Goal: Task Accomplishment & Management: Manage account settings

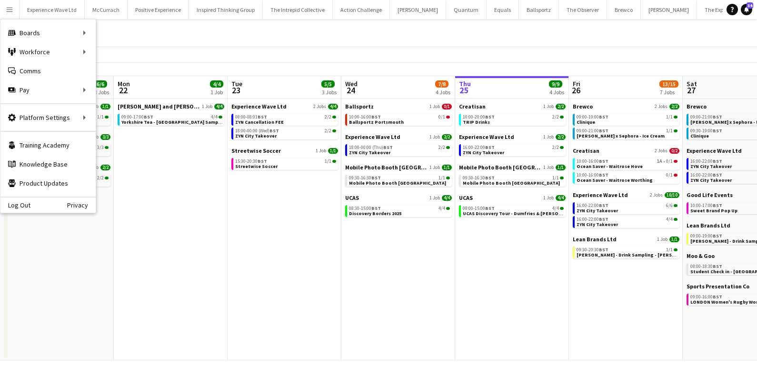
scroll to position [0, 227]
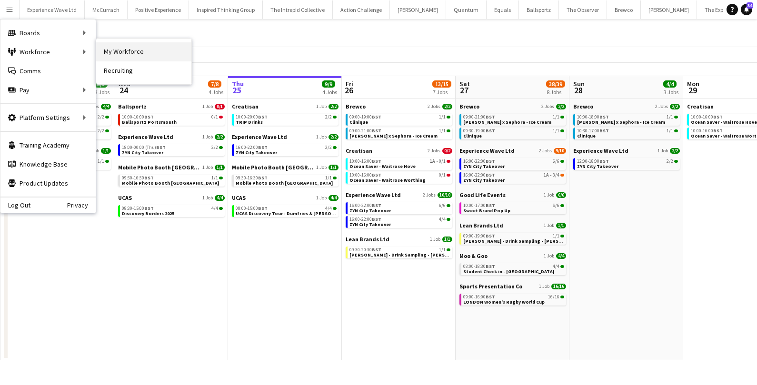
click at [134, 49] on link "My Workforce" at bounding box center [143, 51] width 95 height 19
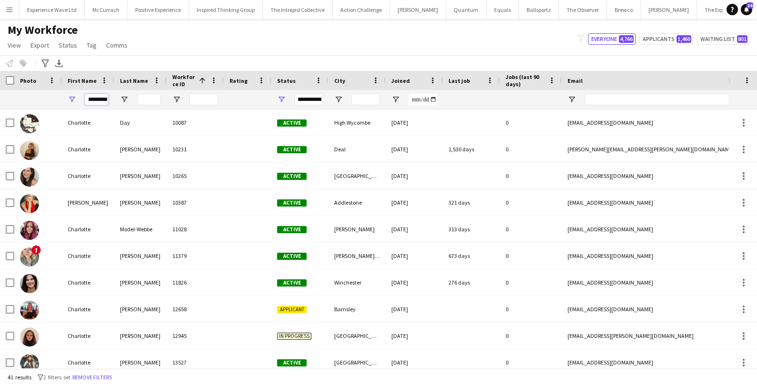
scroll to position [0, 1]
drag, startPoint x: 88, startPoint y: 99, endPoint x: 121, endPoint y: 102, distance: 33.4
click at [121, 102] on div "*********" at bounding box center [516, 99] width 1032 height 19
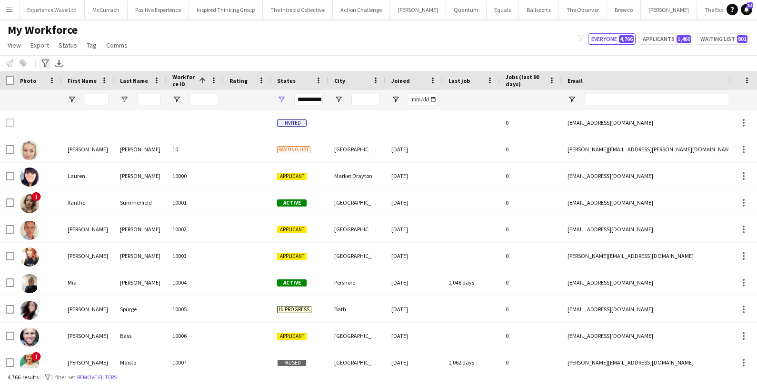
click at [42, 66] on icon "Advanced filters" at bounding box center [45, 63] width 8 height 8
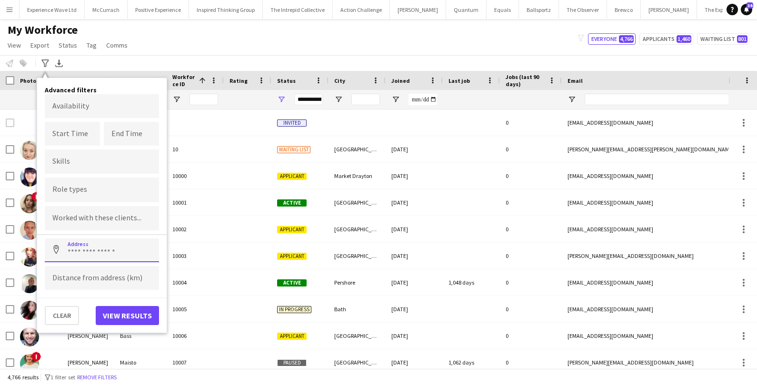
click at [99, 249] on input at bounding box center [102, 250] width 114 height 24
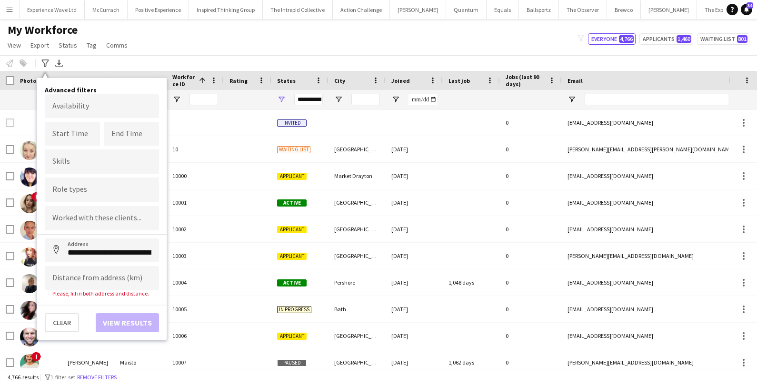
type input "**********"
click at [99, 275] on input at bounding box center [102, 278] width 114 height 24
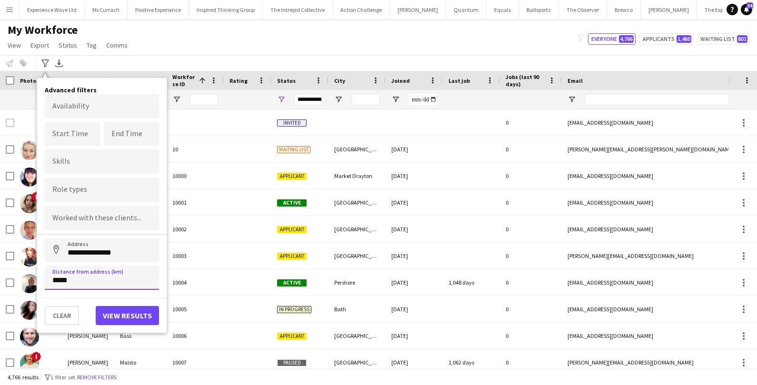
type input "*****"
click at [138, 316] on button "View results" at bounding box center [127, 315] width 63 height 19
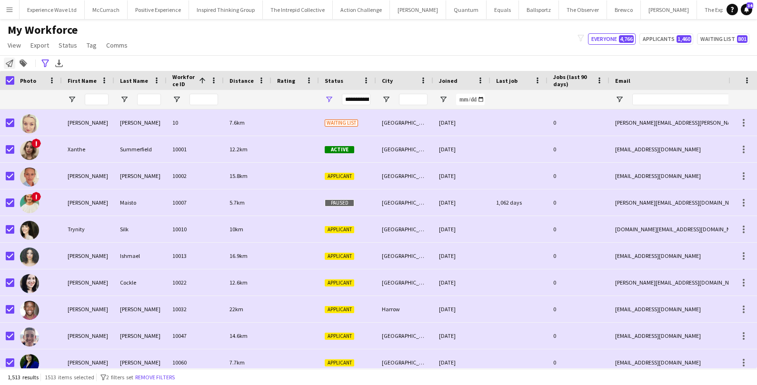
click at [10, 62] on icon "Notify workforce" at bounding box center [10, 63] width 8 height 8
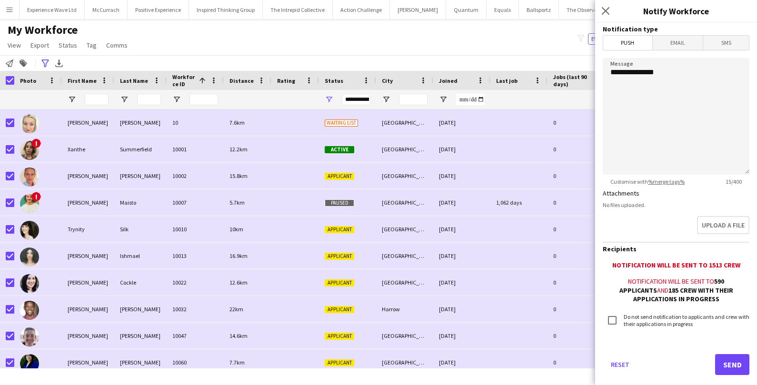
click at [694, 46] on span "Email" at bounding box center [677, 43] width 50 height 14
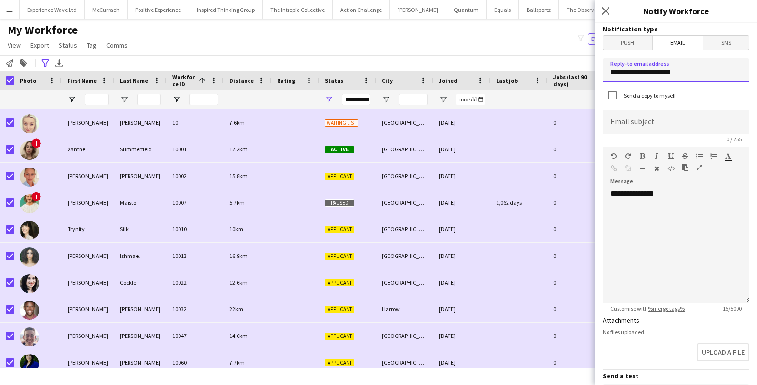
drag, startPoint x: 693, startPoint y: 73, endPoint x: 600, endPoint y: 72, distance: 92.8
click at [600, 72] on form "**********" at bounding box center [676, 316] width 162 height 587
type input "**********"
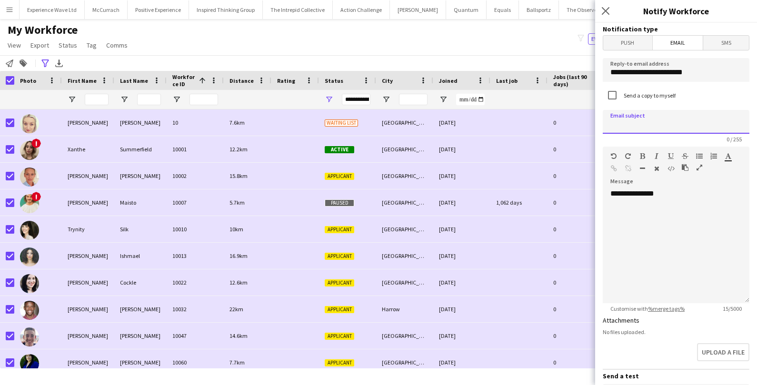
click at [661, 128] on input at bounding box center [675, 122] width 147 height 24
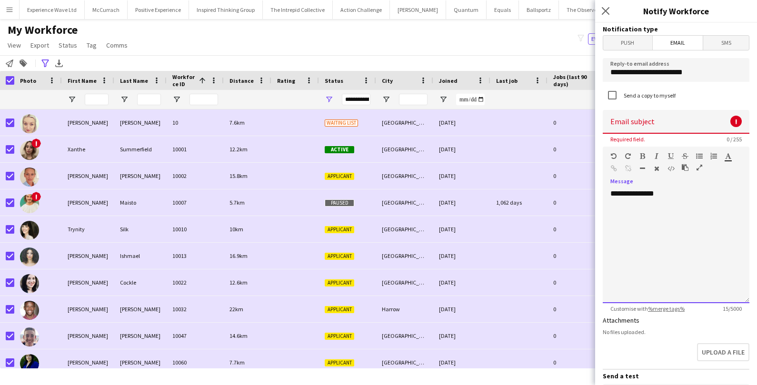
click at [674, 193] on div "**********" at bounding box center [675, 246] width 147 height 114
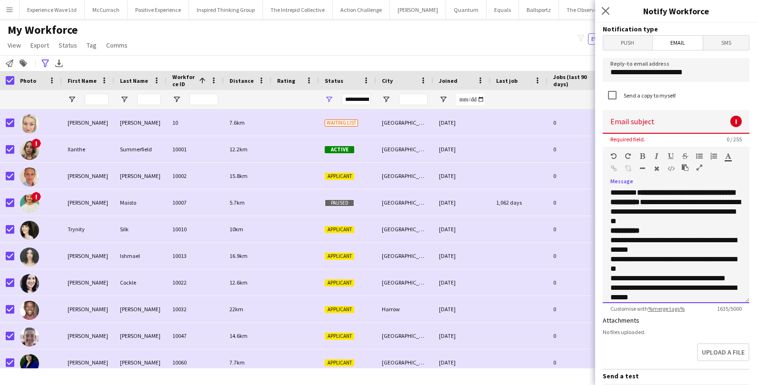
scroll to position [266, 0]
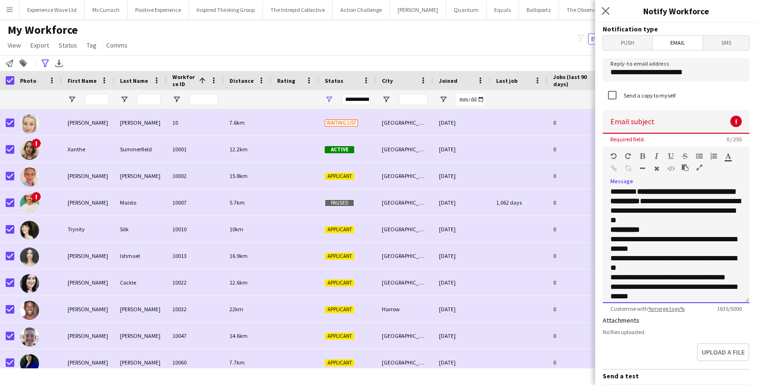
click at [728, 215] on p "**********" at bounding box center [675, 191] width 131 height 67
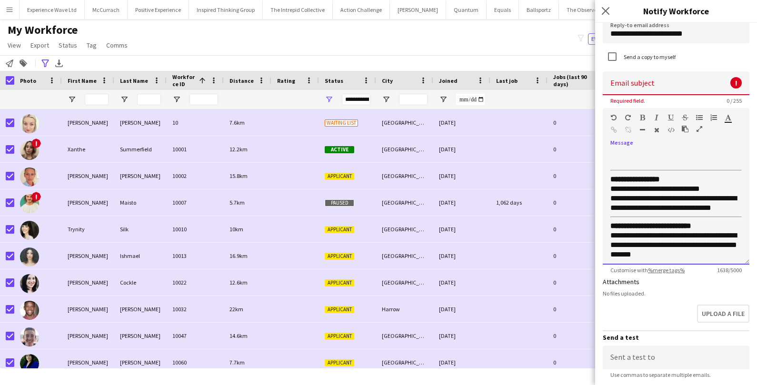
scroll to position [43, 0]
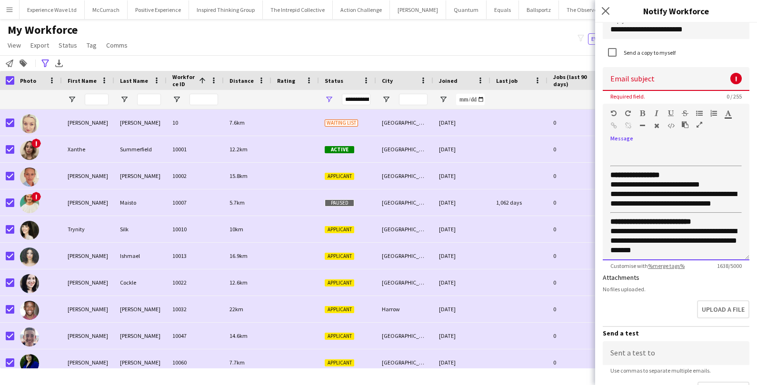
click at [684, 247] on p "**********" at bounding box center [675, 236] width 131 height 38
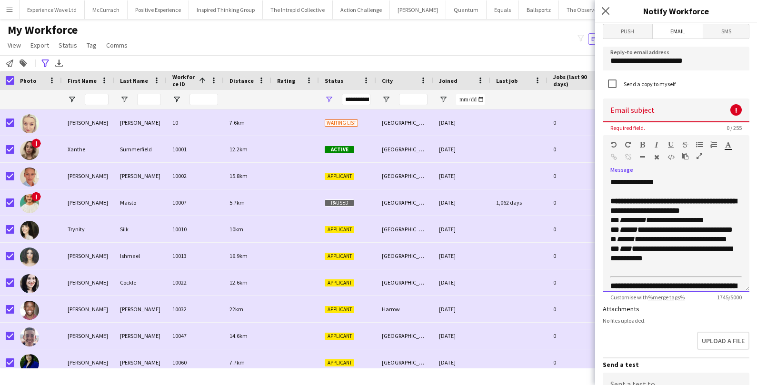
scroll to position [0, 0]
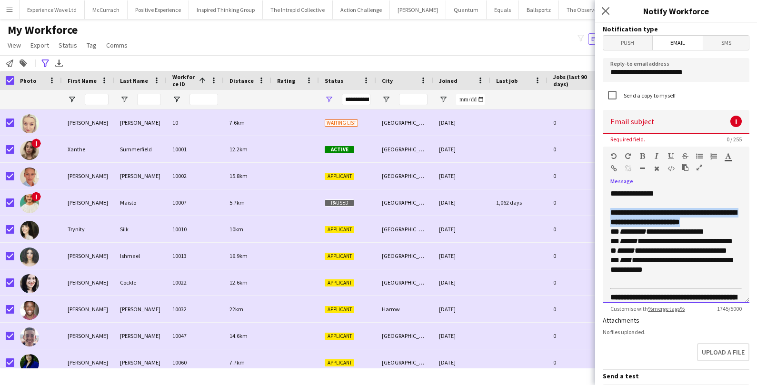
drag, startPoint x: 609, startPoint y: 209, endPoint x: 727, endPoint y: 222, distance: 118.8
click at [727, 223] on div "**********" at bounding box center [675, 246] width 147 height 114
copy strong "**********"
click at [666, 119] on input at bounding box center [675, 122] width 147 height 24
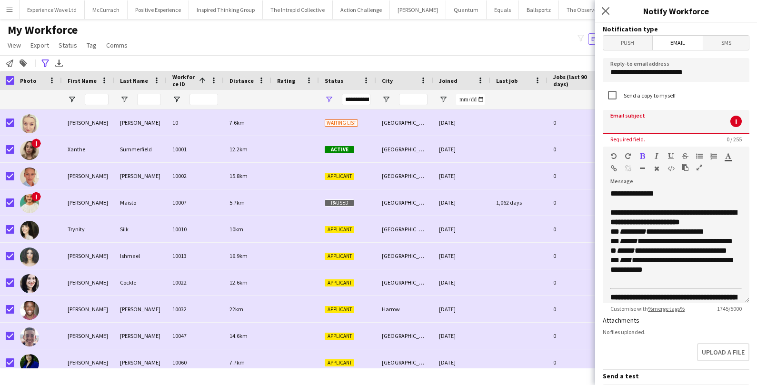
paste input "**********"
click at [627, 121] on input "**********" at bounding box center [675, 122] width 147 height 24
click at [713, 127] on input "**********" at bounding box center [675, 122] width 147 height 24
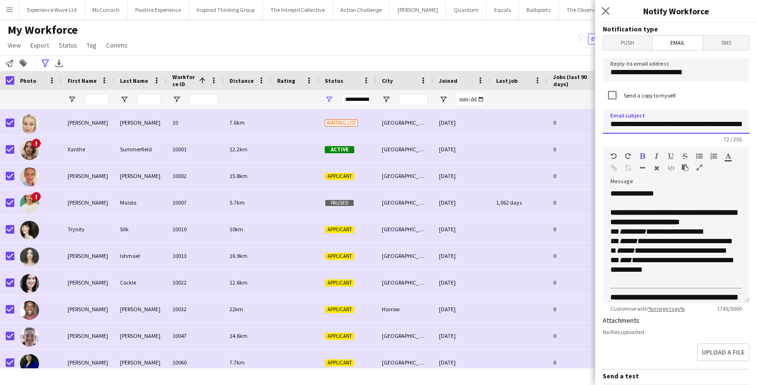
click at [613, 125] on input "**********" at bounding box center [675, 122] width 147 height 24
click at [628, 121] on input "**********" at bounding box center [675, 122] width 147 height 24
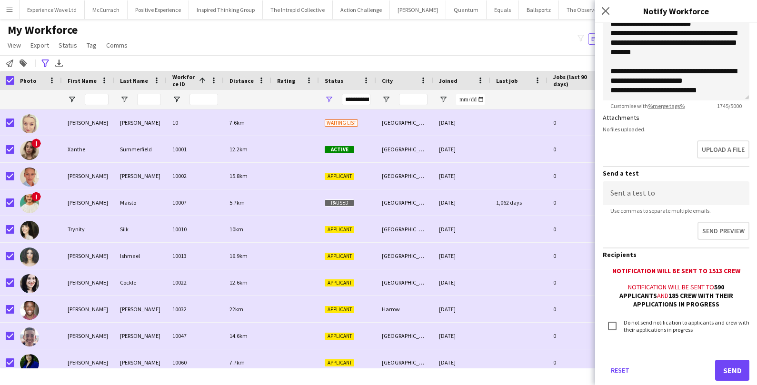
scroll to position [223, 0]
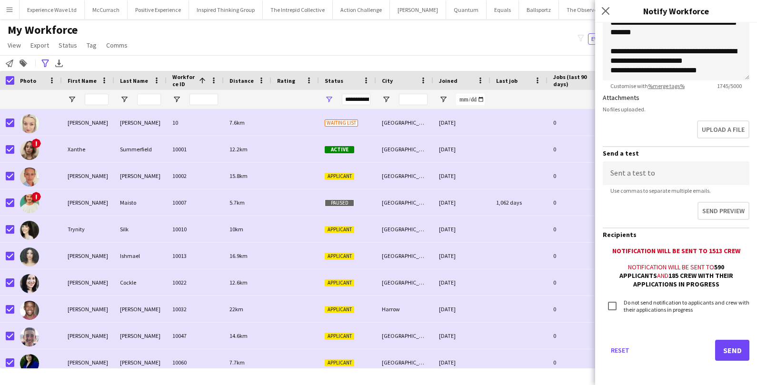
type input "**********"
click at [730, 348] on button "Send" at bounding box center [732, 350] width 34 height 21
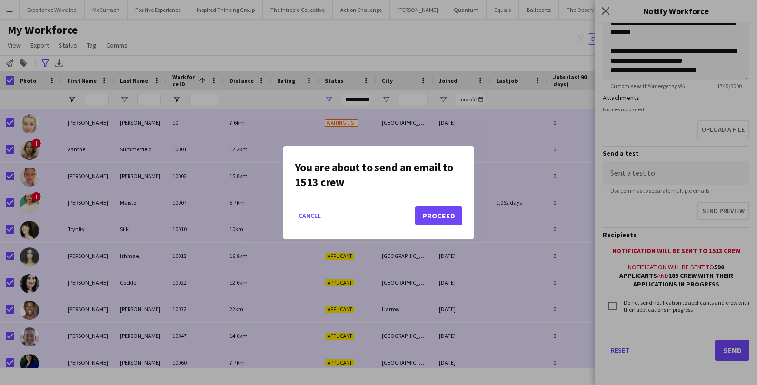
click at [621, 139] on div at bounding box center [378, 192] width 757 height 385
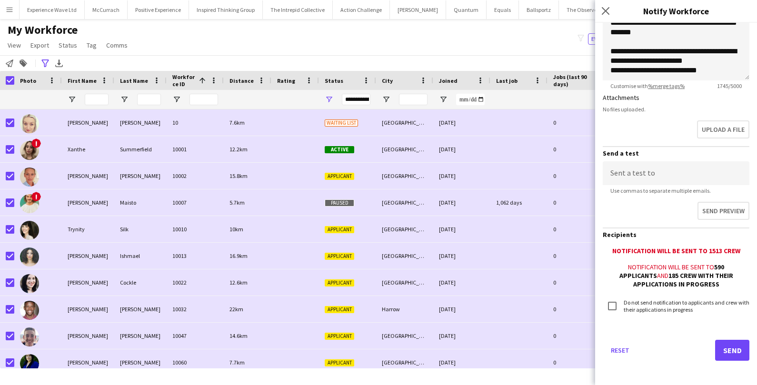
click at [363, 99] on div "**********" at bounding box center [356, 99] width 29 height 11
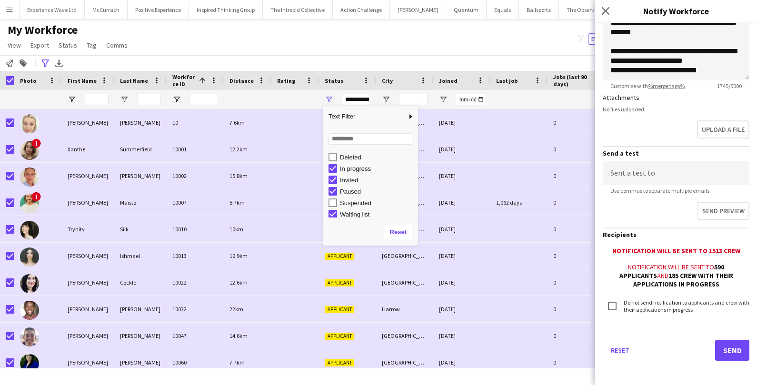
scroll to position [60, 0]
type input "**********"
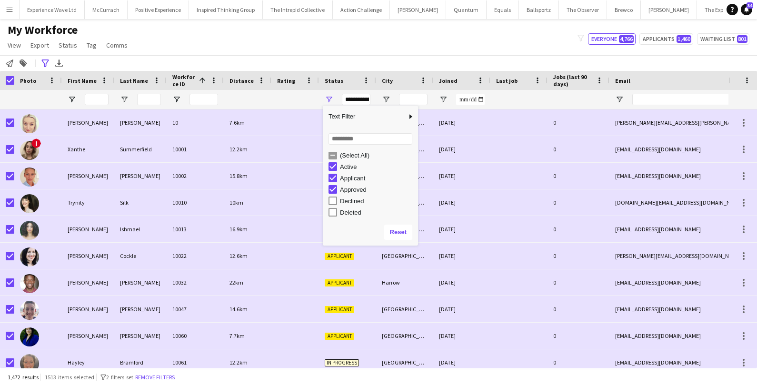
scroll to position [0, 0]
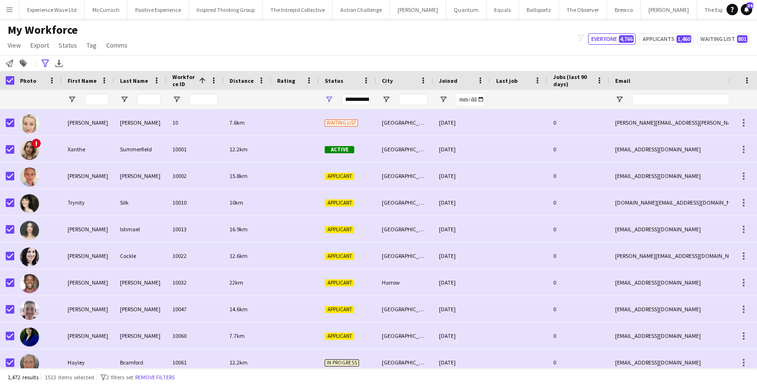
click at [483, 44] on div "My Workforce View Views Default view New view Update view Delete view Edit name…" at bounding box center [378, 39] width 757 height 32
click at [14, 67] on div "Notify workforce" at bounding box center [9, 63] width 11 height 11
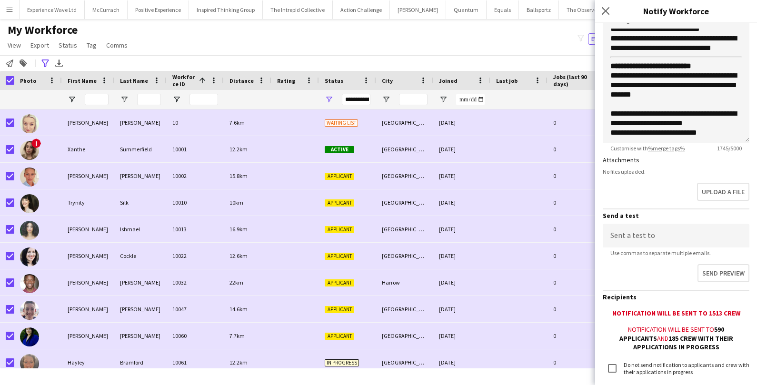
scroll to position [223, 0]
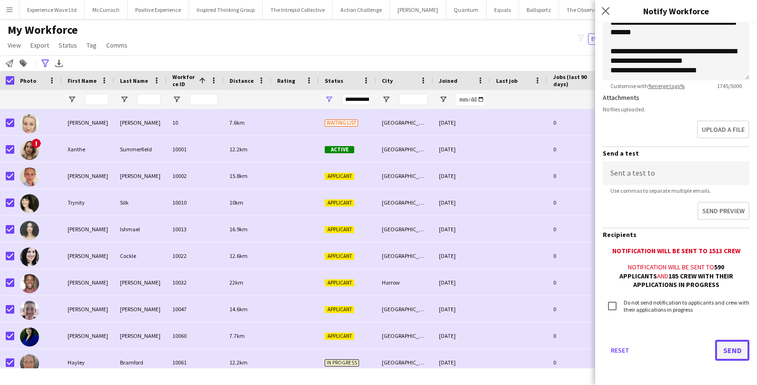
click at [724, 346] on button "Send" at bounding box center [732, 350] width 34 height 21
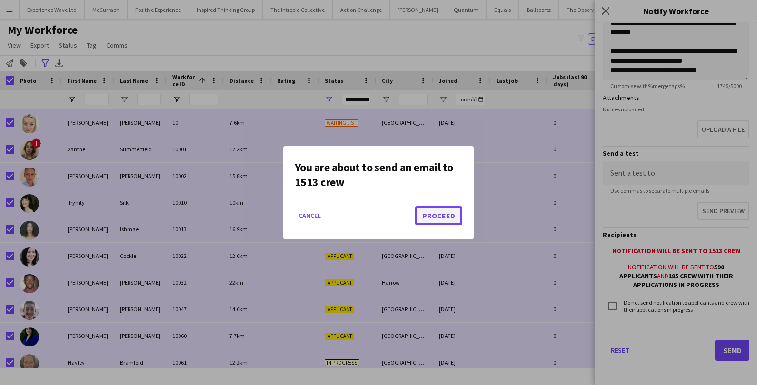
click at [442, 214] on button "Proceed" at bounding box center [438, 215] width 47 height 19
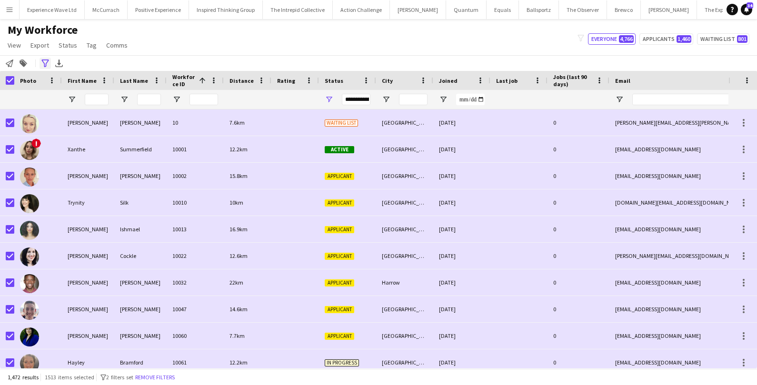
click at [41, 66] on icon "Advanced filters" at bounding box center [45, 63] width 8 height 8
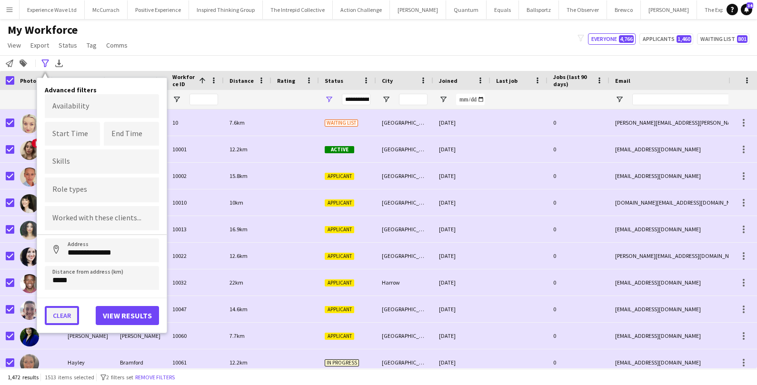
click at [56, 311] on button "Clear" at bounding box center [62, 315] width 34 height 19
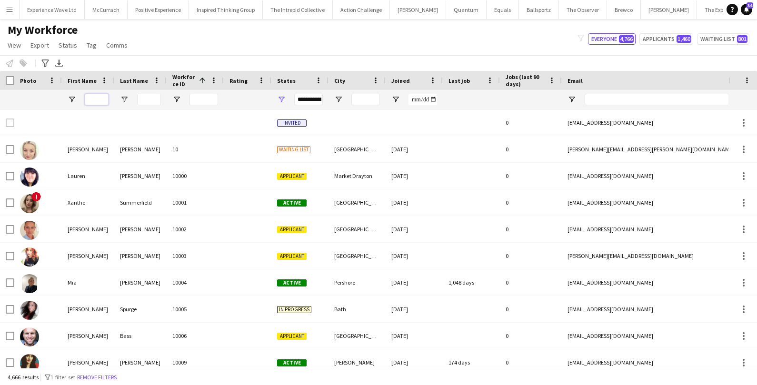
click at [103, 99] on input "First Name Filter Input" at bounding box center [97, 99] width 24 height 11
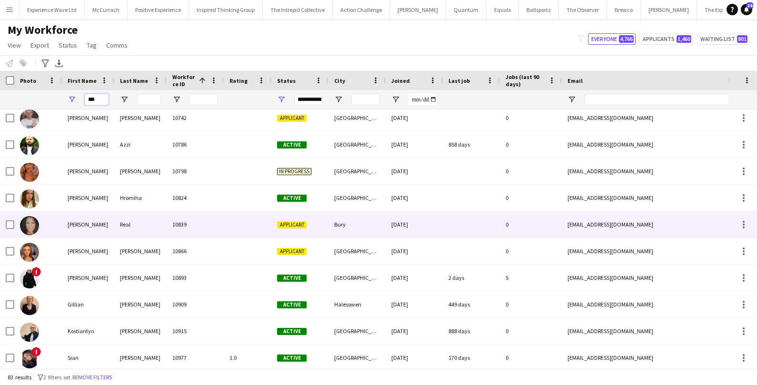
scroll to position [219, 0]
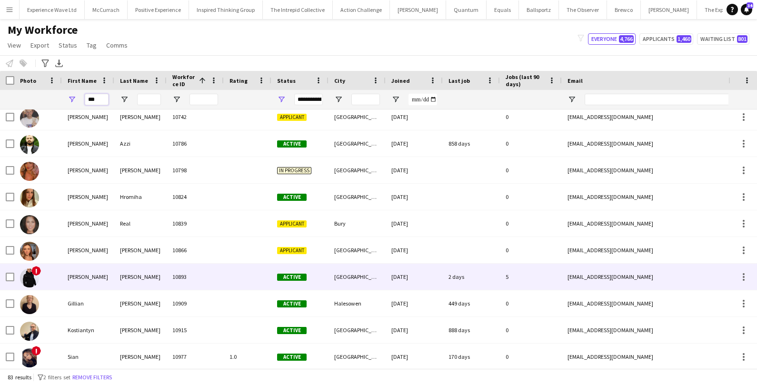
type input "***"
click at [75, 273] on div "Ian" at bounding box center [88, 277] width 52 height 26
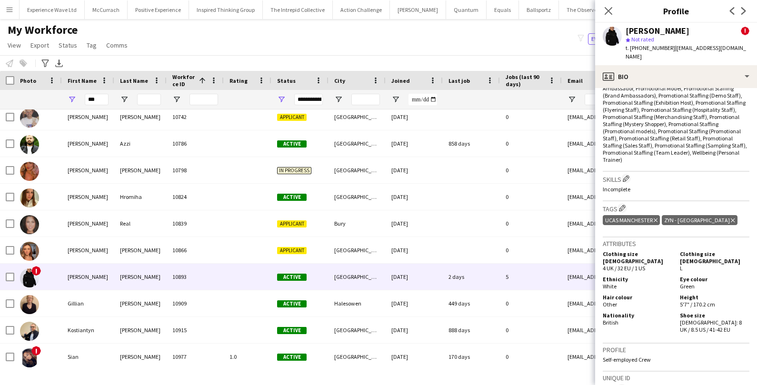
scroll to position [621, 0]
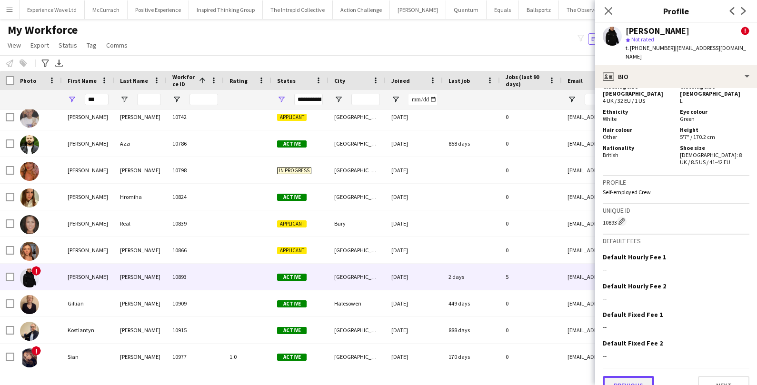
click at [635, 376] on button "Previous" at bounding box center [627, 385] width 51 height 19
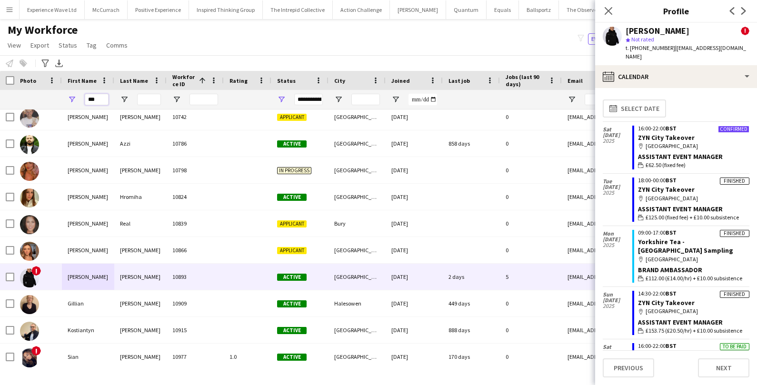
drag, startPoint x: 100, startPoint y: 101, endPoint x: 70, endPoint y: 99, distance: 30.5
click at [70, 99] on div "***" at bounding box center [88, 99] width 52 height 19
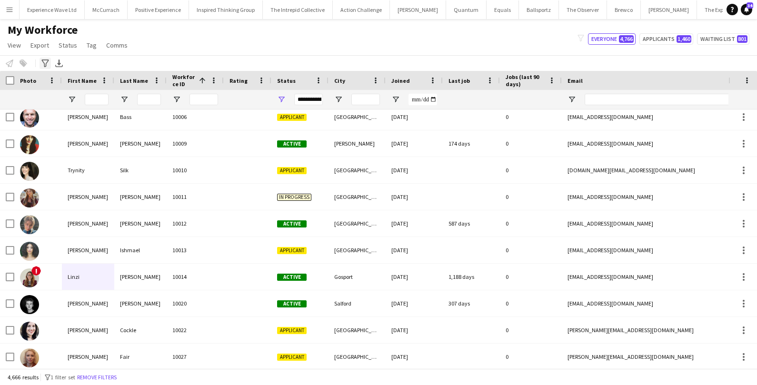
click at [42, 62] on icon "Advanced filters" at bounding box center [45, 63] width 8 height 8
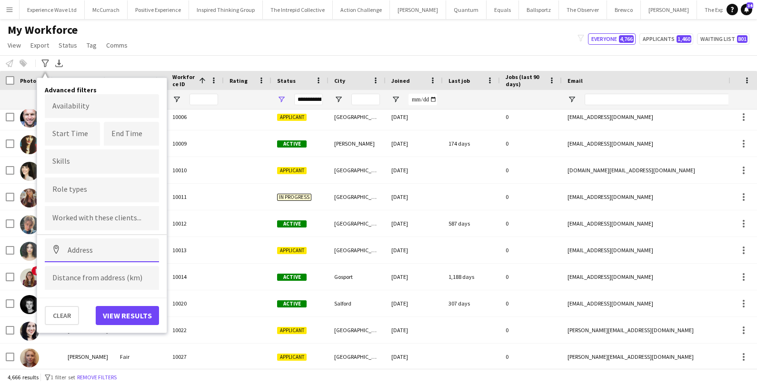
click at [101, 247] on input at bounding box center [102, 250] width 114 height 24
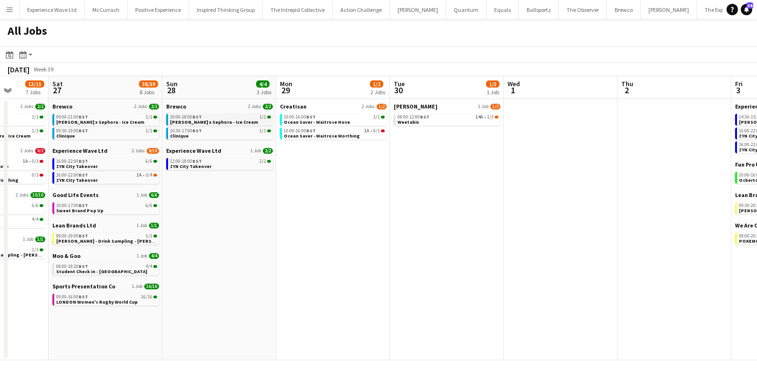
scroll to position [0, 405]
click at [95, 239] on span "[PERSON_NAME] - Drink Sampling - [PERSON_NAME]" at bounding box center [116, 241] width 119 height 6
click at [105, 9] on button "McCurrach Close" at bounding box center [106, 9] width 43 height 19
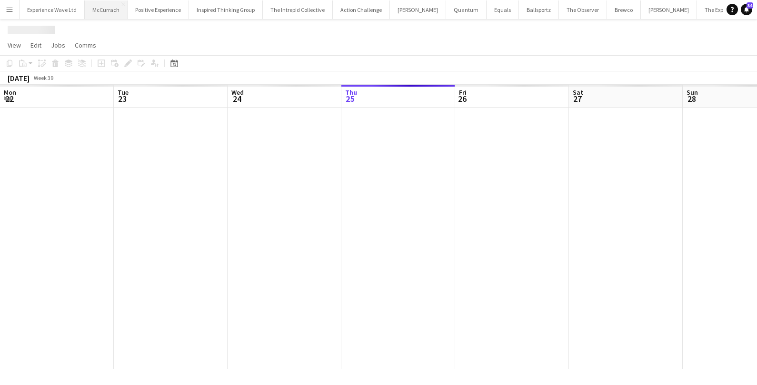
scroll to position [0, 227]
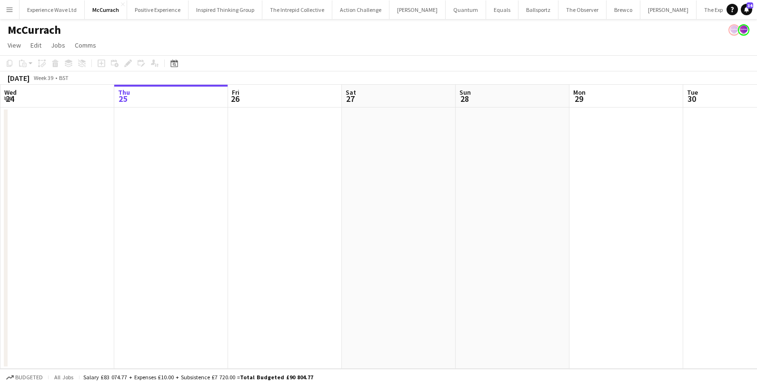
click at [4, 9] on button "Menu" at bounding box center [9, 9] width 19 height 19
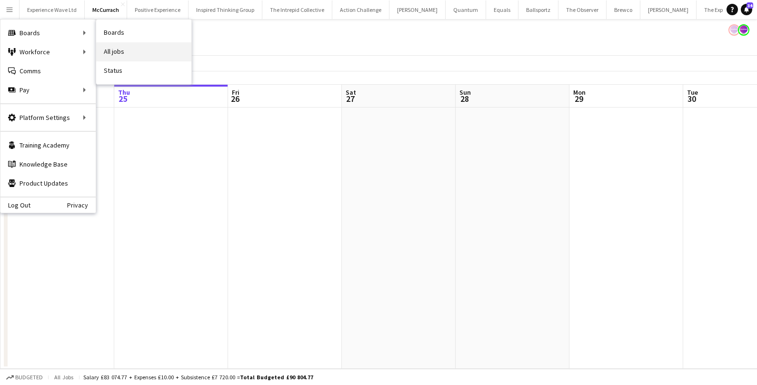
click at [114, 45] on link "All jobs" at bounding box center [143, 51] width 95 height 19
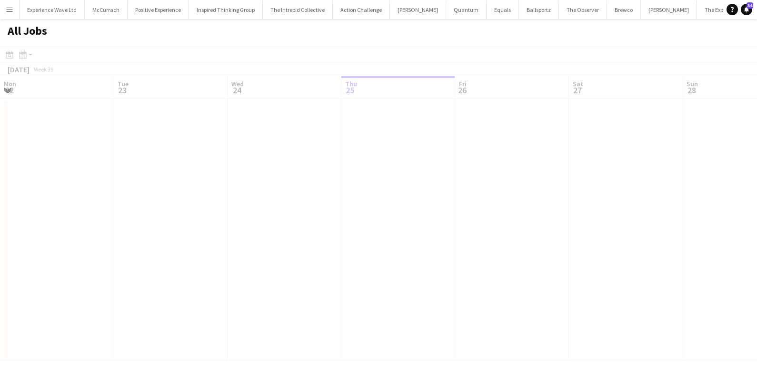
scroll to position [0, 227]
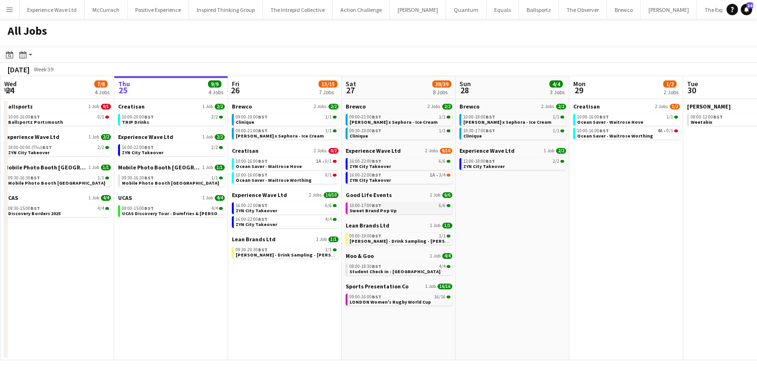
click at [396, 207] on div "10:00-17:00 BST 6/6" at bounding box center [399, 205] width 101 height 5
click at [380, 210] on span "Sweet Brand Pop Up" at bounding box center [372, 210] width 47 height 6
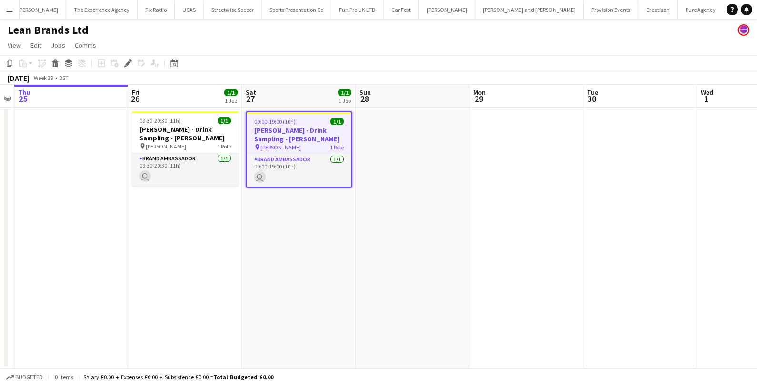
scroll to position [0, 631]
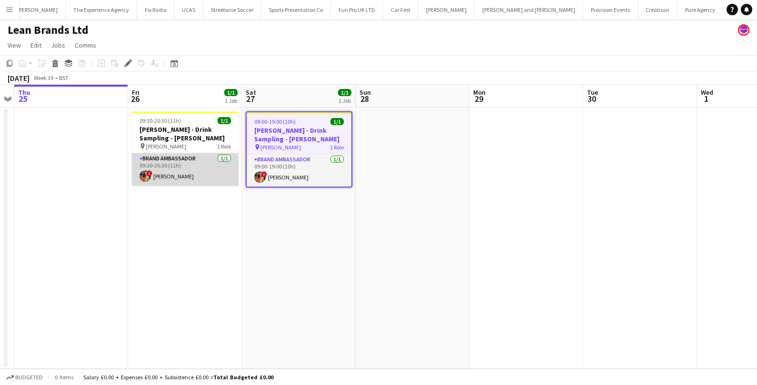
click at [169, 169] on app-card-role "Brand Ambassador 1/1 09:30-20:30 (11h) ! Charlotte Carter" at bounding box center [185, 169] width 107 height 32
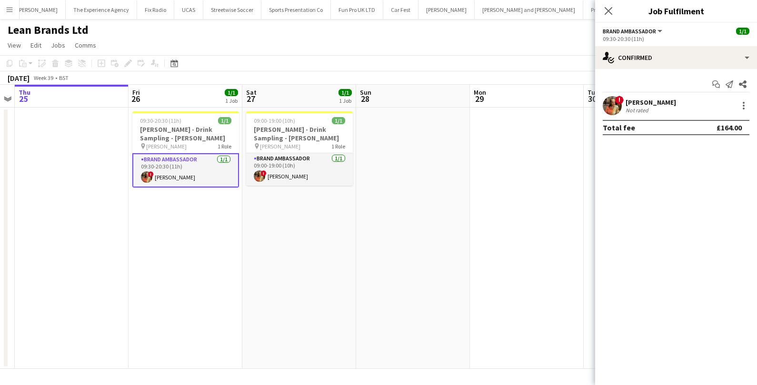
scroll to position [0, 0]
click at [641, 104] on div "Charlotte Carter" at bounding box center [650, 102] width 50 height 9
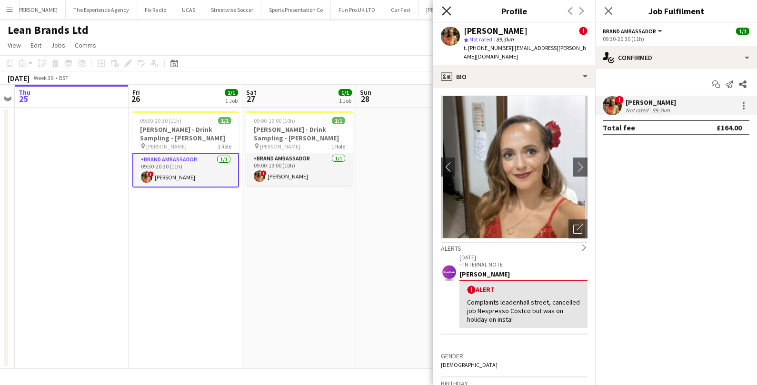
click at [446, 10] on icon at bounding box center [446, 10] width 9 height 9
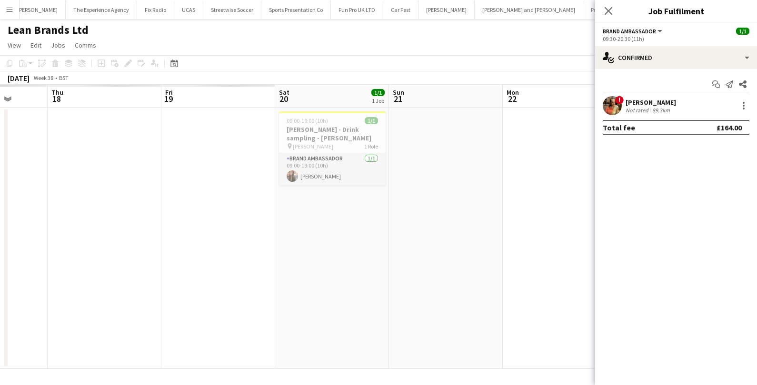
scroll to position [0, 212]
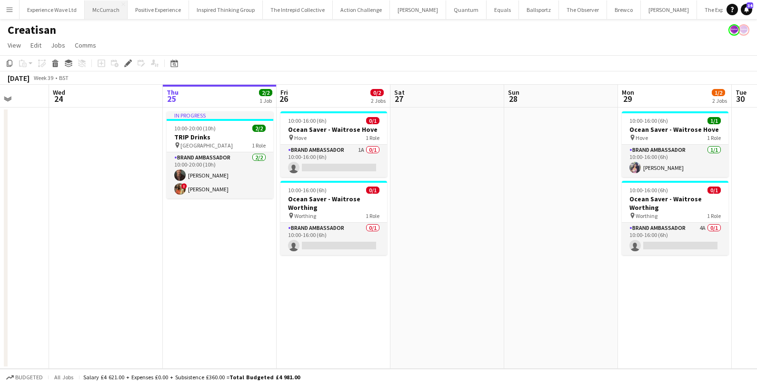
click at [112, 7] on button "McCurrach Close" at bounding box center [106, 9] width 43 height 19
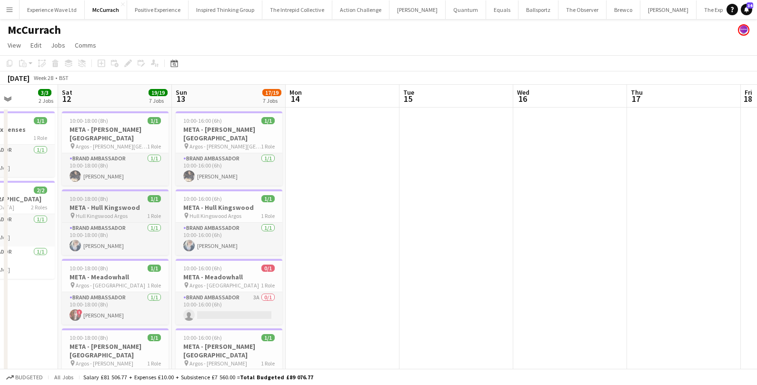
click at [99, 211] on h3 "META - Hull Kingswood" at bounding box center [115, 207] width 107 height 9
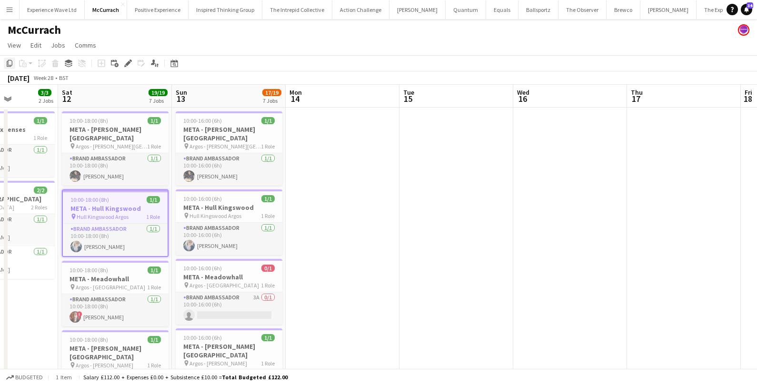
click at [6, 65] on icon "Copy" at bounding box center [10, 63] width 8 height 8
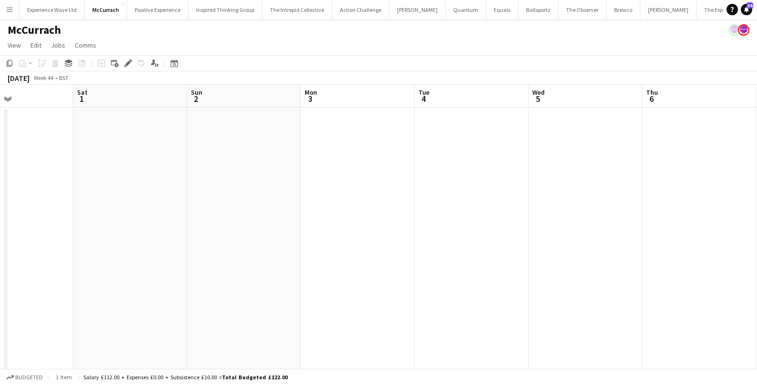
scroll to position [0, 378]
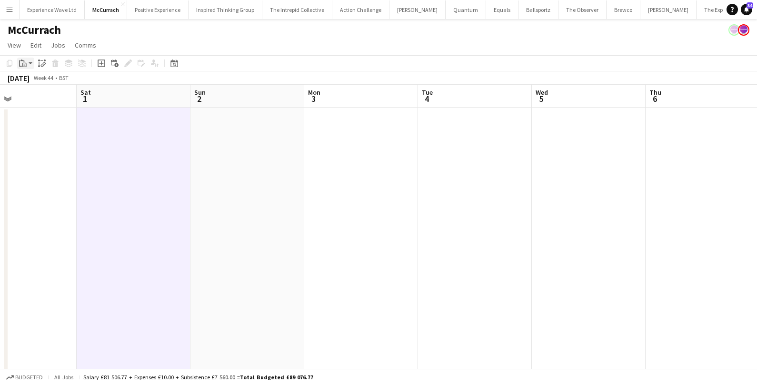
click at [28, 62] on div "Paste" at bounding box center [22, 63] width 11 height 11
click at [38, 83] on link "Paste Command V" at bounding box center [62, 81] width 75 height 9
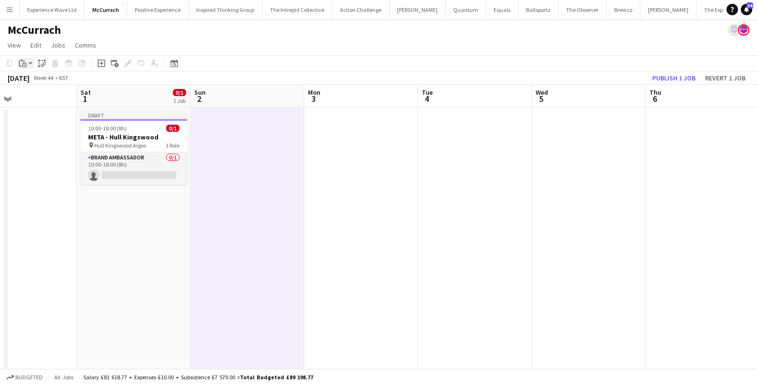
click at [24, 67] on icon at bounding box center [24, 65] width 4 height 4
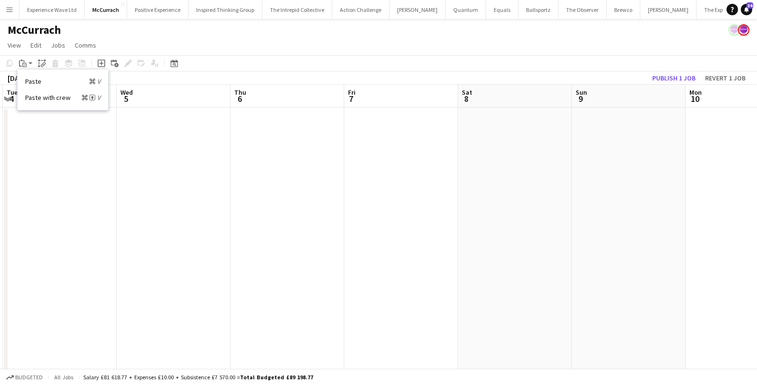
scroll to position [0, 352]
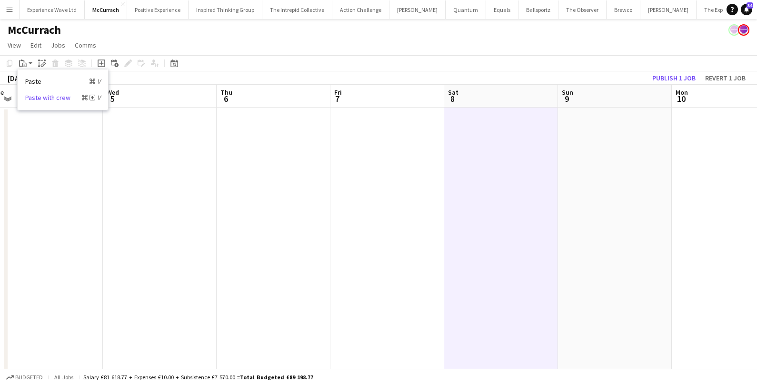
click at [39, 96] on link "Paste with crew Command Shift V" at bounding box center [62, 97] width 75 height 9
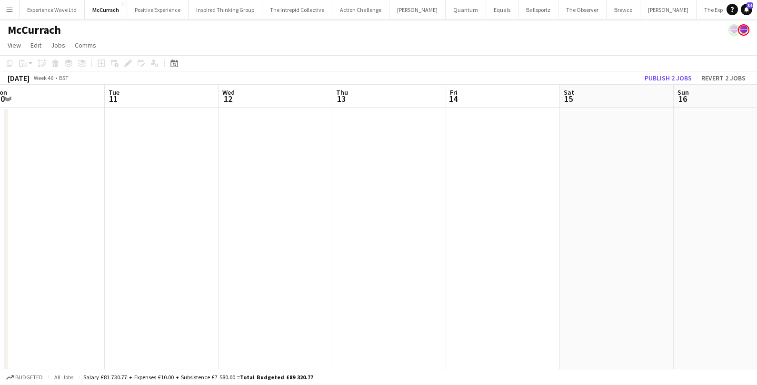
scroll to position [0, 351]
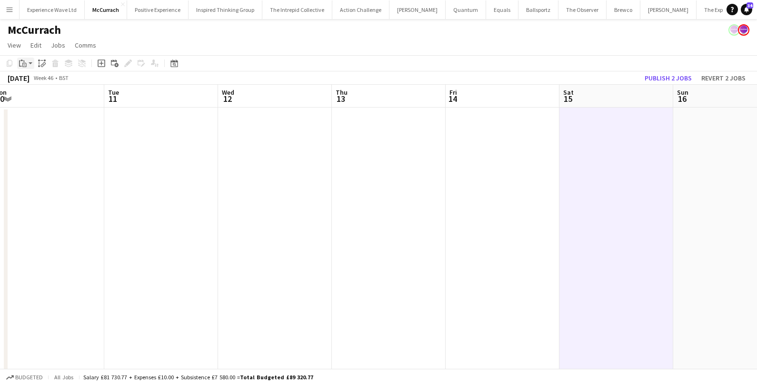
click at [25, 60] on icon "Paste" at bounding box center [23, 63] width 8 height 8
click at [30, 84] on link "Paste Command V" at bounding box center [62, 81] width 75 height 9
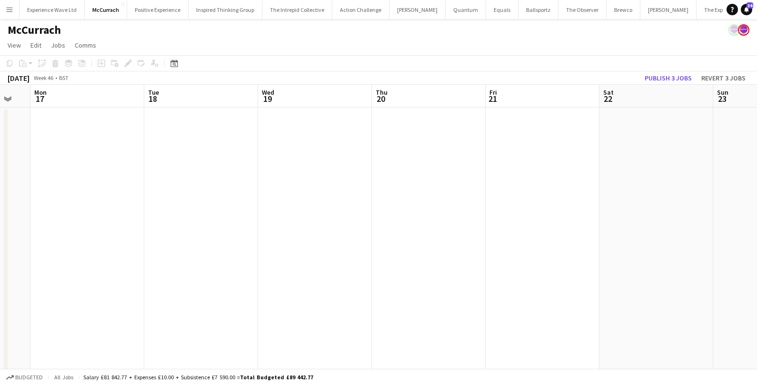
scroll to position [0, 316]
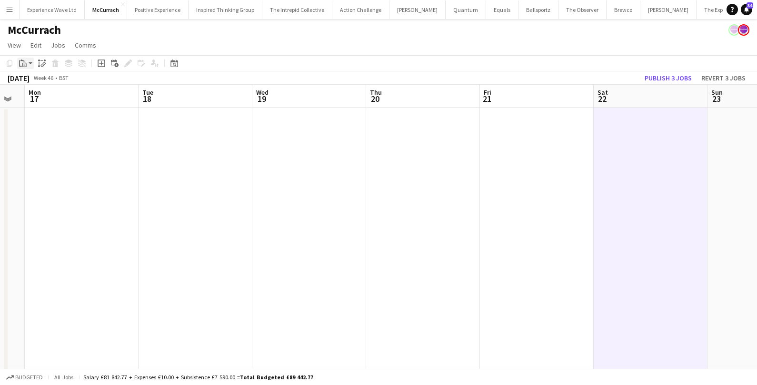
click at [21, 66] on icon at bounding box center [20, 63] width 3 height 6
click at [30, 81] on link "Paste Command V" at bounding box center [62, 81] width 75 height 9
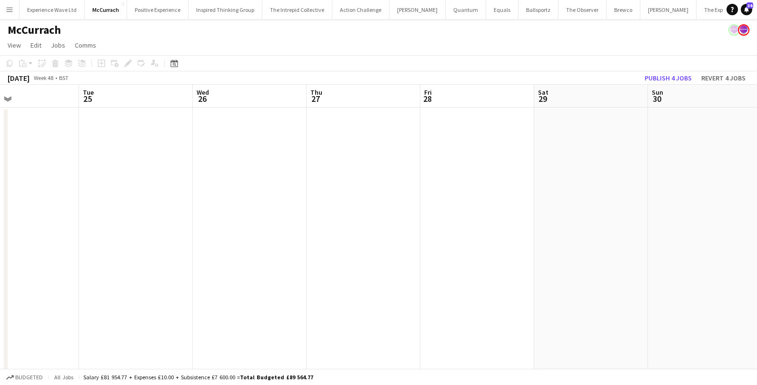
scroll to position [0, 398]
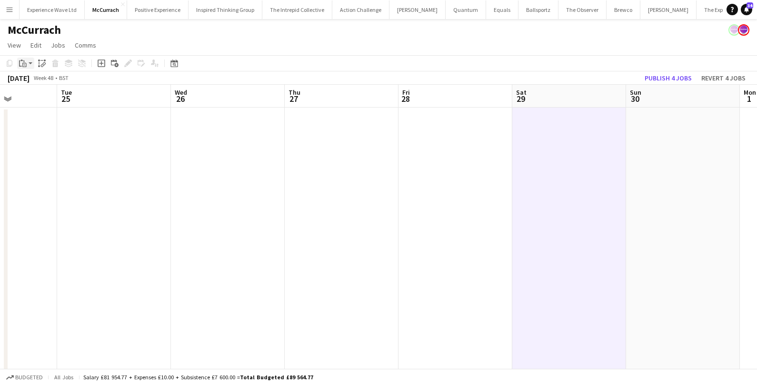
click at [23, 63] on icon at bounding box center [24, 65] width 4 height 4
click at [31, 83] on link "Paste Command V" at bounding box center [62, 81] width 75 height 9
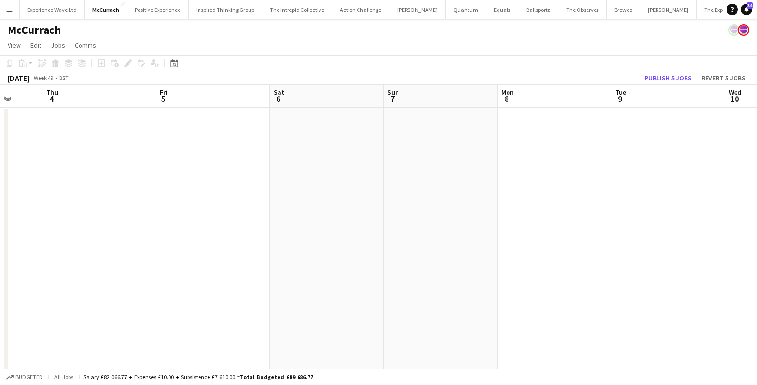
scroll to position [0, 415]
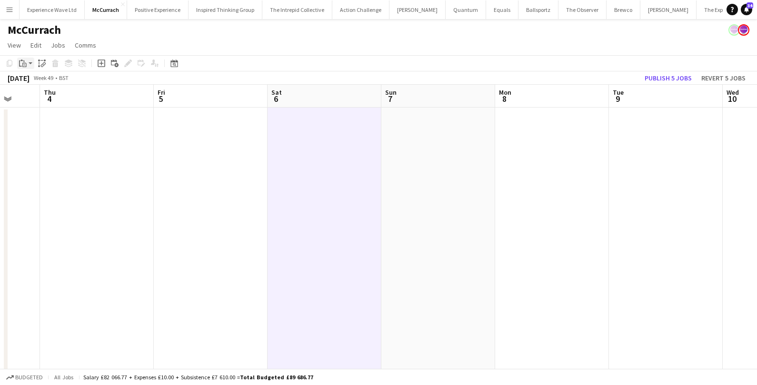
click at [18, 65] on div "Paste" at bounding box center [22, 63] width 11 height 11
click at [25, 77] on div "Paste Command V Paste with crew Command Shift V" at bounding box center [62, 89] width 91 height 41
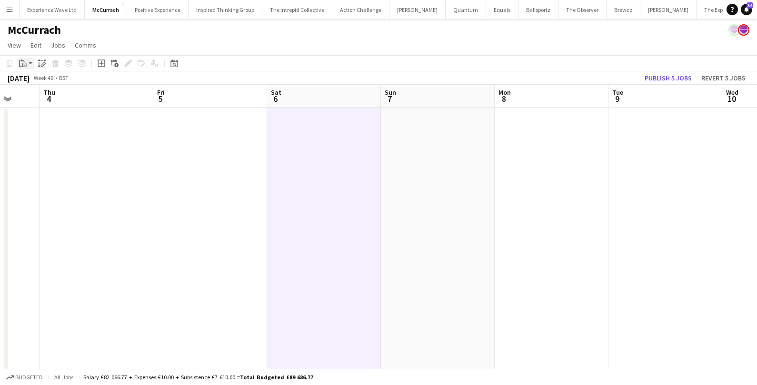
click at [26, 62] on icon "Paste" at bounding box center [23, 63] width 8 height 8
click at [26, 79] on link "Paste Command V" at bounding box center [62, 81] width 75 height 9
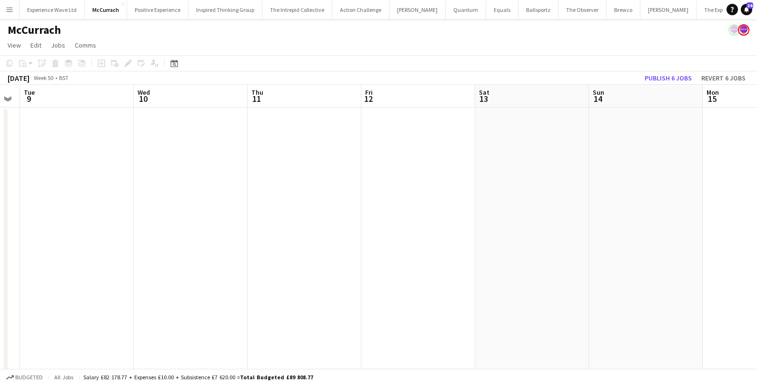
scroll to position [0, 323]
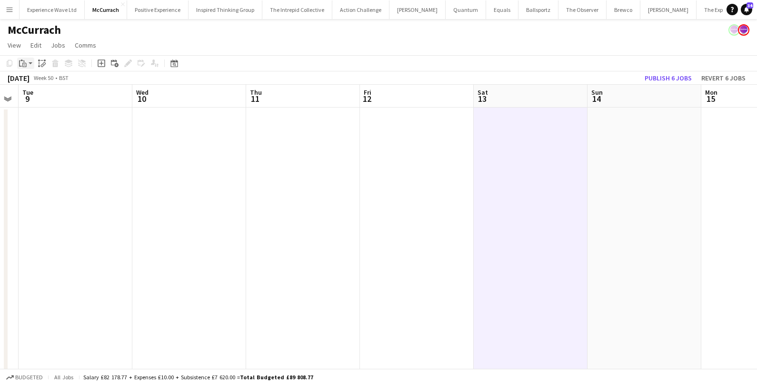
click at [23, 63] on icon at bounding box center [24, 65] width 4 height 4
click at [30, 82] on link "Paste Command V" at bounding box center [62, 81] width 75 height 9
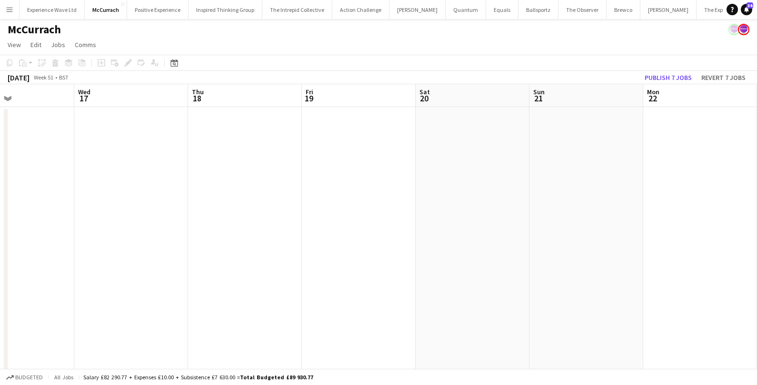
scroll to position [0, 269]
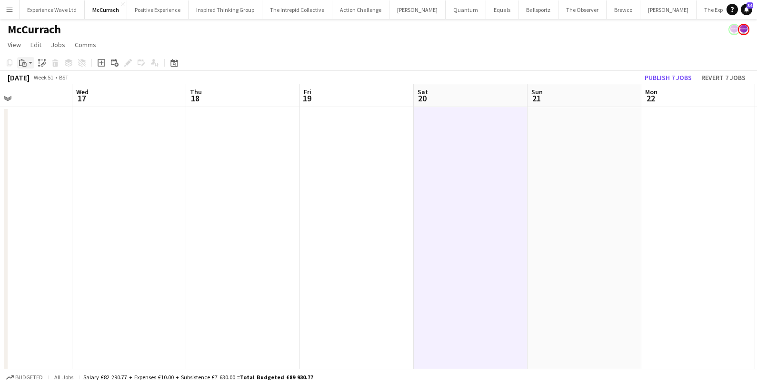
click at [23, 62] on icon at bounding box center [24, 64] width 4 height 4
click at [30, 83] on link "Paste Command V" at bounding box center [62, 81] width 75 height 9
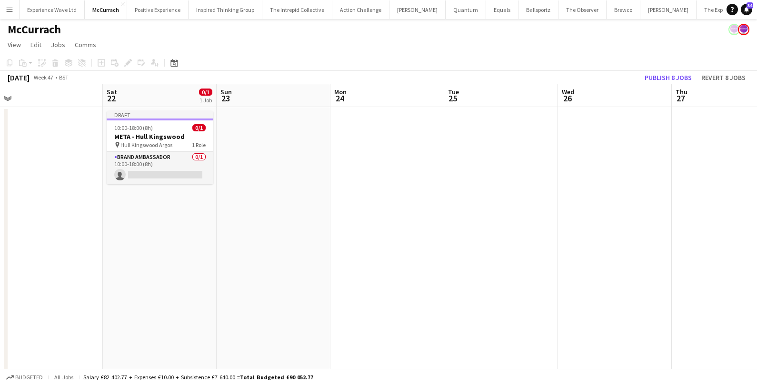
scroll to position [0, 280]
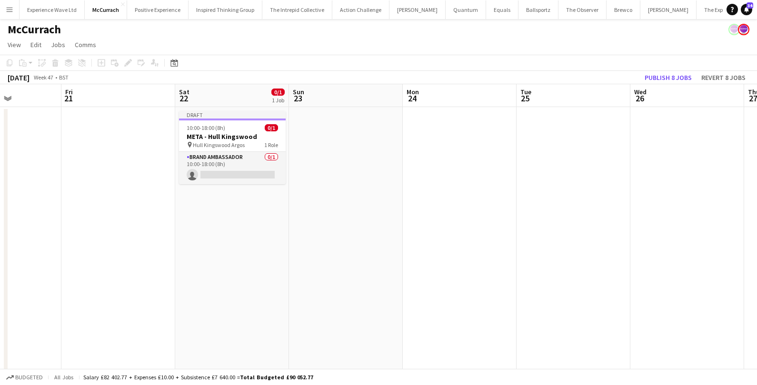
click at [30, 78] on div "November 2025" at bounding box center [19, 78] width 22 height 10
click at [6, 100] on app-icon "Expand/collapse" at bounding box center [8, 97] width 8 height 9
click at [6, 100] on app-icon "Expand/collapse" at bounding box center [6, 99] width 9 height 8
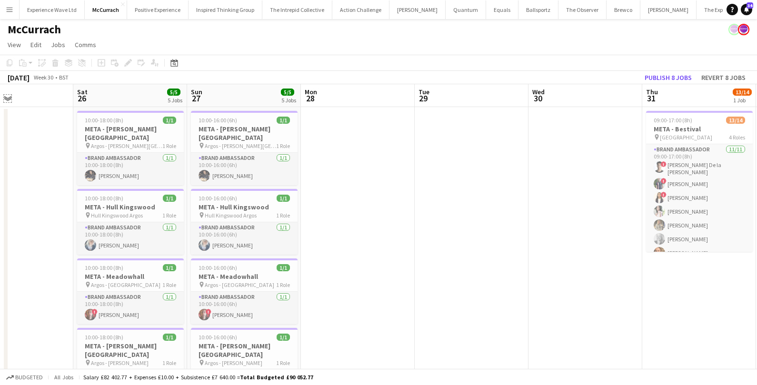
scroll to position [0, 272]
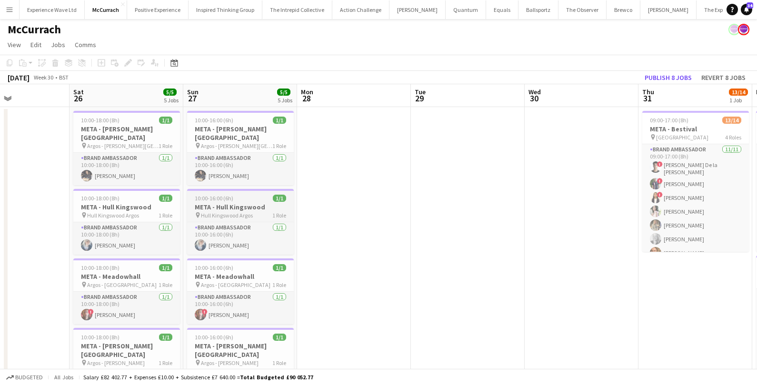
click at [234, 199] on div "10:00-16:00 (6h) 1/1" at bounding box center [240, 198] width 107 height 7
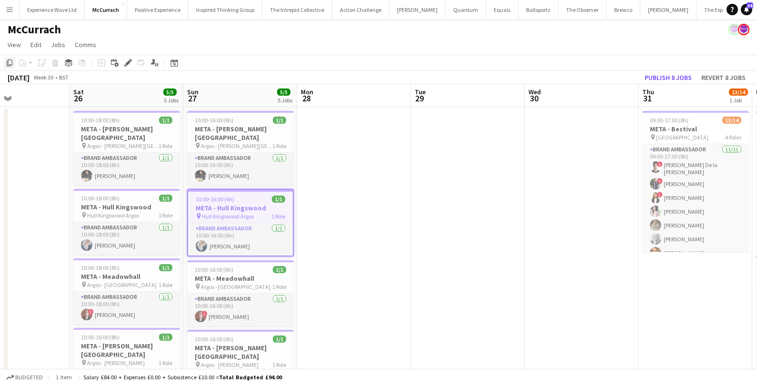
click at [10, 64] on icon at bounding box center [10, 62] width 6 height 7
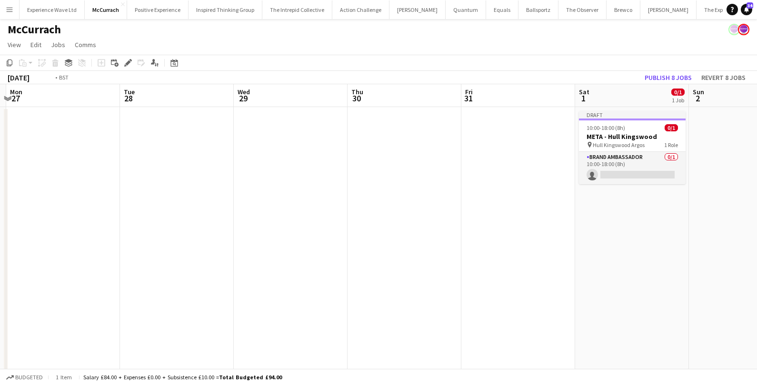
scroll to position [0, 384]
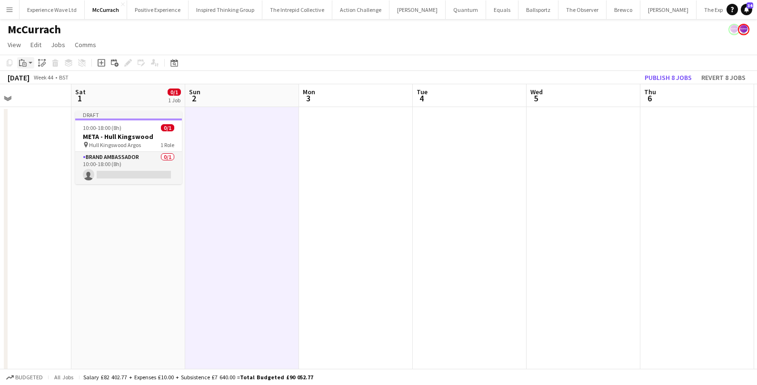
click at [30, 63] on app-action-btn "Paste" at bounding box center [25, 62] width 17 height 11
click at [32, 79] on link "Paste Command V" at bounding box center [62, 81] width 75 height 9
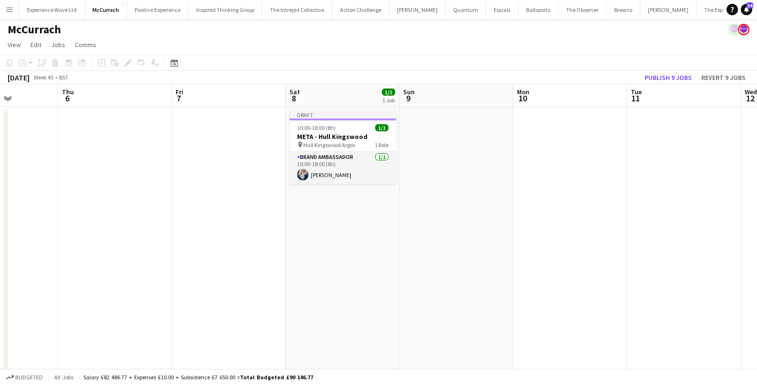
scroll to position [0, 398]
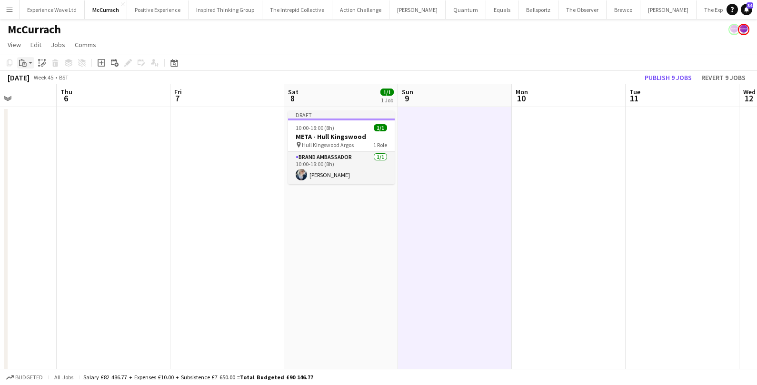
click at [25, 63] on icon "Paste" at bounding box center [23, 63] width 8 height 8
click at [31, 81] on link "Paste Command V" at bounding box center [62, 81] width 75 height 9
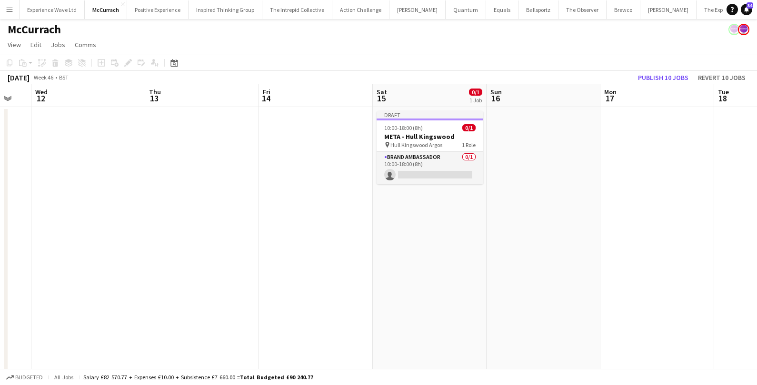
scroll to position [0, 375]
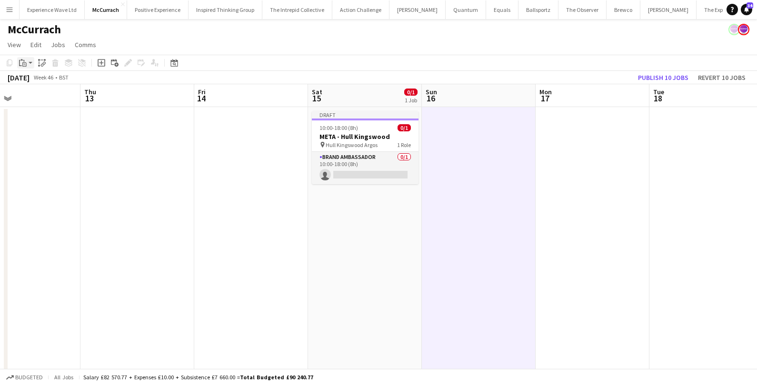
click at [20, 63] on icon "Paste" at bounding box center [23, 63] width 8 height 8
click at [32, 80] on link "Paste Command V" at bounding box center [62, 81] width 75 height 9
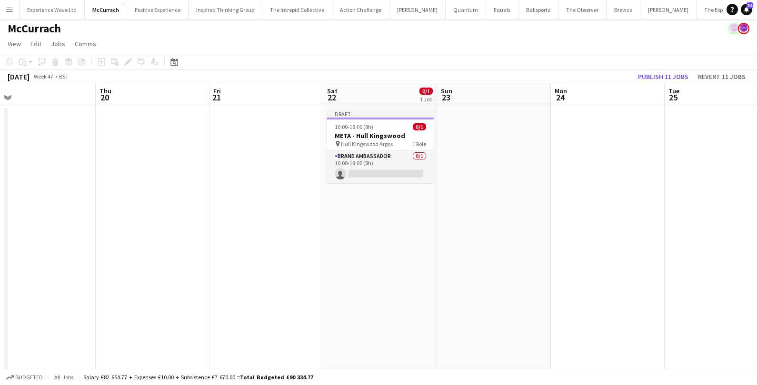
scroll to position [0, 312]
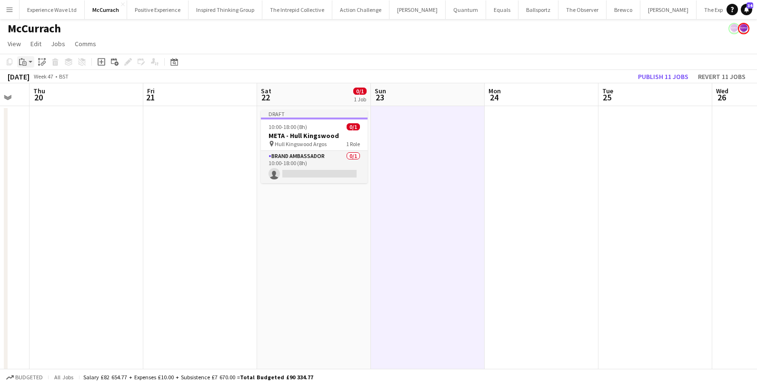
click at [24, 60] on icon at bounding box center [23, 60] width 1 height 2
click at [36, 82] on link "Paste Command V" at bounding box center [62, 80] width 75 height 9
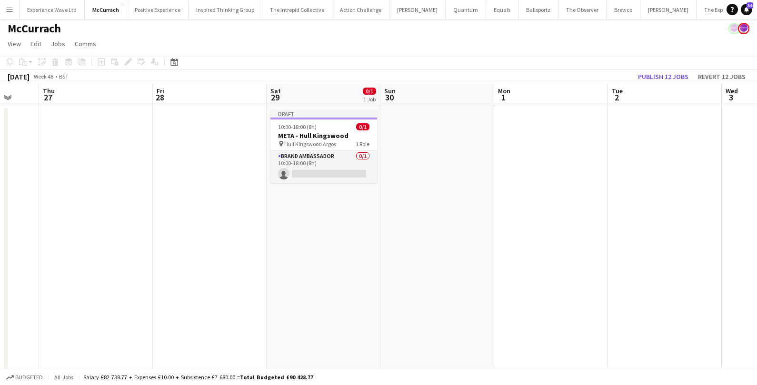
scroll to position [0, 347]
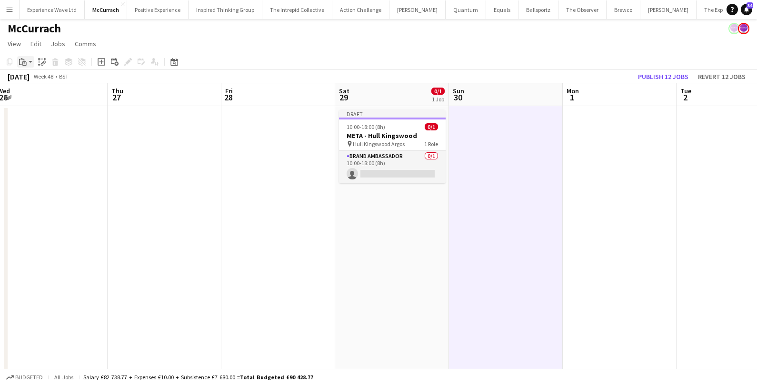
click at [22, 63] on icon at bounding box center [24, 63] width 4 height 4
click at [34, 81] on link "Paste Command V" at bounding box center [62, 80] width 75 height 9
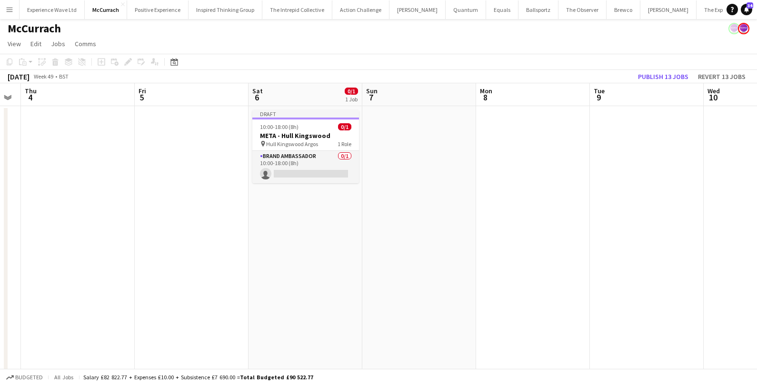
scroll to position [0, 321]
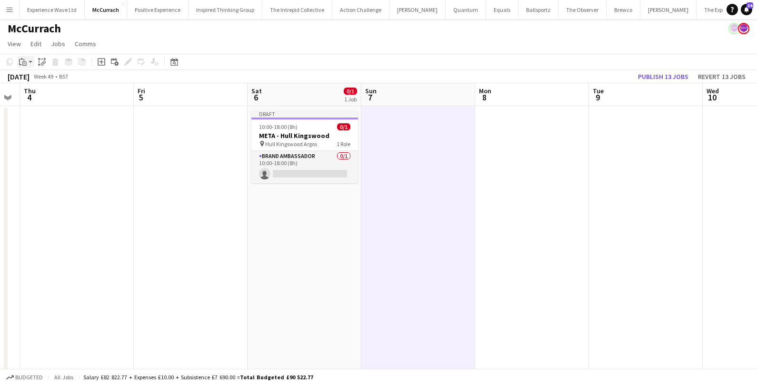
click at [26, 62] on icon "Paste" at bounding box center [23, 62] width 8 height 8
click at [39, 80] on link "Paste Command V" at bounding box center [62, 80] width 75 height 9
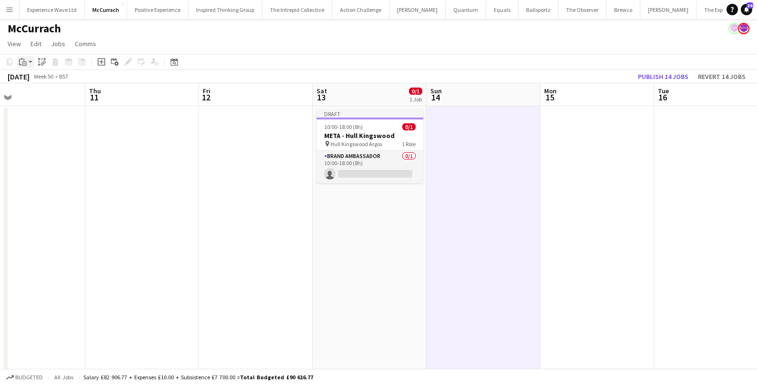
click at [28, 59] on div "Paste" at bounding box center [22, 61] width 11 height 11
click at [30, 79] on link "Paste Command V" at bounding box center [62, 80] width 75 height 9
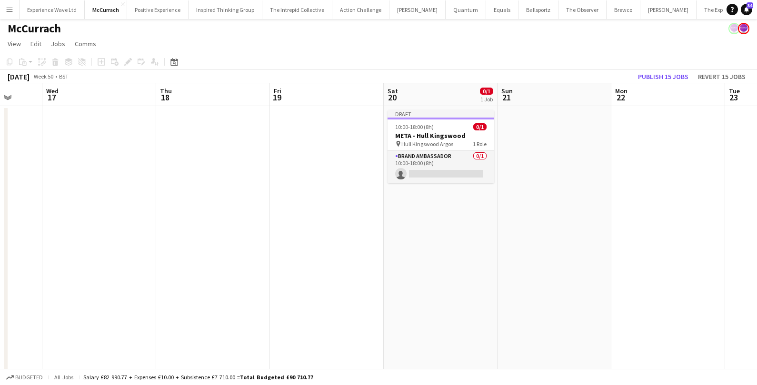
scroll to position [0, 369]
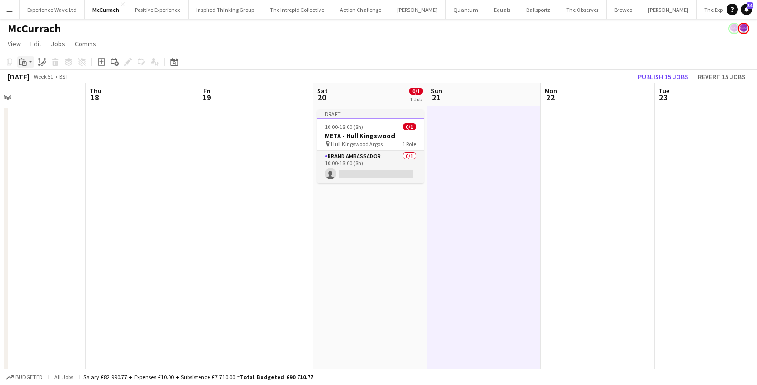
click at [21, 64] on icon "Paste" at bounding box center [23, 62] width 8 height 8
click at [27, 79] on link "Paste Command V" at bounding box center [62, 80] width 75 height 9
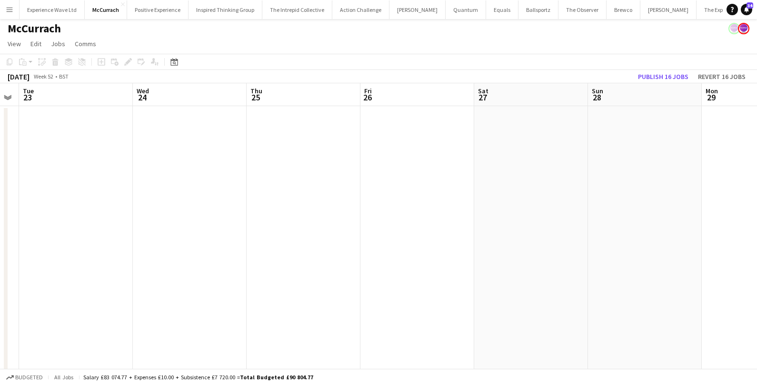
scroll to position [0, 202]
click at [647, 75] on button "Publish 16 jobs" at bounding box center [663, 76] width 58 height 12
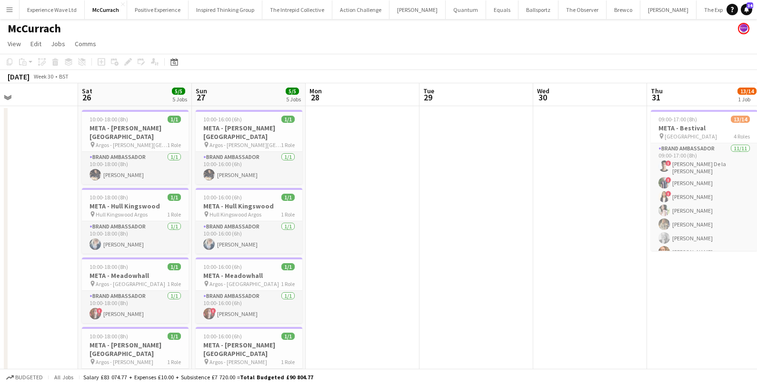
scroll to position [0, 249]
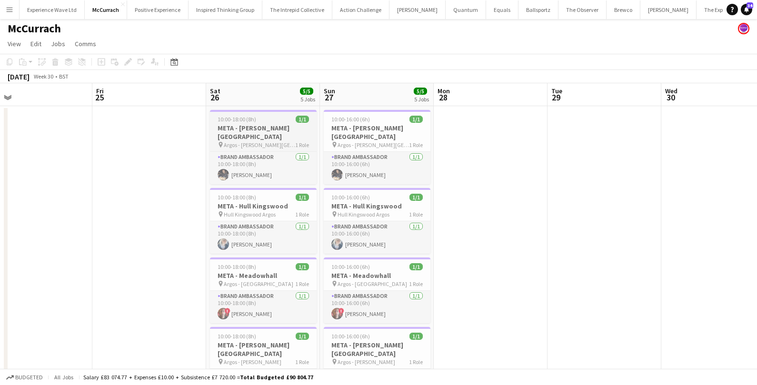
click at [265, 131] on h3 "META - Bradford Forster Square" at bounding box center [263, 132] width 107 height 17
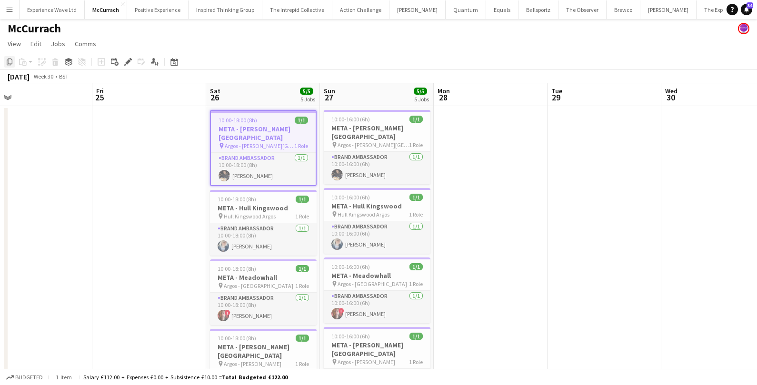
click at [8, 64] on icon "Copy" at bounding box center [10, 62] width 8 height 8
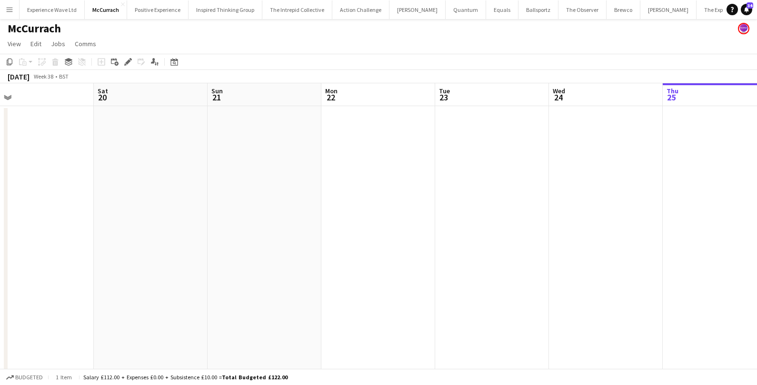
scroll to position [0, 365]
click at [10, 44] on span "View" at bounding box center [14, 43] width 13 height 9
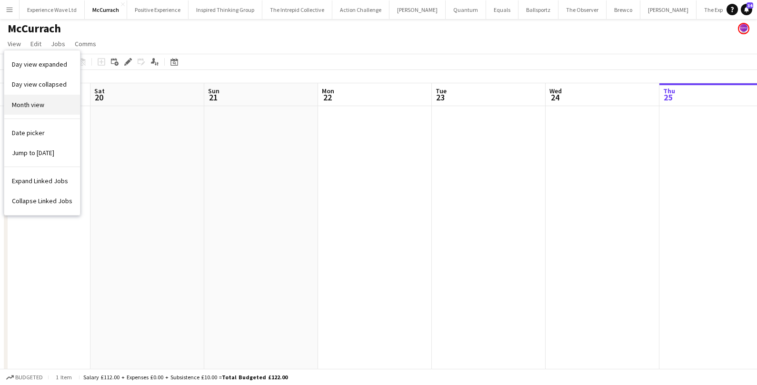
click at [26, 103] on span "Month view" at bounding box center [28, 104] width 32 height 9
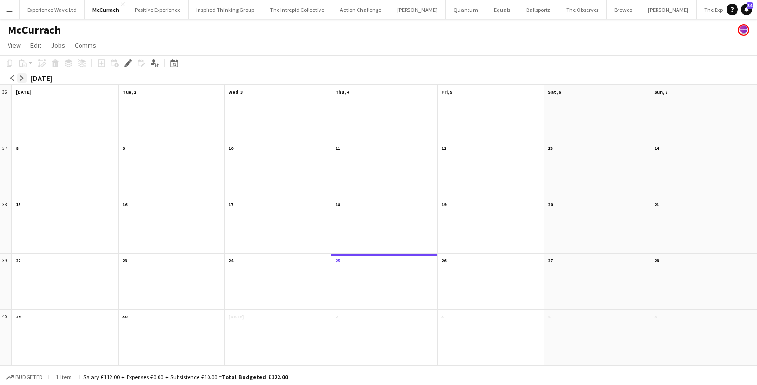
click at [21, 78] on app-icon "arrow-right" at bounding box center [22, 78] width 6 height 6
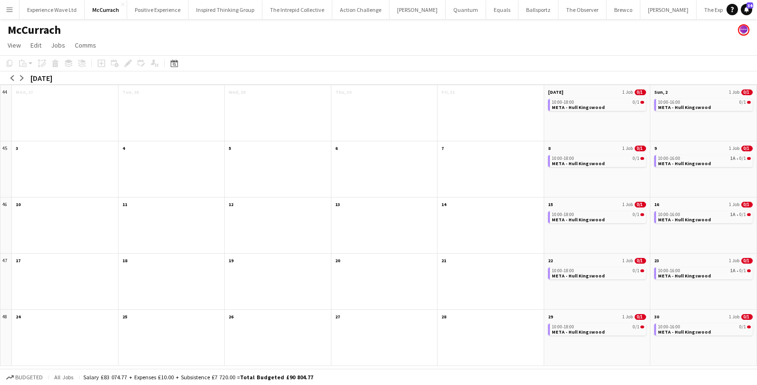
click at [597, 129] on div "10:00-18:00 0/1 META - Hull Kingswood" at bounding box center [597, 119] width 106 height 44
click at [577, 92] on app-month-view-date-header "Sat, 1 Nov 1 Job 0/1" at bounding box center [597, 91] width 106 height 12
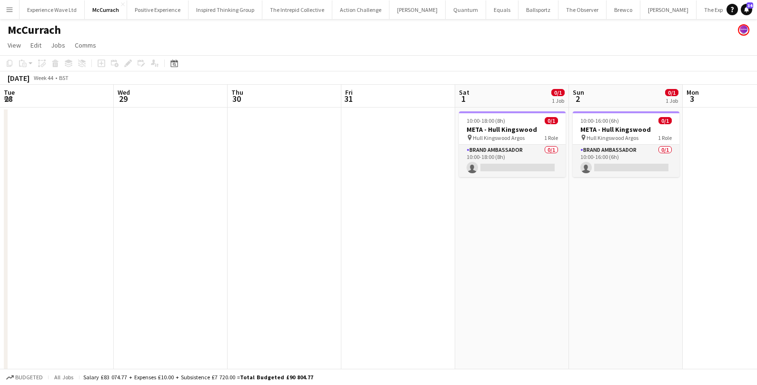
scroll to position [0, 327]
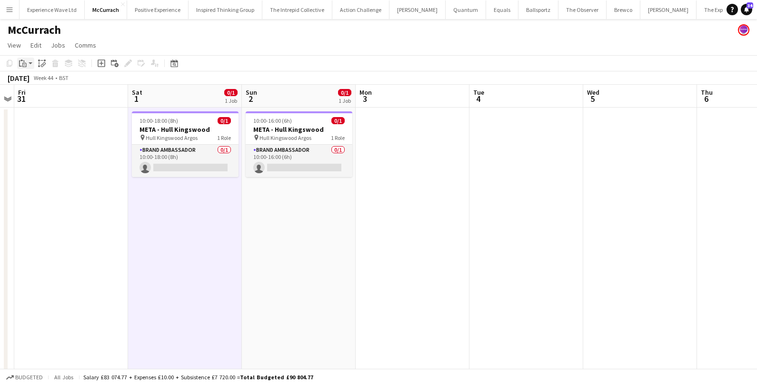
click at [28, 65] on div "Paste" at bounding box center [22, 63] width 11 height 11
click at [32, 83] on link "Paste Command V" at bounding box center [62, 81] width 75 height 9
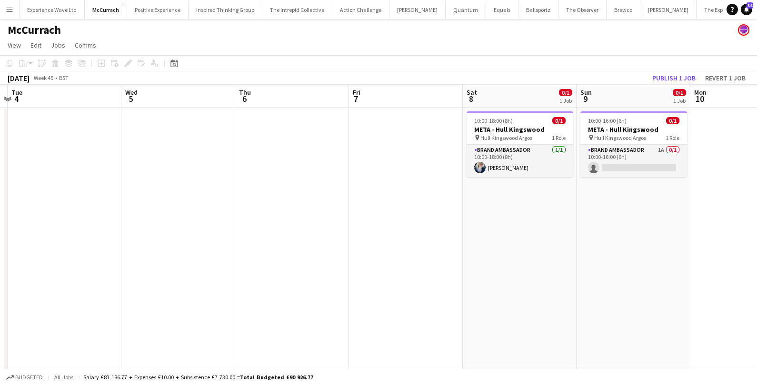
scroll to position [0, 341]
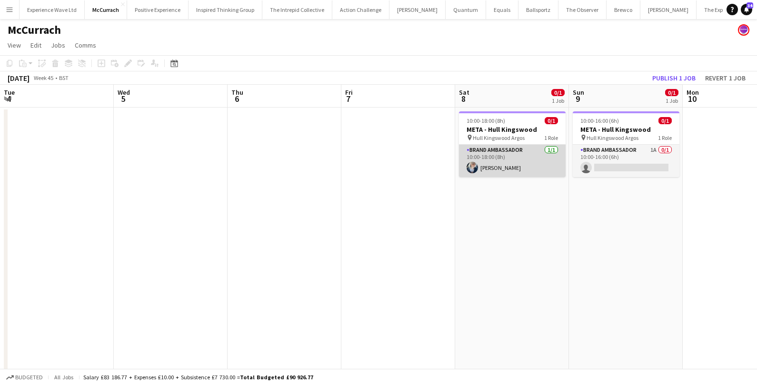
click at [523, 158] on app-card-role "Brand Ambassador 1/1 10:00-18:00 (8h) Gemma Owen-Kendall" at bounding box center [512, 161] width 107 height 32
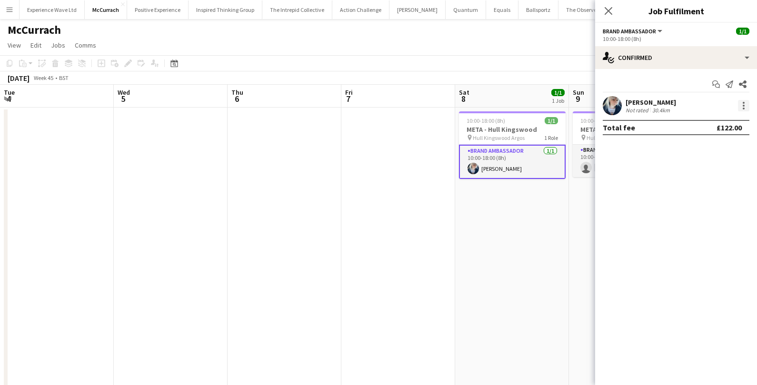
click at [743, 101] on div at bounding box center [743, 105] width 11 height 11
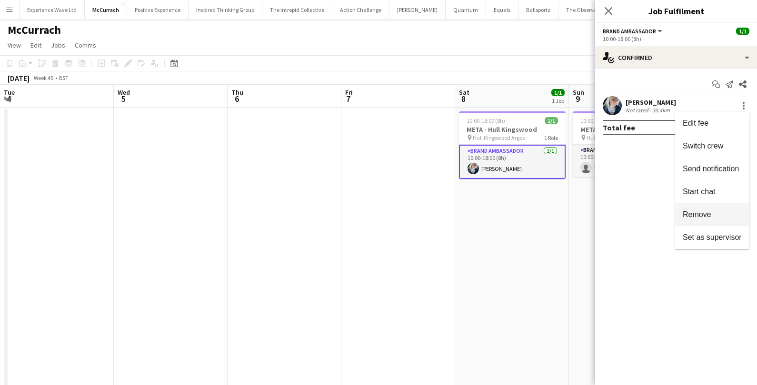
click at [700, 214] on span "Remove" at bounding box center [696, 214] width 29 height 8
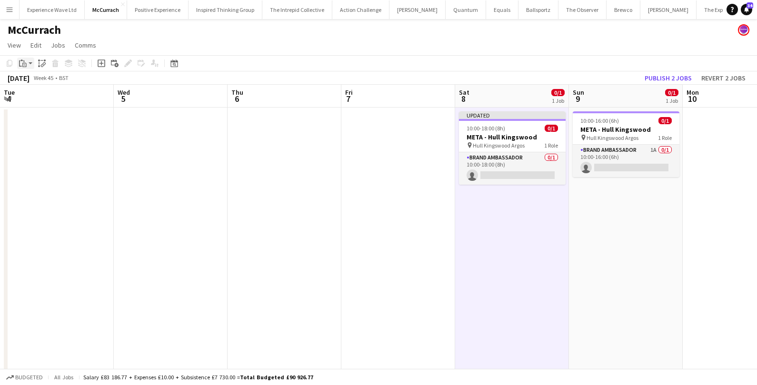
click at [30, 63] on app-action-btn "Paste" at bounding box center [25, 63] width 17 height 11
click at [38, 80] on link "Paste Command V" at bounding box center [62, 81] width 75 height 9
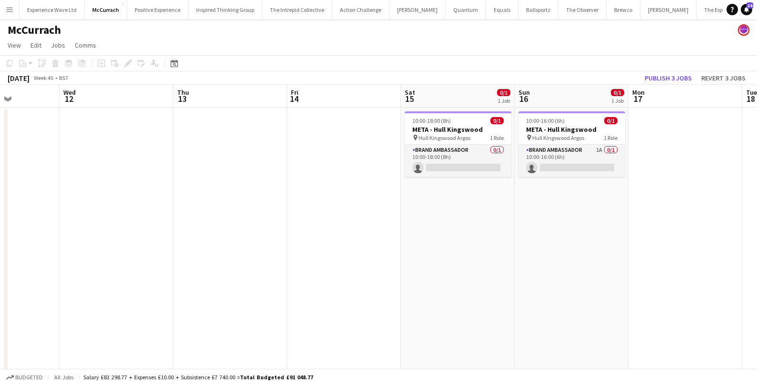
scroll to position [0, 286]
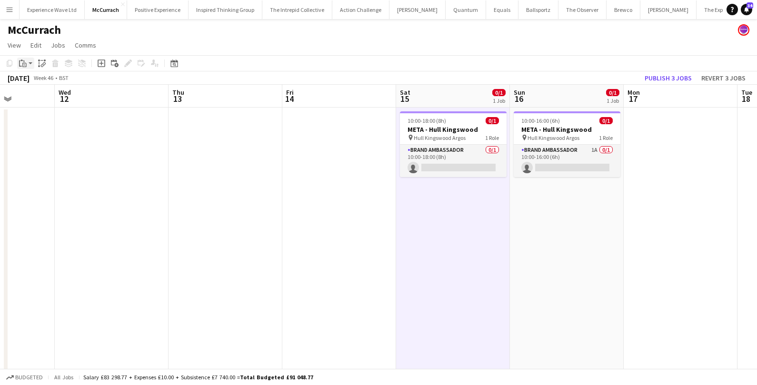
click at [29, 63] on app-action-btn "Paste" at bounding box center [25, 63] width 17 height 11
click at [37, 83] on link "Paste Command V" at bounding box center [62, 81] width 75 height 9
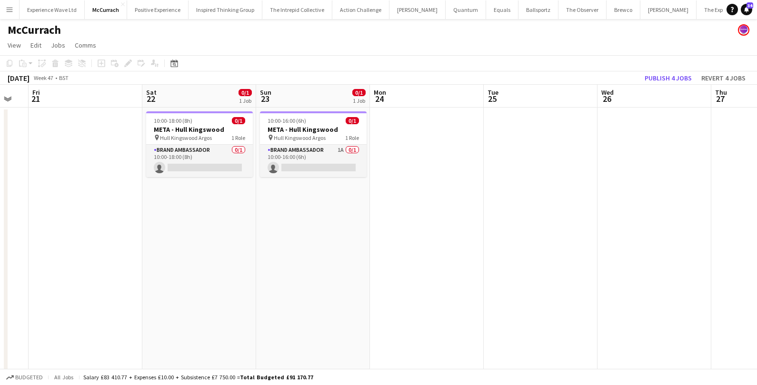
scroll to position [0, 315]
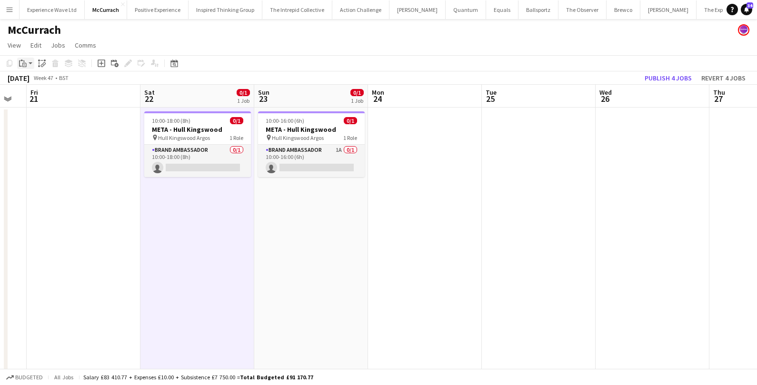
click at [25, 64] on icon "Paste" at bounding box center [23, 63] width 8 height 8
click at [38, 81] on link "Paste Command V" at bounding box center [62, 81] width 75 height 9
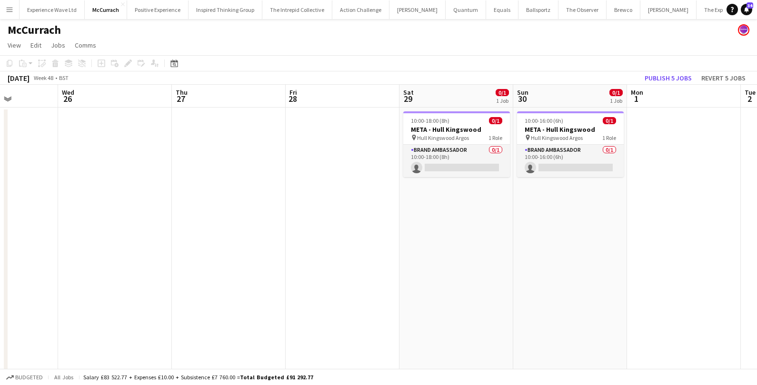
scroll to position [0, 380]
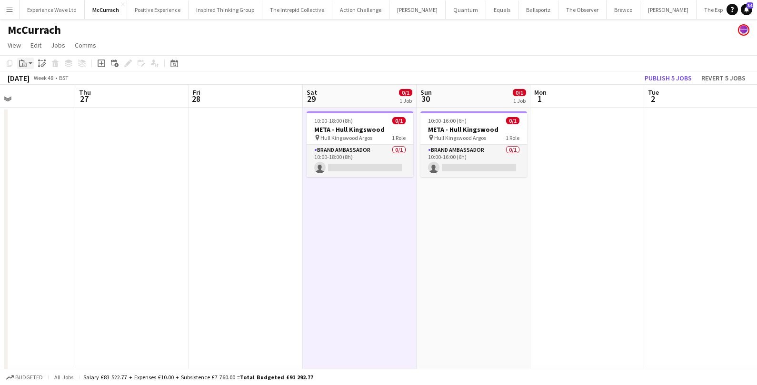
click at [29, 61] on app-action-btn "Paste" at bounding box center [25, 63] width 17 height 11
click at [38, 82] on link "Paste Command V" at bounding box center [62, 81] width 75 height 9
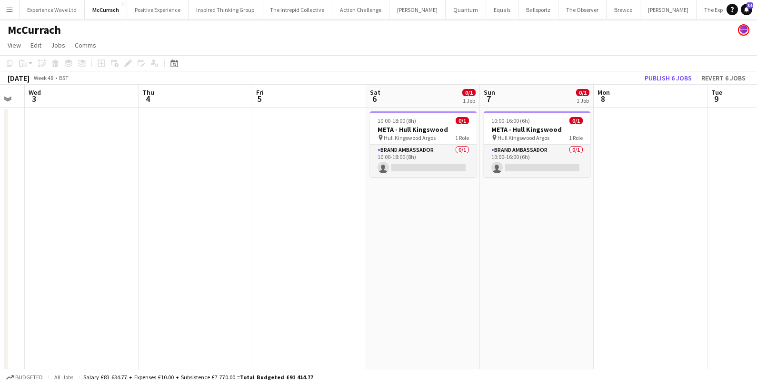
scroll to position [0, 325]
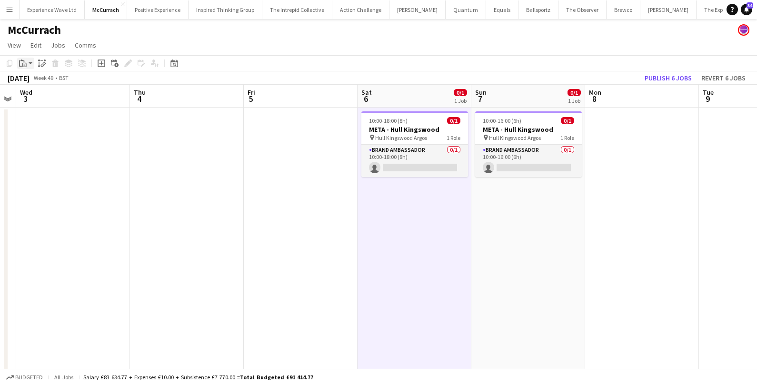
click at [20, 61] on icon "Paste" at bounding box center [23, 63] width 8 height 8
click at [29, 83] on link "Paste Command V" at bounding box center [62, 81] width 75 height 9
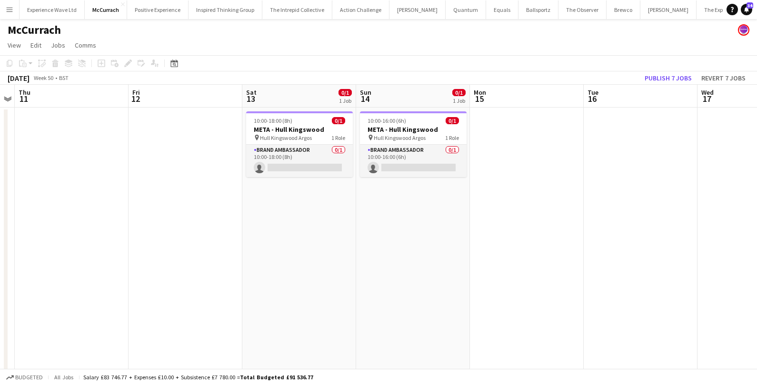
scroll to position [0, 355]
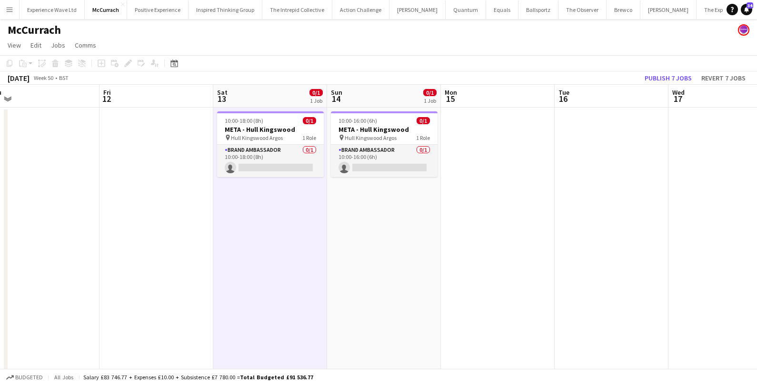
scroll to position [0, 355]
click at [22, 62] on icon "Paste" at bounding box center [23, 63] width 8 height 8
click at [32, 81] on link "Paste Command V" at bounding box center [62, 81] width 75 height 9
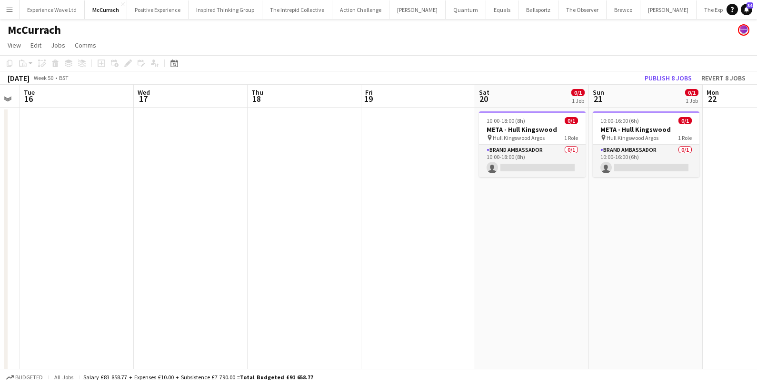
scroll to position [0, 359]
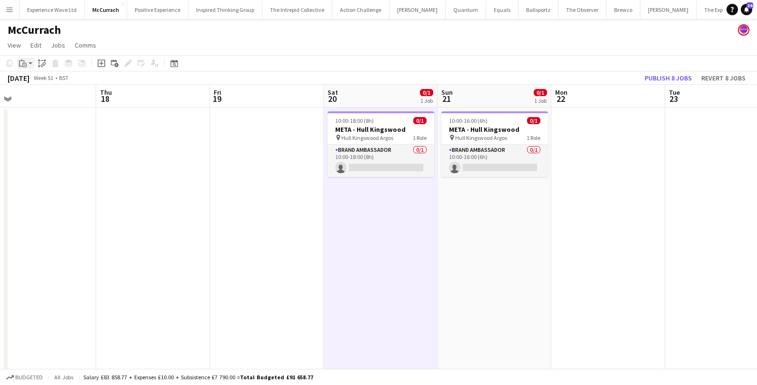
click at [26, 61] on icon "Paste" at bounding box center [23, 63] width 8 height 8
click at [34, 83] on link "Paste Command V" at bounding box center [62, 81] width 75 height 9
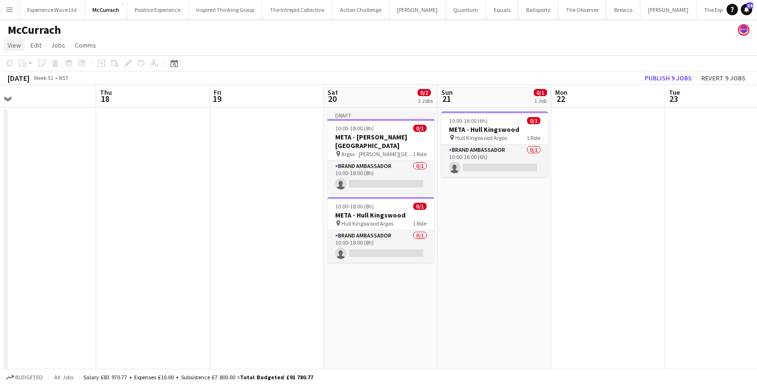
click at [15, 44] on span "View" at bounding box center [14, 45] width 13 height 9
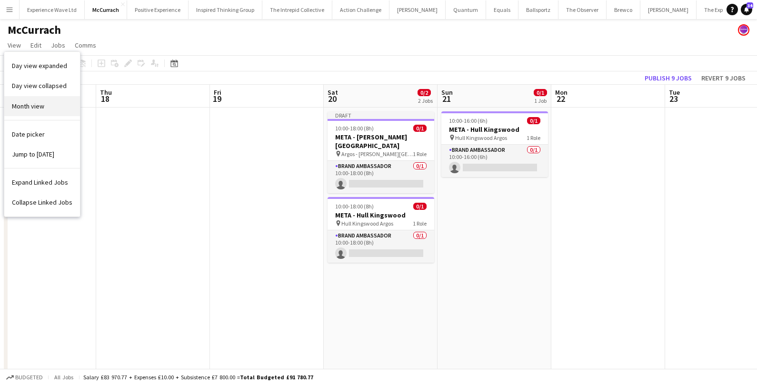
click at [27, 107] on span "Month view" at bounding box center [28, 106] width 32 height 9
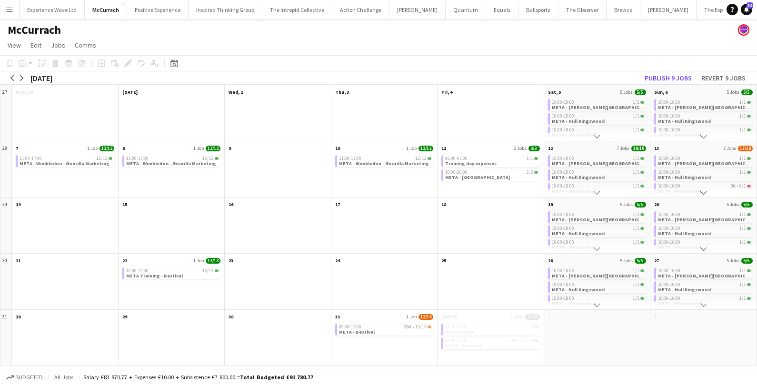
click at [596, 136] on app-icon "Scroll down" at bounding box center [596, 136] width 7 height 7
click at [698, 101] on div "10:00-16:00 1/1" at bounding box center [704, 102] width 93 height 5
click at [688, 105] on span "META - Bradford Forster Square" at bounding box center [709, 108] width 103 height 6
click at [688, 105] on span "META - Bradford Forster Square" at bounding box center [709, 107] width 103 height 6
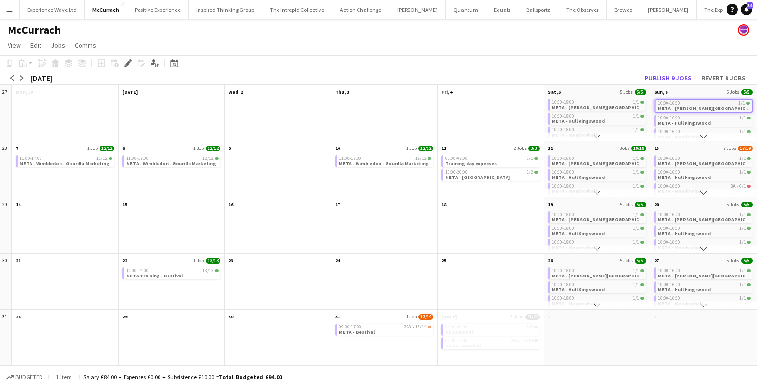
click at [688, 105] on span "META - Bradford Forster Square" at bounding box center [709, 108] width 103 height 6
click at [688, 105] on span "META - Bradford Forster Square" at bounding box center [709, 107] width 103 height 6
click at [695, 105] on span "META - Bradford Forster Square" at bounding box center [709, 108] width 103 height 6
click at [695, 105] on span "META - Bradford Forster Square" at bounding box center [709, 107] width 103 height 6
click at [742, 103] on span "1/1" at bounding box center [741, 103] width 7 height 5
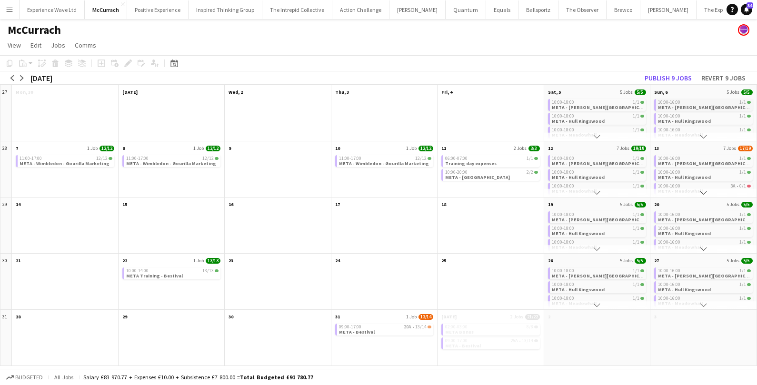
click at [742, 103] on span "1/1" at bounding box center [742, 102] width 7 height 5
click at [130, 60] on icon at bounding box center [130, 60] width 2 height 2
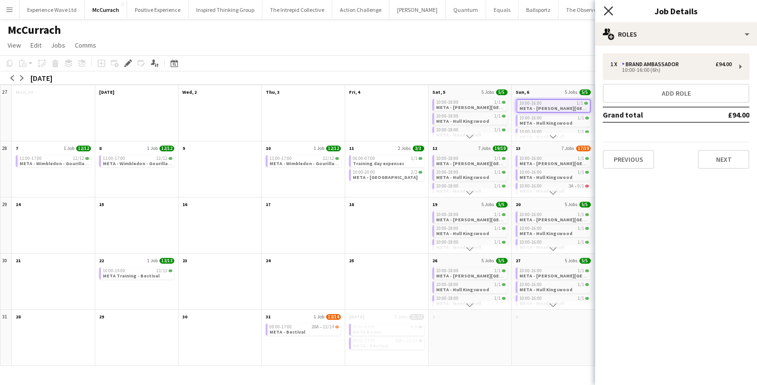
click at [604, 13] on icon "Close pop-in" at bounding box center [607, 10] width 9 height 9
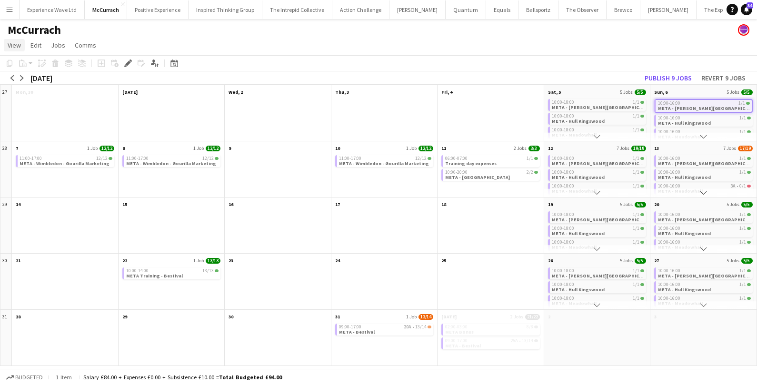
click at [4, 50] on link "View" at bounding box center [14, 45] width 21 height 12
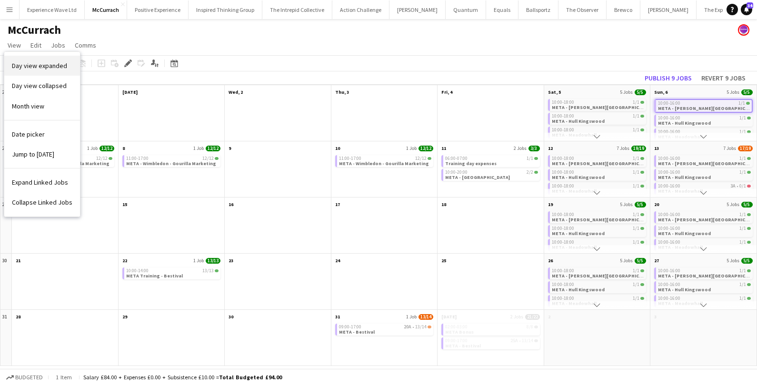
click at [29, 71] on link "Day view expanded" at bounding box center [42, 66] width 76 height 20
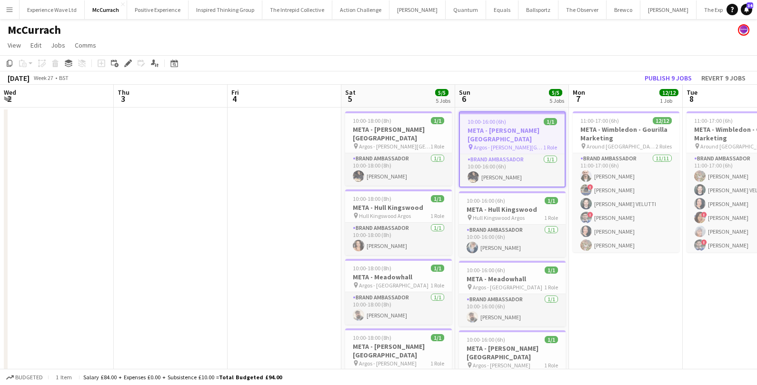
scroll to position [0, 327]
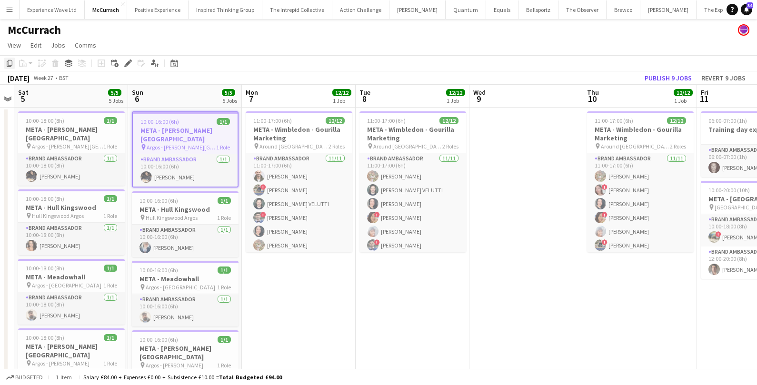
click at [7, 64] on icon at bounding box center [10, 63] width 6 height 7
click at [15, 42] on span "View" at bounding box center [14, 45] width 13 height 9
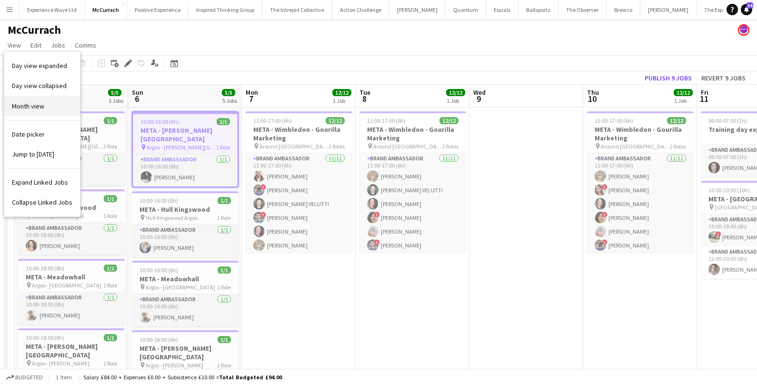
click at [23, 106] on span "Month view" at bounding box center [28, 106] width 32 height 9
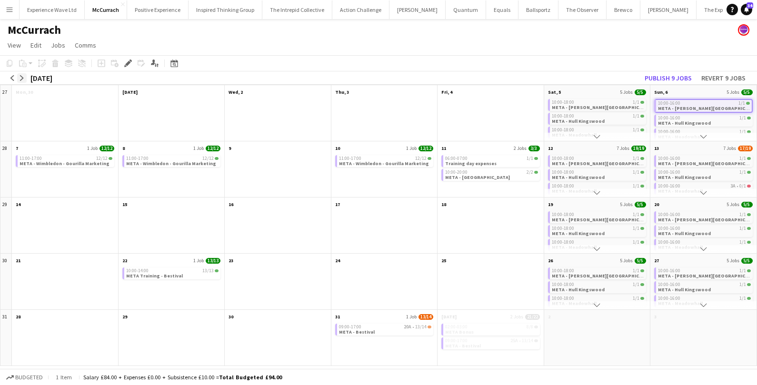
click at [18, 79] on button "arrow-right" at bounding box center [22, 78] width 10 height 10
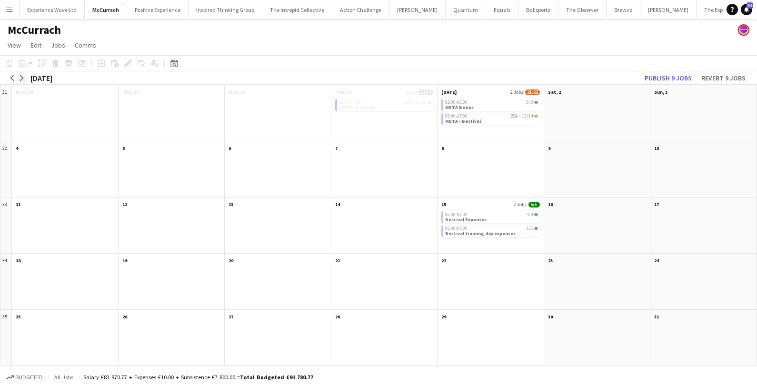
click at [18, 79] on button "arrow-right" at bounding box center [22, 78] width 10 height 10
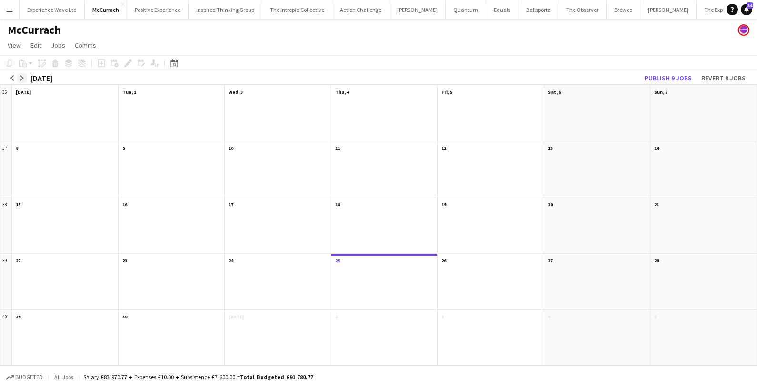
click at [18, 79] on button "arrow-right" at bounding box center [22, 78] width 10 height 10
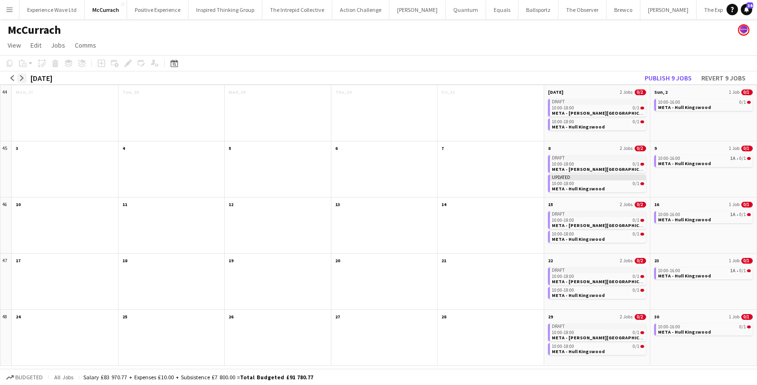
click at [18, 79] on button "arrow-right" at bounding box center [22, 78] width 10 height 10
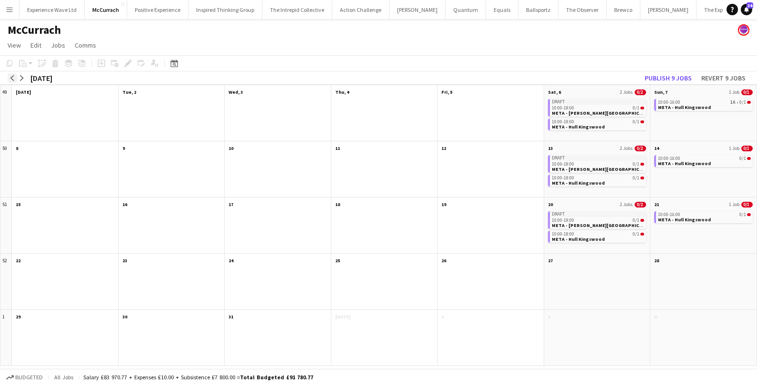
click at [11, 78] on app-icon "arrow-left" at bounding box center [13, 78] width 6 height 6
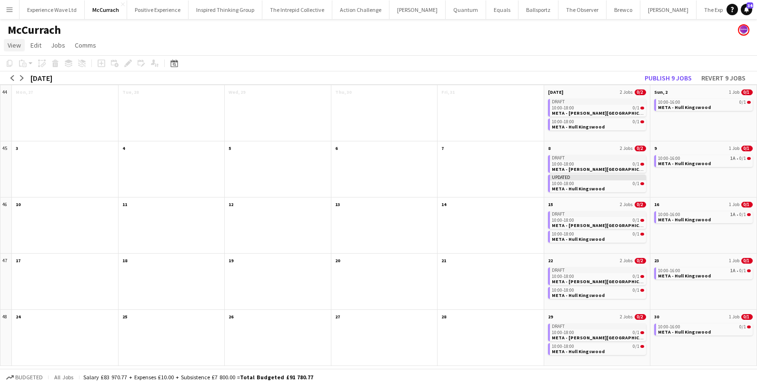
click at [13, 47] on span "View" at bounding box center [14, 45] width 13 height 9
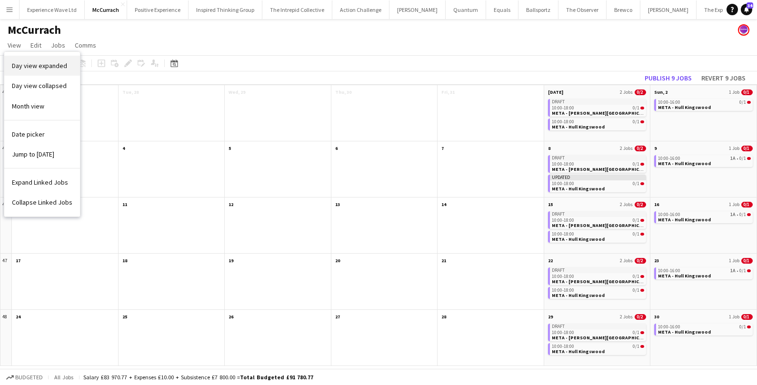
click at [29, 68] on span "Day view expanded" at bounding box center [39, 65] width 55 height 9
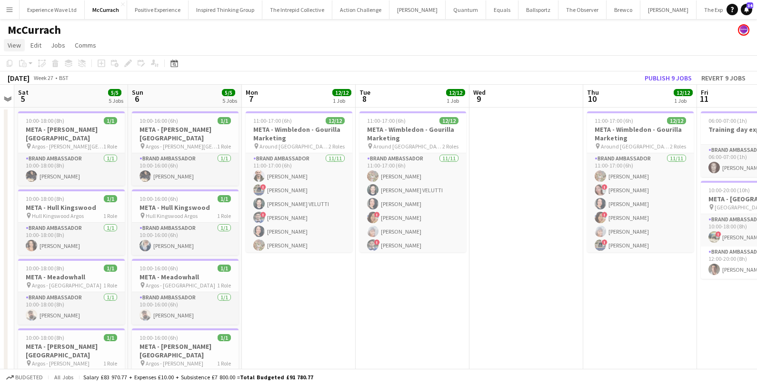
click at [10, 44] on span "View" at bounding box center [14, 45] width 13 height 9
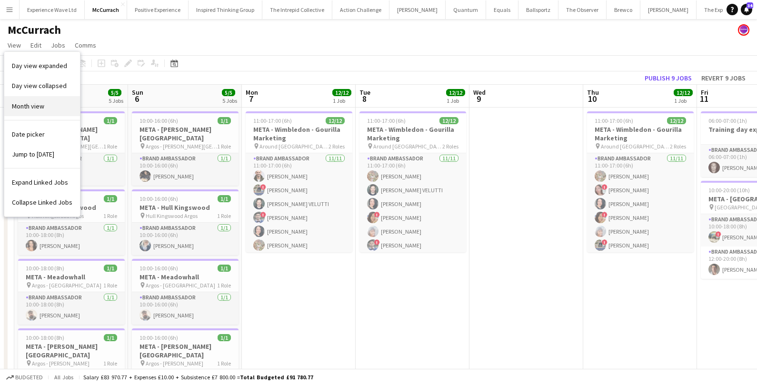
click at [30, 103] on span "Month view" at bounding box center [28, 106] width 32 height 9
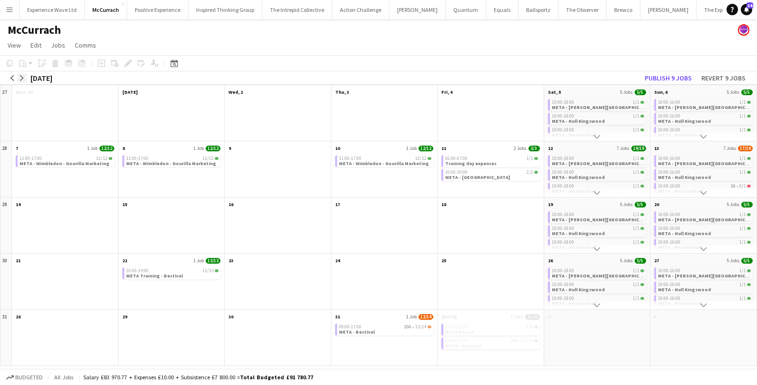
click at [21, 77] on app-icon "arrow-right" at bounding box center [22, 78] width 6 height 6
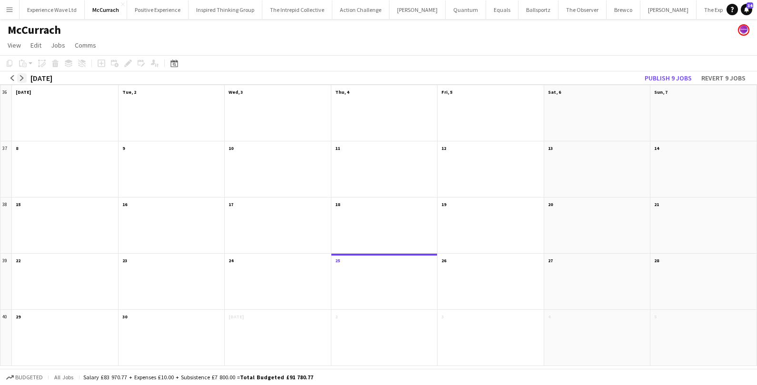
click at [21, 77] on app-icon "arrow-right" at bounding box center [22, 78] width 6 height 6
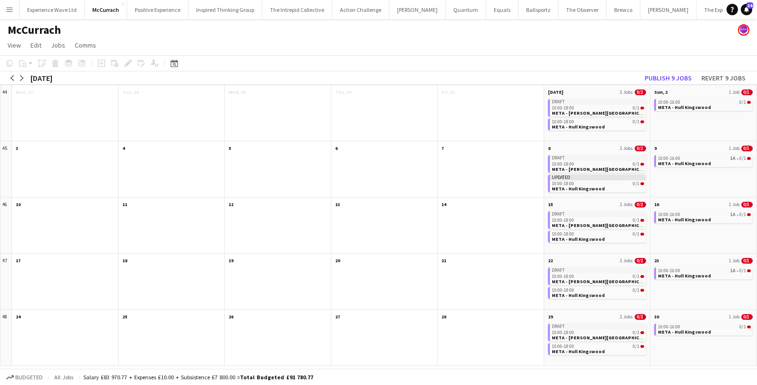
click at [693, 123] on div "10:00-16:00 0/1 META - Hull Kingswood" at bounding box center [703, 119] width 106 height 44
click at [664, 91] on span "Sun, 2" at bounding box center [660, 92] width 13 height 6
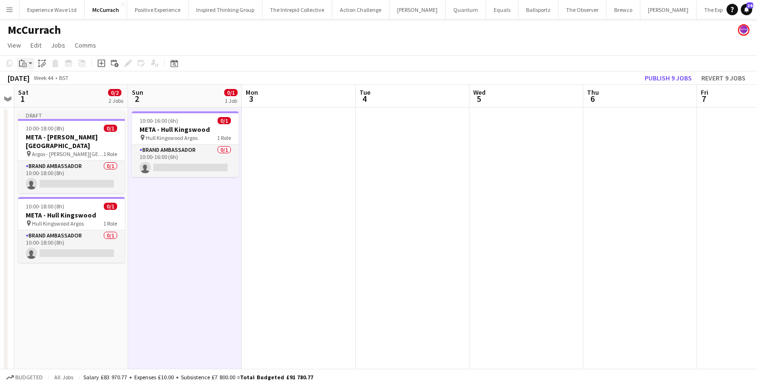
click at [30, 63] on app-action-btn "Paste" at bounding box center [25, 63] width 17 height 11
click at [30, 82] on link "Paste Command V" at bounding box center [62, 81] width 75 height 9
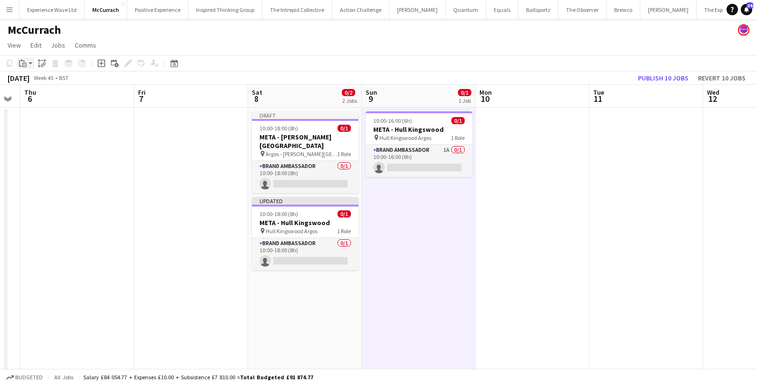
click at [26, 63] on icon "Paste" at bounding box center [23, 63] width 8 height 8
click at [33, 79] on link "Paste Command V" at bounding box center [62, 81] width 75 height 9
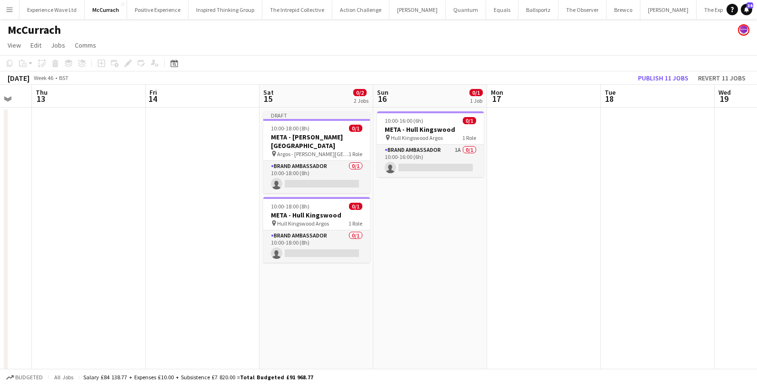
scroll to position [0, 329]
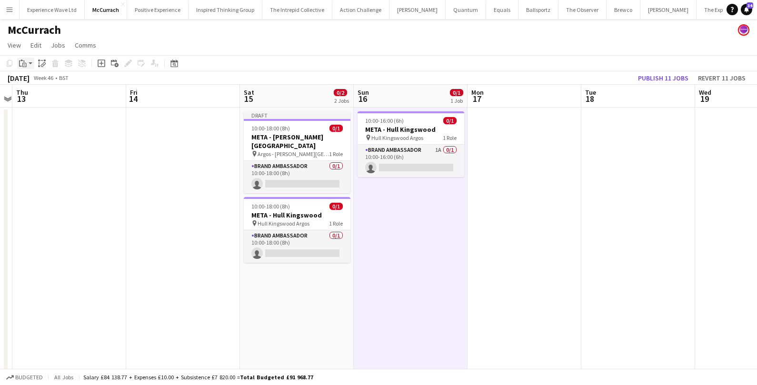
click at [23, 62] on icon "Paste" at bounding box center [23, 63] width 8 height 8
click at [28, 78] on link "Paste Command V" at bounding box center [62, 81] width 75 height 9
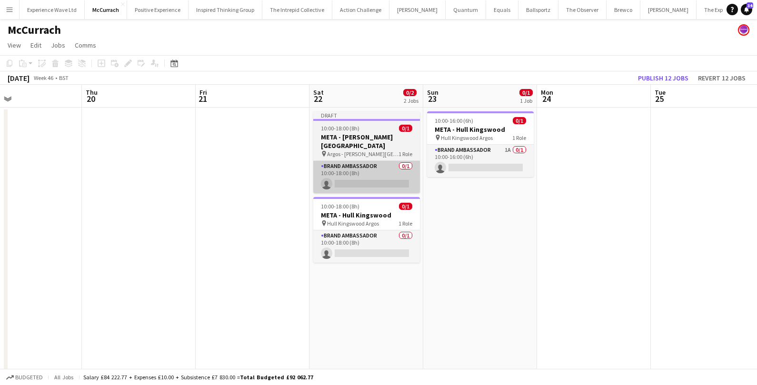
scroll to position [0, 413]
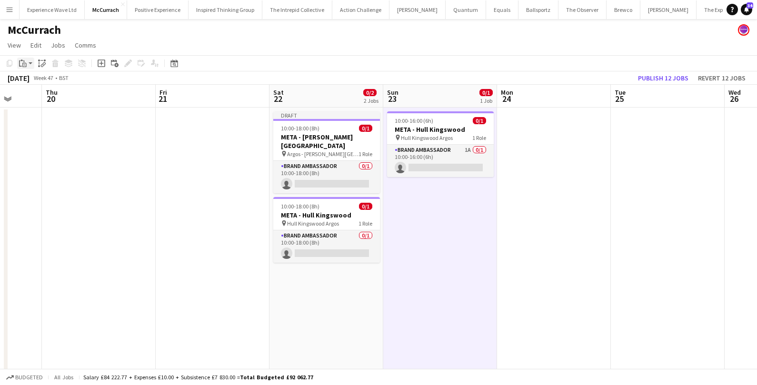
click at [21, 61] on icon "Paste" at bounding box center [23, 63] width 8 height 8
click at [38, 76] on div "Paste Command V Paste with crew Command Shift V" at bounding box center [62, 89] width 91 height 41
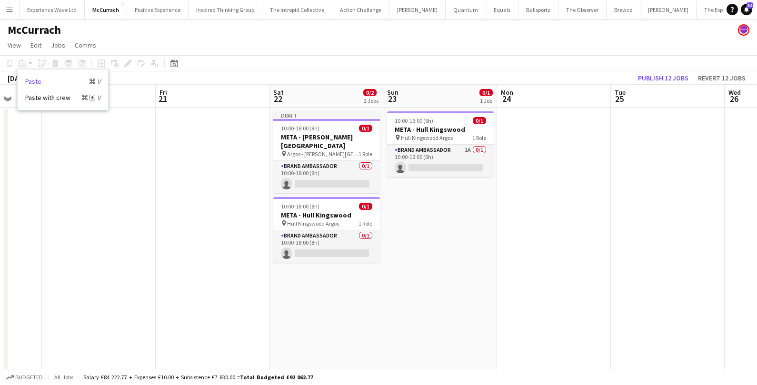
click at [34, 79] on link "Paste Command V" at bounding box center [62, 81] width 75 height 9
click at [25, 66] on div "Copy Paste Paste Command V Paste with crew Command Shift V Paste linked Job Del…" at bounding box center [46, 63] width 84 height 11
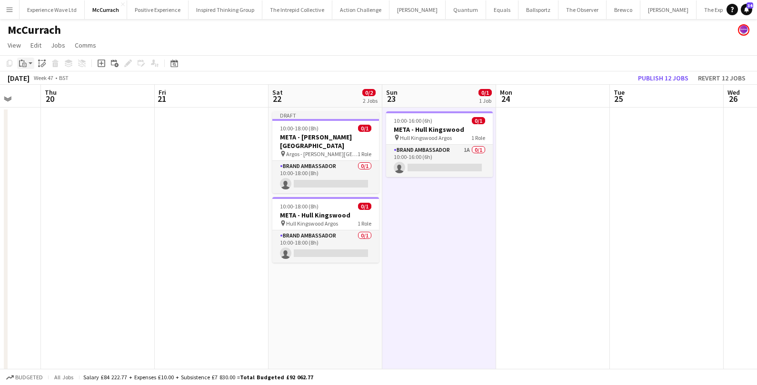
click at [26, 64] on icon "Paste" at bounding box center [23, 63] width 8 height 8
click at [31, 79] on link "Paste Command V" at bounding box center [62, 81] width 75 height 9
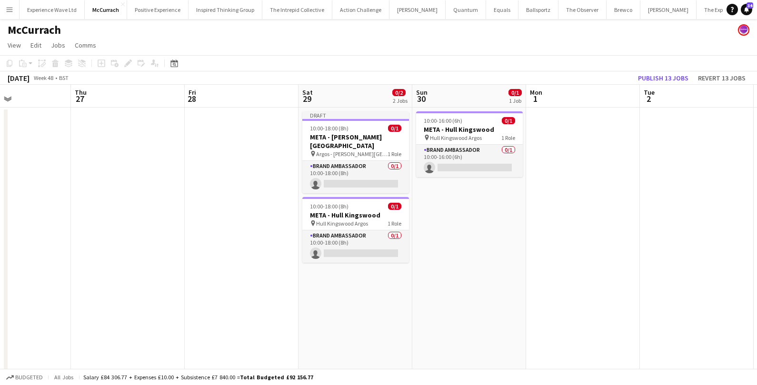
scroll to position [0, 396]
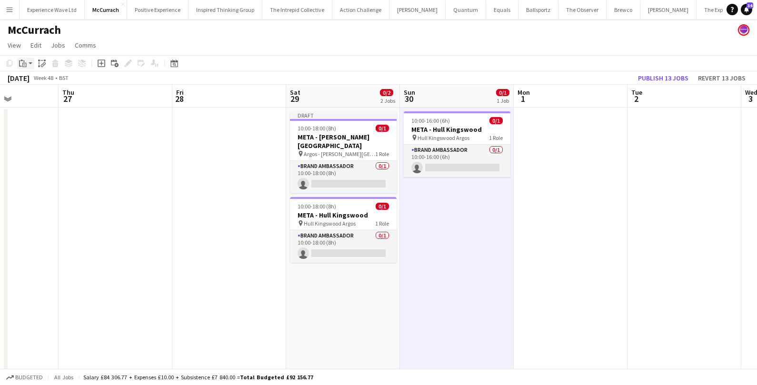
click at [26, 63] on icon at bounding box center [24, 65] width 4 height 4
click at [27, 78] on link "Paste Command V" at bounding box center [62, 81] width 75 height 9
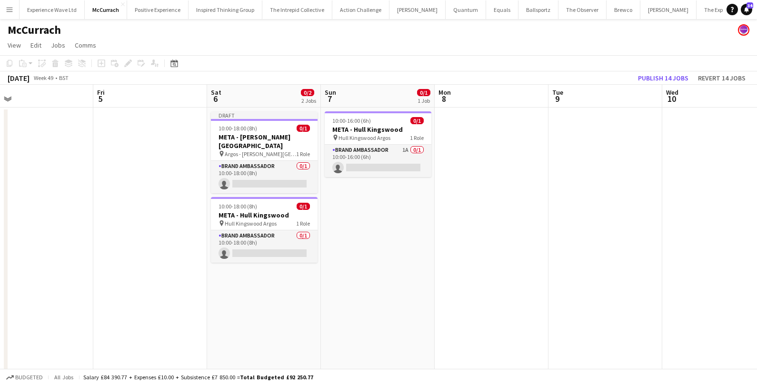
scroll to position [0, 355]
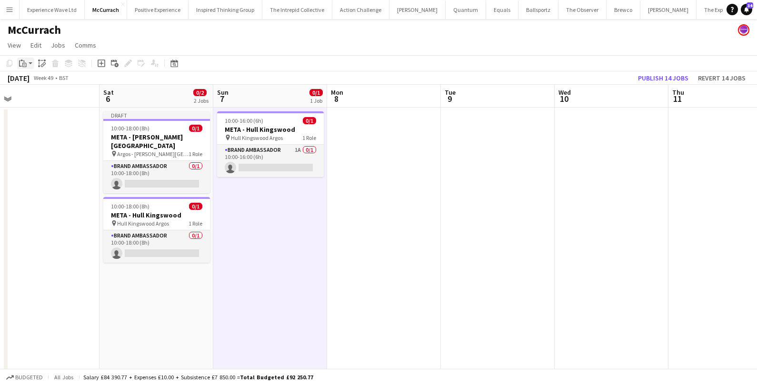
click at [25, 65] on icon at bounding box center [25, 65] width 2 height 0
click at [28, 80] on link "Paste Command V" at bounding box center [62, 81] width 75 height 9
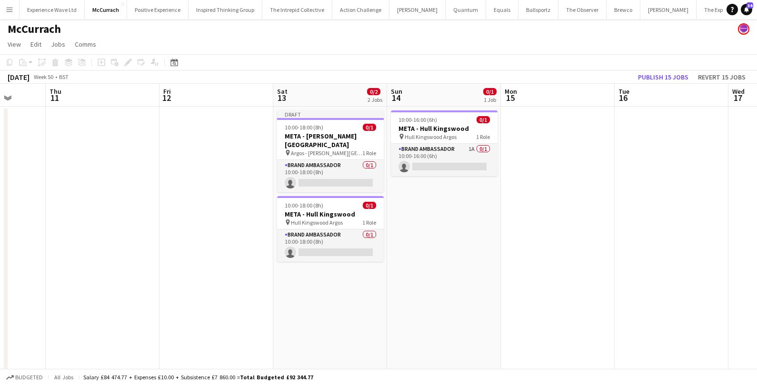
scroll to position [0, 408]
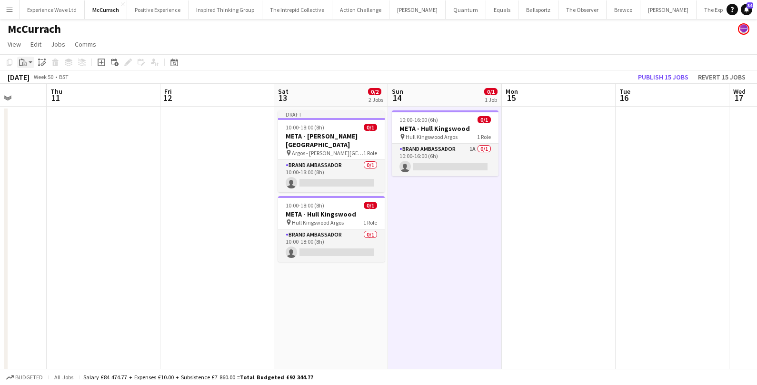
click at [20, 60] on icon at bounding box center [20, 62] width 3 height 6
click at [32, 79] on link "Paste Command V" at bounding box center [62, 80] width 75 height 9
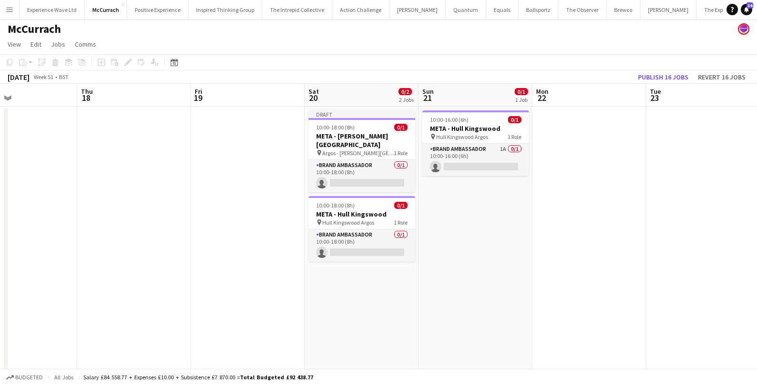
scroll to position [0, 320]
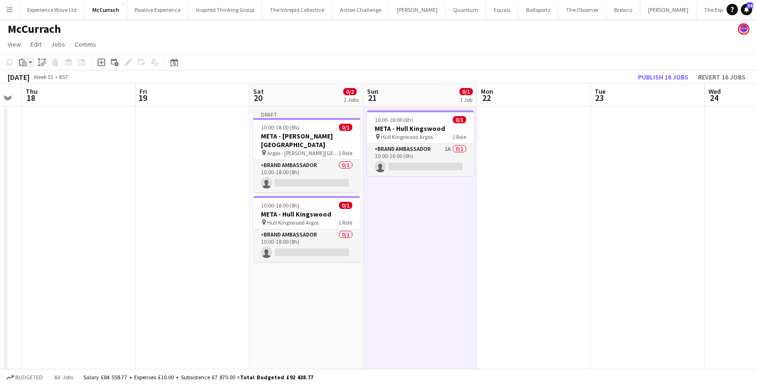
click at [23, 62] on icon at bounding box center [24, 64] width 4 height 4
click at [27, 82] on link "Paste Command V" at bounding box center [62, 80] width 75 height 9
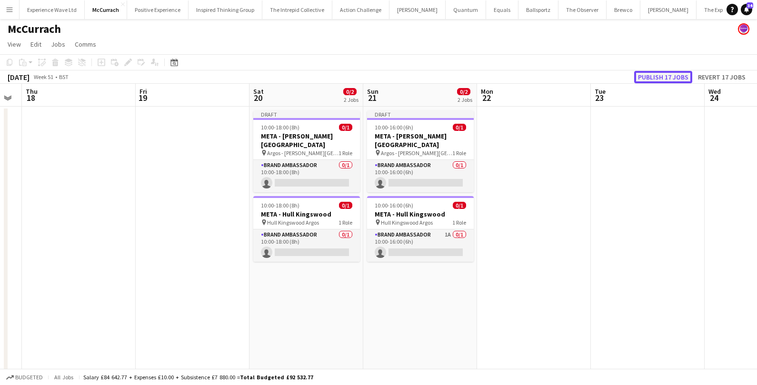
click at [643, 78] on button "Publish 17 jobs" at bounding box center [663, 77] width 58 height 12
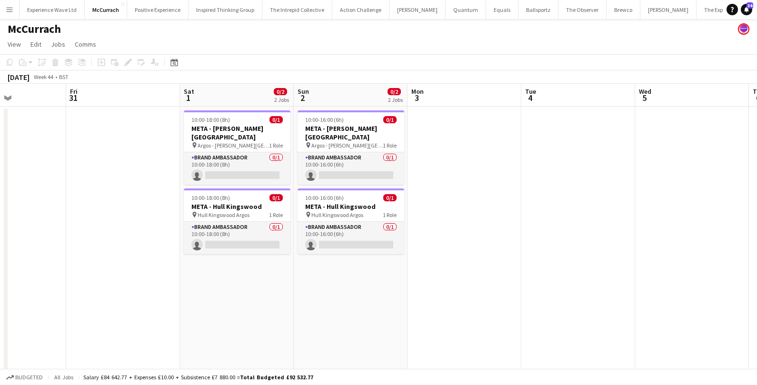
scroll to position [0, 264]
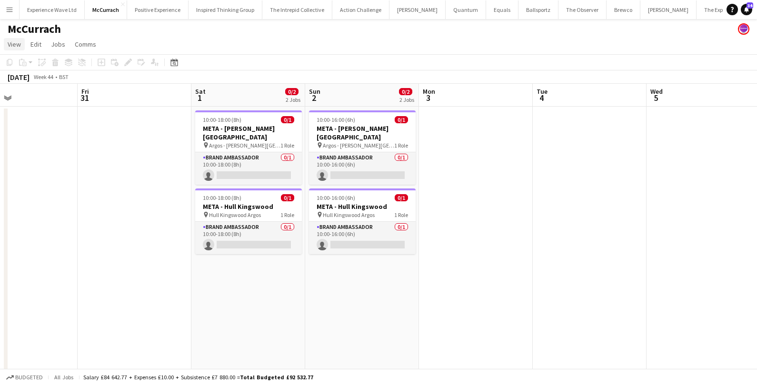
click at [17, 45] on span "View" at bounding box center [14, 44] width 13 height 9
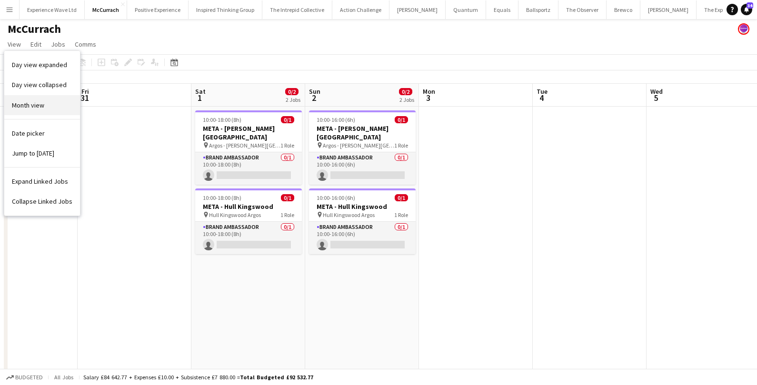
click at [29, 103] on span "Month view" at bounding box center [28, 105] width 32 height 9
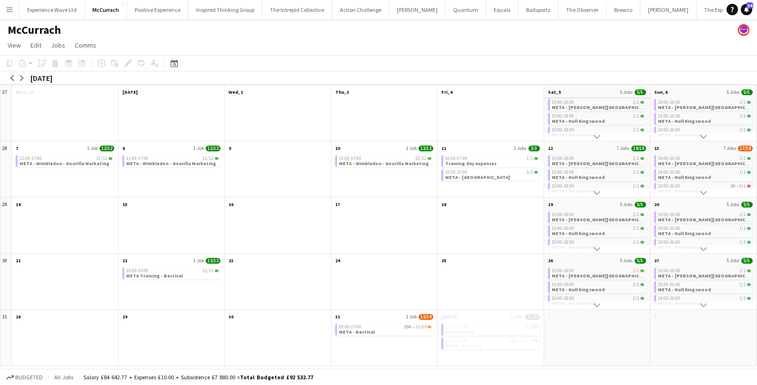
click at [565, 91] on app-month-view-date-header "Sat, 5 5 Jobs 5/5" at bounding box center [597, 91] width 106 height 12
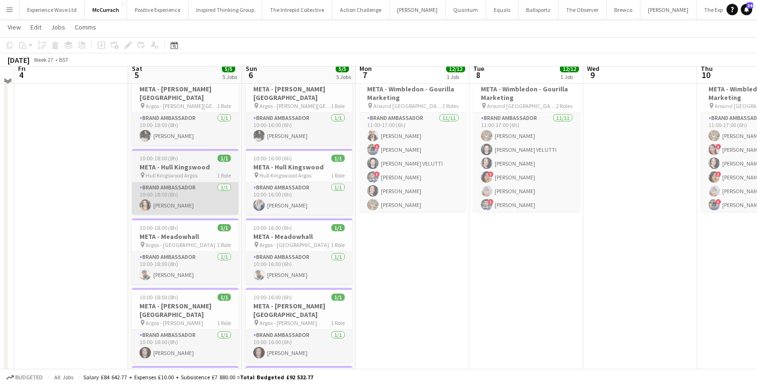
scroll to position [41, 0]
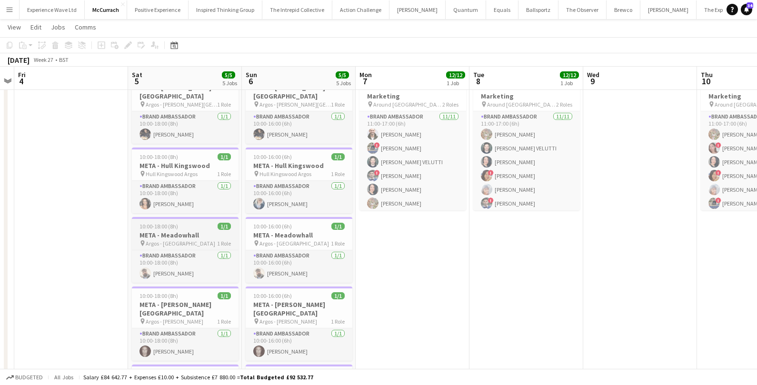
click at [175, 231] on h3 "META - Meadowhall" at bounding box center [185, 235] width 107 height 9
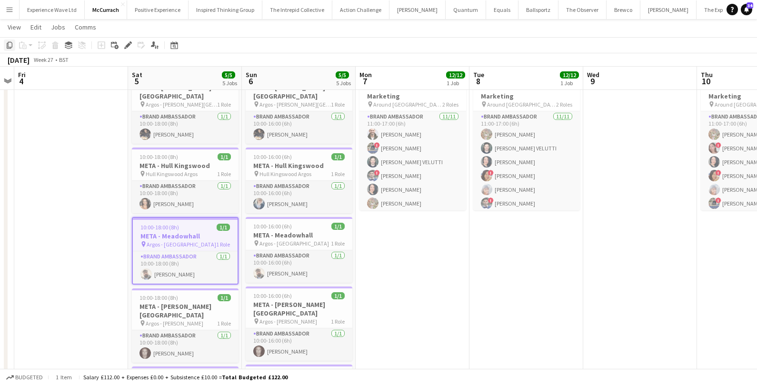
click at [8, 48] on icon "Copy" at bounding box center [10, 45] width 8 height 8
click at [14, 26] on span "View" at bounding box center [14, 27] width 13 height 9
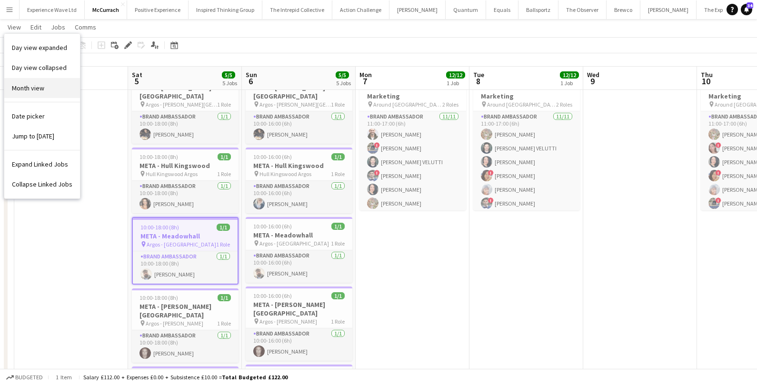
click at [32, 86] on span "Month view" at bounding box center [28, 88] width 32 height 9
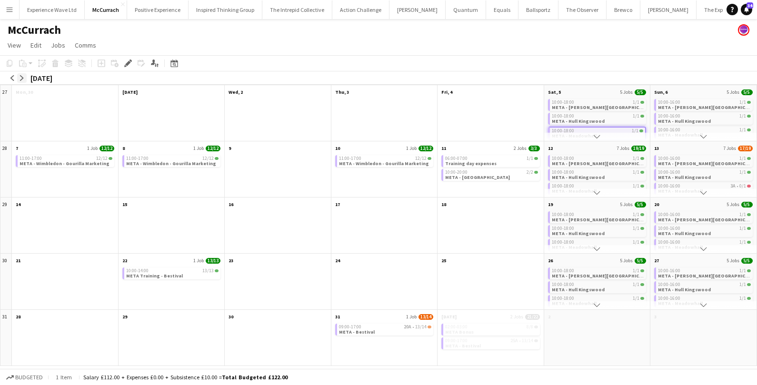
click at [23, 78] on app-icon "arrow-right" at bounding box center [22, 78] width 6 height 6
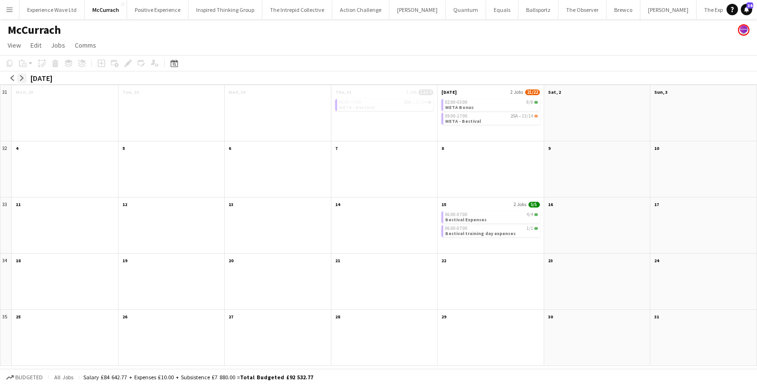
click at [23, 78] on app-icon "arrow-right" at bounding box center [22, 78] width 6 height 6
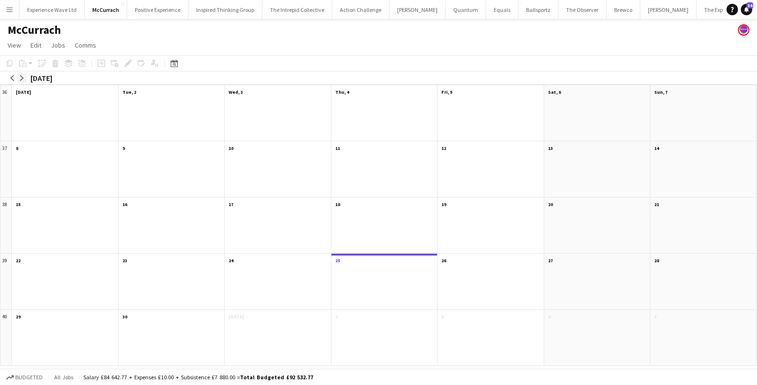
click at [23, 78] on app-icon "arrow-right" at bounding box center [22, 78] width 6 height 6
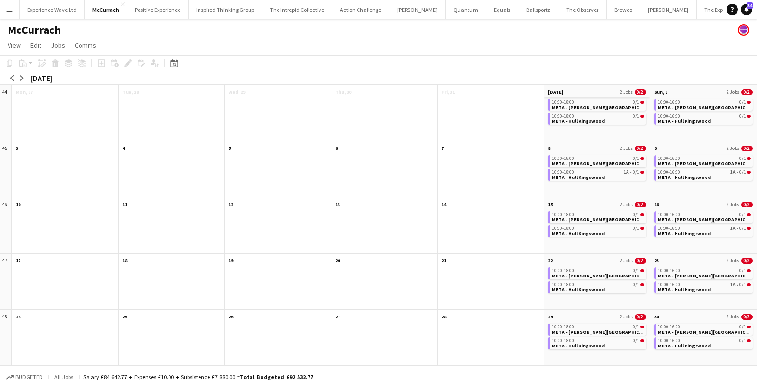
click at [582, 93] on app-month-view-date-header "Sat, 1 Nov 2 Jobs 0/2" at bounding box center [597, 91] width 106 height 12
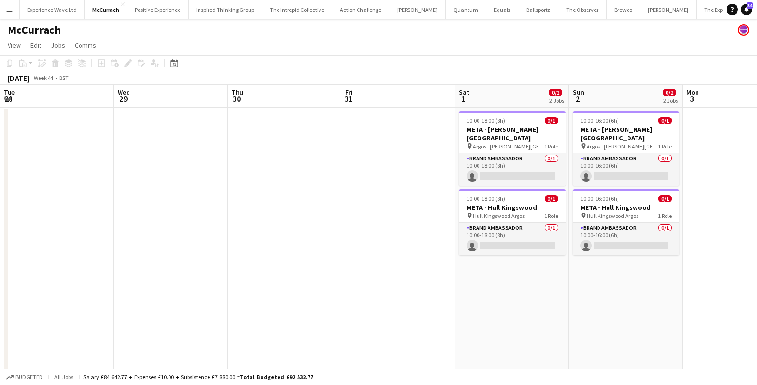
scroll to position [0, 327]
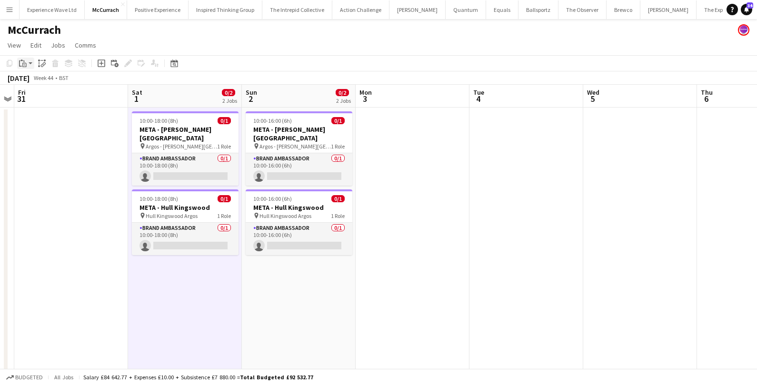
click at [29, 66] on app-action-btn "Paste" at bounding box center [25, 63] width 17 height 11
click at [37, 80] on link "Paste Command V" at bounding box center [62, 81] width 75 height 9
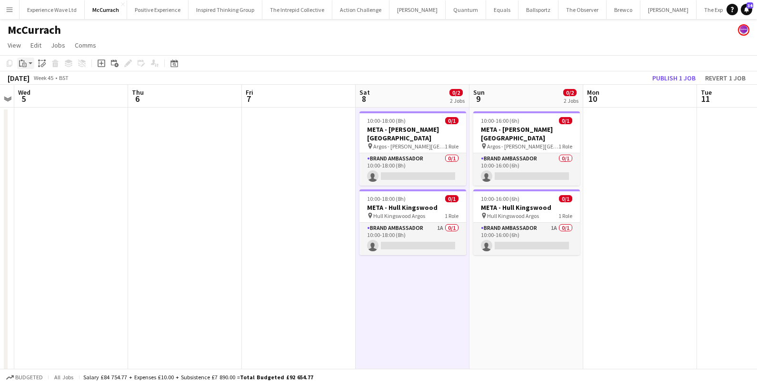
click at [30, 63] on app-action-btn "Paste" at bounding box center [25, 63] width 17 height 11
click at [35, 81] on link "Paste Command V" at bounding box center [62, 81] width 75 height 9
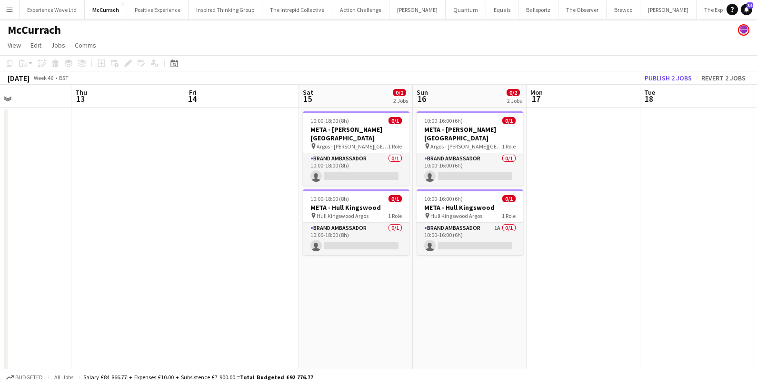
scroll to position [0, 269]
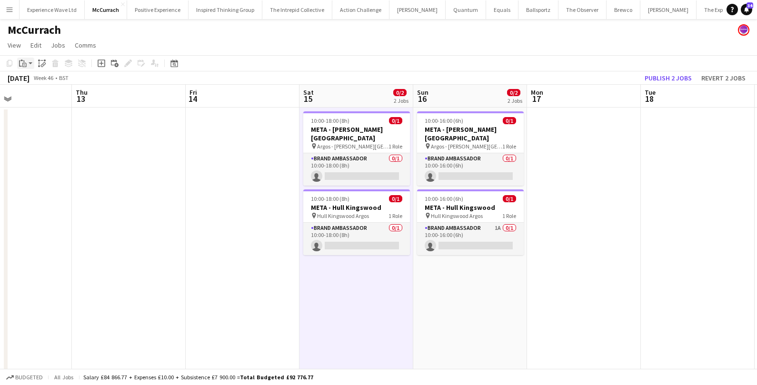
click at [28, 62] on div "Paste" at bounding box center [22, 63] width 11 height 11
click at [35, 79] on link "Paste Command V" at bounding box center [62, 81] width 75 height 9
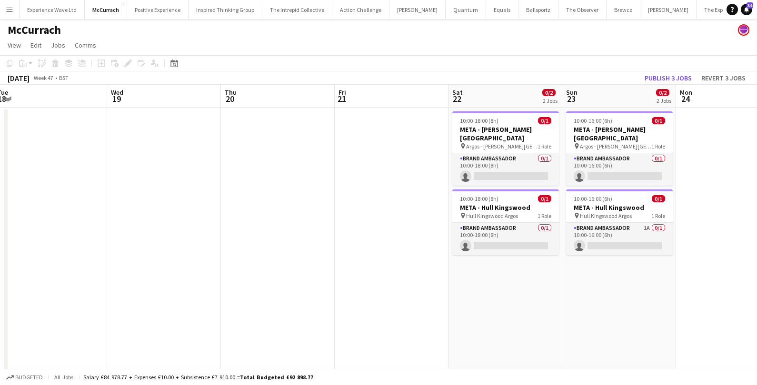
scroll to position [0, 385]
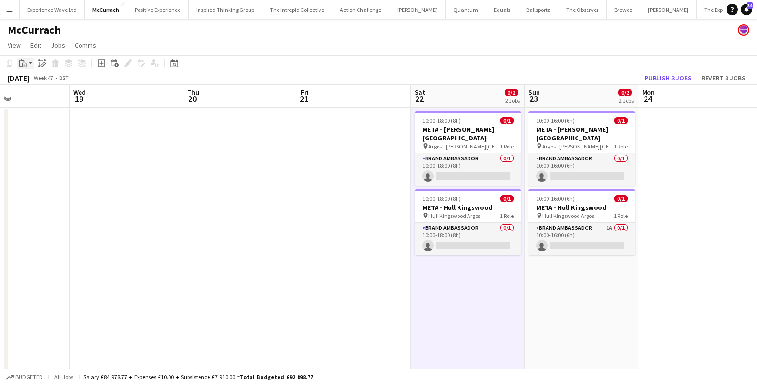
click at [30, 63] on app-action-btn "Paste" at bounding box center [25, 63] width 17 height 11
click at [30, 82] on link "Paste Command V" at bounding box center [62, 81] width 75 height 9
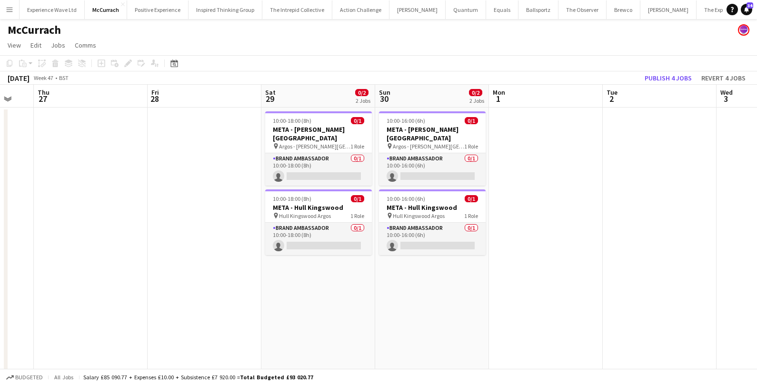
scroll to position [0, 324]
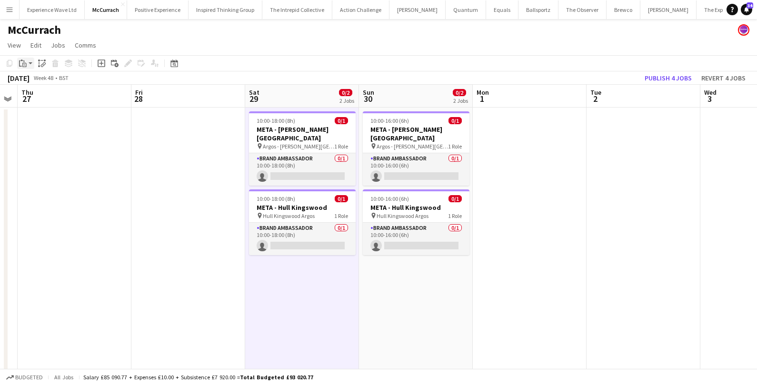
click at [32, 67] on app-action-btn "Paste" at bounding box center [25, 63] width 17 height 11
click at [33, 77] on div "Paste Command V Paste with crew Command Shift V" at bounding box center [62, 89] width 91 height 41
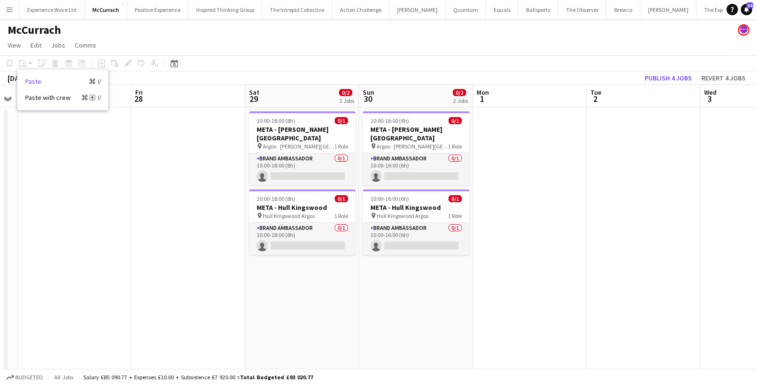
click at [33, 79] on link "Paste Command V" at bounding box center [62, 81] width 75 height 9
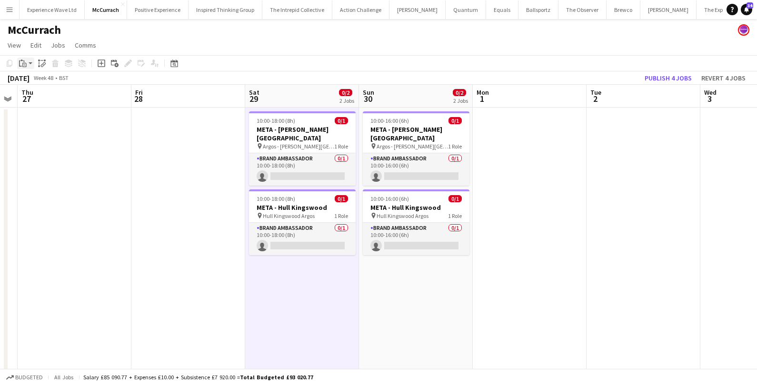
click at [27, 62] on div "Paste" at bounding box center [22, 63] width 11 height 11
click at [37, 79] on link "Paste Command V" at bounding box center [62, 81] width 75 height 9
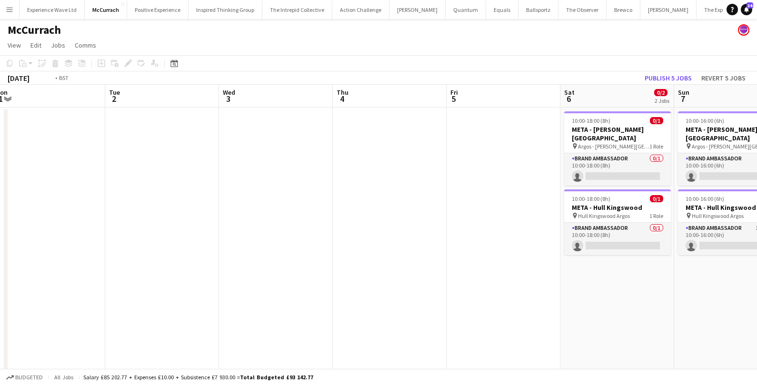
scroll to position [0, 374]
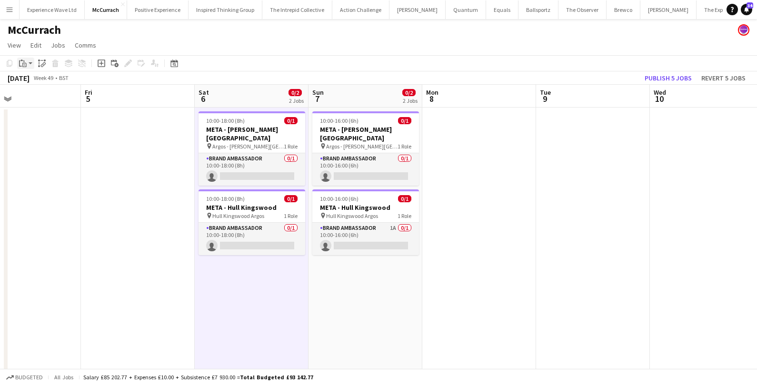
click at [31, 61] on app-action-btn "Paste" at bounding box center [25, 63] width 17 height 11
click at [30, 83] on link "Paste Command V" at bounding box center [62, 81] width 75 height 9
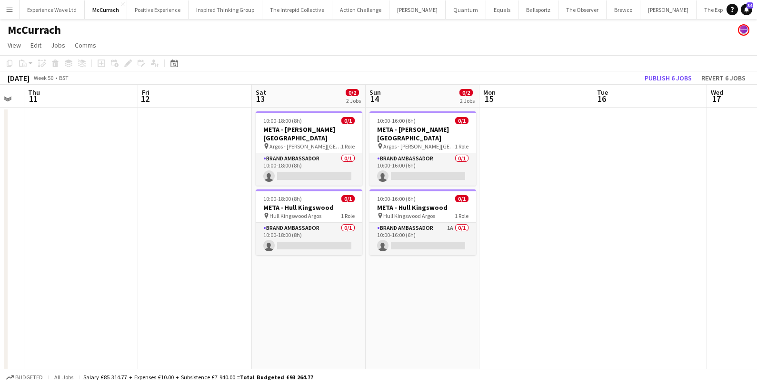
scroll to position [0, 325]
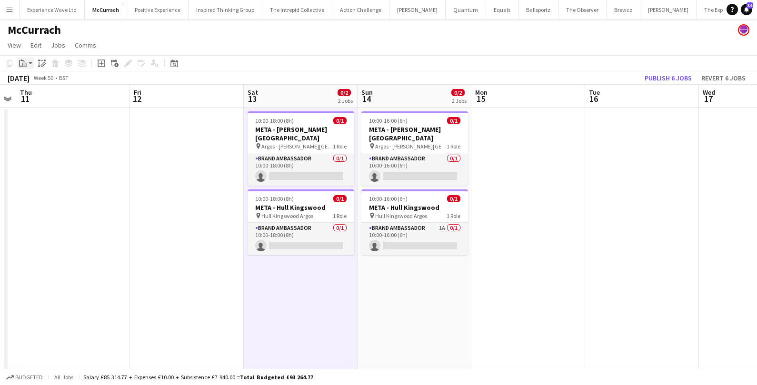
click at [32, 65] on app-action-btn "Paste" at bounding box center [25, 63] width 17 height 11
click at [32, 81] on link "Paste Command V" at bounding box center [62, 81] width 75 height 9
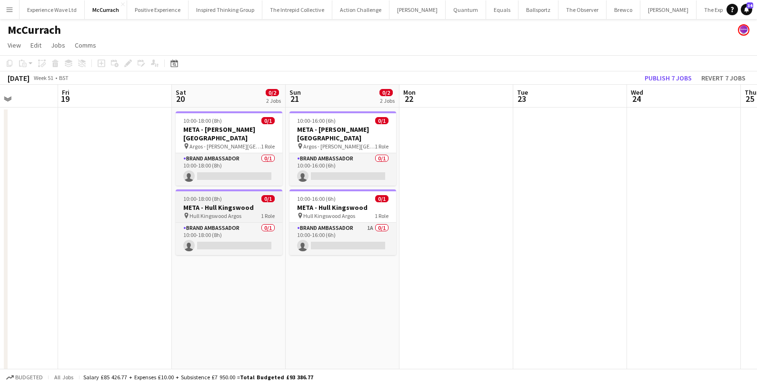
scroll to position [0, 308]
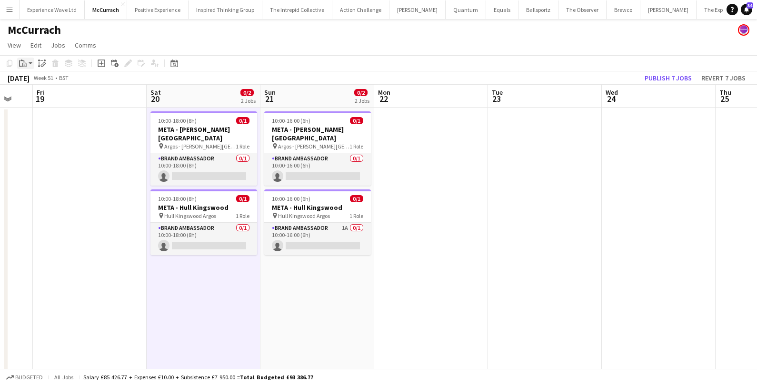
click at [30, 62] on app-action-btn "Paste" at bounding box center [25, 63] width 17 height 11
click at [30, 84] on link "Paste Command V" at bounding box center [62, 81] width 75 height 9
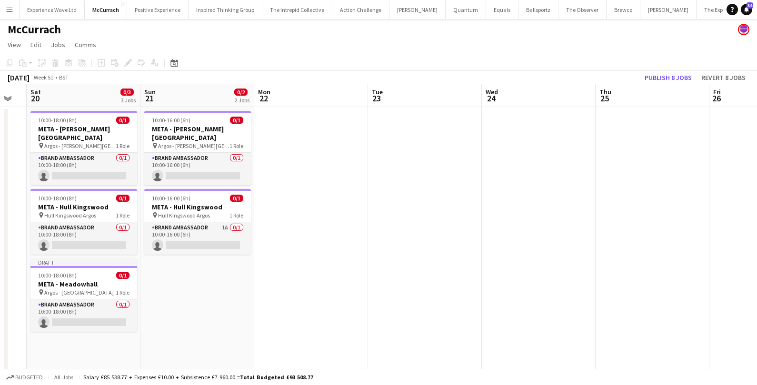
scroll to position [0, 279]
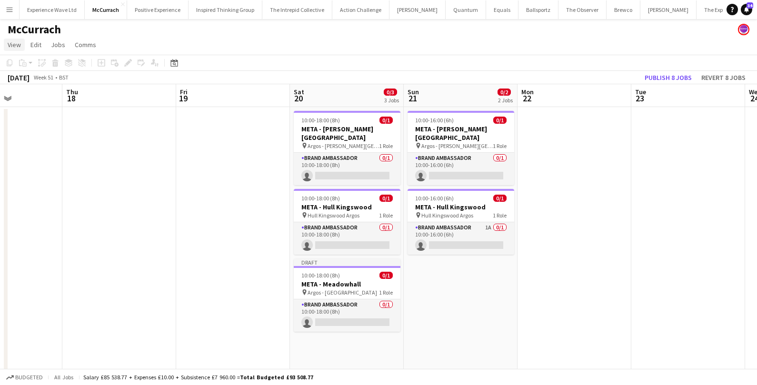
click at [14, 44] on span "View" at bounding box center [14, 44] width 13 height 9
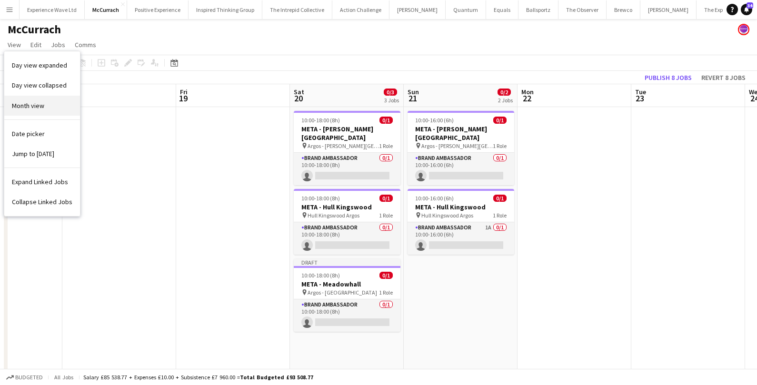
click at [24, 103] on span "Month view" at bounding box center [28, 105] width 32 height 9
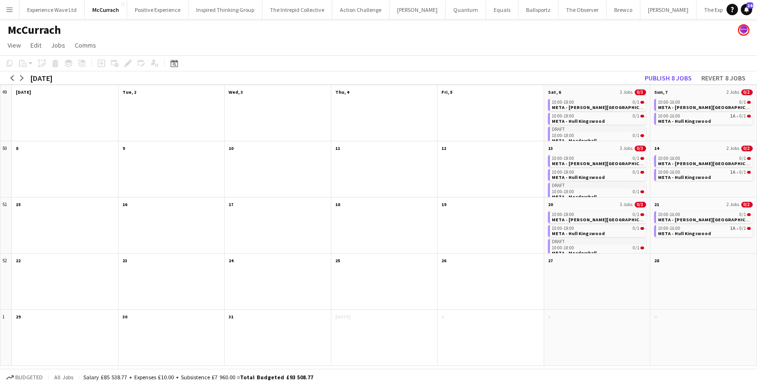
scroll to position [0, 0]
click at [12, 78] on app-icon "arrow-left" at bounding box center [13, 78] width 6 height 6
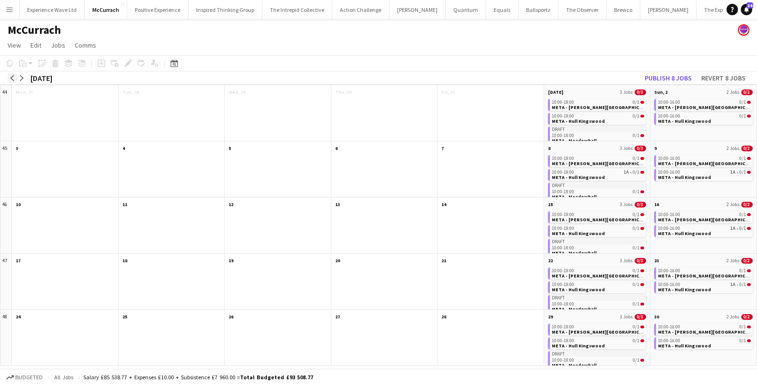
click at [12, 78] on app-icon "arrow-left" at bounding box center [13, 78] width 6 height 6
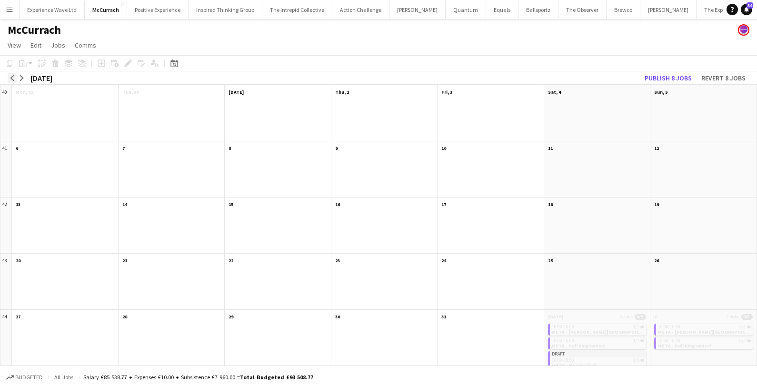
click at [12, 78] on app-icon "arrow-left" at bounding box center [13, 78] width 6 height 6
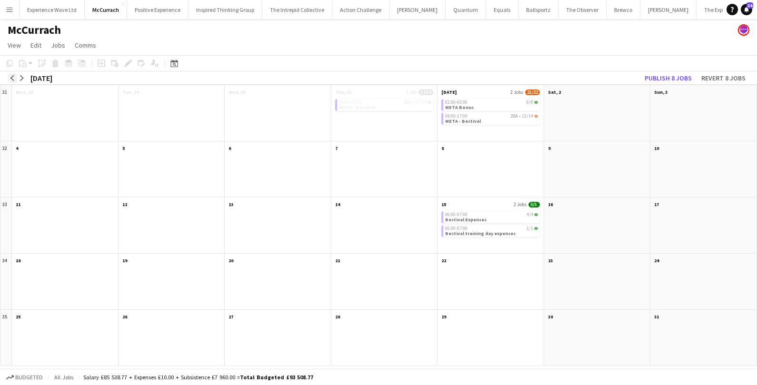
click at [12, 78] on app-icon "arrow-left" at bounding box center [13, 78] width 6 height 6
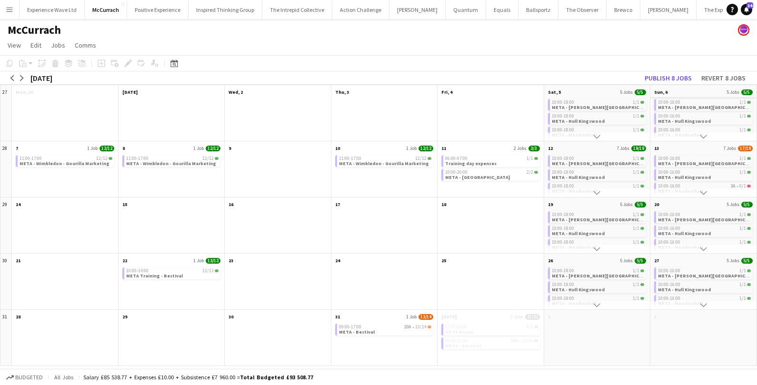
click at [670, 93] on app-month-view-date-header "Sun, 6 5 Jobs 5/5" at bounding box center [703, 91] width 106 height 12
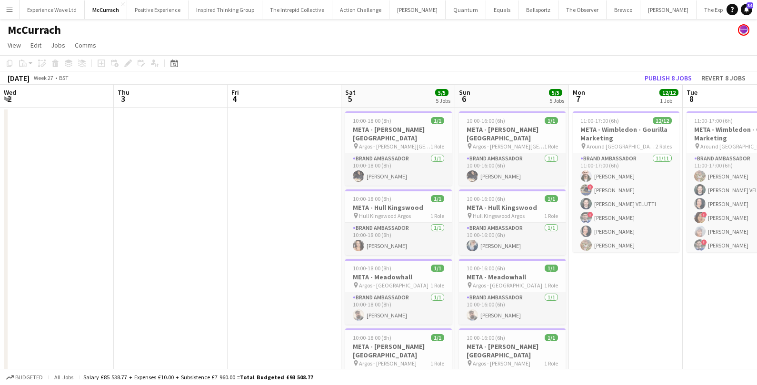
scroll to position [0, 327]
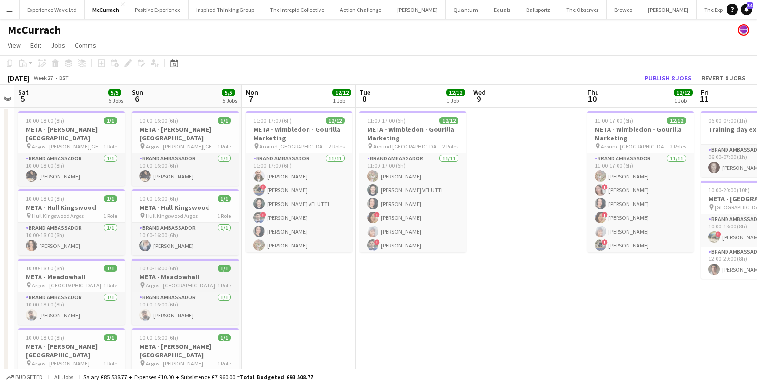
click at [176, 282] on span "Argos - Meadowhall" at bounding box center [180, 285] width 69 height 7
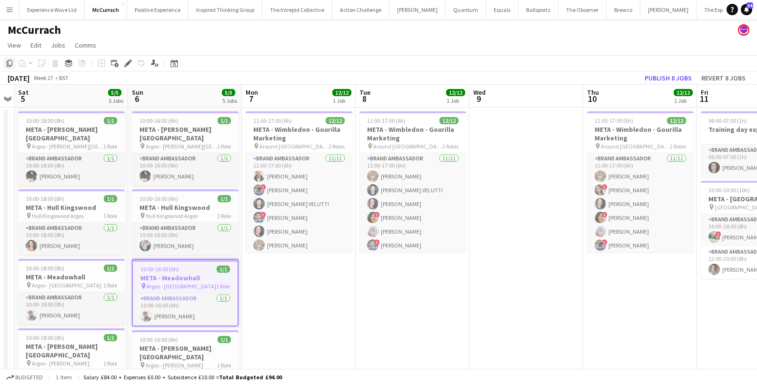
click at [10, 63] on icon "Copy" at bounding box center [10, 63] width 8 height 8
click at [12, 47] on span "View" at bounding box center [14, 45] width 13 height 9
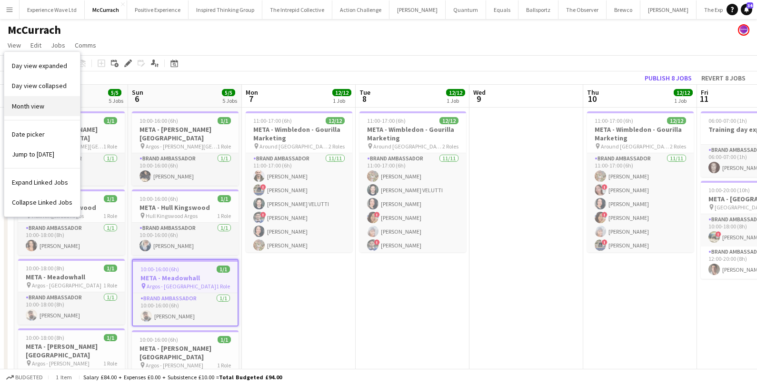
click at [28, 106] on span "Month view" at bounding box center [28, 106] width 32 height 9
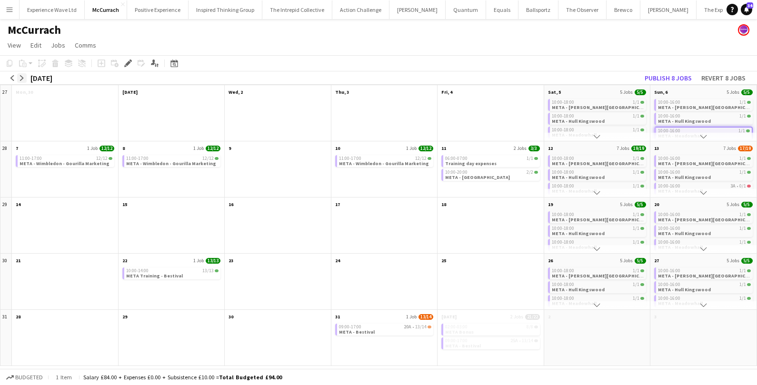
click at [23, 79] on app-icon "arrow-right" at bounding box center [22, 78] width 6 height 6
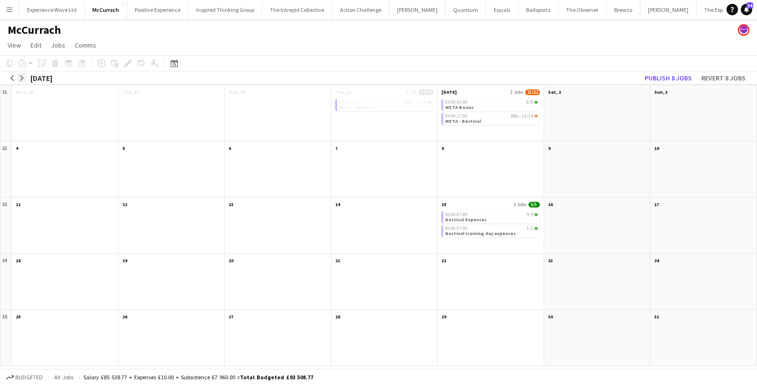
click at [23, 79] on app-icon "arrow-right" at bounding box center [22, 78] width 6 height 6
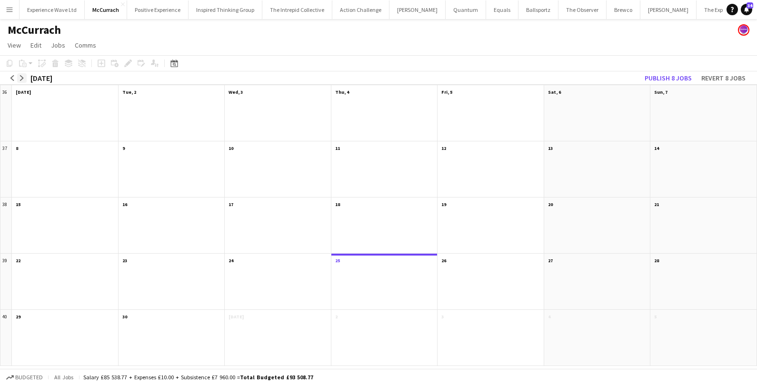
click at [23, 79] on app-icon "arrow-right" at bounding box center [22, 78] width 6 height 6
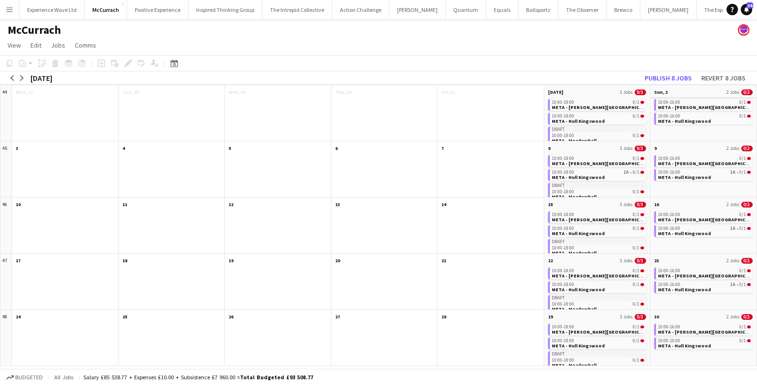
click at [683, 92] on app-month-view-date-header "Sun, 2 2 Jobs 0/2" at bounding box center [703, 91] width 106 height 12
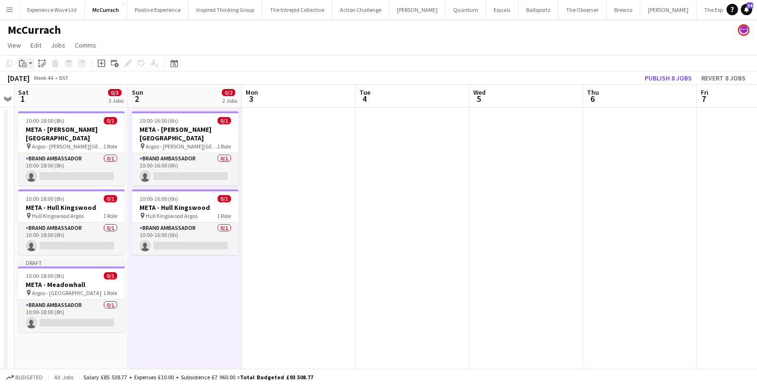
click at [29, 64] on app-action-btn "Paste" at bounding box center [25, 63] width 17 height 11
click at [31, 82] on link "Paste Command V" at bounding box center [62, 81] width 75 height 9
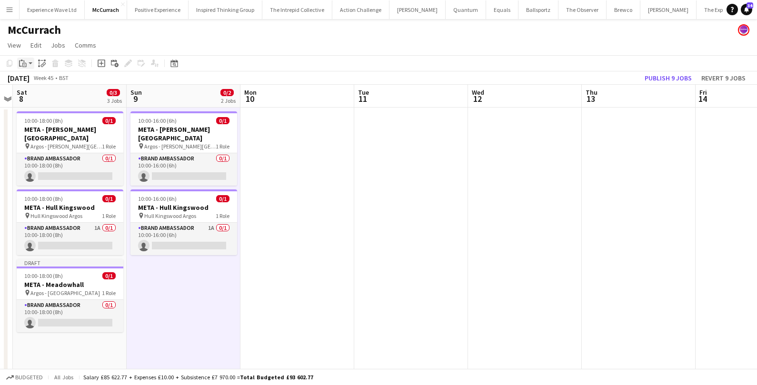
click at [31, 64] on app-action-btn "Paste" at bounding box center [25, 63] width 17 height 11
click at [33, 82] on link "Paste Command V" at bounding box center [62, 81] width 75 height 9
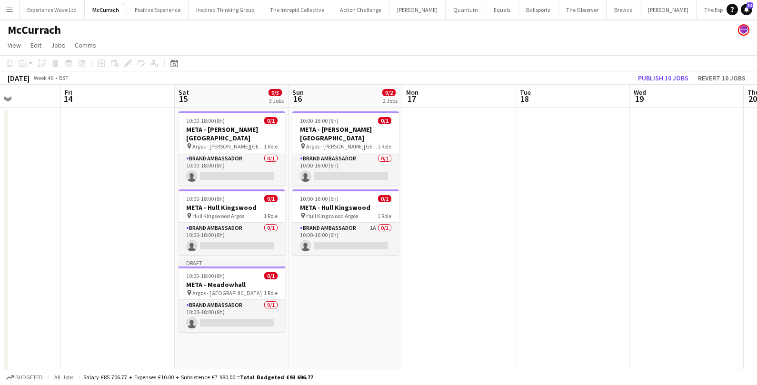
scroll to position [0, 316]
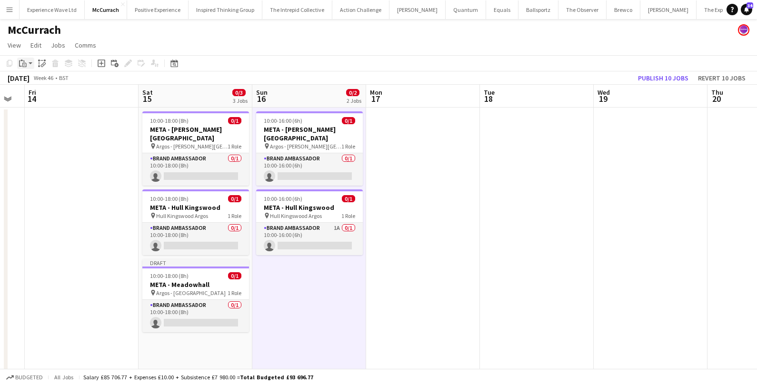
click at [30, 61] on app-action-btn "Paste" at bounding box center [25, 63] width 17 height 11
click at [36, 85] on link "Paste Command V" at bounding box center [62, 81] width 75 height 9
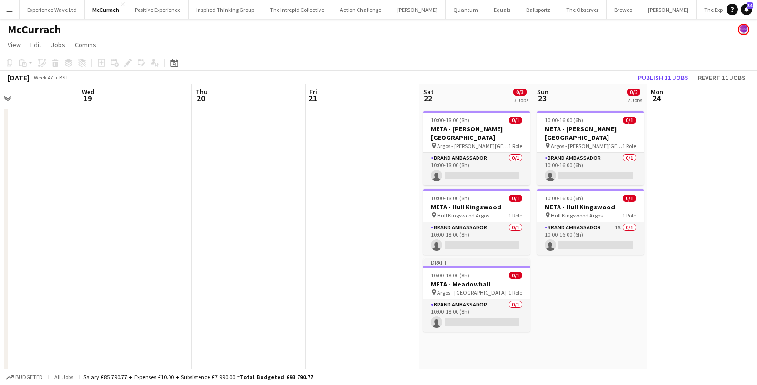
scroll to position [0, 287]
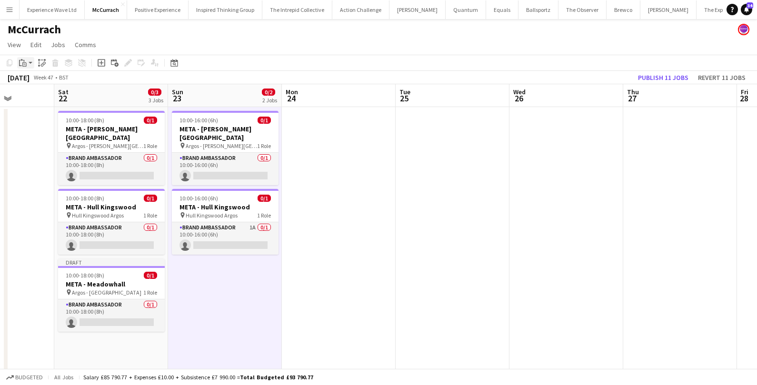
click at [30, 63] on app-action-btn "Paste" at bounding box center [25, 62] width 17 height 11
click at [36, 83] on link "Paste Command V" at bounding box center [62, 81] width 75 height 9
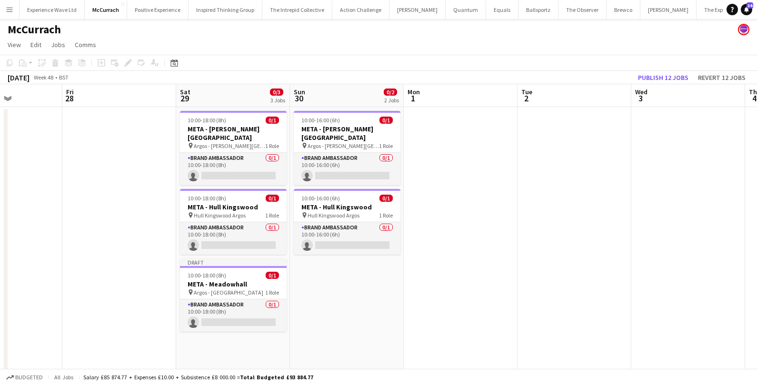
scroll to position [0, 348]
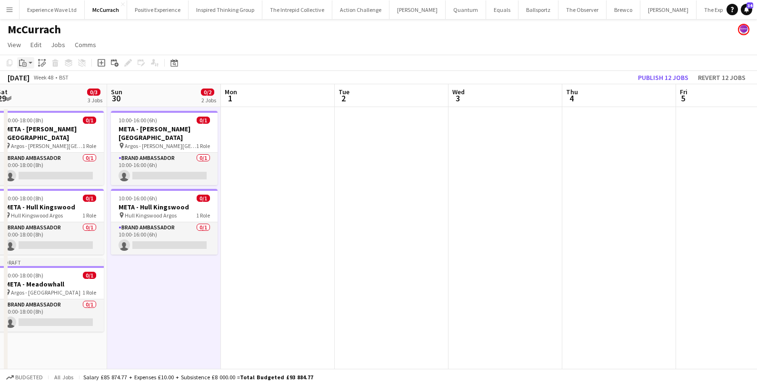
click at [33, 65] on app-action-btn "Paste" at bounding box center [25, 62] width 17 height 11
click at [35, 82] on link "Paste Command V" at bounding box center [62, 81] width 75 height 9
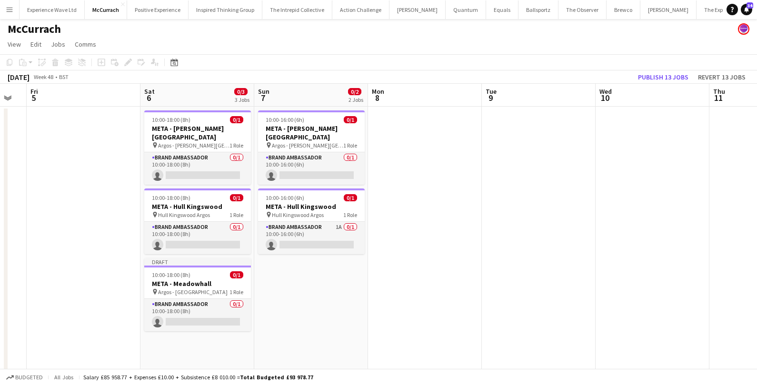
scroll to position [0, 311]
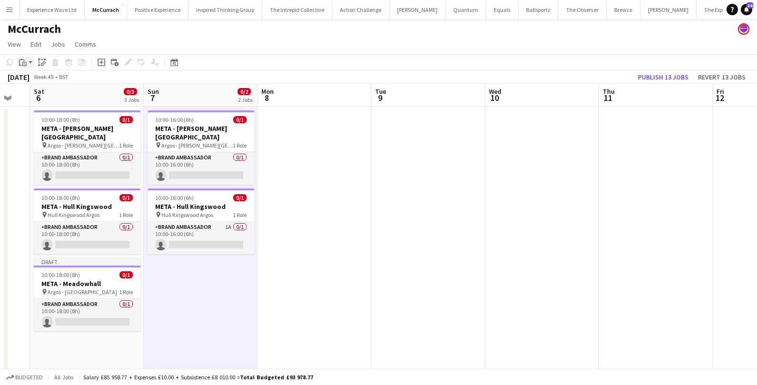
click at [30, 64] on app-action-btn "Paste" at bounding box center [25, 62] width 17 height 11
click at [35, 79] on link "Paste Command V" at bounding box center [62, 80] width 75 height 9
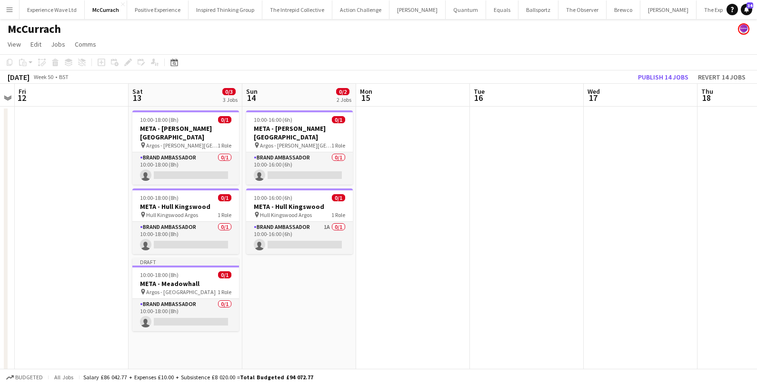
scroll to position [0, 312]
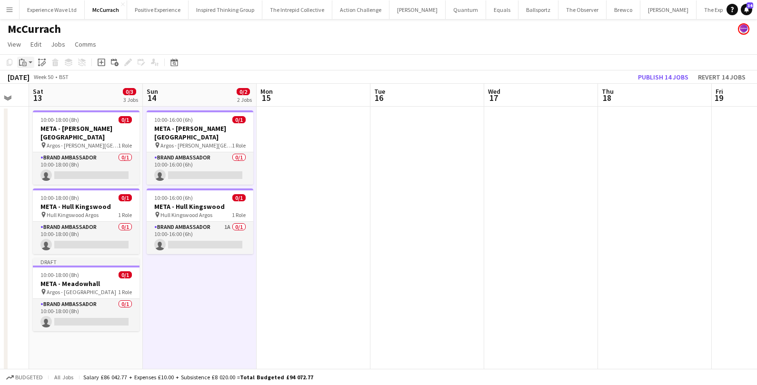
click at [31, 61] on app-action-btn "Paste" at bounding box center [25, 62] width 17 height 11
click at [38, 82] on link "Paste Command V" at bounding box center [62, 80] width 75 height 9
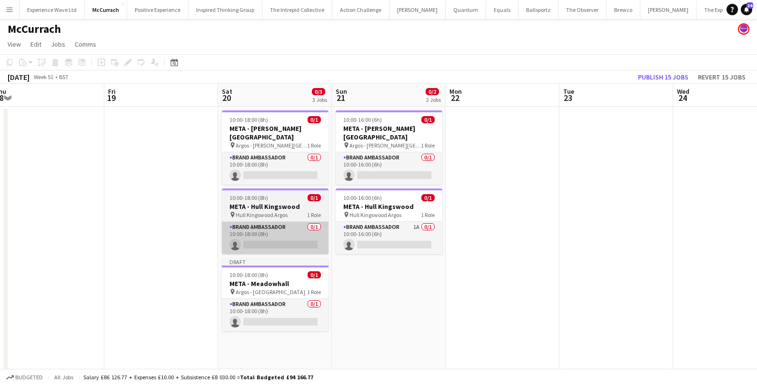
scroll to position [0, 367]
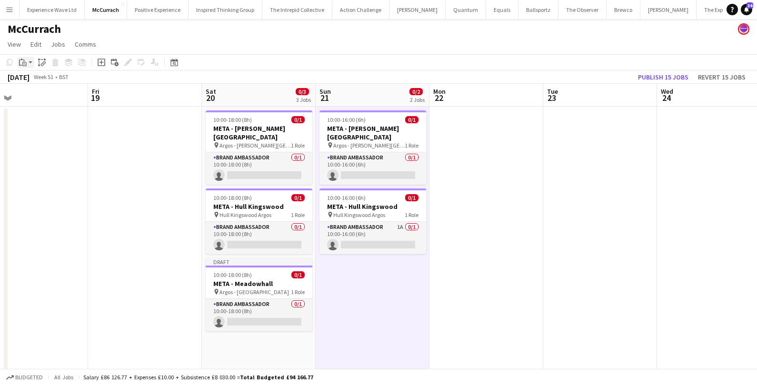
click at [30, 61] on app-action-btn "Paste" at bounding box center [25, 62] width 17 height 11
click at [38, 79] on link "Paste Command V" at bounding box center [62, 80] width 75 height 9
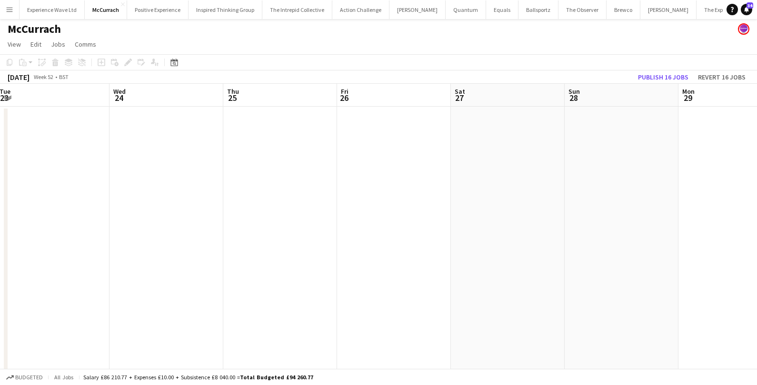
scroll to position [0, 284]
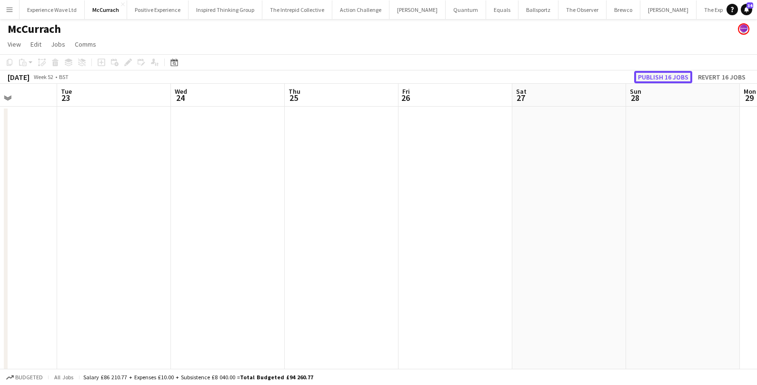
click at [667, 74] on button "Publish 16 jobs" at bounding box center [663, 77] width 58 height 12
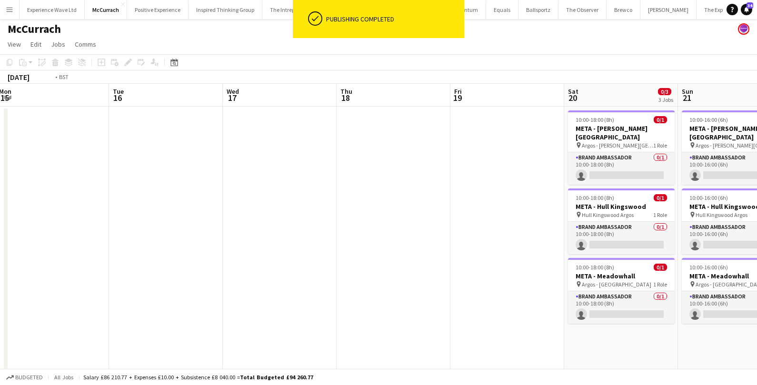
scroll to position [0, 227]
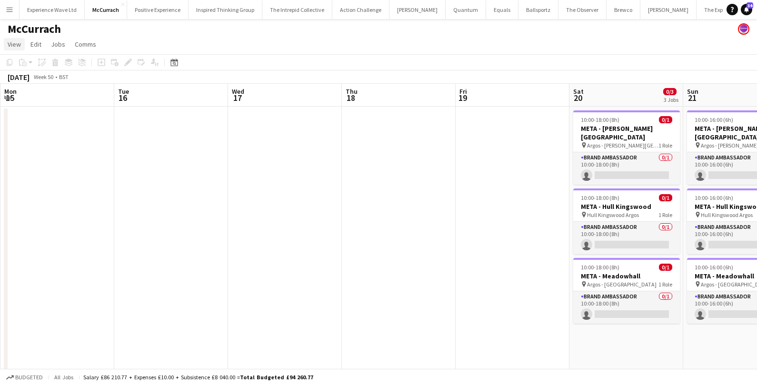
click at [14, 46] on span "View" at bounding box center [14, 44] width 13 height 9
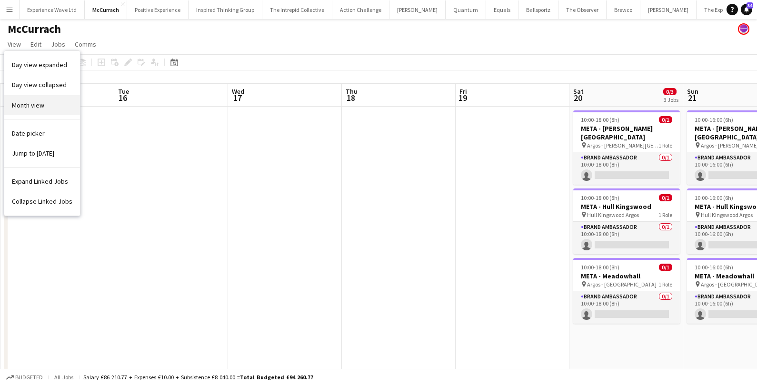
click at [26, 107] on span "Month view" at bounding box center [28, 105] width 32 height 9
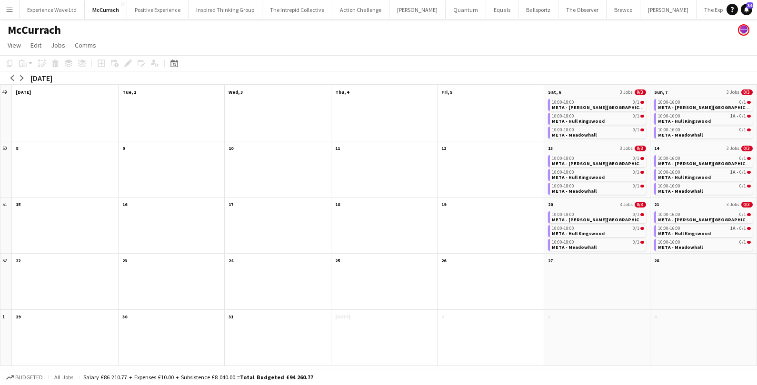
scroll to position [0, 0]
click at [13, 75] on button "arrow-left" at bounding box center [13, 78] width 10 height 10
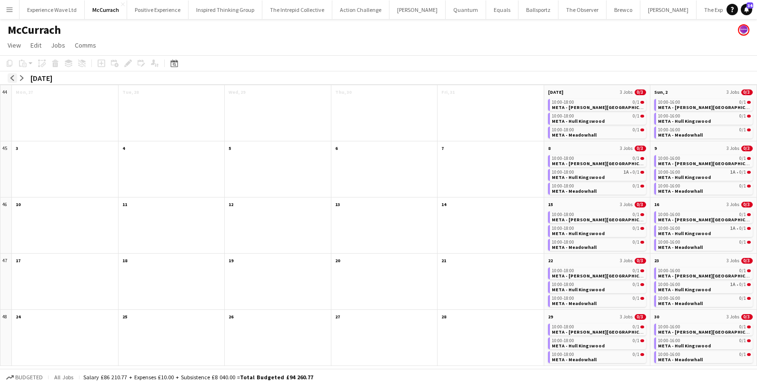
click at [13, 75] on app-icon "arrow-left" at bounding box center [13, 78] width 6 height 6
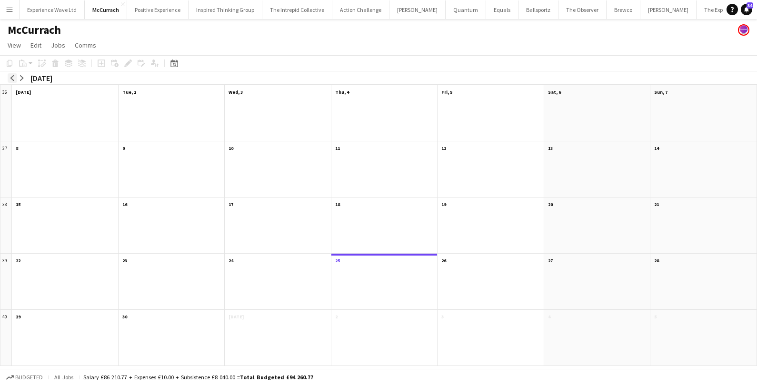
click at [13, 75] on app-icon "arrow-left" at bounding box center [13, 78] width 6 height 6
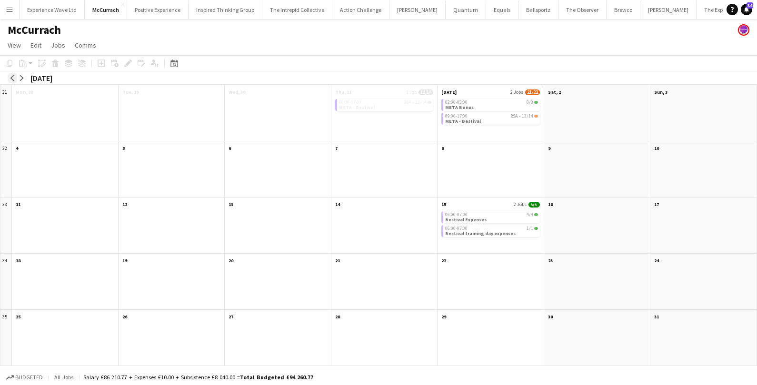
click at [13, 75] on app-icon "arrow-left" at bounding box center [13, 78] width 6 height 6
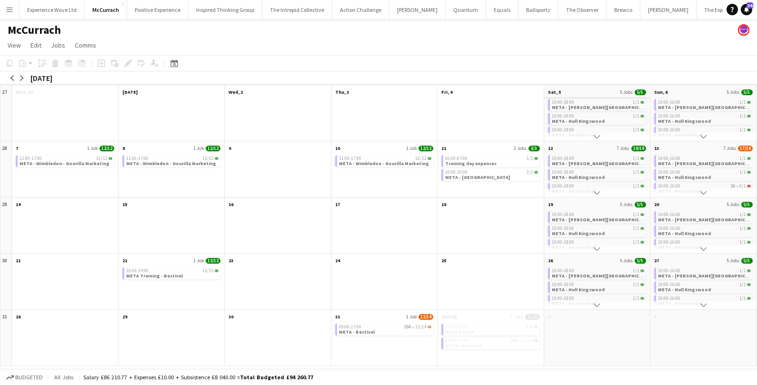
click at [590, 91] on app-month-view-date-header "Sat, 5 5 Jobs 5/5" at bounding box center [597, 91] width 106 height 12
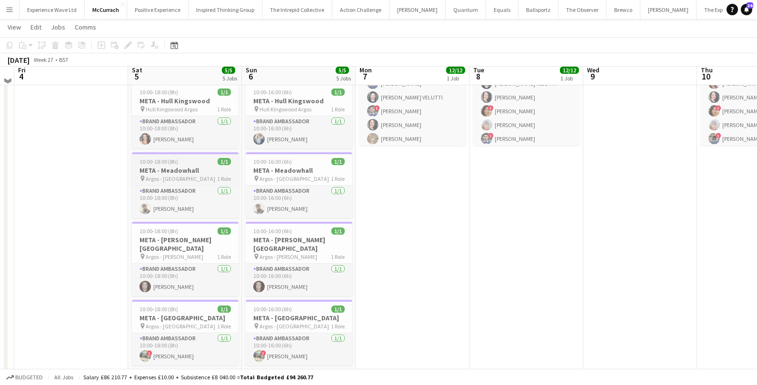
scroll to position [108, 0]
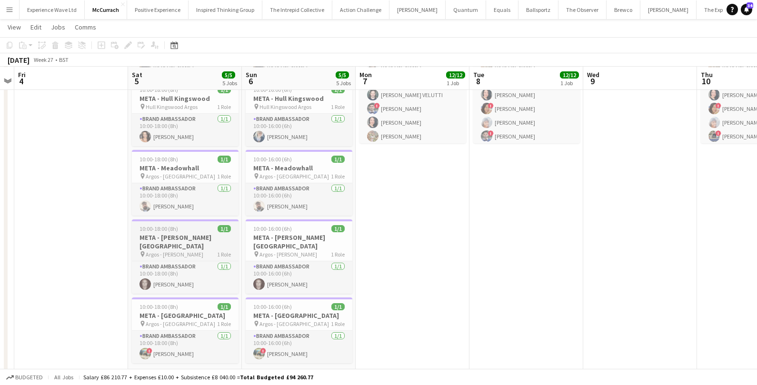
click at [170, 233] on h3 "META - Milton Keynes" at bounding box center [185, 241] width 107 height 17
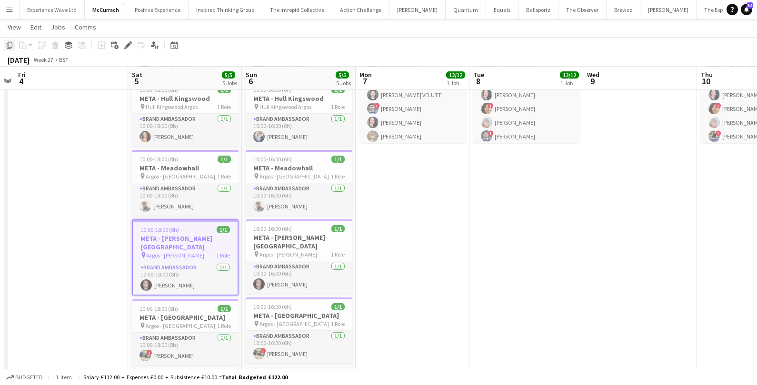
click at [9, 47] on icon "Copy" at bounding box center [10, 45] width 8 height 8
click at [10, 29] on span "View" at bounding box center [14, 27] width 13 height 9
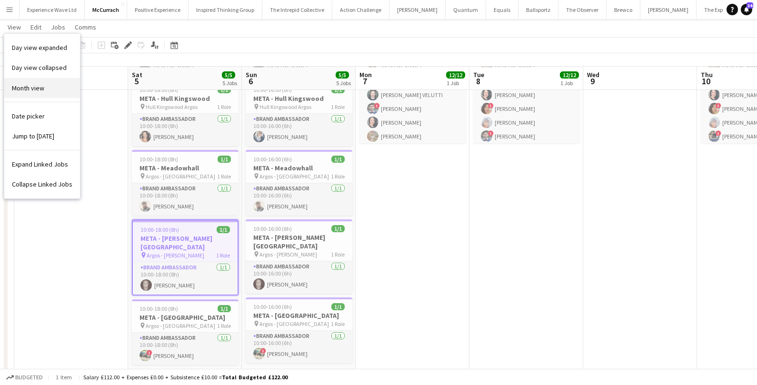
click at [24, 88] on span "Month view" at bounding box center [28, 88] width 32 height 9
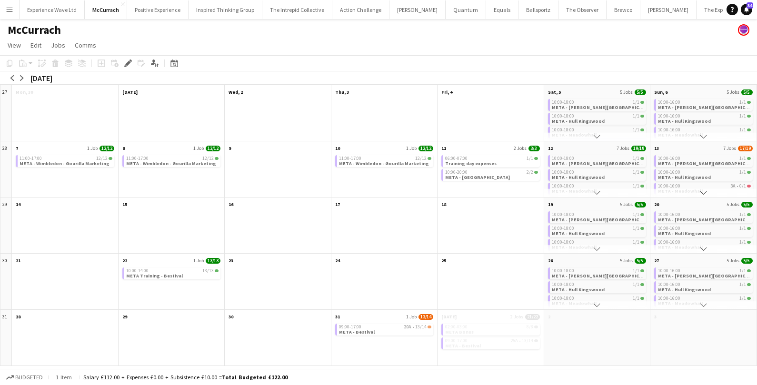
scroll to position [0, 0]
click at [21, 80] on app-icon "arrow-right" at bounding box center [22, 78] width 6 height 6
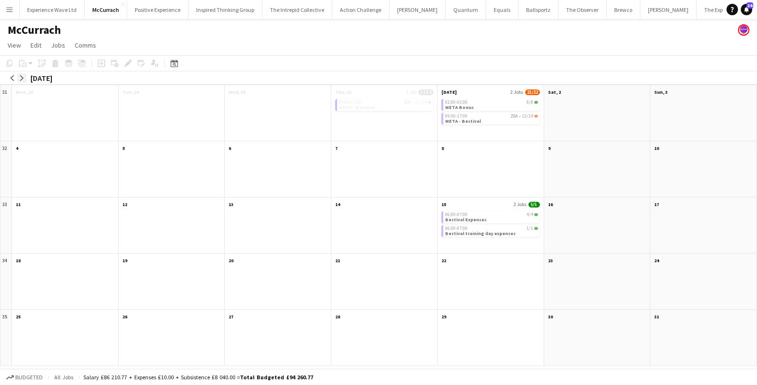
click at [21, 80] on app-icon "arrow-right" at bounding box center [22, 78] width 6 height 6
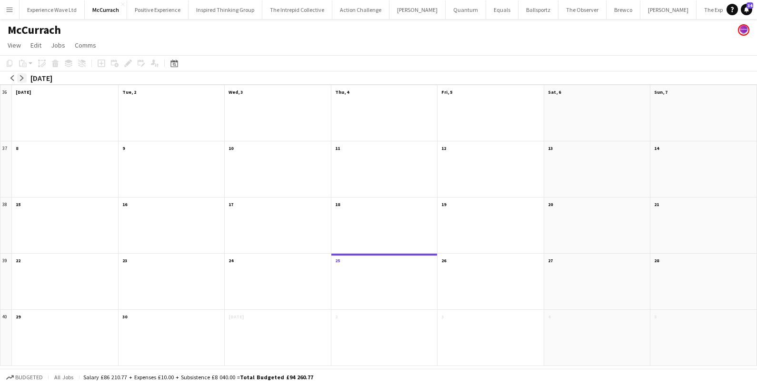
click at [21, 80] on app-icon "arrow-right" at bounding box center [22, 78] width 6 height 6
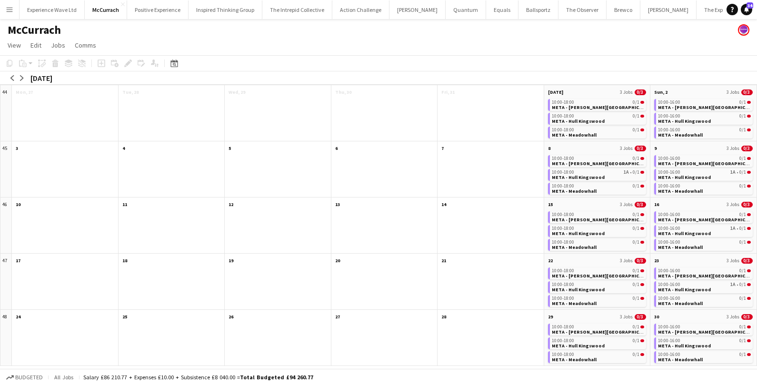
click at [554, 98] on div "10:00-18:00 0/1 META - Bradford Forster Square 10:00-18:00 0/1 META - Hull King…" at bounding box center [597, 119] width 106 height 44
click at [553, 94] on span "Sat, 1 Nov" at bounding box center [555, 92] width 15 height 6
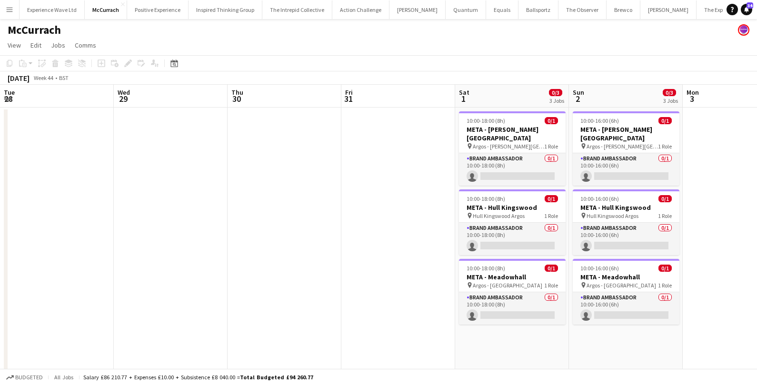
scroll to position [0, 327]
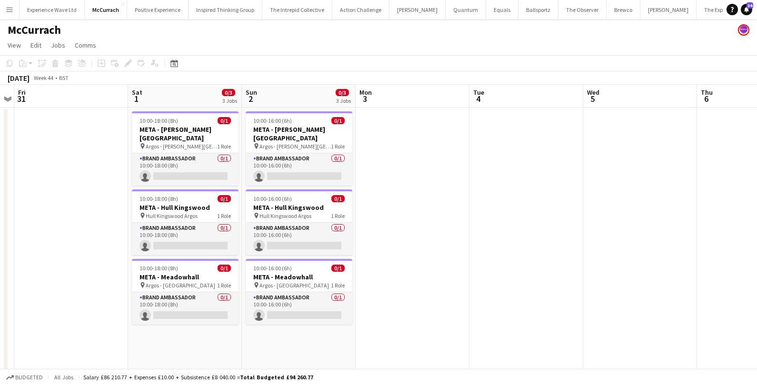
click at [30, 61] on app-action-btn "Paste" at bounding box center [25, 63] width 17 height 11
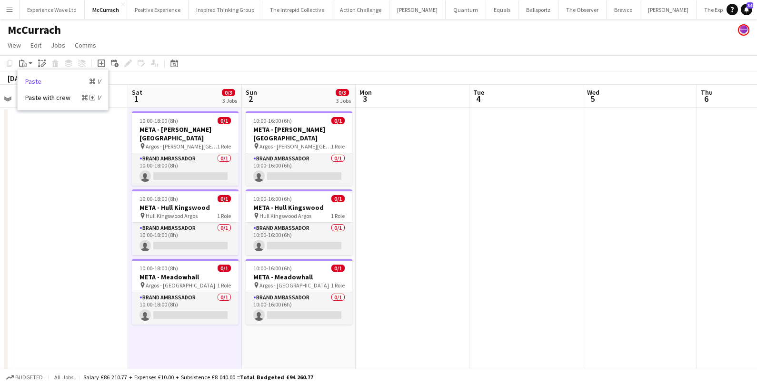
click at [34, 81] on link "Paste Command V" at bounding box center [62, 81] width 75 height 9
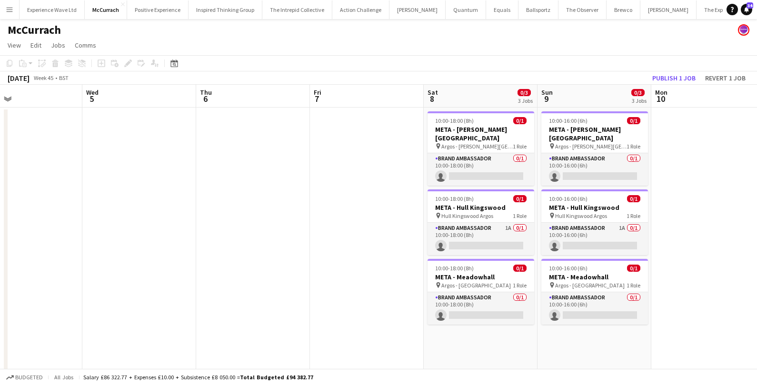
scroll to position [0, 393]
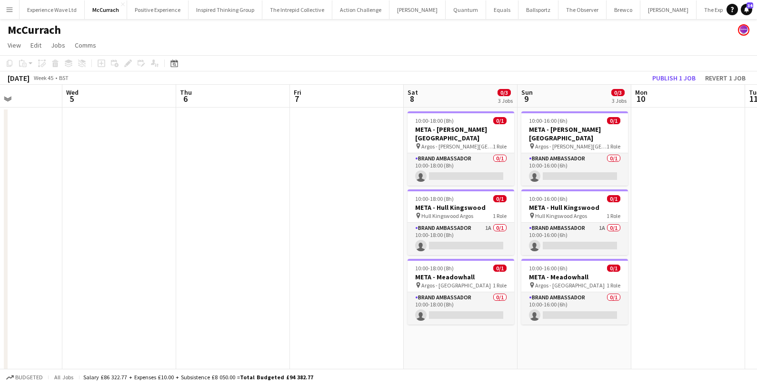
click at [32, 61] on app-action-btn "Paste" at bounding box center [25, 63] width 17 height 11
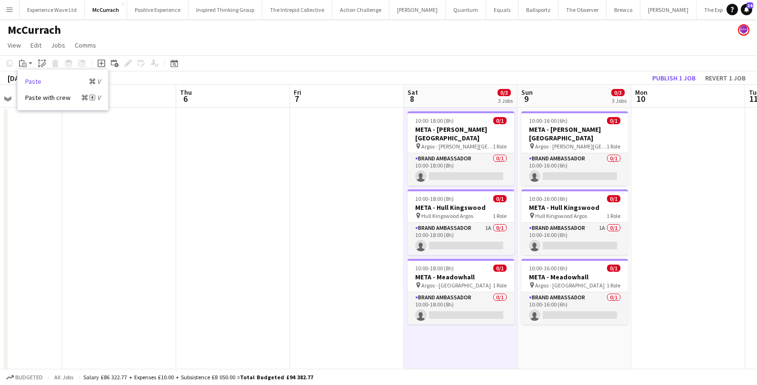
click at [34, 80] on link "Paste Command V" at bounding box center [62, 81] width 75 height 9
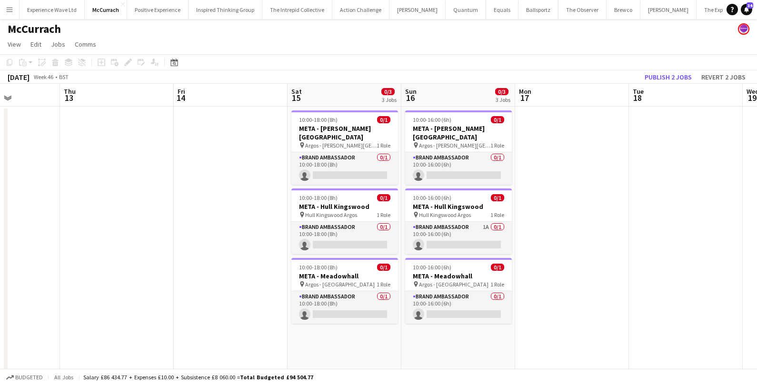
scroll to position [0, 411]
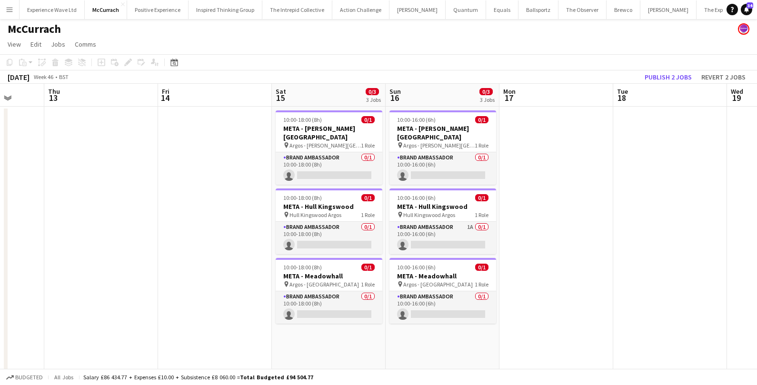
click at [32, 58] on app-action-btn "Paste" at bounding box center [25, 62] width 17 height 11
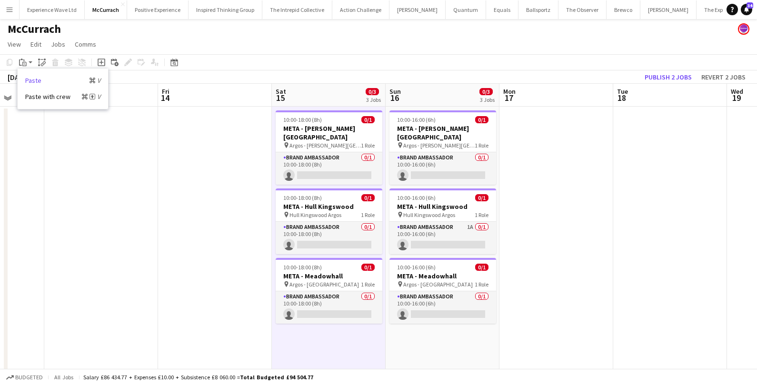
click at [35, 82] on link "Paste Command V" at bounding box center [62, 80] width 75 height 9
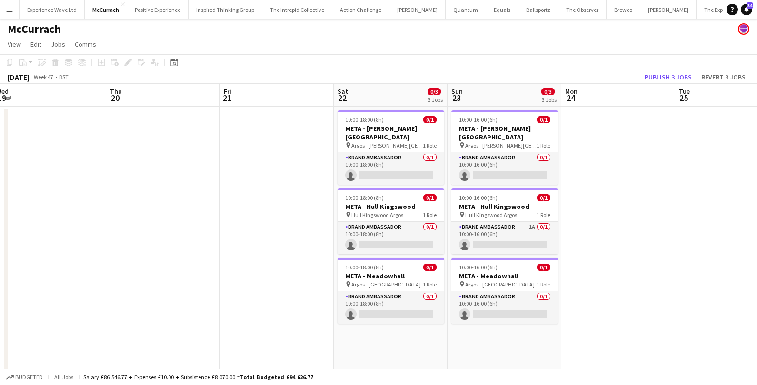
scroll to position [0, 353]
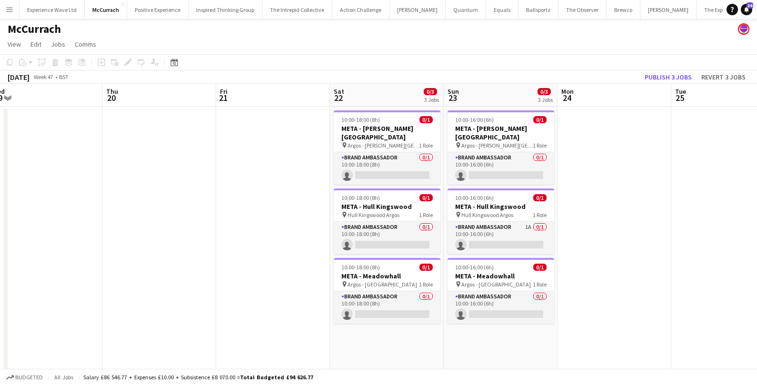
click at [31, 61] on app-action-btn "Paste" at bounding box center [25, 62] width 17 height 11
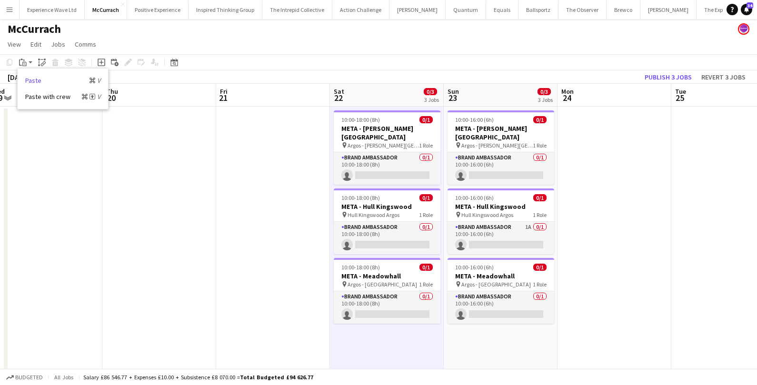
click at [31, 78] on link "Paste Command V" at bounding box center [62, 80] width 75 height 9
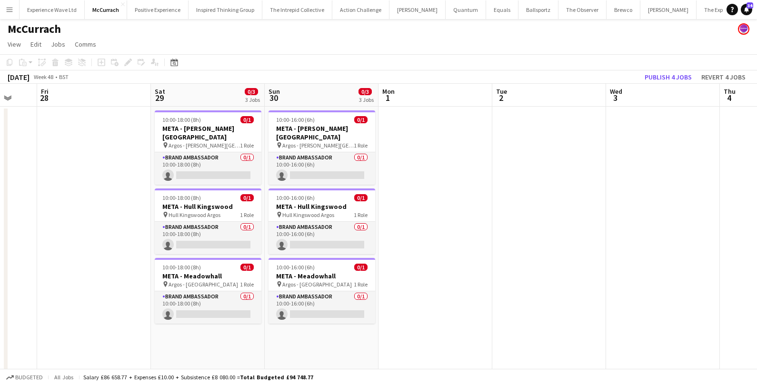
scroll to position [0, 361]
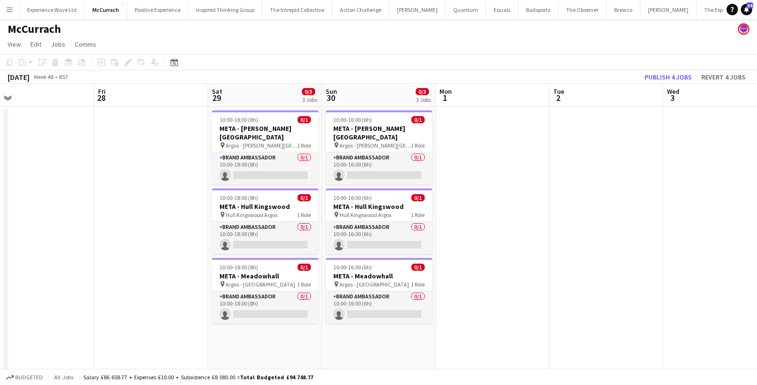
click at [29, 62] on app-action-btn "Paste" at bounding box center [25, 62] width 17 height 11
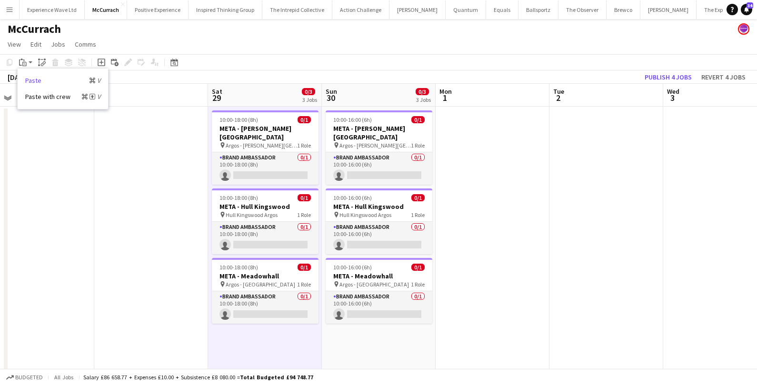
click at [36, 80] on link "Paste Command V" at bounding box center [62, 80] width 75 height 9
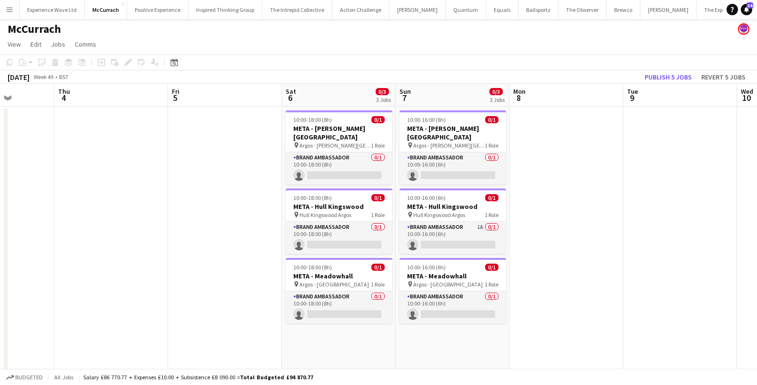
scroll to position [0, 301]
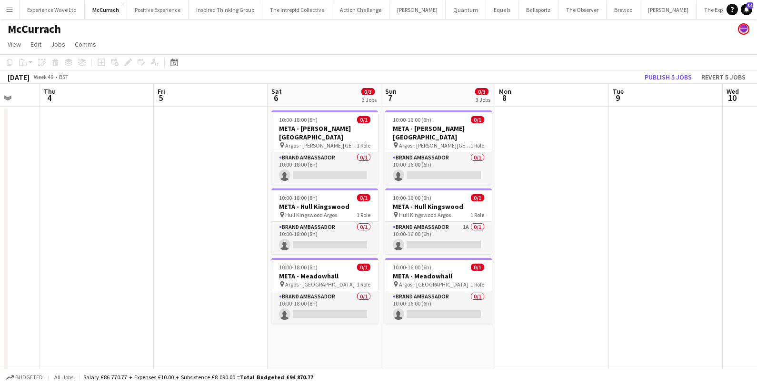
click at [31, 60] on app-action-btn "Paste" at bounding box center [25, 62] width 17 height 11
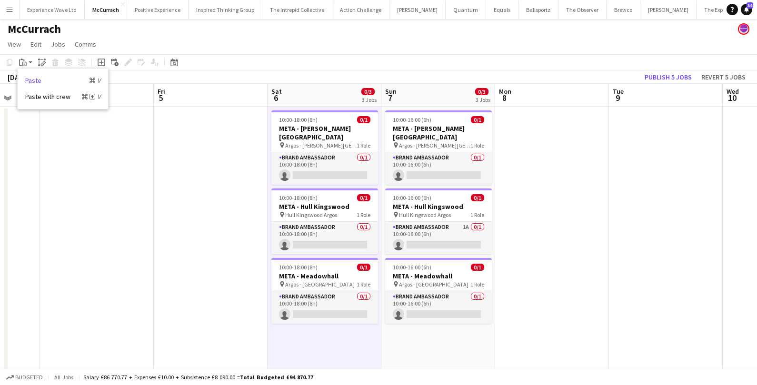
click at [30, 82] on link "Paste Command V" at bounding box center [62, 80] width 75 height 9
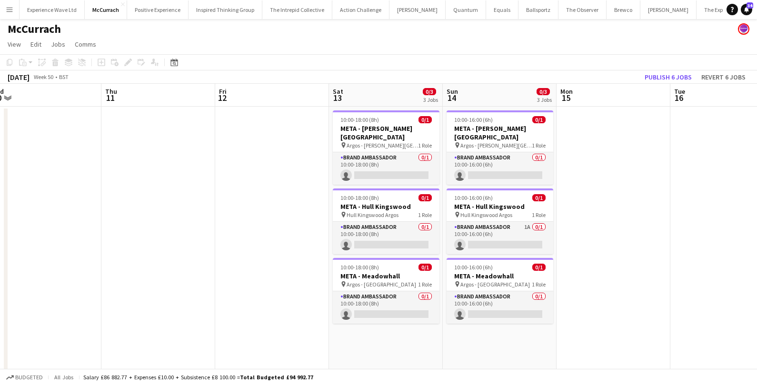
scroll to position [0, 389]
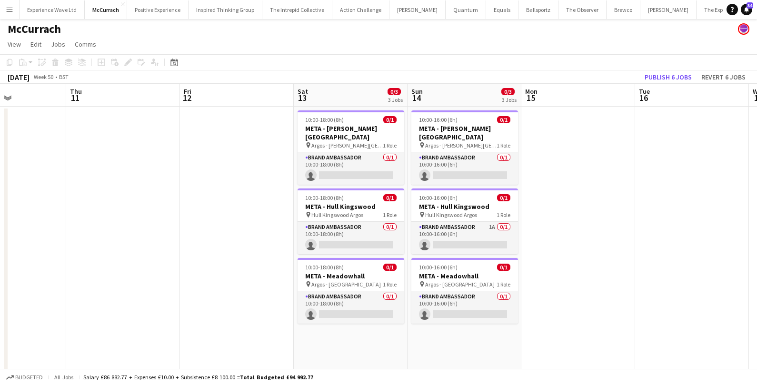
click at [33, 60] on app-action-btn "Paste" at bounding box center [25, 62] width 17 height 11
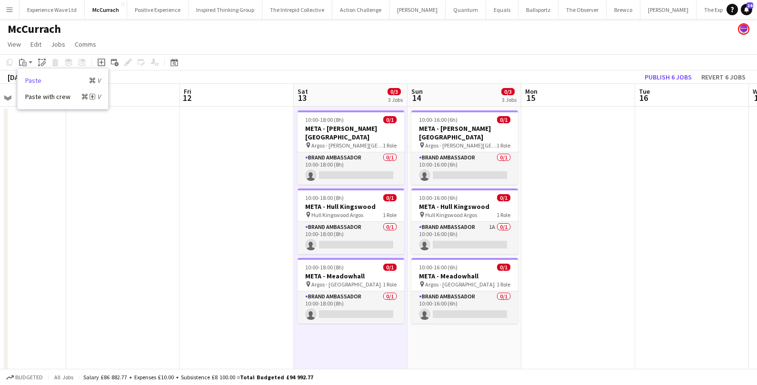
click at [33, 83] on link "Paste Command V" at bounding box center [62, 80] width 75 height 9
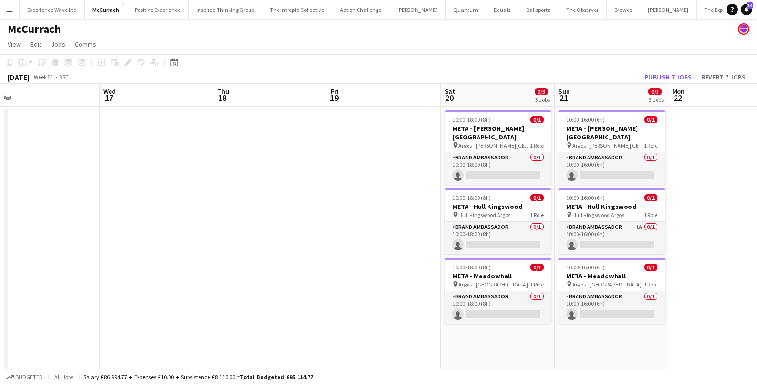
scroll to position [0, 327]
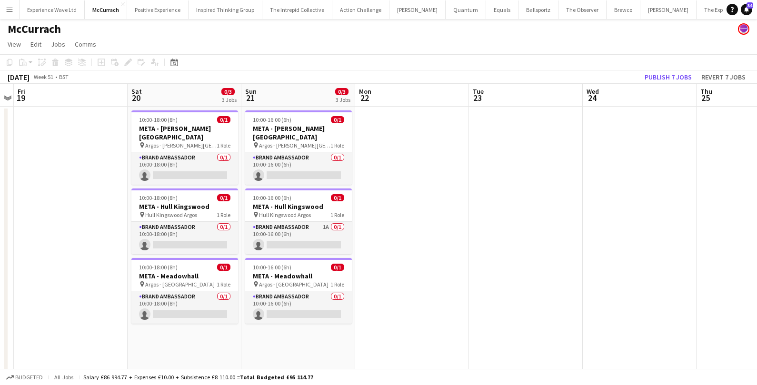
click at [32, 61] on app-action-btn "Paste" at bounding box center [25, 62] width 17 height 11
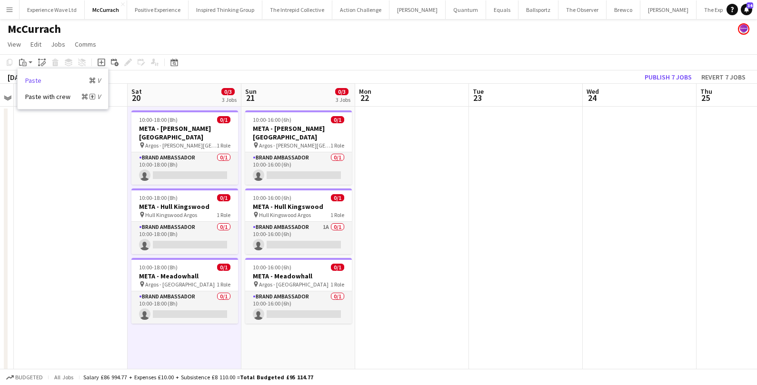
click at [33, 78] on link "Paste Command V" at bounding box center [62, 80] width 75 height 9
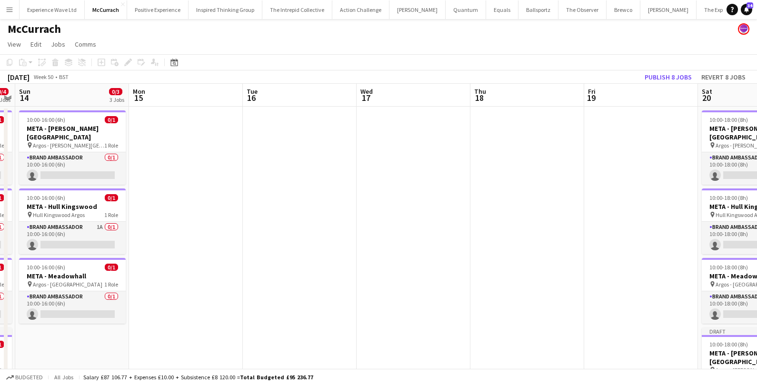
scroll to position [0, 278]
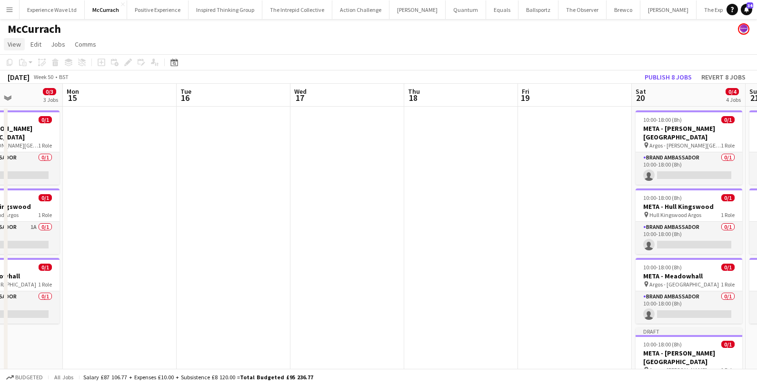
click at [10, 47] on span "View" at bounding box center [14, 44] width 13 height 9
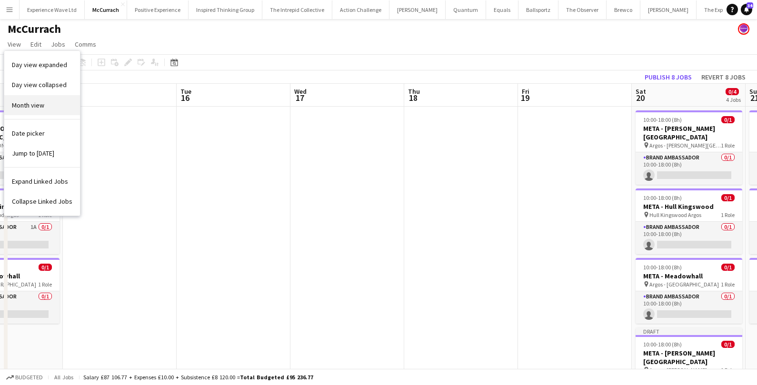
click at [27, 105] on span "Month view" at bounding box center [28, 105] width 32 height 9
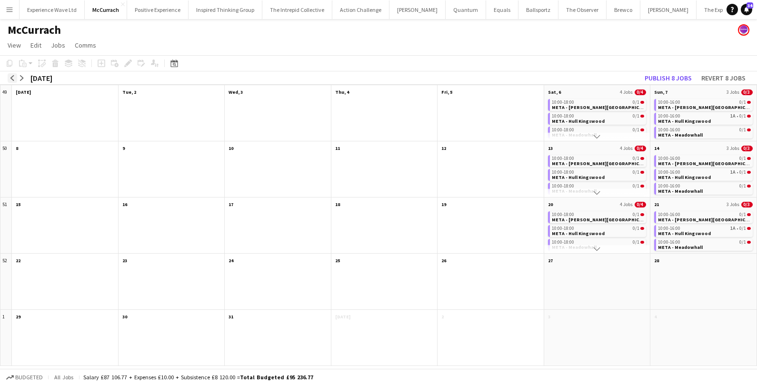
click at [9, 79] on button "arrow-left" at bounding box center [13, 78] width 10 height 10
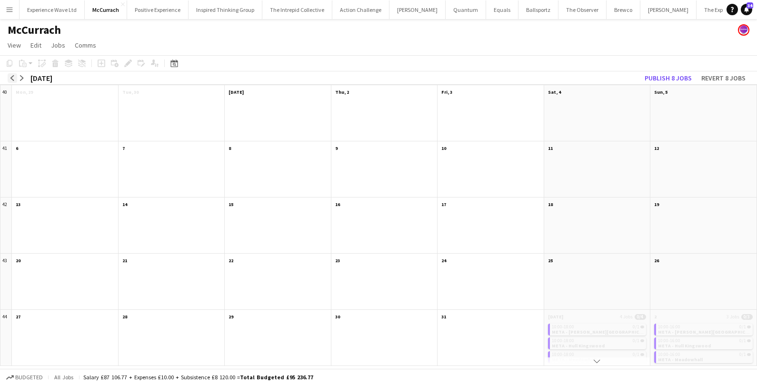
click at [9, 79] on button "arrow-left" at bounding box center [13, 78] width 10 height 10
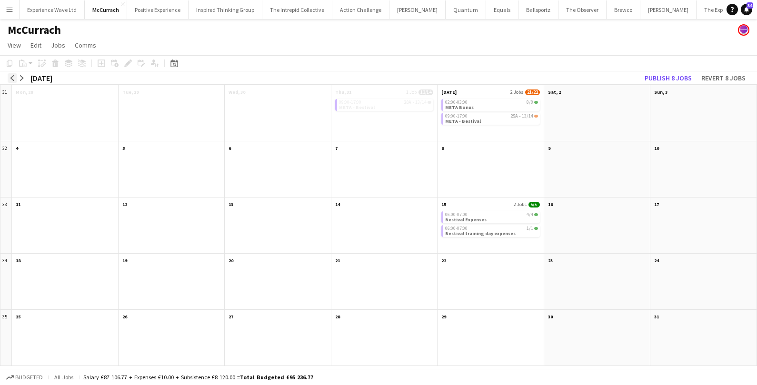
click at [9, 79] on button "arrow-left" at bounding box center [13, 78] width 10 height 10
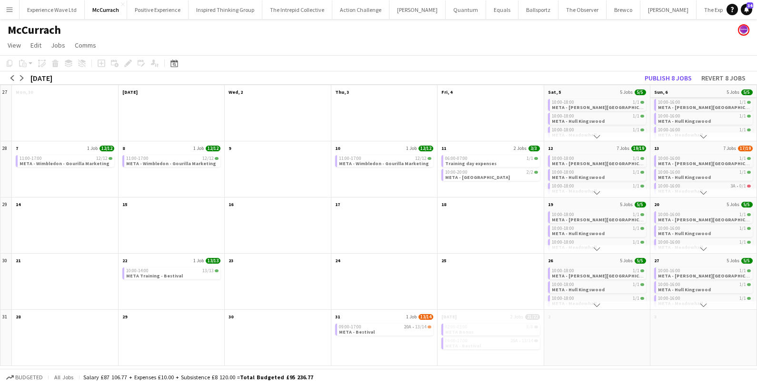
click at [668, 91] on app-month-view-date-header "Sun, 6 5 Jobs 5/5" at bounding box center [703, 91] width 106 height 12
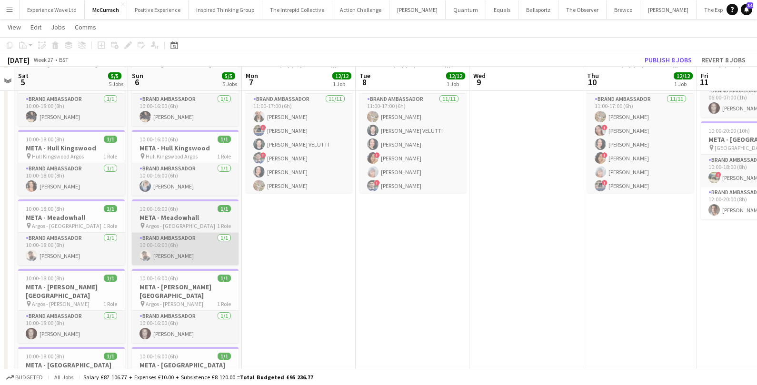
scroll to position [59, 0]
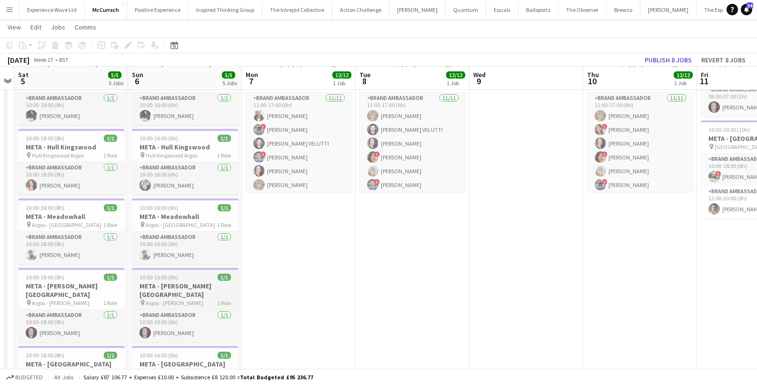
click at [186, 299] on span "Argos - Milton Keynes" at bounding box center [175, 302] width 58 height 7
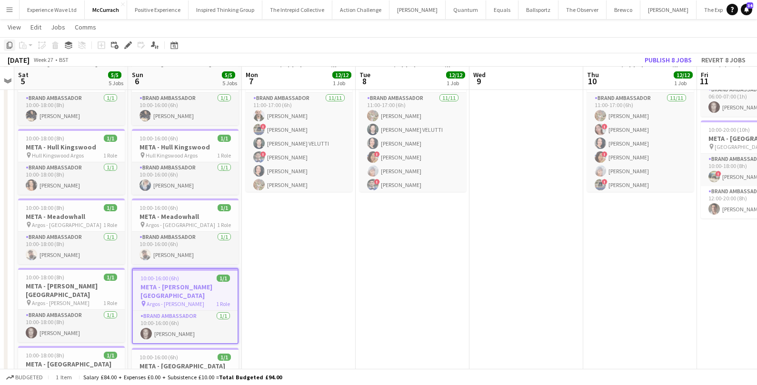
click at [10, 46] on icon "Copy" at bounding box center [10, 45] width 8 height 8
click at [18, 28] on span "View" at bounding box center [14, 27] width 13 height 9
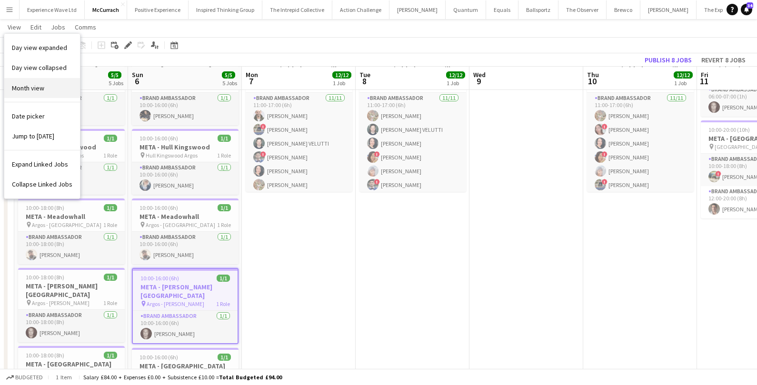
click at [29, 81] on link "Month view" at bounding box center [42, 88] width 76 height 20
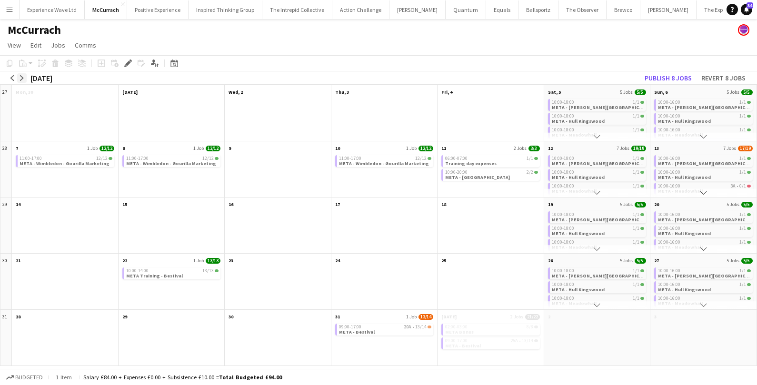
click at [22, 77] on app-icon "arrow-right" at bounding box center [22, 78] width 6 height 6
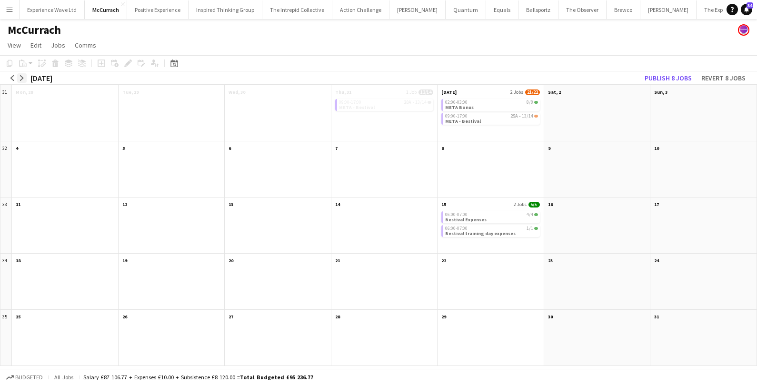
click at [22, 77] on app-icon "arrow-right" at bounding box center [22, 78] width 6 height 6
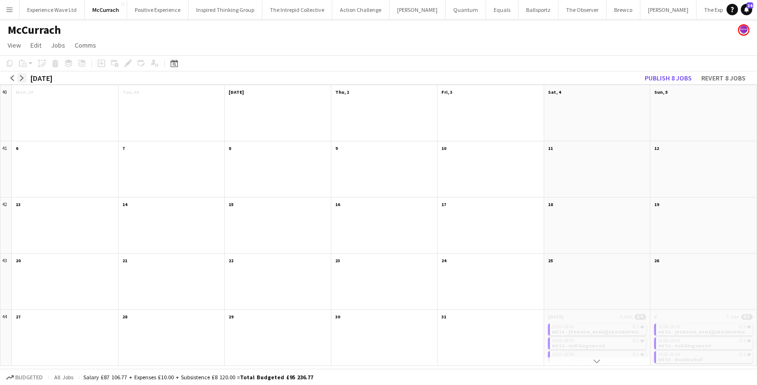
click at [22, 77] on app-icon "arrow-right" at bounding box center [22, 78] width 6 height 6
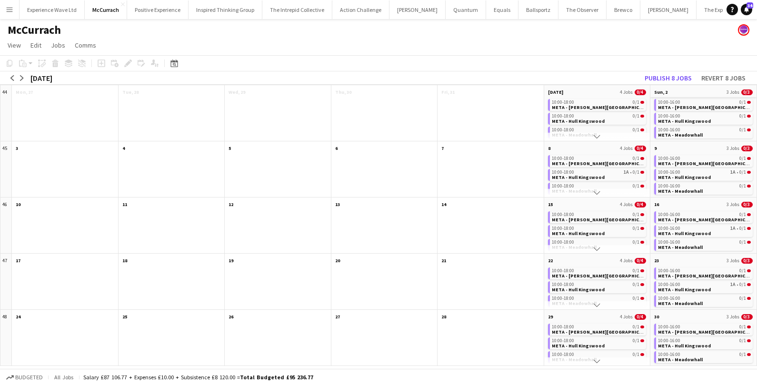
click at [671, 91] on app-month-view-date-header "Sun, 2 3 Jobs 0/3" at bounding box center [703, 91] width 106 height 12
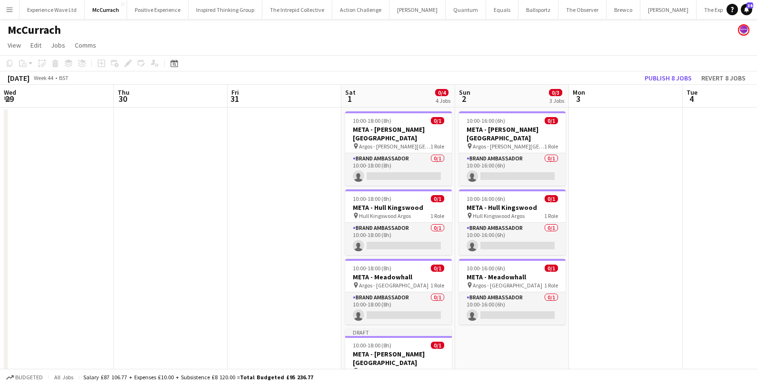
scroll to position [0, 327]
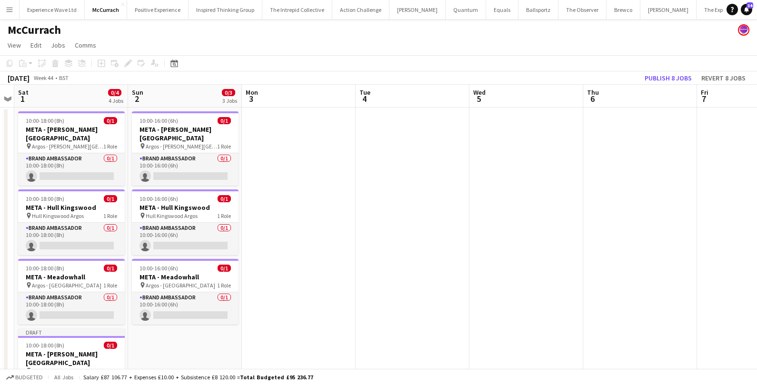
click at [29, 59] on app-action-btn "Paste" at bounding box center [25, 63] width 17 height 11
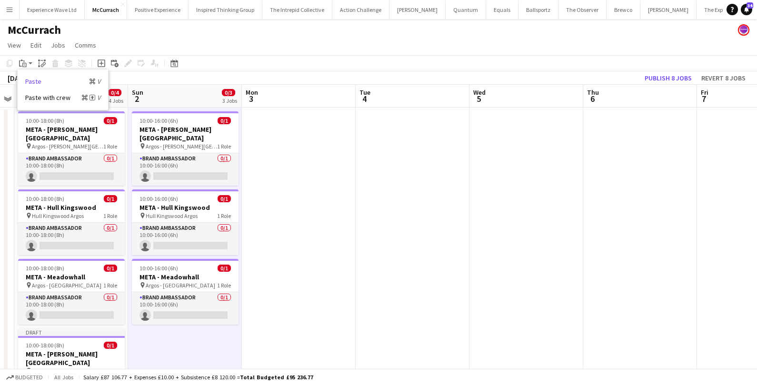
click at [33, 83] on link "Paste Command V" at bounding box center [62, 81] width 75 height 9
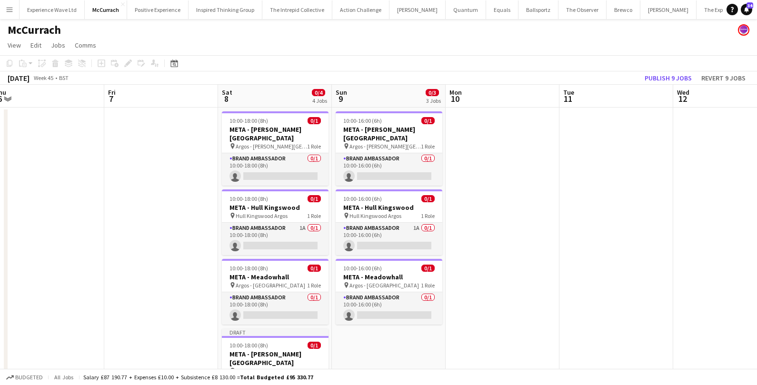
scroll to position [0, 356]
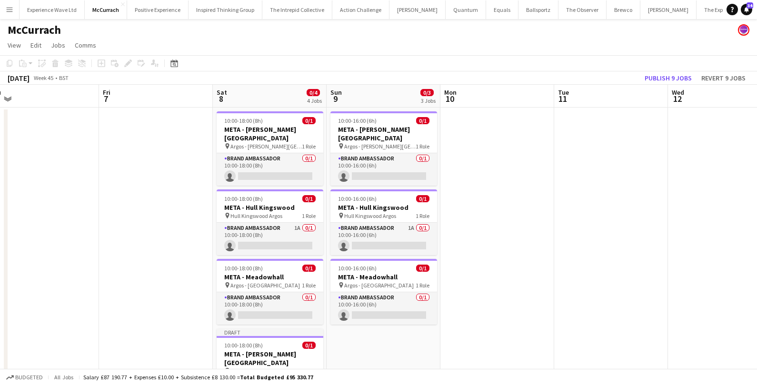
click at [31, 60] on app-action-btn "Paste" at bounding box center [25, 63] width 17 height 11
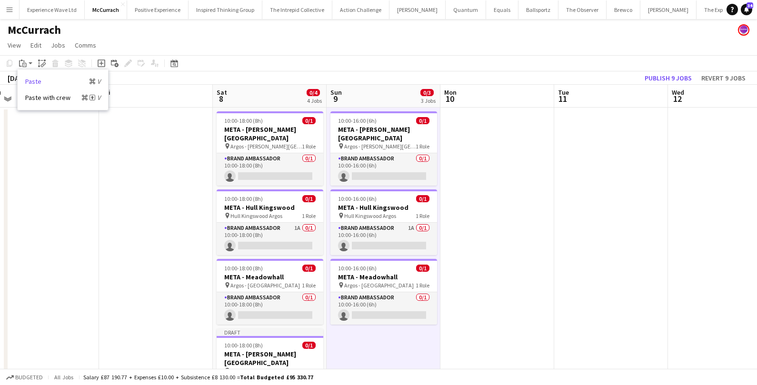
click at [37, 81] on link "Paste Command V" at bounding box center [62, 81] width 75 height 9
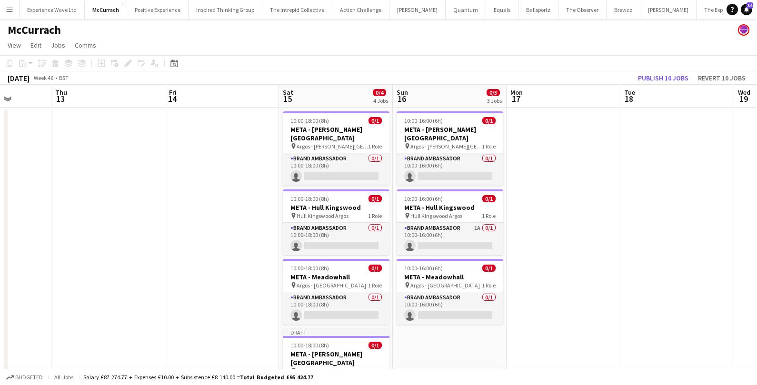
scroll to position [0, 343]
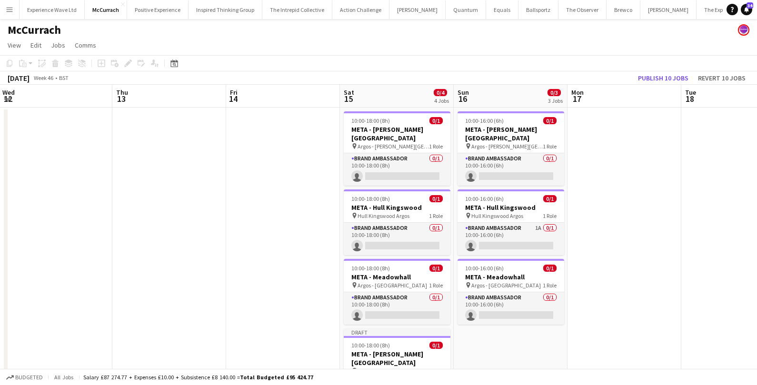
click at [32, 61] on app-action-btn "Paste" at bounding box center [25, 63] width 17 height 11
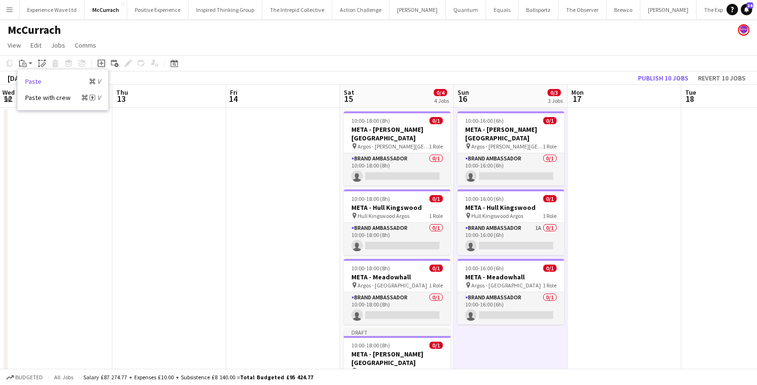
click at [35, 79] on link "Paste Command V" at bounding box center [62, 81] width 75 height 9
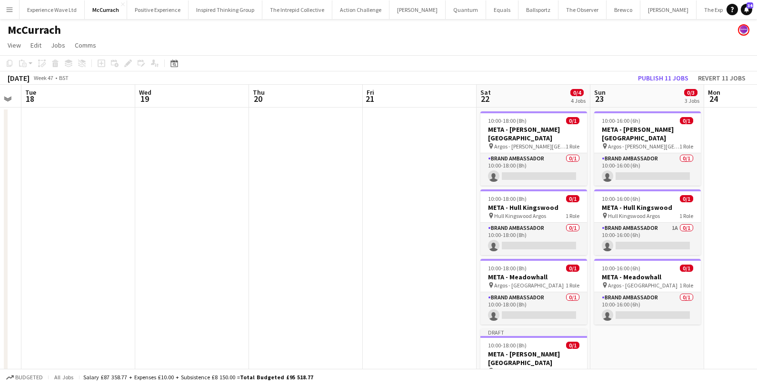
scroll to position [0, 321]
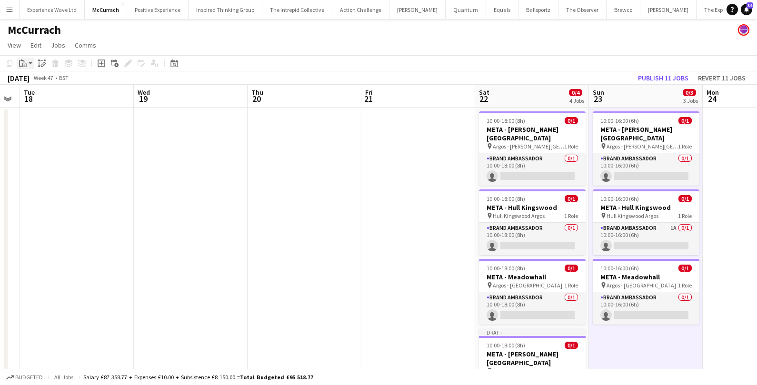
click at [30, 61] on app-action-btn "Paste" at bounding box center [25, 63] width 17 height 11
click at [26, 83] on link "Paste Command V" at bounding box center [62, 81] width 75 height 9
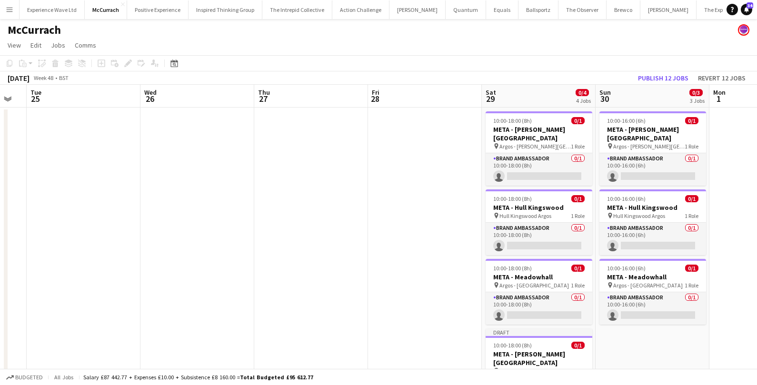
scroll to position [0, 320]
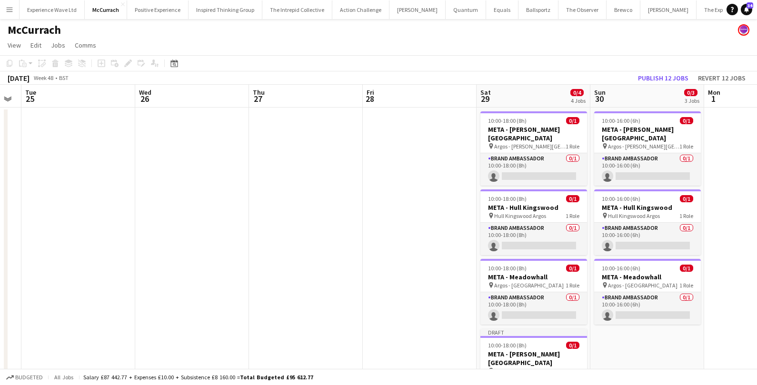
click at [30, 58] on app-action-btn "Paste" at bounding box center [25, 63] width 17 height 11
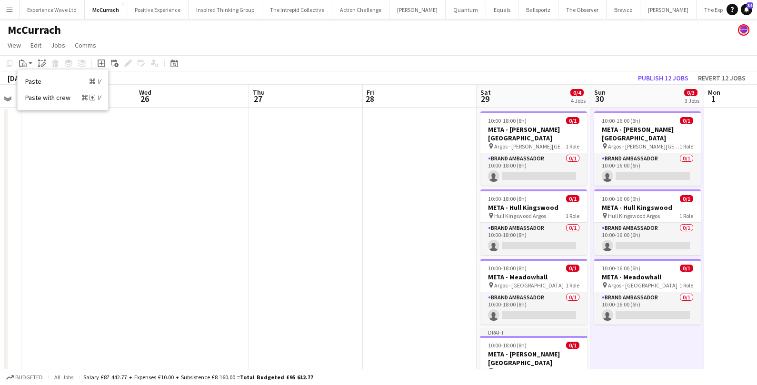
click at [30, 77] on div "Paste Command V Paste with crew Command Shift V" at bounding box center [62, 89] width 91 height 41
click at [28, 63] on div "Paste" at bounding box center [22, 63] width 11 height 11
click at [40, 79] on link "Paste Command V" at bounding box center [62, 81] width 75 height 9
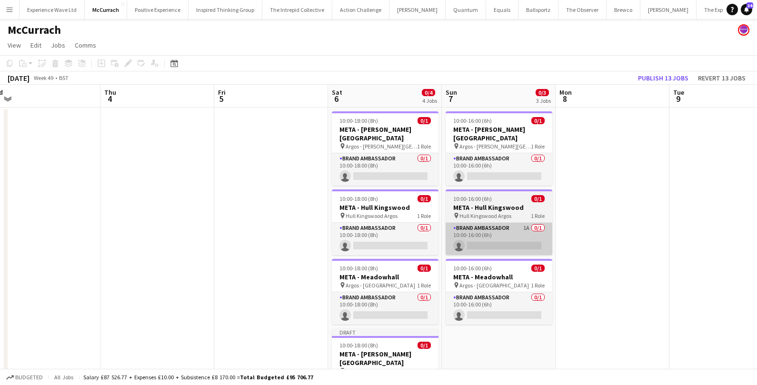
scroll to position [0, 369]
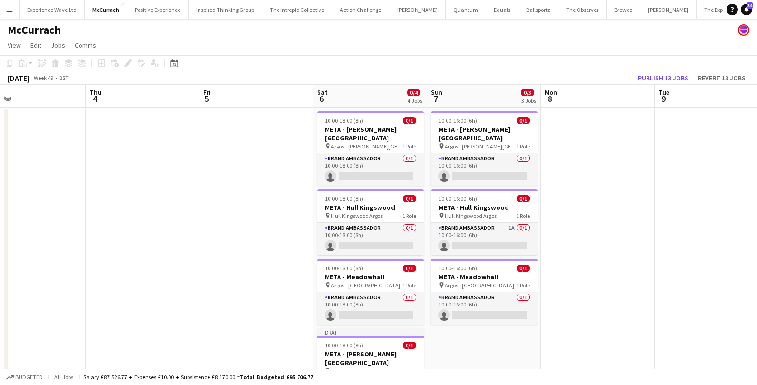
click at [30, 61] on app-action-btn "Paste" at bounding box center [25, 63] width 17 height 11
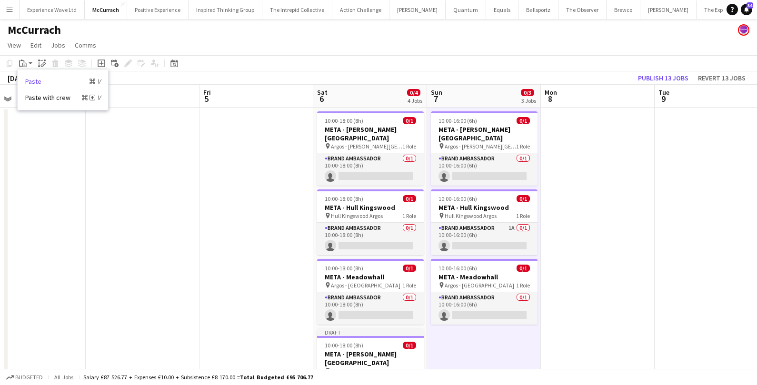
click at [30, 78] on link "Paste Command V" at bounding box center [62, 81] width 75 height 9
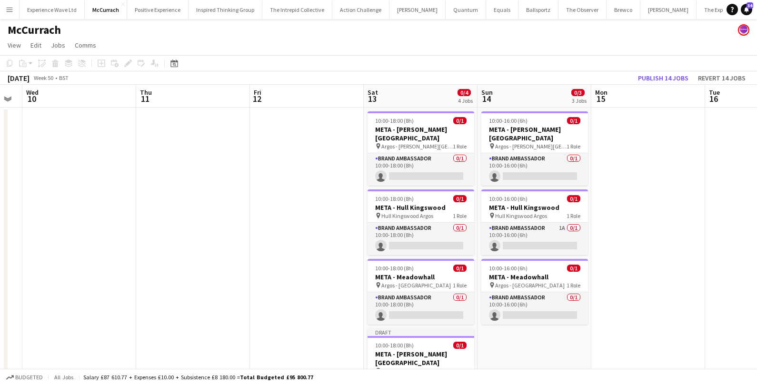
scroll to position [0, 330]
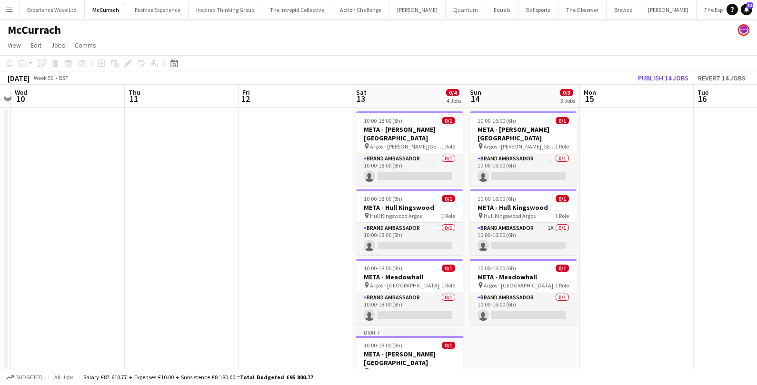
click at [26, 62] on icon "Paste" at bounding box center [23, 63] width 8 height 8
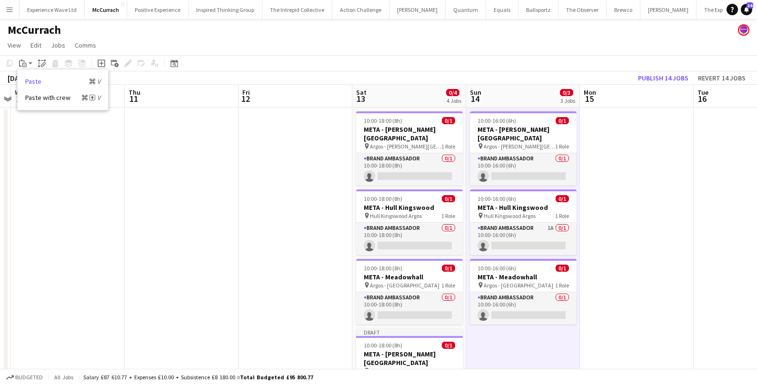
click at [34, 81] on link "Paste Command V" at bounding box center [62, 81] width 75 height 9
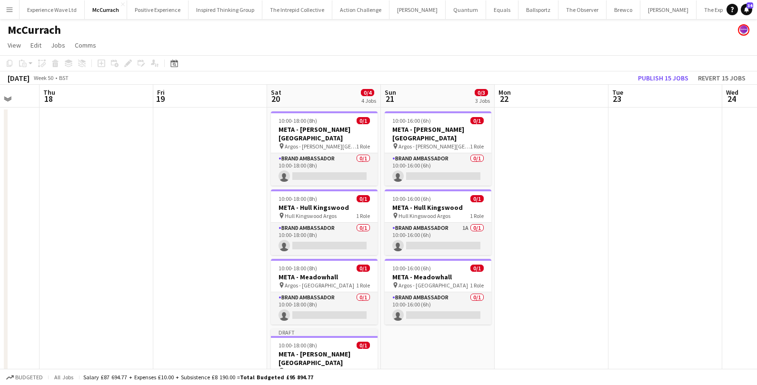
scroll to position [0, 416]
click at [31, 62] on app-action-btn "Paste" at bounding box center [25, 63] width 17 height 11
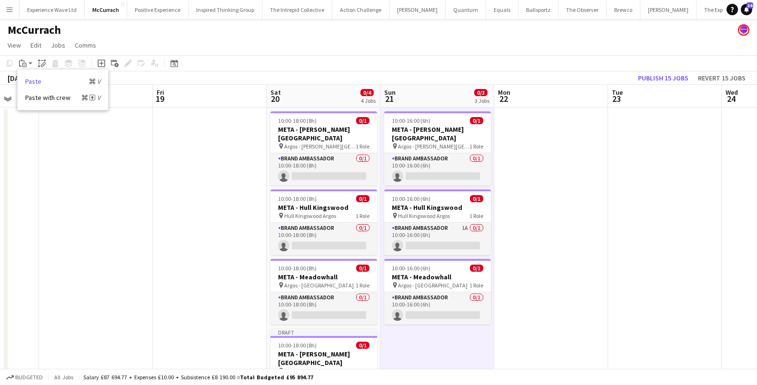
click at [33, 82] on link "Paste Command V" at bounding box center [62, 81] width 75 height 9
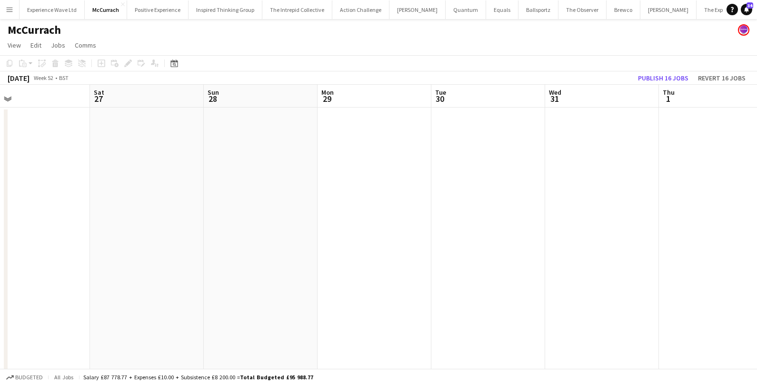
scroll to position [0, 236]
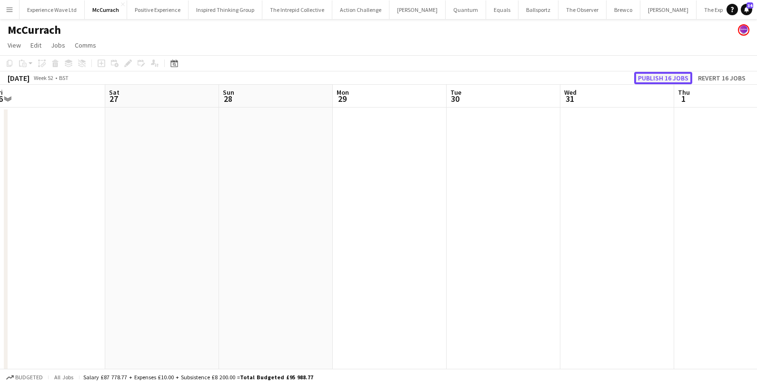
click at [661, 82] on button "Publish 16 jobs" at bounding box center [663, 78] width 58 height 12
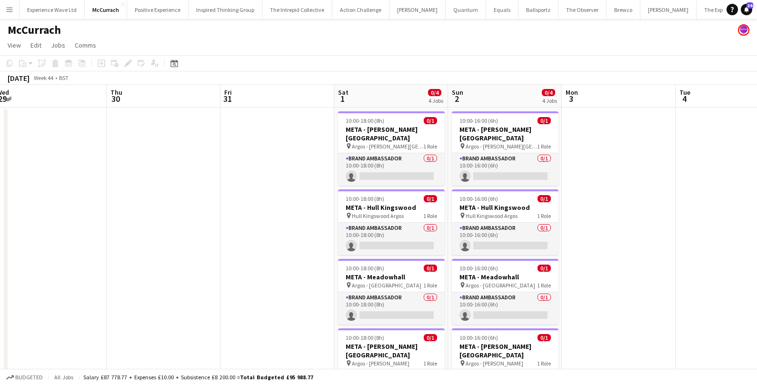
scroll to position [0, 352]
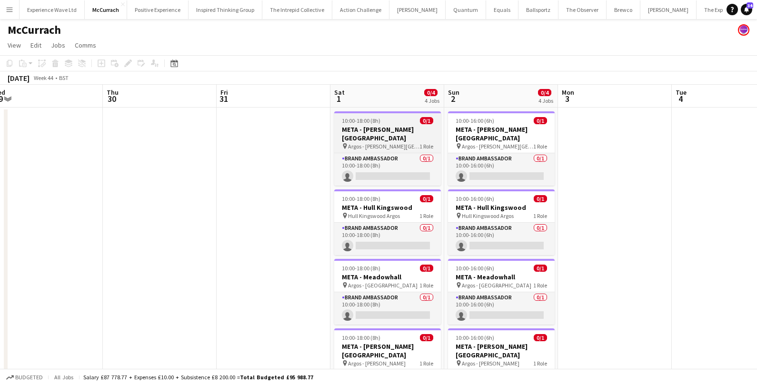
click at [380, 125] on app-job-card "10:00-18:00 (8h) 0/1 META - Bradford Forster Square pin Argos - Bradford Forste…" at bounding box center [387, 148] width 107 height 74
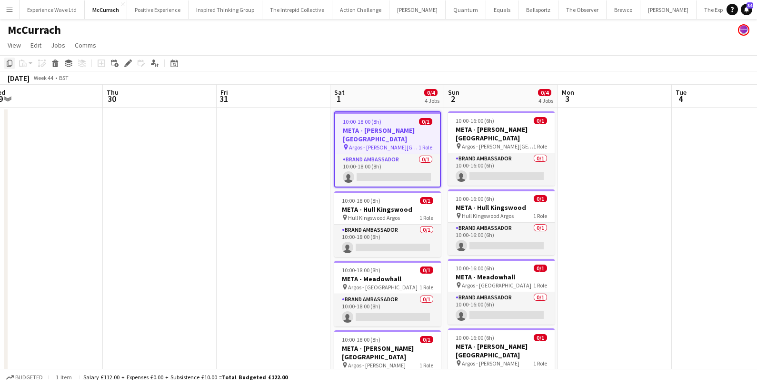
click at [4, 61] on div "Copy" at bounding box center [9, 63] width 11 height 11
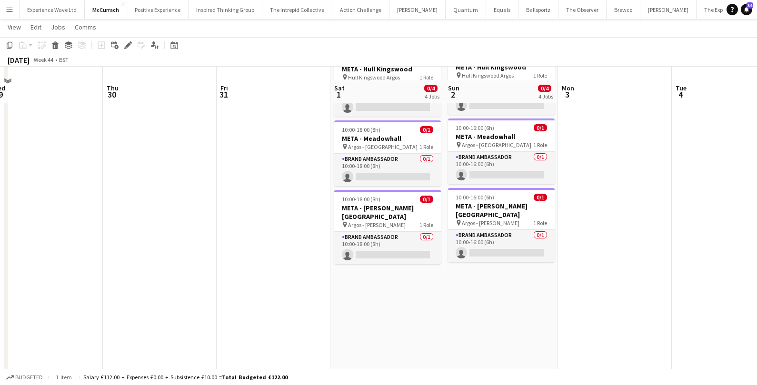
scroll to position [155, 0]
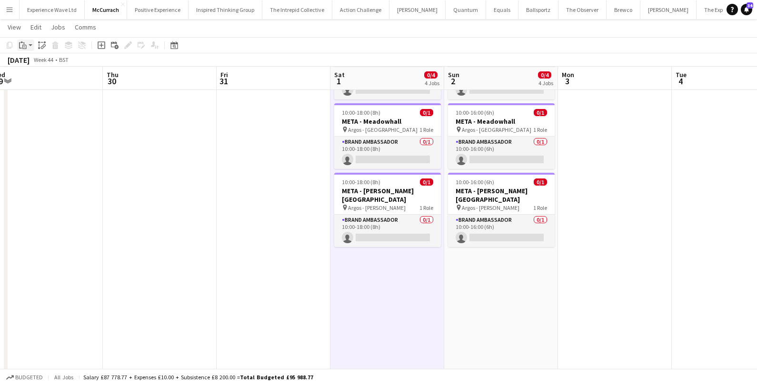
click at [30, 45] on app-action-btn "Paste" at bounding box center [25, 44] width 17 height 11
click at [36, 63] on link "Paste Command V" at bounding box center [62, 63] width 75 height 9
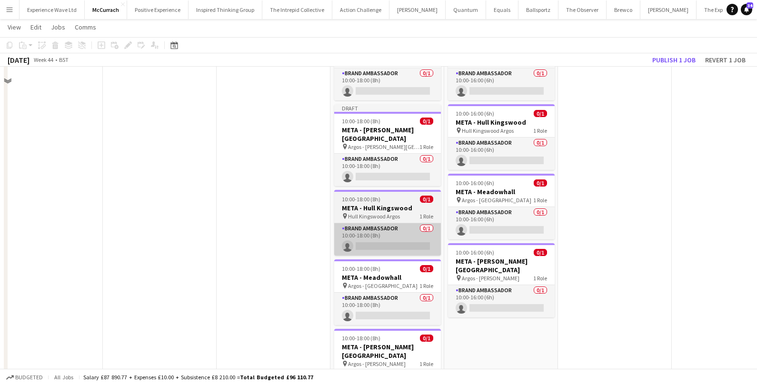
scroll to position [0, 0]
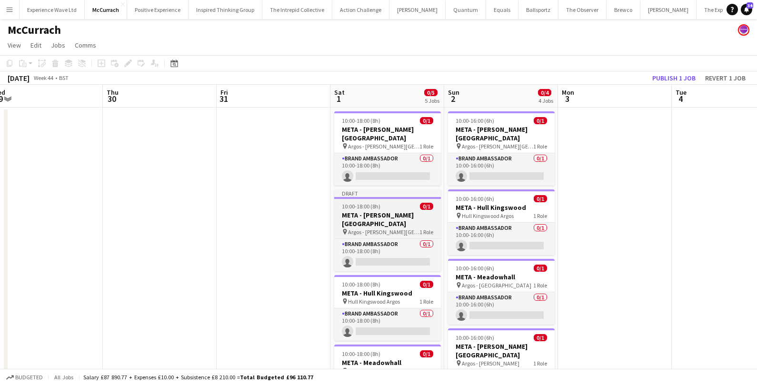
click at [371, 220] on h3 "META - Bradford Forster Square" at bounding box center [387, 219] width 107 height 17
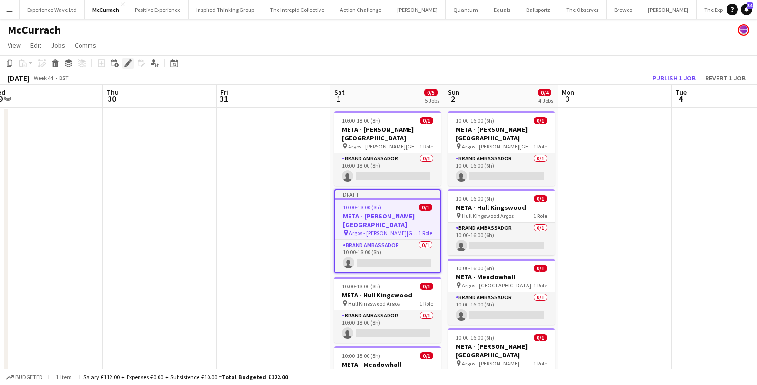
click at [127, 63] on icon at bounding box center [127, 63] width 5 height 5
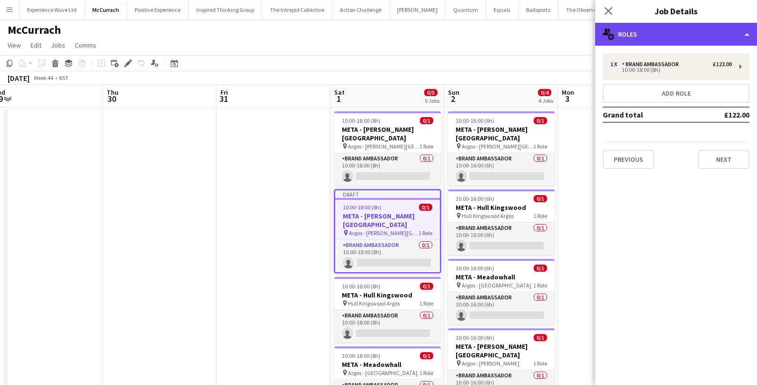
click at [698, 35] on div "multiple-users-add Roles" at bounding box center [676, 34] width 162 height 23
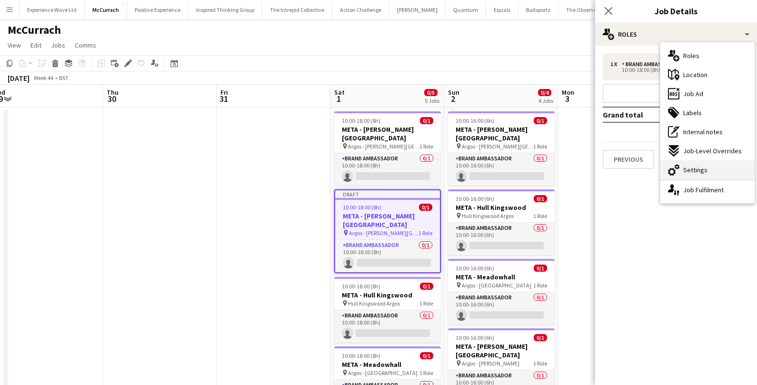
click at [695, 166] on span "Settings" at bounding box center [695, 170] width 24 height 9
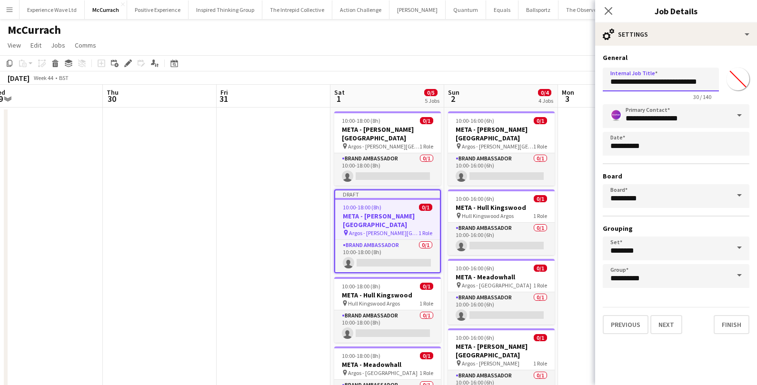
drag, startPoint x: 634, startPoint y: 82, endPoint x: 708, endPoint y: 85, distance: 73.8
click at [708, 85] on input "**********" at bounding box center [660, 80] width 116 height 24
type input "**********"
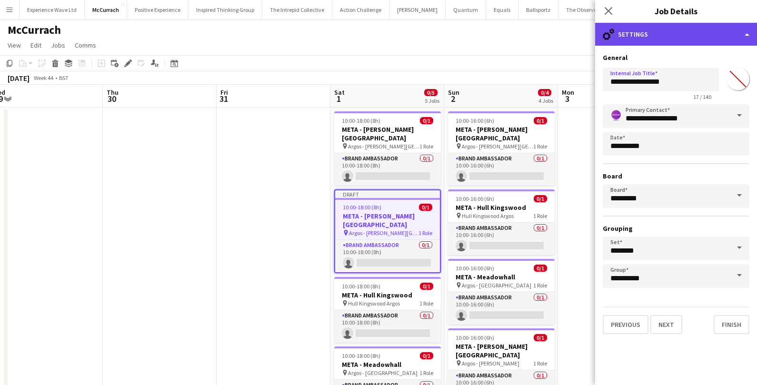
click at [688, 30] on div "cog-double-3 Settings" at bounding box center [676, 34] width 162 height 23
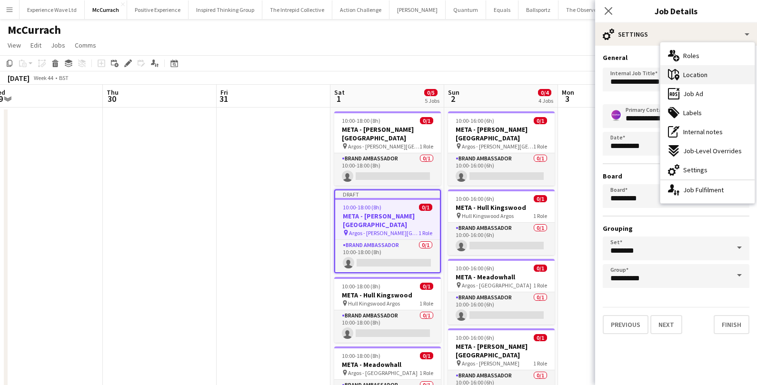
click at [681, 77] on div "maps-pin-1 Location" at bounding box center [707, 74] width 94 height 19
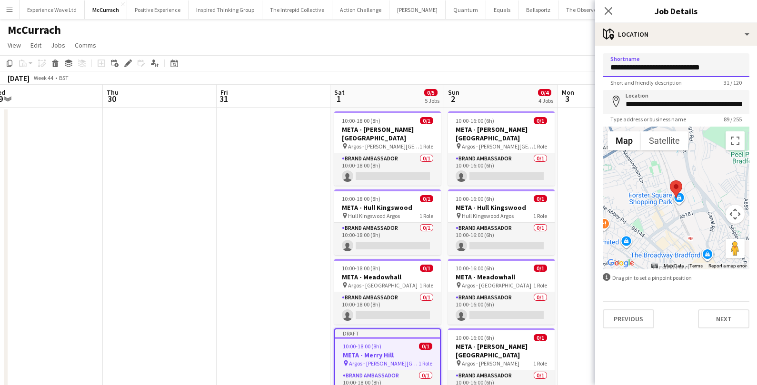
drag, startPoint x: 634, startPoint y: 67, endPoint x: 715, endPoint y: 69, distance: 80.9
click at [715, 69] on input "**********" at bounding box center [675, 65] width 147 height 24
type input "**********"
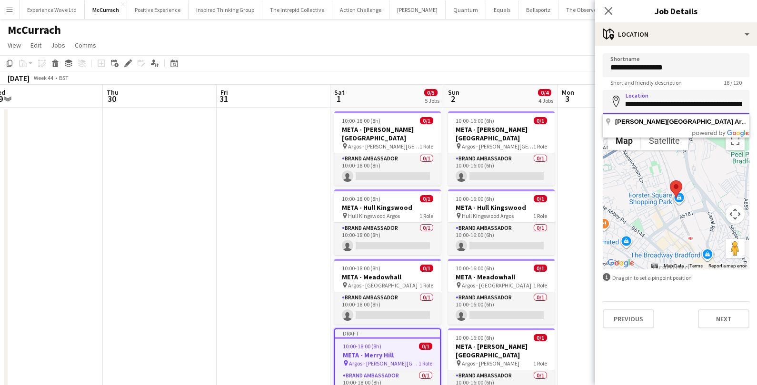
scroll to position [0, 165]
drag, startPoint x: 622, startPoint y: 107, endPoint x: 748, endPoint y: 108, distance: 125.2
click at [748, 108] on input "**********" at bounding box center [675, 102] width 147 height 24
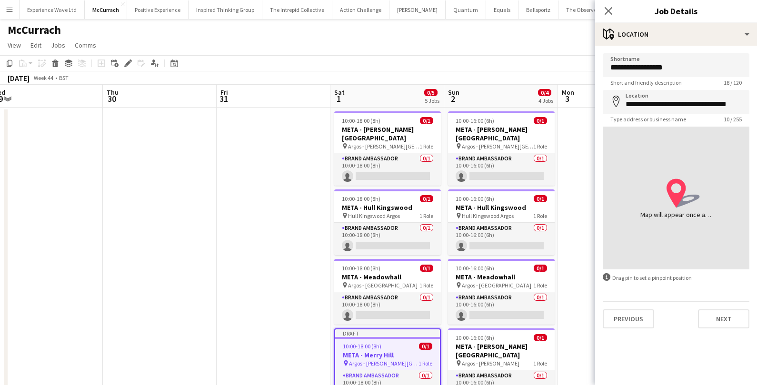
type input "**********"
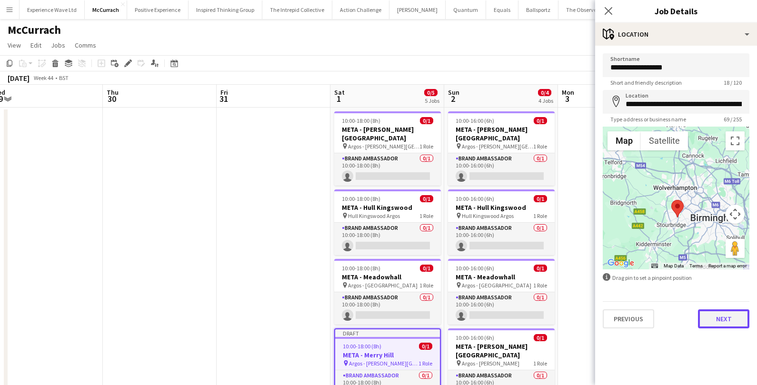
click at [722, 319] on button "Next" at bounding box center [723, 318] width 51 height 19
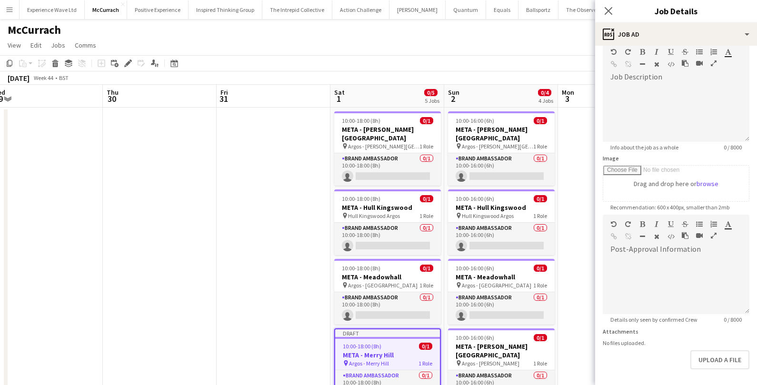
scroll to position [84, 0]
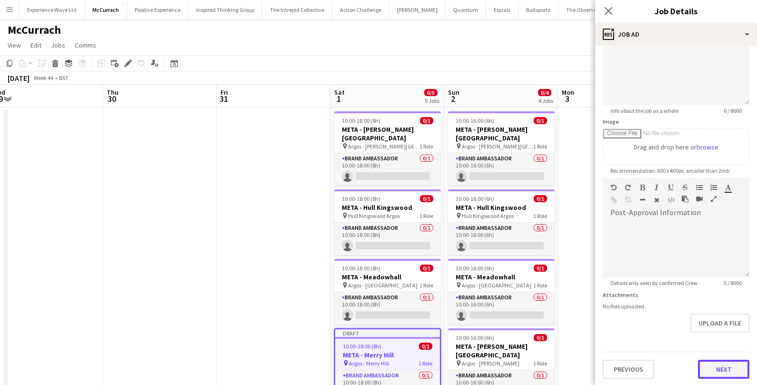
click at [716, 360] on button "Next" at bounding box center [723, 369] width 51 height 19
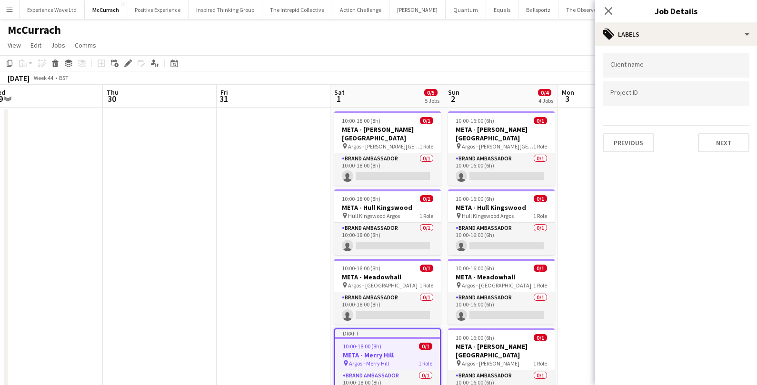
scroll to position [0, 0]
click at [720, 140] on button "Next" at bounding box center [723, 142] width 51 height 19
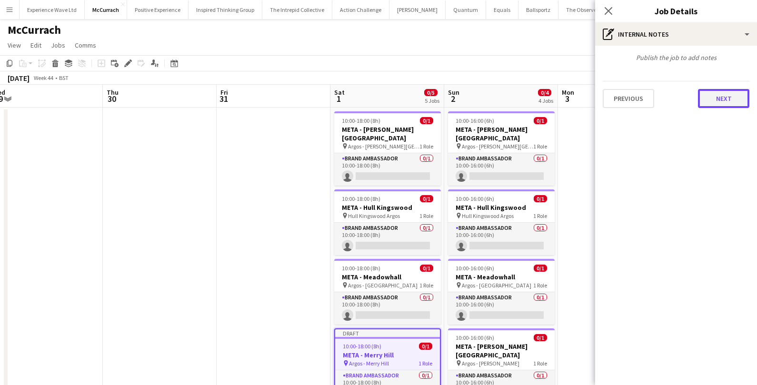
click at [724, 104] on button "Next" at bounding box center [723, 98] width 51 height 19
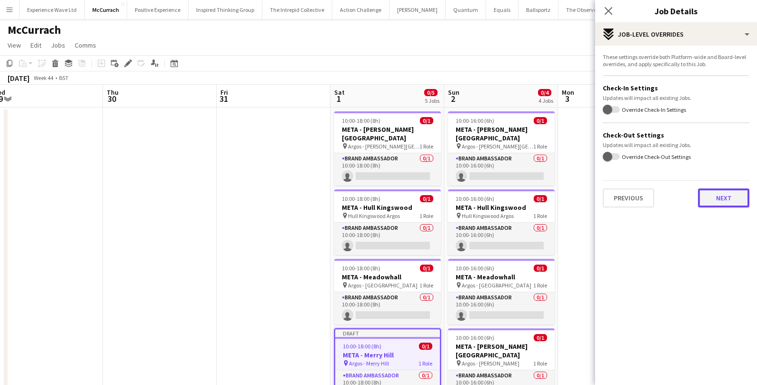
click at [721, 201] on button "Next" at bounding box center [723, 197] width 51 height 19
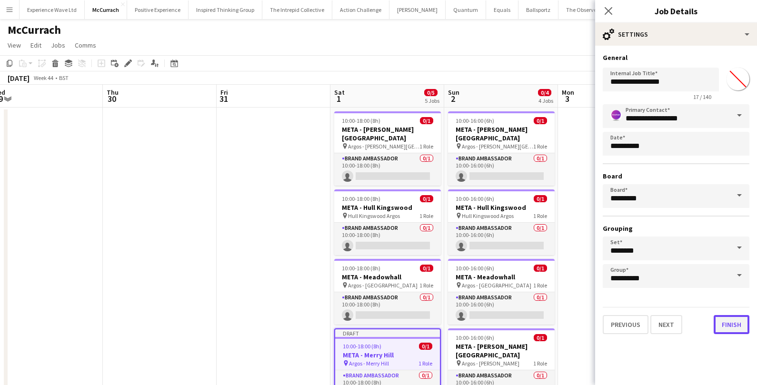
click at [735, 322] on button "Finish" at bounding box center [731, 324] width 36 height 19
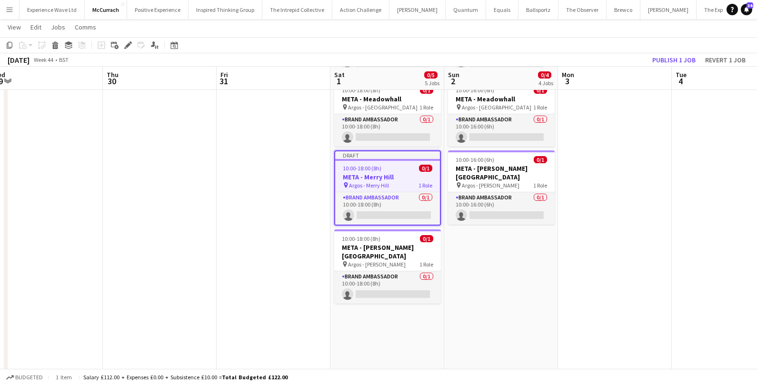
scroll to position [178, 0]
click at [387, 172] on h3 "META - Merry Hill" at bounding box center [387, 175] width 105 height 9
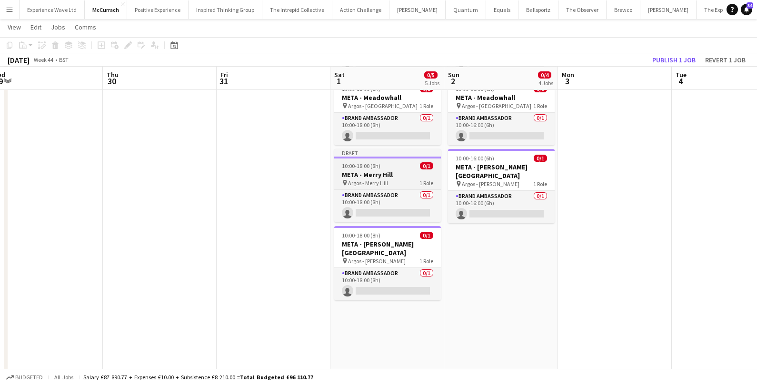
click at [387, 172] on h3 "META - Merry Hill" at bounding box center [387, 174] width 107 height 9
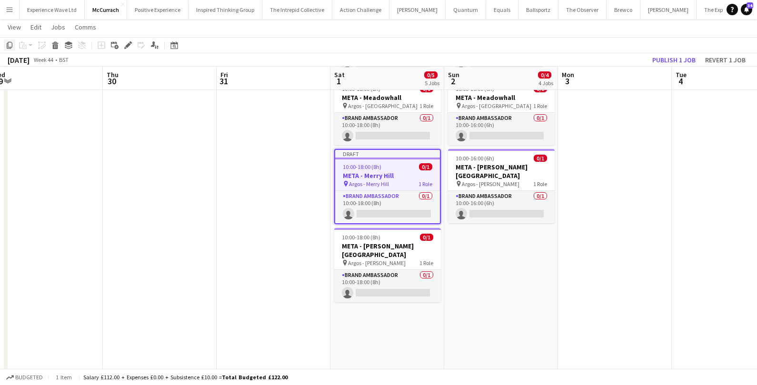
click at [7, 46] on icon at bounding box center [10, 45] width 6 height 7
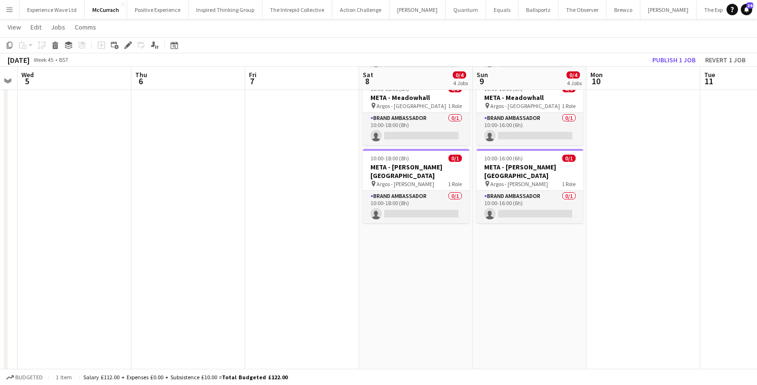
scroll to position [0, 360]
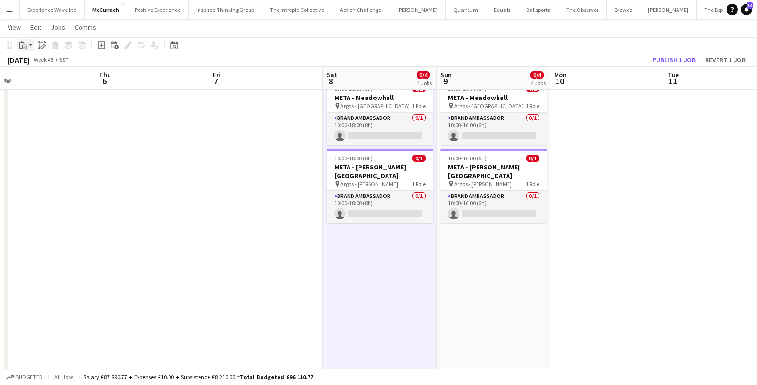
click at [29, 44] on app-action-btn "Paste" at bounding box center [25, 44] width 17 height 11
click at [37, 65] on link "Paste Command V" at bounding box center [62, 63] width 75 height 9
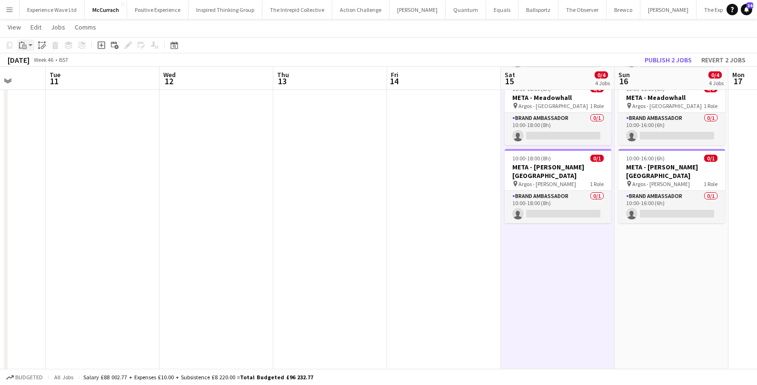
click at [32, 42] on app-action-btn "Paste" at bounding box center [25, 44] width 17 height 11
click at [37, 64] on link "Paste Command V" at bounding box center [62, 63] width 75 height 9
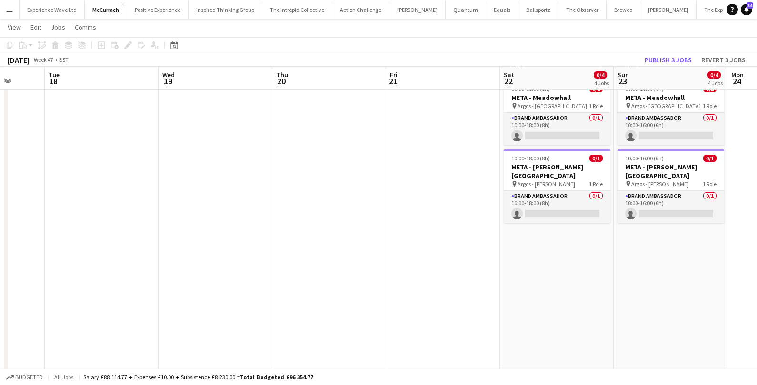
scroll to position [0, 307]
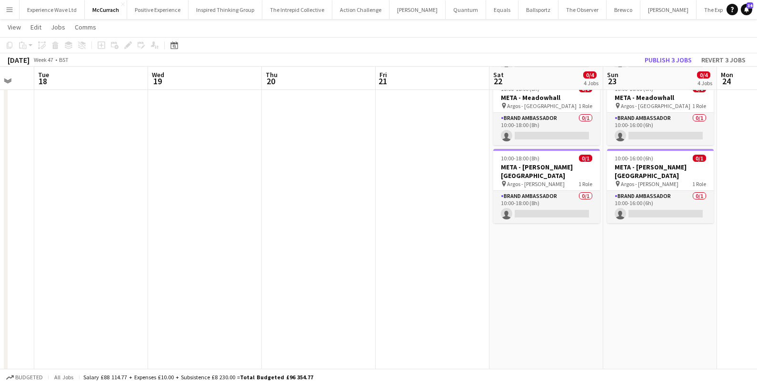
drag, startPoint x: 593, startPoint y: 274, endPoint x: 585, endPoint y: 274, distance: 8.1
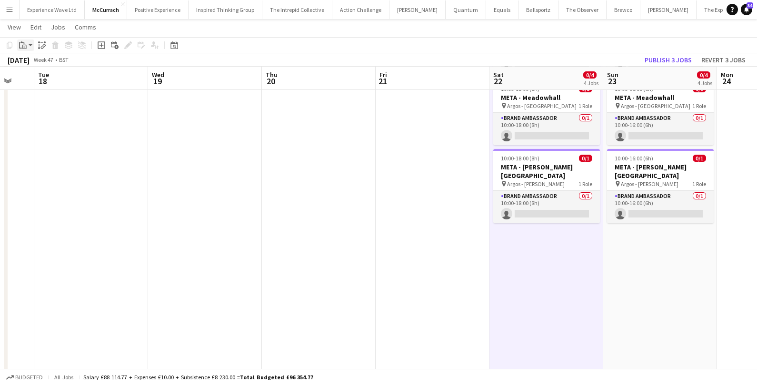
click at [31, 43] on app-action-btn "Paste" at bounding box center [25, 44] width 17 height 11
click at [32, 63] on link "Paste Command V" at bounding box center [62, 63] width 75 height 9
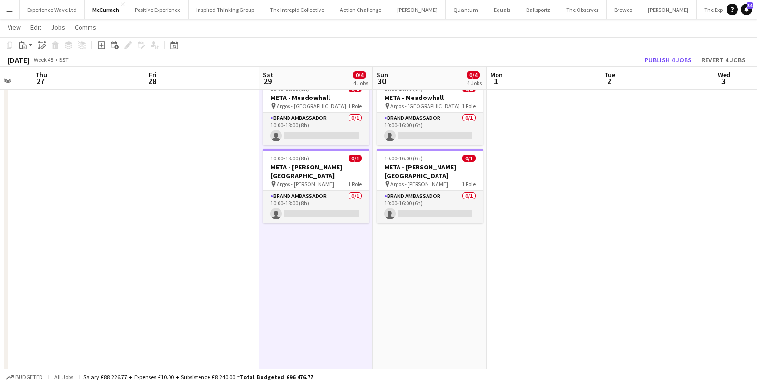
scroll to position [0, 310]
click at [28, 42] on div "Paste" at bounding box center [22, 44] width 11 height 11
click at [34, 64] on link "Paste Command V" at bounding box center [62, 63] width 75 height 9
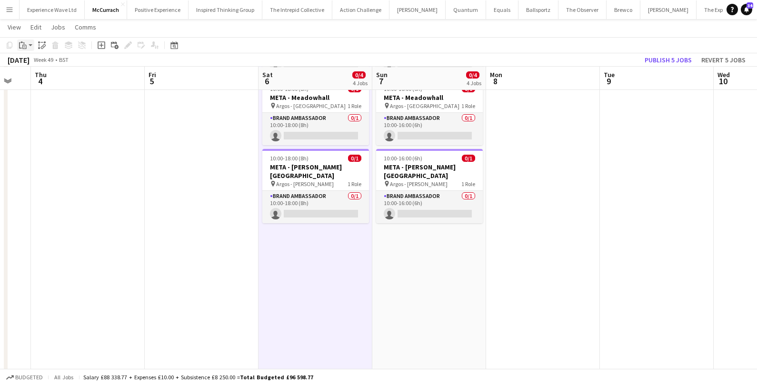
click at [30, 45] on app-action-btn "Paste" at bounding box center [25, 44] width 17 height 11
click at [34, 61] on link "Paste Command V" at bounding box center [62, 63] width 75 height 9
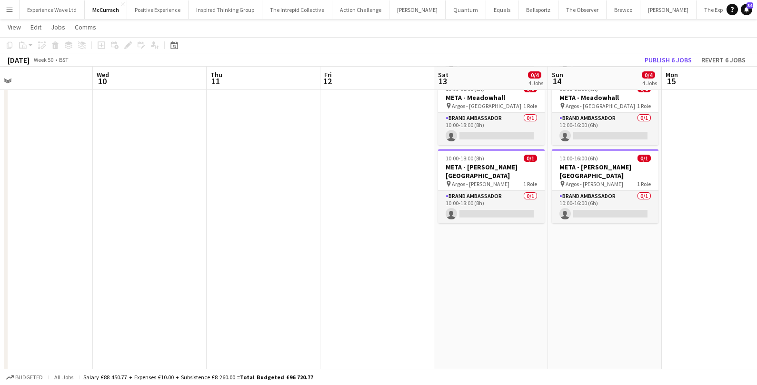
scroll to position [0, 307]
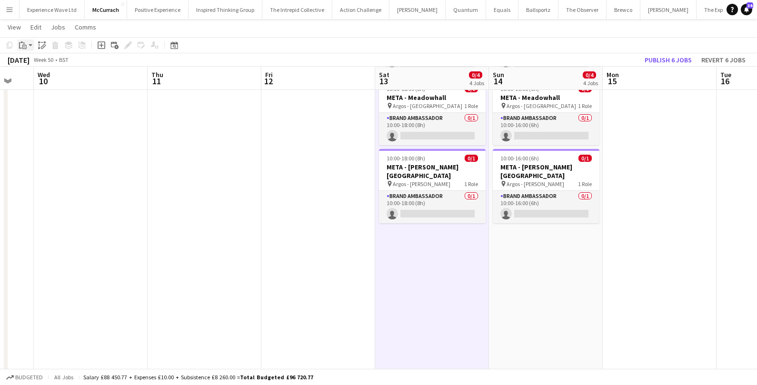
click at [33, 47] on app-action-btn "Paste" at bounding box center [25, 44] width 17 height 11
click at [36, 66] on link "Paste Command V" at bounding box center [62, 63] width 75 height 9
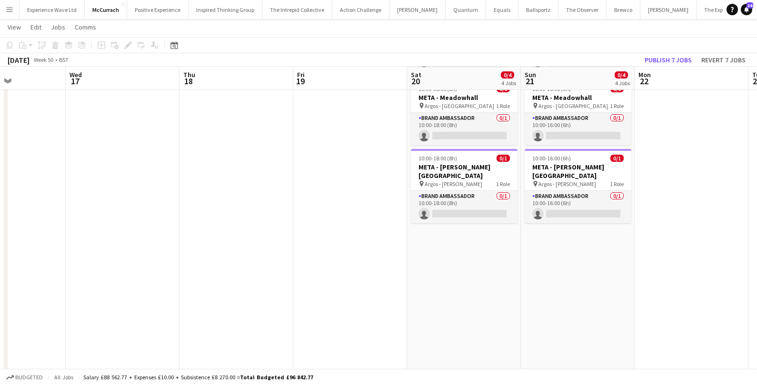
scroll to position [0, 398]
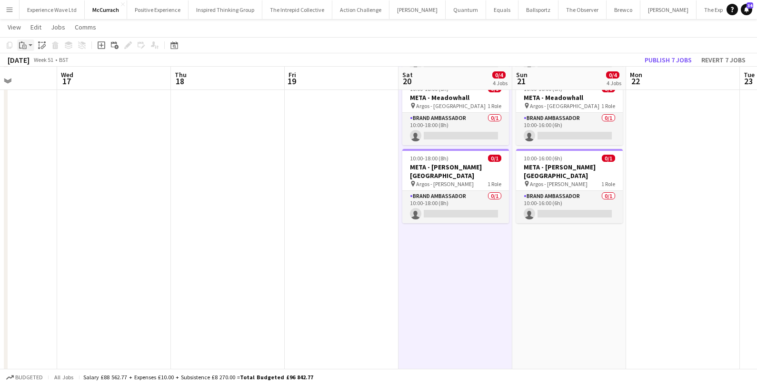
click at [28, 43] on div "Paste" at bounding box center [22, 44] width 11 height 11
click at [37, 65] on link "Paste Command V" at bounding box center [62, 63] width 75 height 9
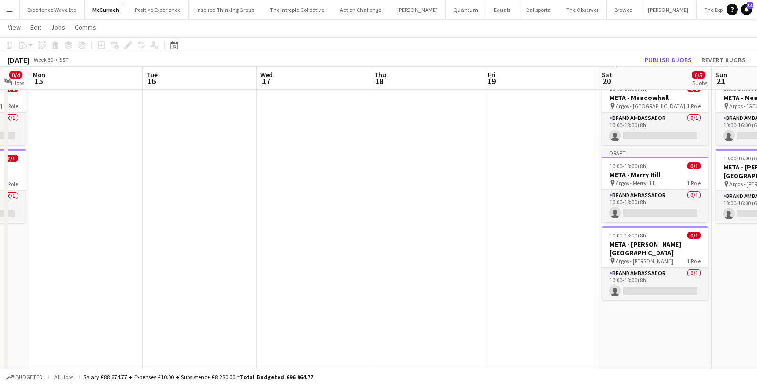
scroll to position [0, 199]
click at [664, 58] on button "Publish 8 jobs" at bounding box center [668, 60] width 55 height 12
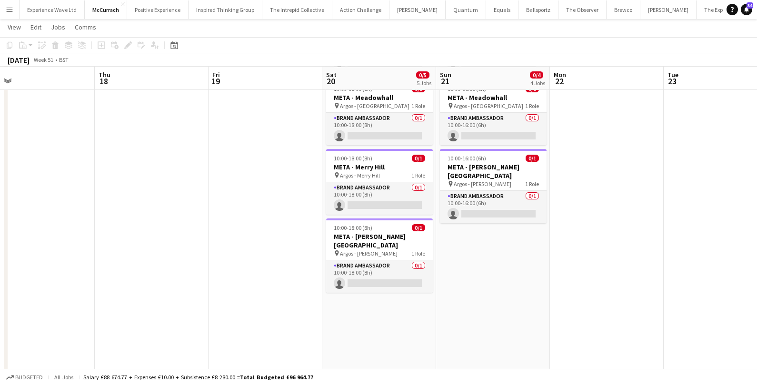
scroll to position [0, 361]
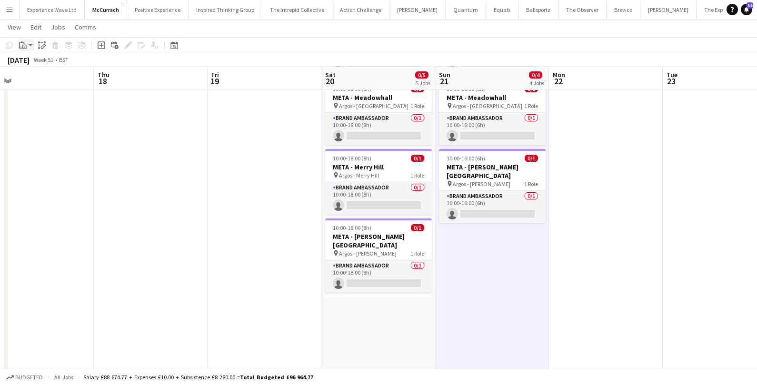
click at [30, 45] on app-action-btn "Paste" at bounding box center [25, 44] width 17 height 11
click at [37, 62] on link "Paste Command V" at bounding box center [62, 63] width 75 height 9
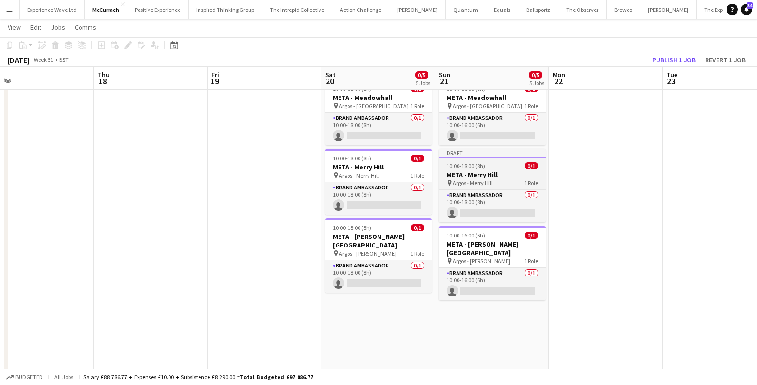
click at [494, 180] on div "pin Argos - Merry Hill 1 Role" at bounding box center [492, 183] width 107 height 8
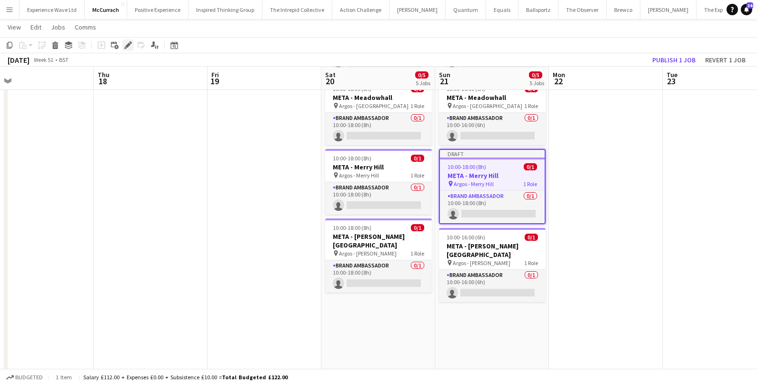
click at [126, 49] on icon "Edit" at bounding box center [128, 45] width 8 height 8
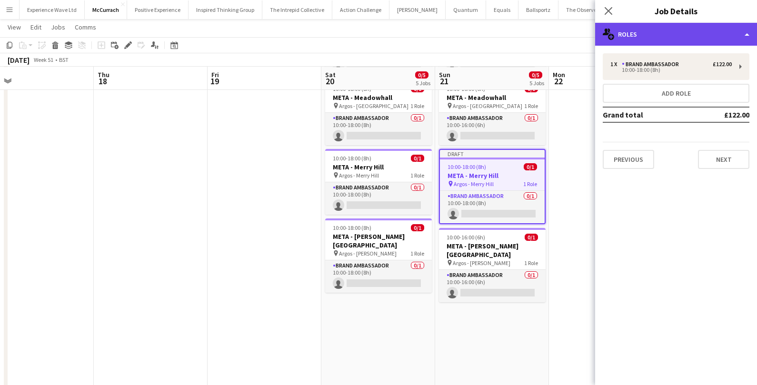
click at [696, 37] on div "multiple-users-add Roles" at bounding box center [676, 34] width 162 height 23
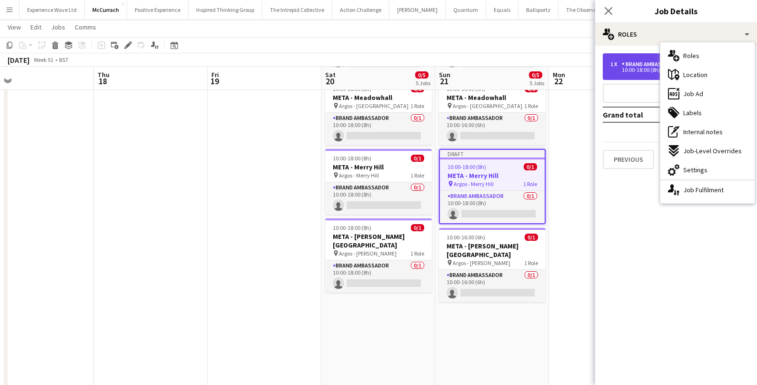
click at [633, 66] on div "Brand Ambassador" at bounding box center [651, 64] width 61 height 7
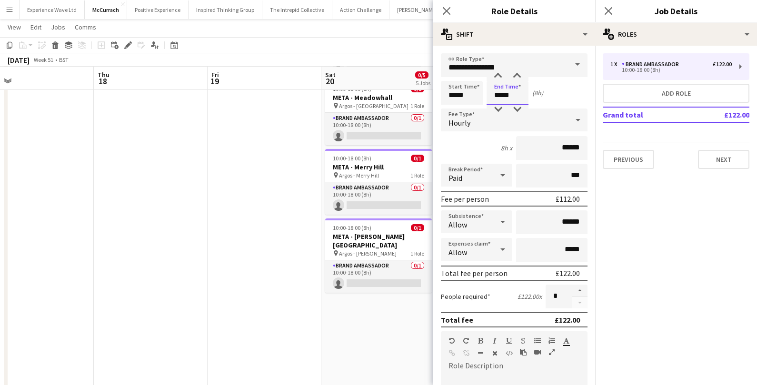
drag, startPoint x: 514, startPoint y: 96, endPoint x: 488, endPoint y: 93, distance: 26.3
click at [488, 93] on input "*****" at bounding box center [507, 93] width 42 height 24
type input "*****"
click at [566, 107] on form "**********" at bounding box center [514, 349] width 162 height 592
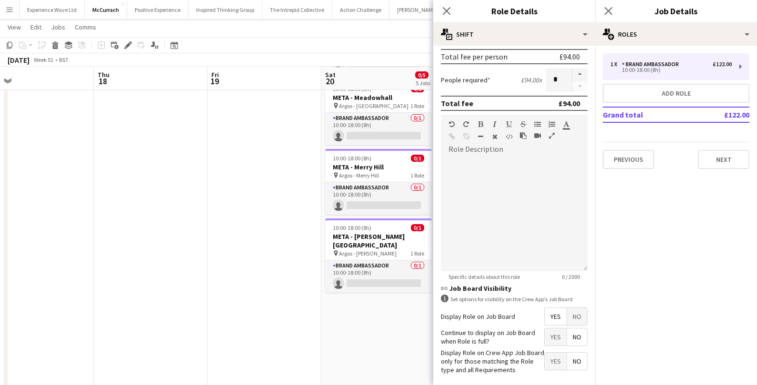
scroll to position [257, 0]
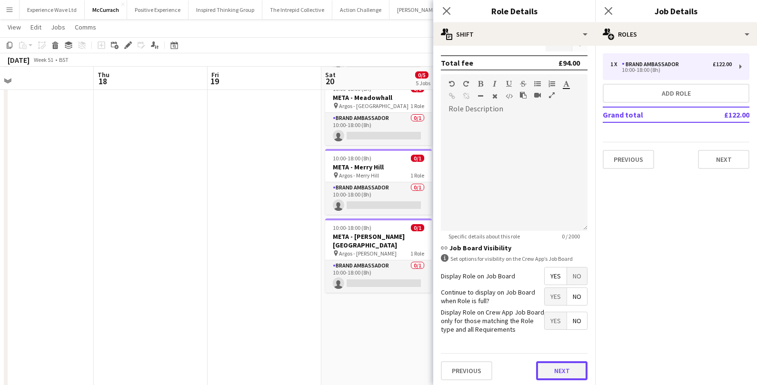
click at [569, 367] on button "Next" at bounding box center [561, 370] width 51 height 19
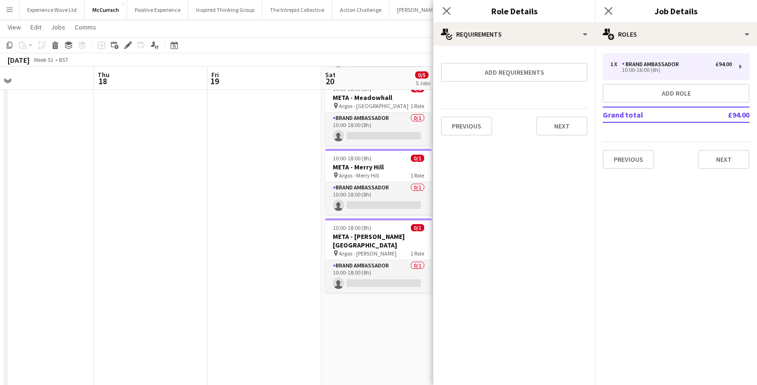
click at [562, 136] on div "Previous Next" at bounding box center [514, 125] width 147 height 35
click at [565, 122] on button "Next" at bounding box center [561, 126] width 51 height 19
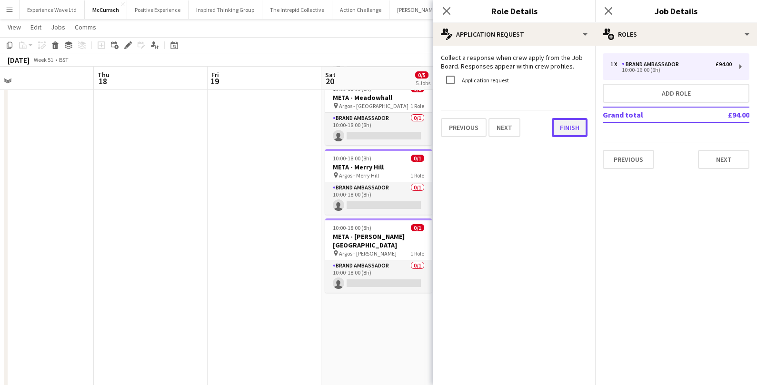
click at [563, 127] on button "Finish" at bounding box center [570, 127] width 36 height 19
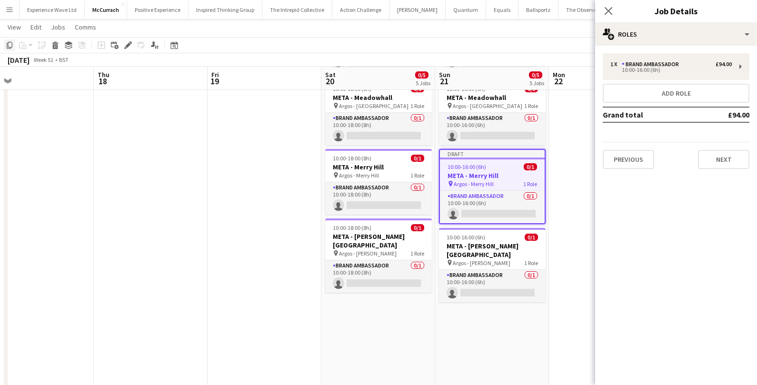
click at [6, 47] on icon "Copy" at bounding box center [10, 45] width 8 height 8
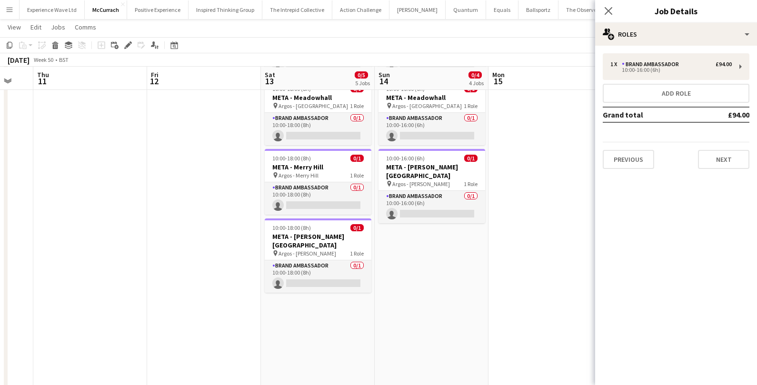
scroll to position [0, 282]
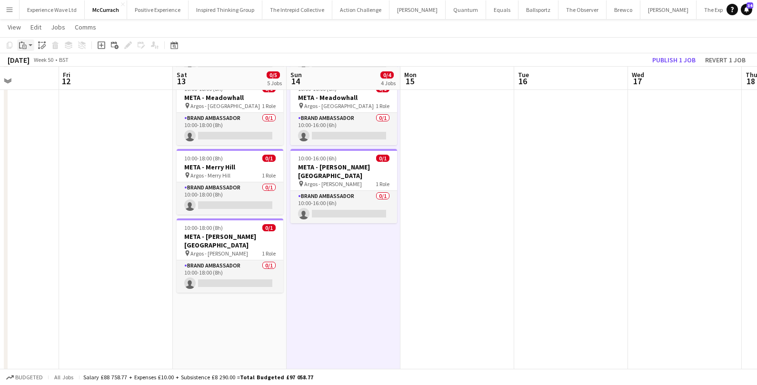
click at [27, 43] on div "Paste" at bounding box center [22, 44] width 11 height 11
click at [34, 58] on div "Paste Command V Paste with crew Command Shift V" at bounding box center [62, 71] width 91 height 41
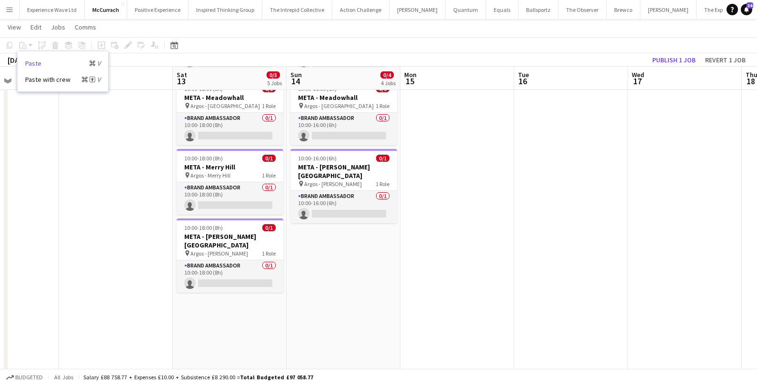
click at [33, 60] on link "Paste Command V" at bounding box center [62, 63] width 75 height 9
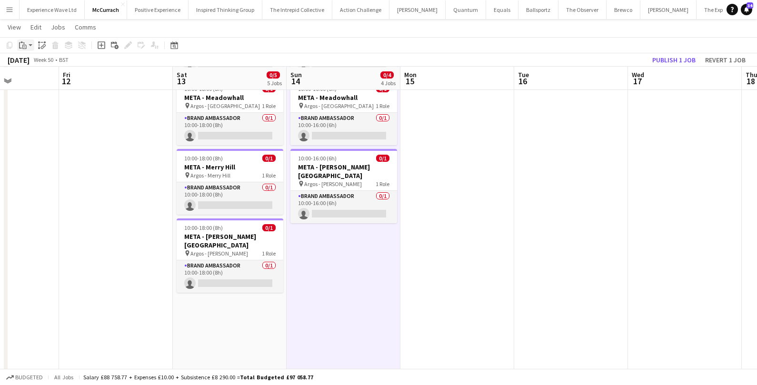
click at [26, 41] on icon "Paste" at bounding box center [23, 45] width 8 height 8
click at [29, 64] on link "Paste Command V" at bounding box center [62, 63] width 75 height 9
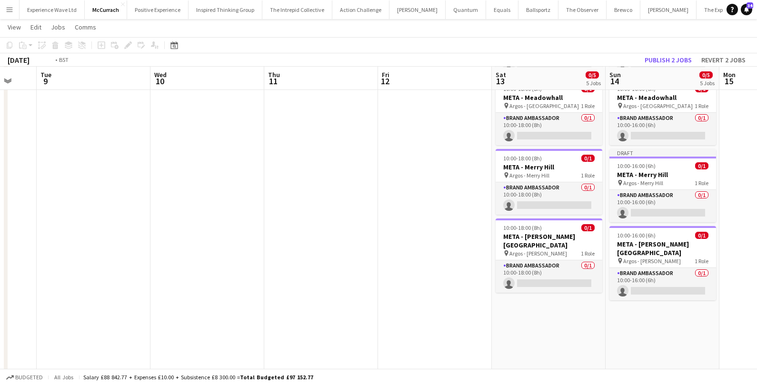
scroll to position [0, 293]
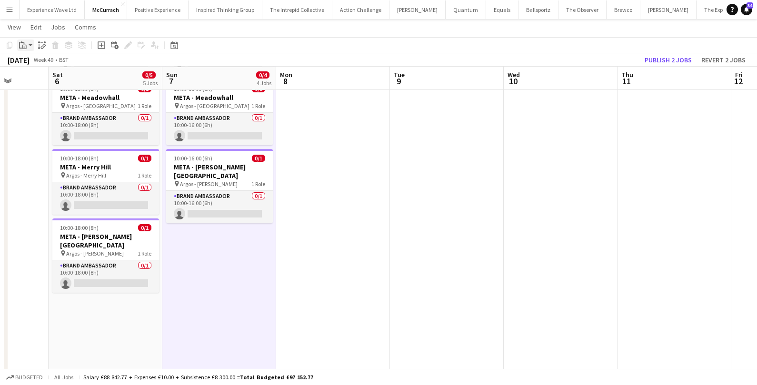
click at [29, 45] on app-action-btn "Paste" at bounding box center [25, 44] width 17 height 11
click at [35, 62] on link "Paste Command V" at bounding box center [62, 63] width 75 height 9
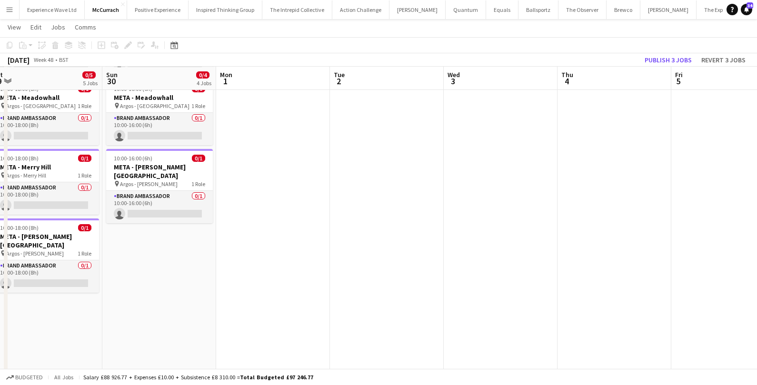
scroll to position [0, 198]
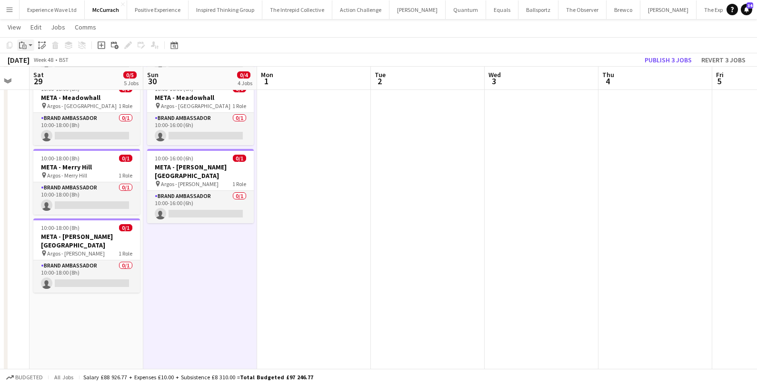
click at [30, 46] on app-action-btn "Paste" at bounding box center [25, 44] width 17 height 11
click at [35, 65] on link "Paste Command V" at bounding box center [62, 63] width 75 height 9
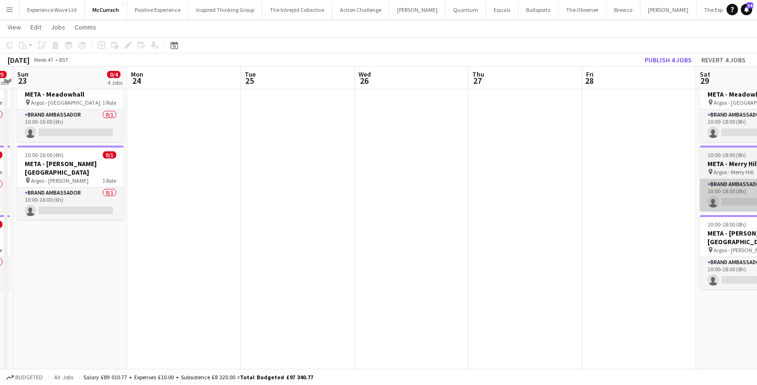
scroll to position [0, 213]
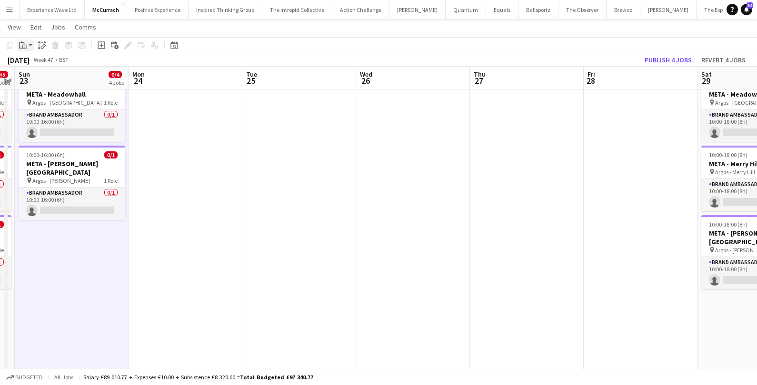
click at [27, 46] on div "Paste" at bounding box center [22, 44] width 11 height 11
click at [31, 61] on link "Paste Command V" at bounding box center [62, 63] width 75 height 9
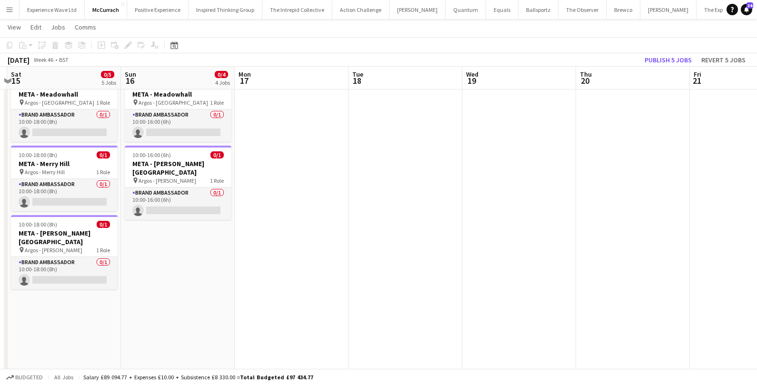
scroll to position [0, 221]
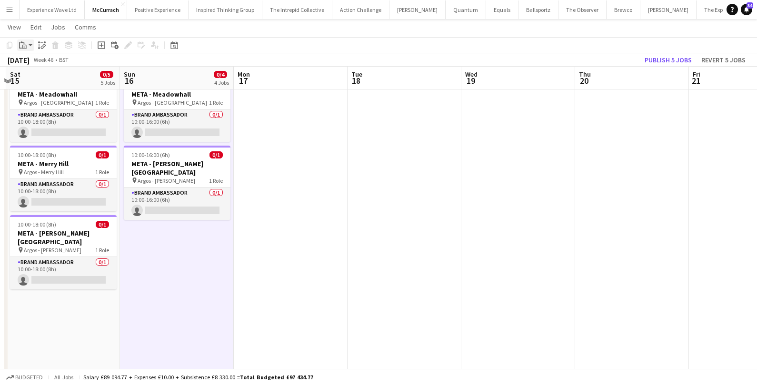
click at [31, 44] on app-action-btn "Paste" at bounding box center [25, 44] width 17 height 11
click at [30, 65] on link "Paste Command V" at bounding box center [62, 63] width 75 height 9
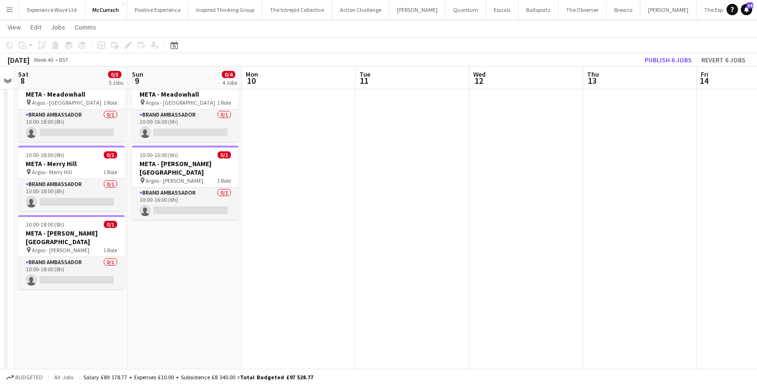
scroll to position [0, 210]
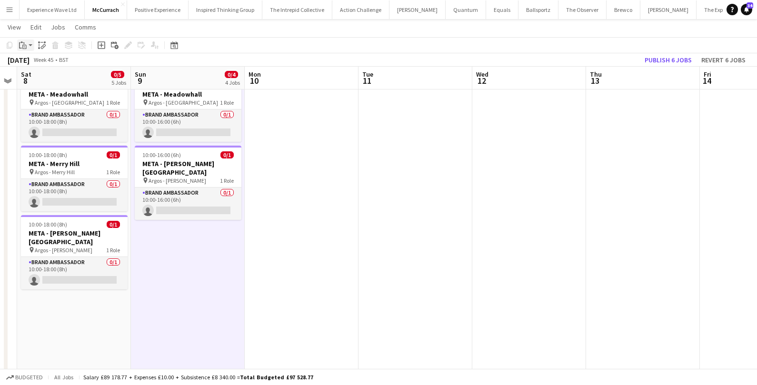
click at [30, 45] on app-action-btn "Paste" at bounding box center [25, 44] width 17 height 11
click at [34, 63] on link "Paste Command V" at bounding box center [62, 63] width 75 height 9
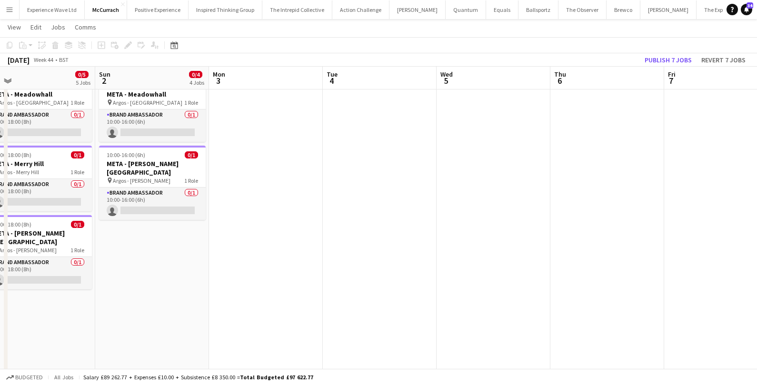
scroll to position [0, 289]
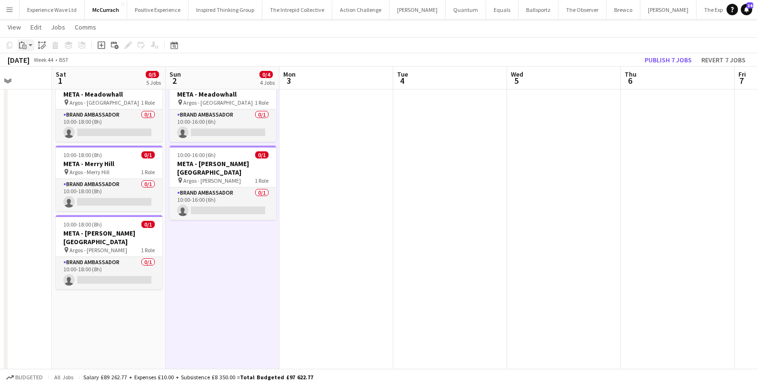
click at [26, 46] on icon at bounding box center [24, 47] width 4 height 4
click at [33, 60] on link "Paste Command V" at bounding box center [62, 63] width 75 height 9
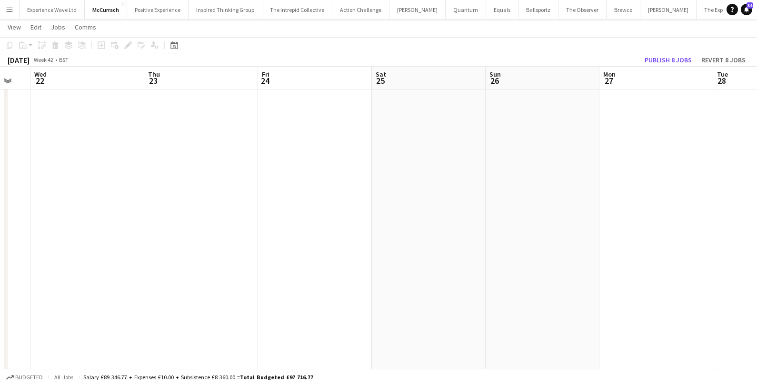
scroll to position [0, 306]
click at [670, 60] on button "Publish 8 jobs" at bounding box center [668, 60] width 55 height 12
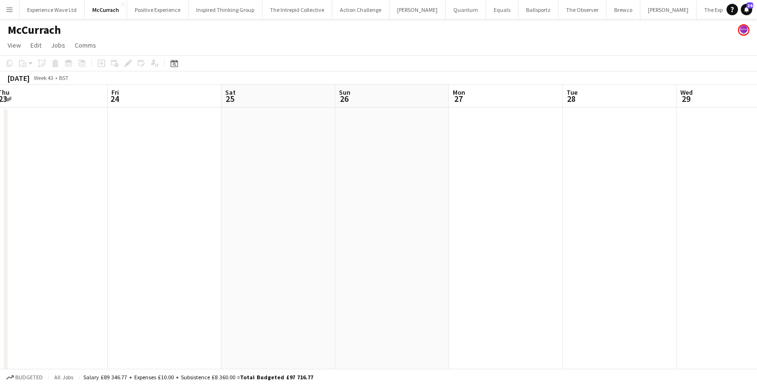
scroll to position [0, 227]
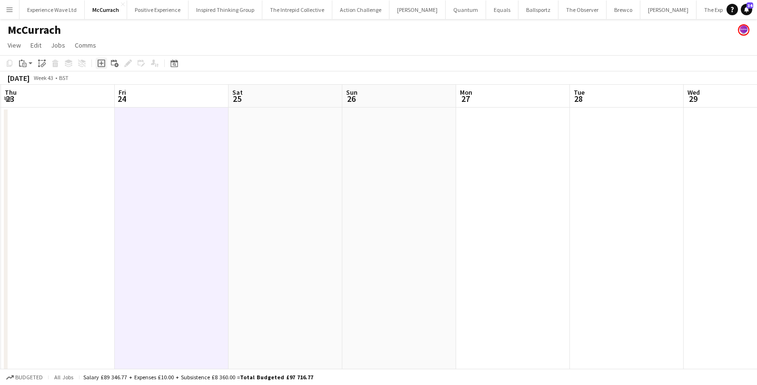
click at [99, 64] on icon "Add job" at bounding box center [102, 63] width 8 height 8
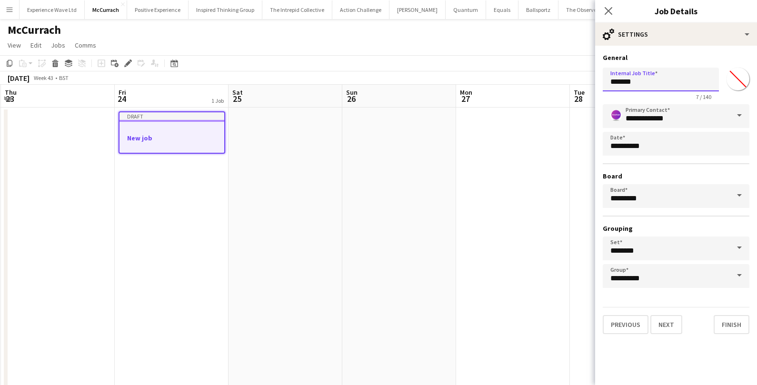
drag, startPoint x: 642, startPoint y: 85, endPoint x: 603, endPoint y: 86, distance: 39.0
click at [603, 86] on input "*******" at bounding box center [660, 80] width 116 height 24
type input "**********"
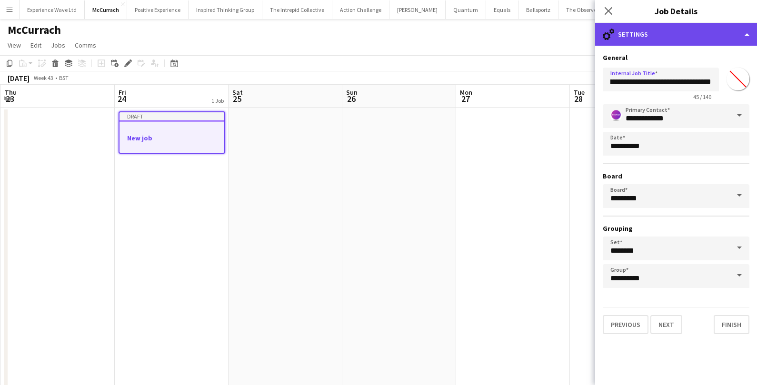
click at [664, 39] on div "cog-double-3 Settings" at bounding box center [676, 34] width 162 height 23
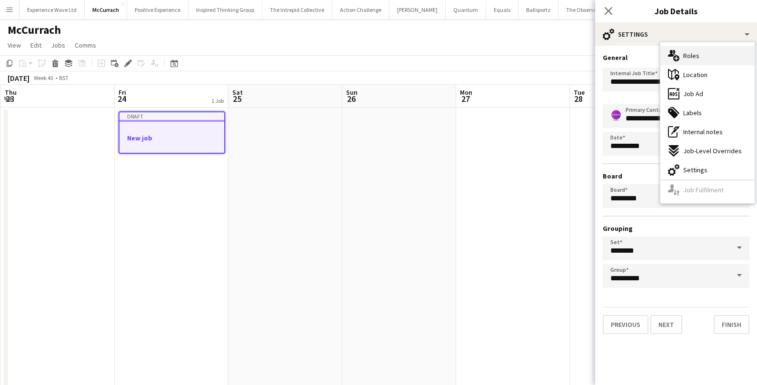
click at [679, 59] on div "multiple-users-add Roles" at bounding box center [707, 55] width 94 height 19
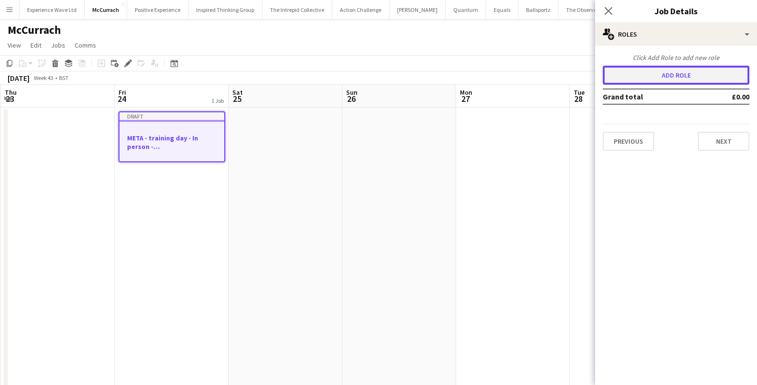
click at [659, 69] on button "Add role" at bounding box center [675, 75] width 147 height 19
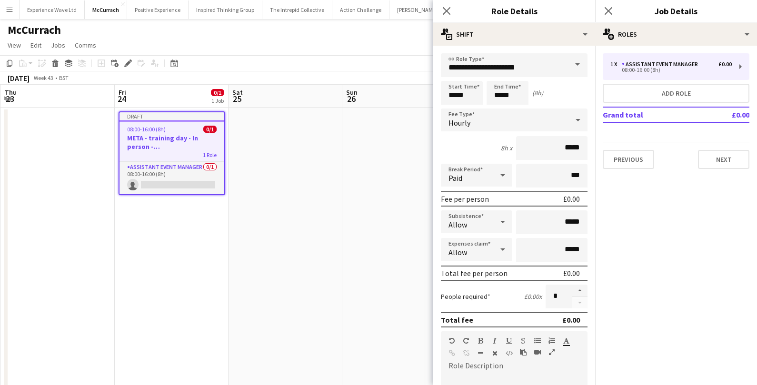
click at [577, 67] on span at bounding box center [577, 64] width 20 height 23
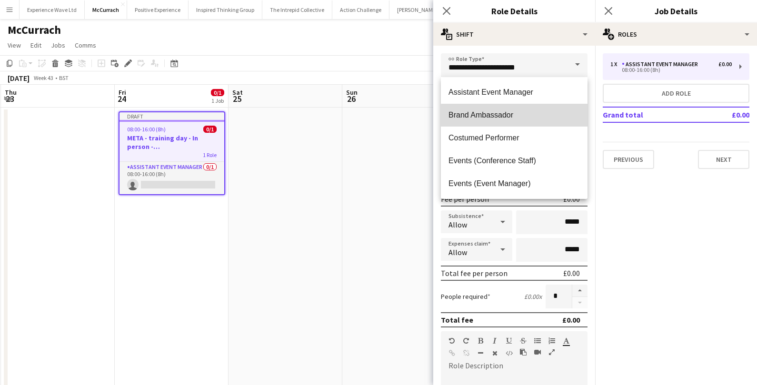
click at [521, 117] on span "Brand Ambassador" at bounding box center [513, 114] width 131 height 9
type input "**********"
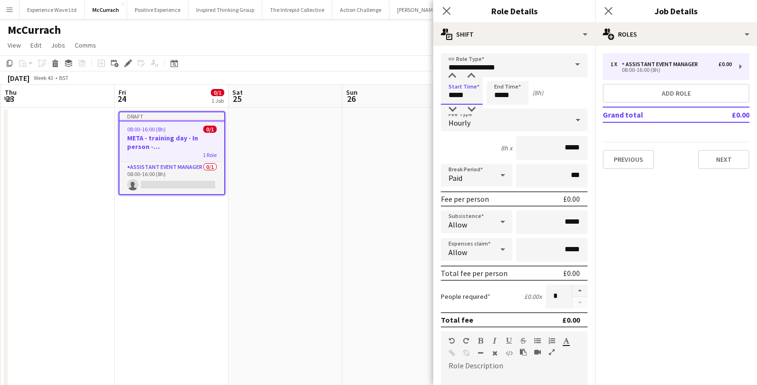
drag, startPoint x: 468, startPoint y: 93, endPoint x: 420, endPoint y: 93, distance: 48.5
type input "*****"
click at [499, 123] on div "Hourly" at bounding box center [505, 119] width 128 height 23
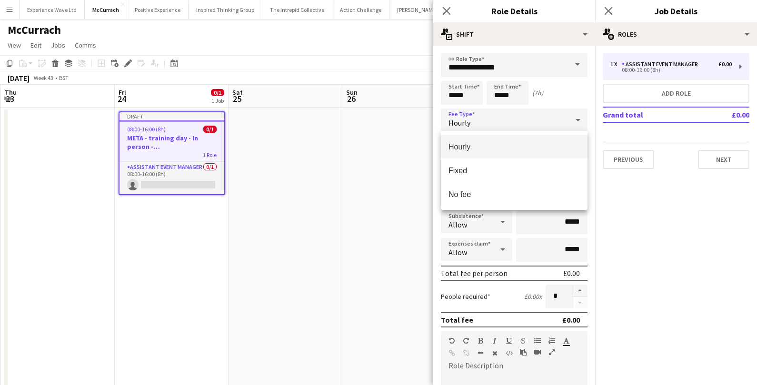
click at [484, 144] on span "Hourly" at bounding box center [513, 146] width 131 height 9
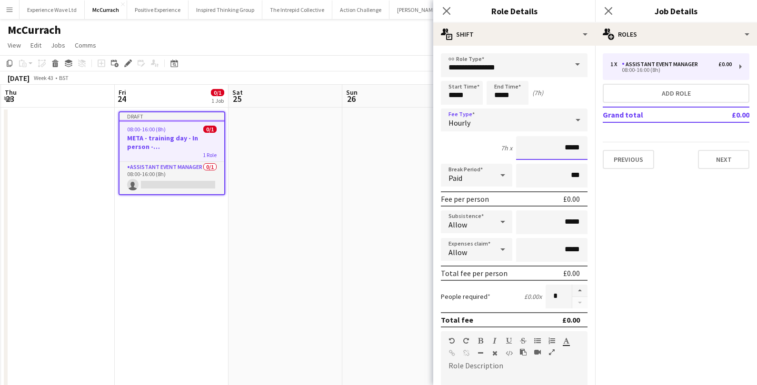
click at [568, 147] on input "*****" at bounding box center [551, 148] width 71 height 24
click at [568, 146] on input "*****" at bounding box center [551, 148] width 71 height 24
type input "**"
click at [545, 149] on input "******" at bounding box center [551, 148] width 71 height 24
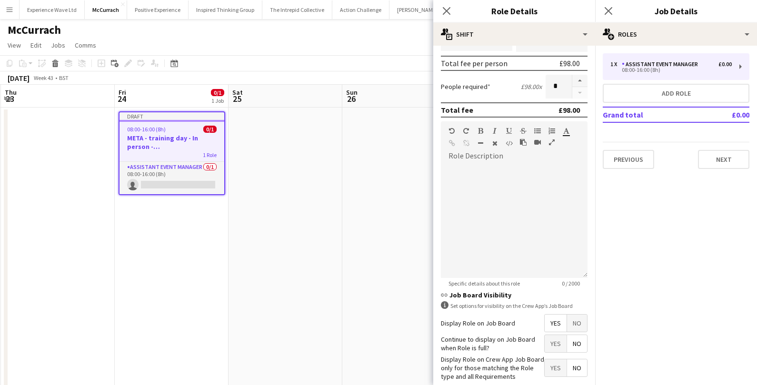
scroll to position [257, 0]
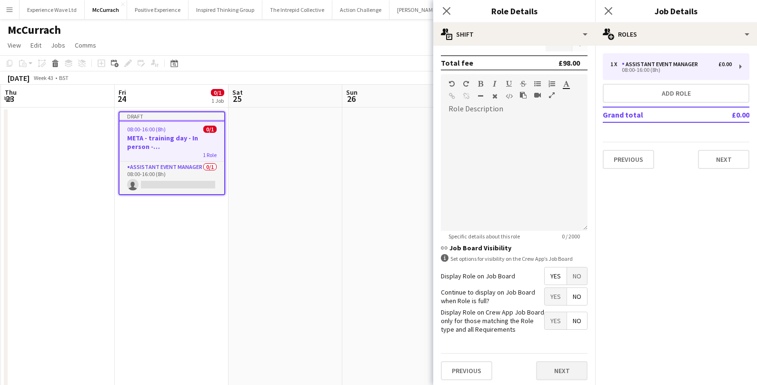
type input "******"
click at [556, 364] on button "Next" at bounding box center [561, 370] width 51 height 19
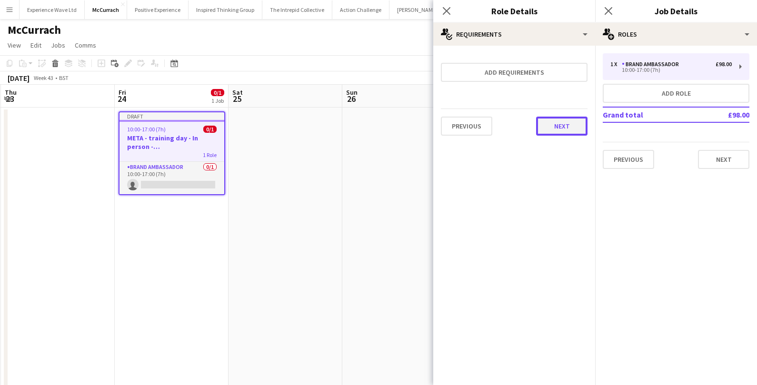
click at [564, 126] on button "Next" at bounding box center [561, 126] width 51 height 19
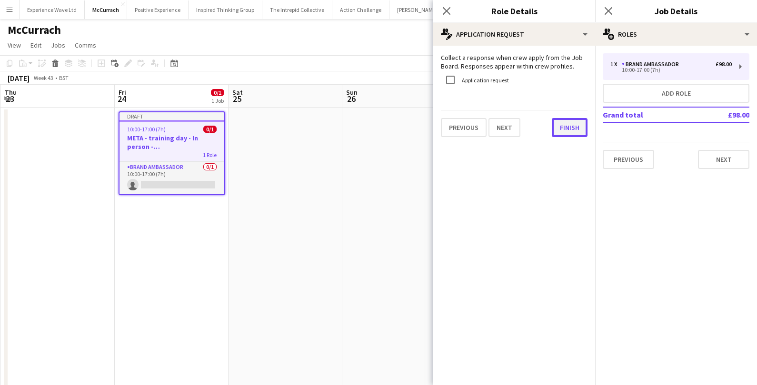
click at [563, 121] on button "Finish" at bounding box center [570, 127] width 36 height 19
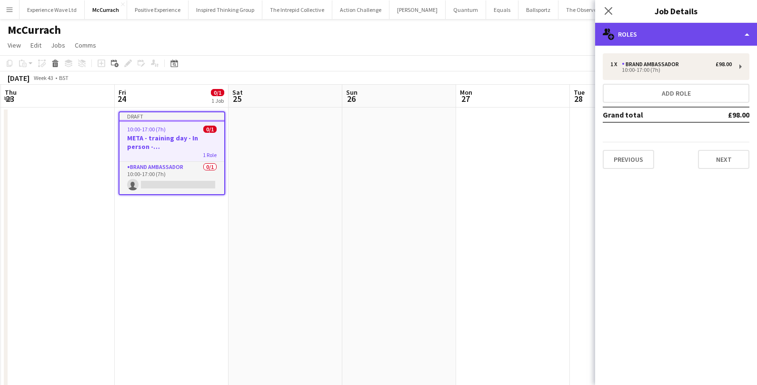
click at [673, 27] on div "multiple-users-add Roles" at bounding box center [676, 34] width 162 height 23
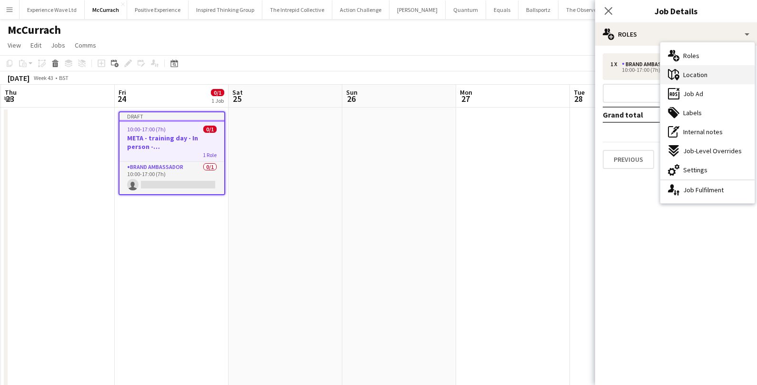
click at [680, 75] on div "maps-pin-1 Location" at bounding box center [707, 74] width 94 height 19
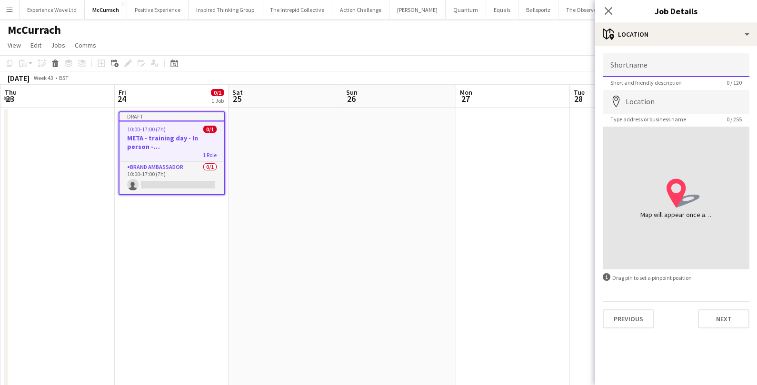
click at [626, 67] on input "Shortname" at bounding box center [675, 65] width 147 height 24
type input "**********"
click at [616, 107] on icon "map-marker" at bounding box center [615, 101] width 11 height 11
click at [637, 105] on input "Location" at bounding box center [675, 102] width 147 height 24
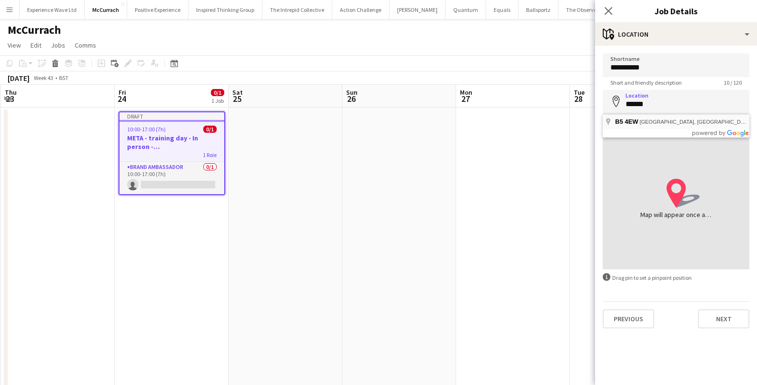
type input "**********"
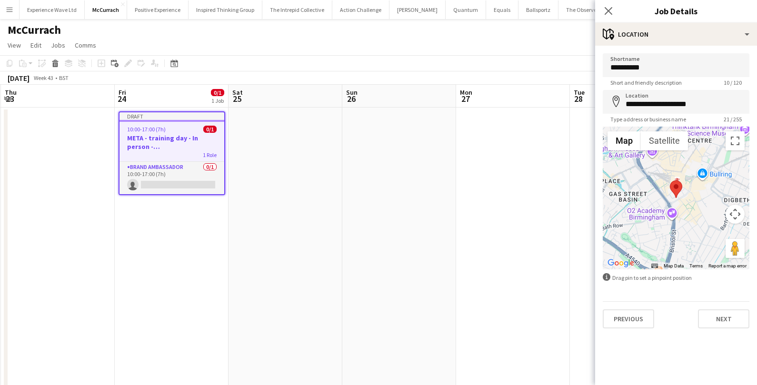
click at [720, 330] on div "**********" at bounding box center [676, 191] width 162 height 290
click at [721, 319] on button "Next" at bounding box center [723, 318] width 51 height 19
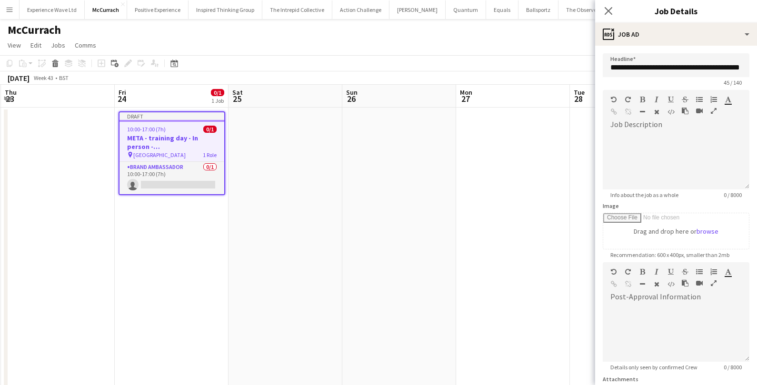
scroll to position [84, 0]
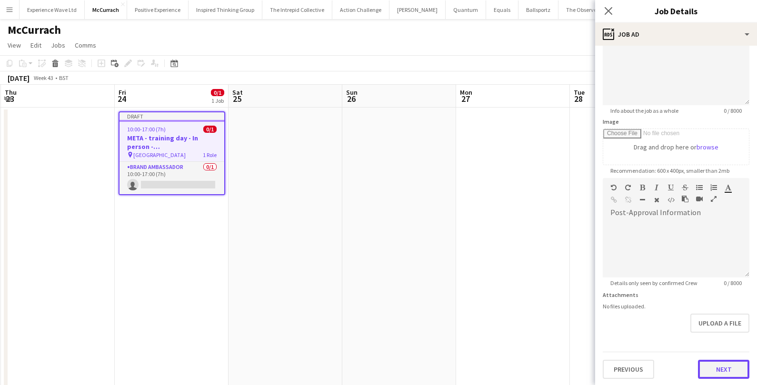
click at [723, 367] on button "Next" at bounding box center [723, 369] width 51 height 19
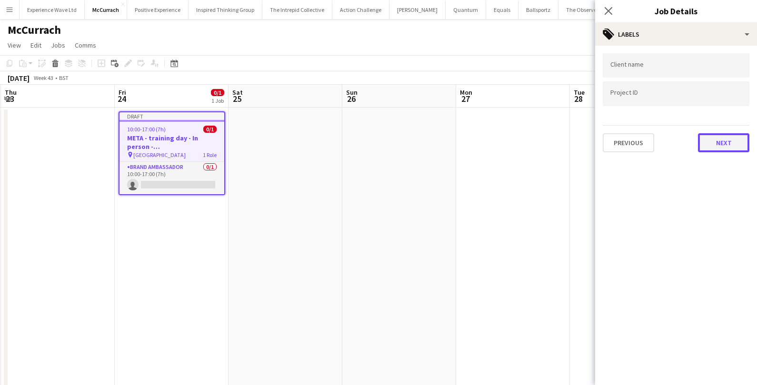
click at [733, 139] on button "Next" at bounding box center [723, 142] width 51 height 19
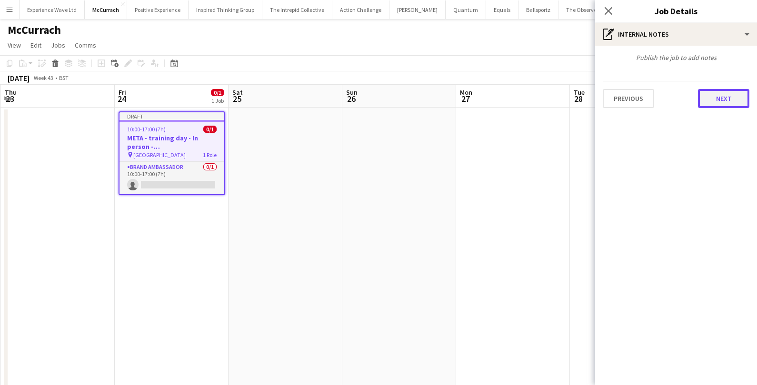
click at [724, 99] on button "Next" at bounding box center [723, 98] width 51 height 19
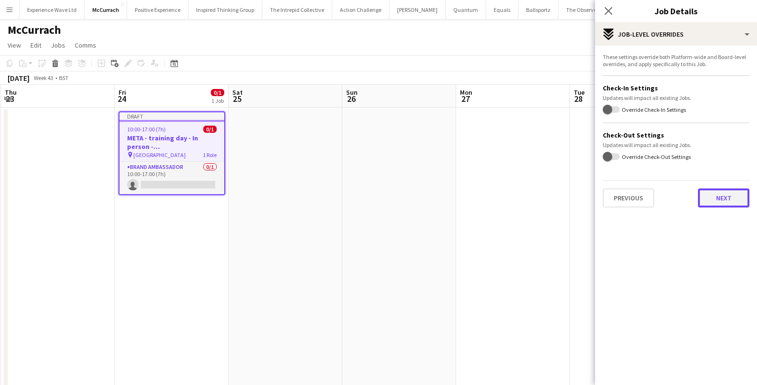
click at [725, 199] on button "Next" at bounding box center [723, 197] width 51 height 19
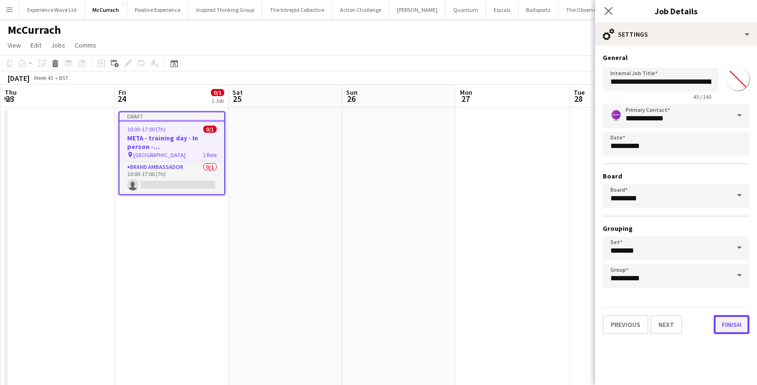
click at [726, 329] on button "Finish" at bounding box center [731, 324] width 36 height 19
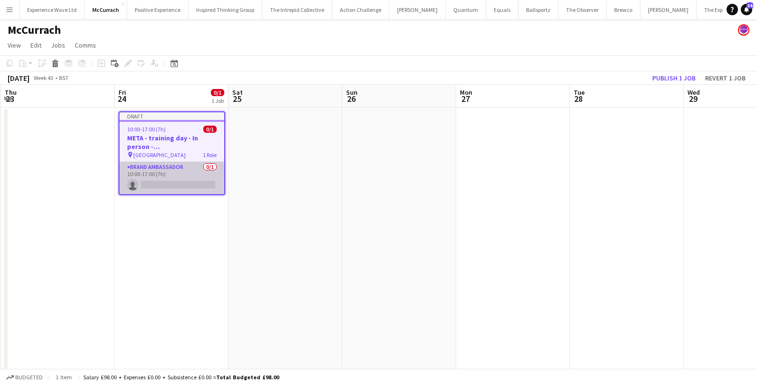
click at [163, 178] on app-card-role "Brand Ambassador 0/1 10:00-17:00 (7h) single-neutral-actions" at bounding box center [171, 178] width 105 height 32
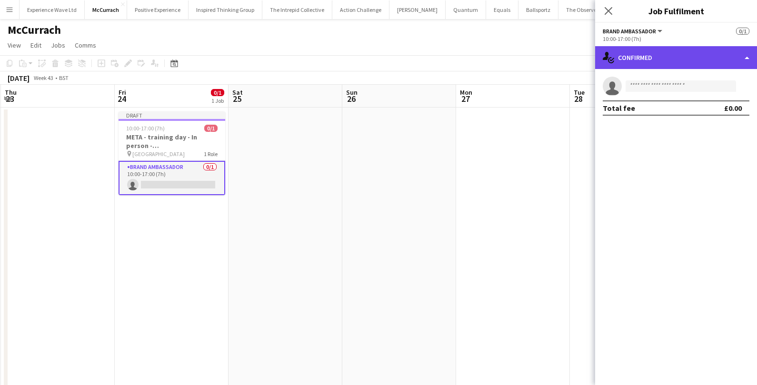
click at [676, 66] on div "single-neutral-actions-check-2 Confirmed" at bounding box center [676, 57] width 162 height 23
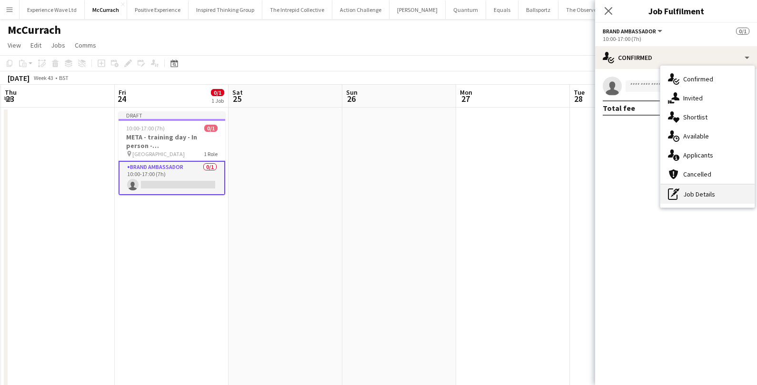
click at [680, 198] on div "pen-write Job Details" at bounding box center [707, 194] width 94 height 19
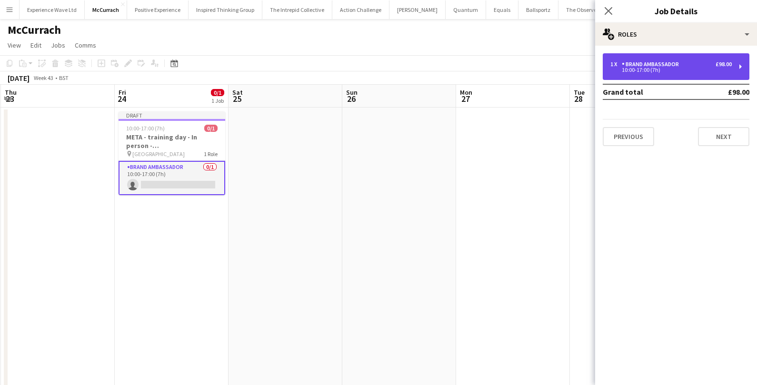
click at [627, 75] on div "1 x Brand Ambassador £98.00 10:00-17:00 (7h)" at bounding box center [675, 66] width 147 height 27
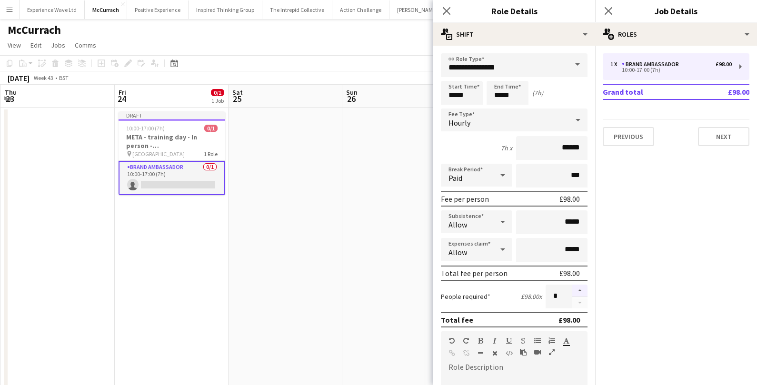
click at [578, 289] on button "button" at bounding box center [579, 291] width 15 height 12
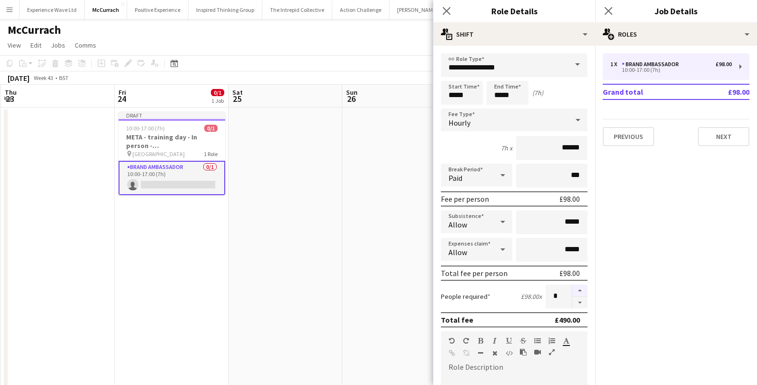
type input "*"
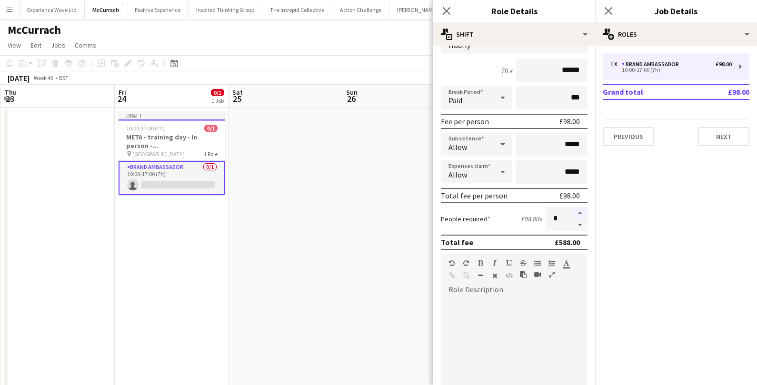
scroll to position [257, 0]
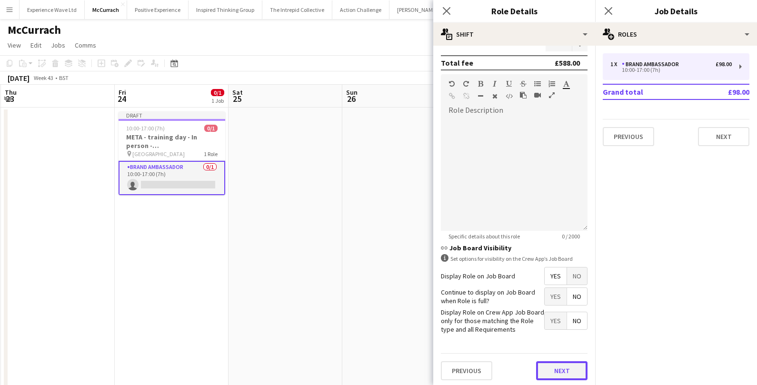
click at [574, 368] on button "Next" at bounding box center [561, 370] width 51 height 19
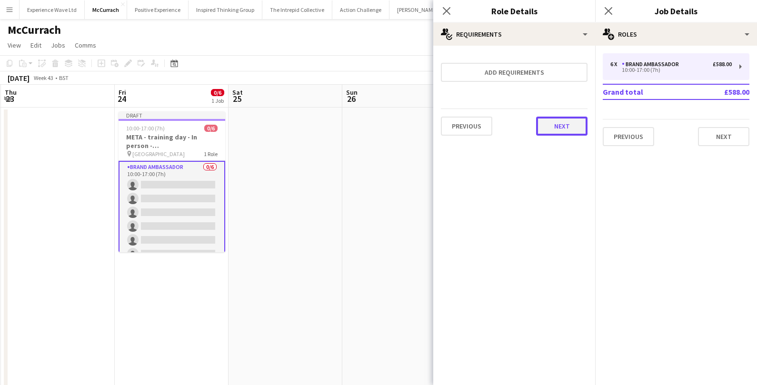
click at [566, 117] on button "Next" at bounding box center [561, 126] width 51 height 19
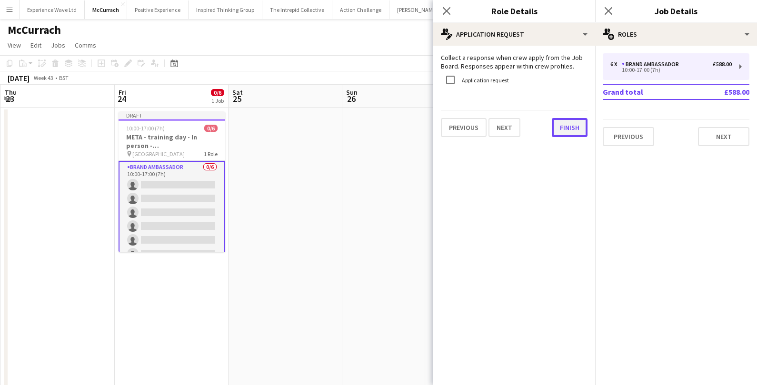
click at [563, 128] on button "Finish" at bounding box center [570, 127] width 36 height 19
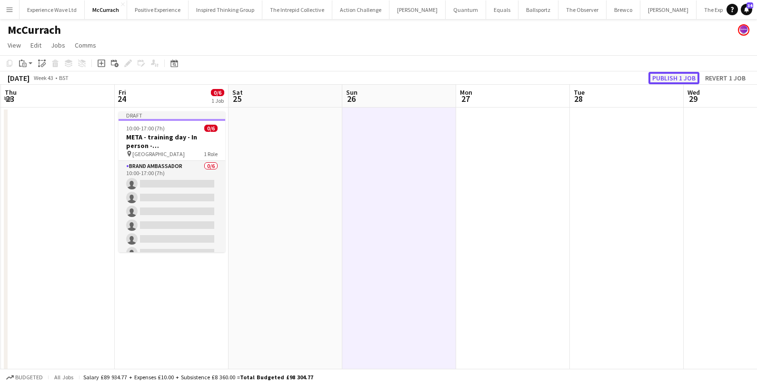
click at [659, 79] on button "Publish 1 job" at bounding box center [673, 78] width 51 height 12
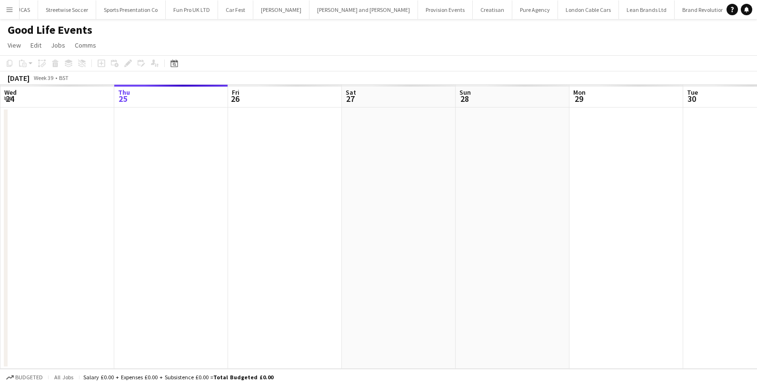
scroll to position [0, 327]
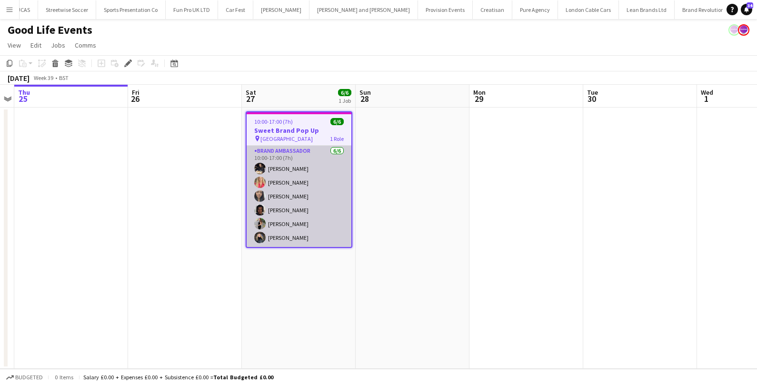
click at [321, 176] on app-card-role "Brand Ambassador [DATE] 10:00-17:00 (7h) [PERSON_NAME] [PERSON_NAME] Man [PERSO…" at bounding box center [299, 196] width 105 height 101
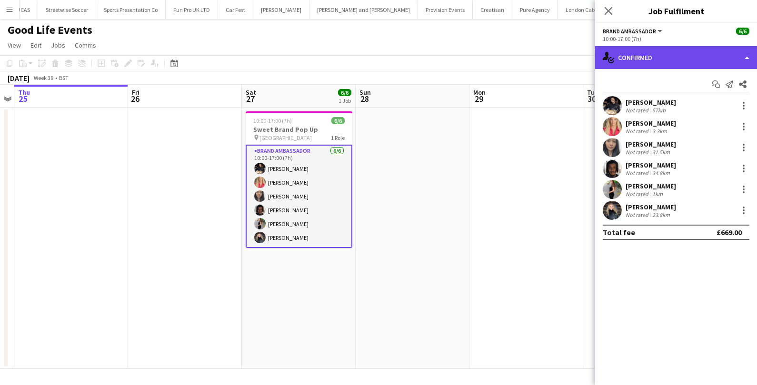
click at [689, 64] on div "single-neutral-actions-check-2 Confirmed" at bounding box center [676, 57] width 162 height 23
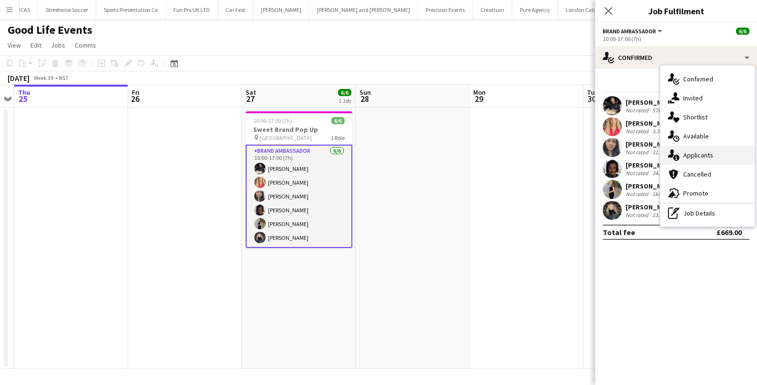
click at [683, 151] on span "Applicants" at bounding box center [698, 155] width 30 height 9
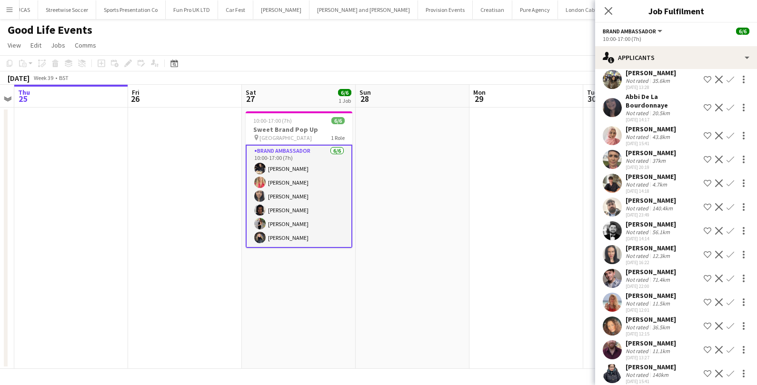
scroll to position [89, 0]
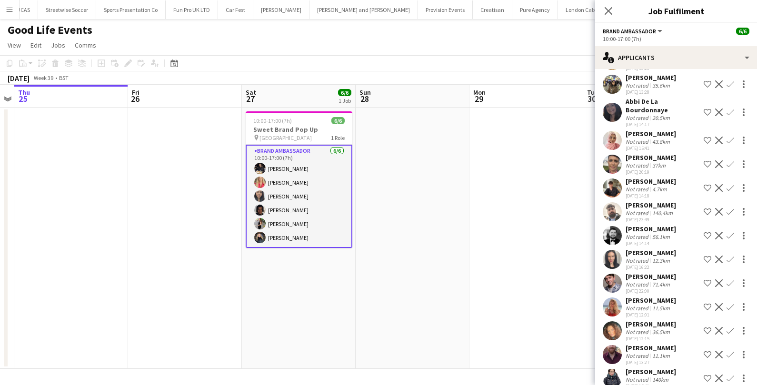
click at [662, 177] on div "[PERSON_NAME]" at bounding box center [650, 181] width 50 height 9
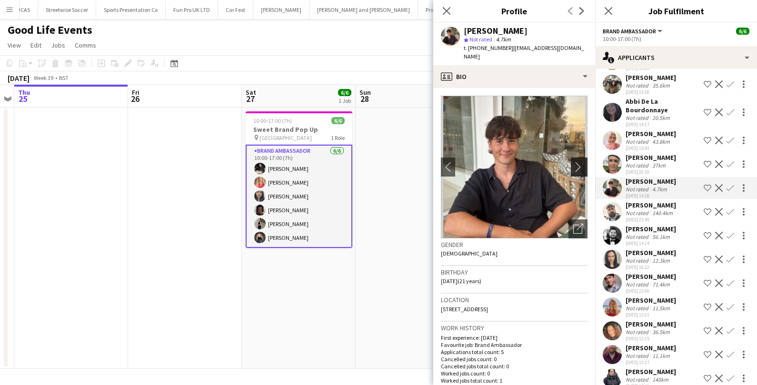
click at [578, 162] on app-icon "chevron-right" at bounding box center [580, 167] width 15 height 10
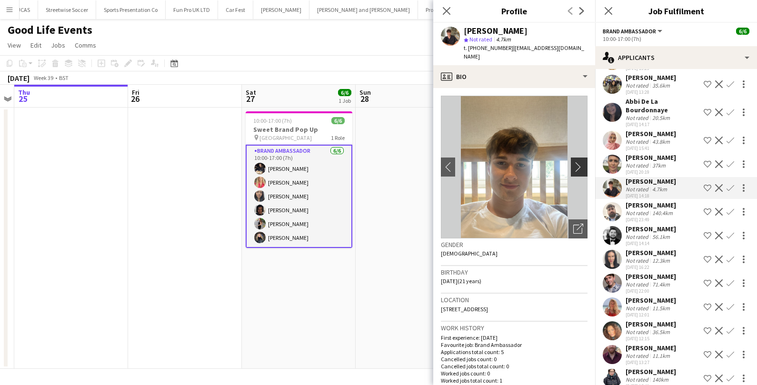
click at [578, 162] on app-icon "chevron-right" at bounding box center [580, 167] width 15 height 10
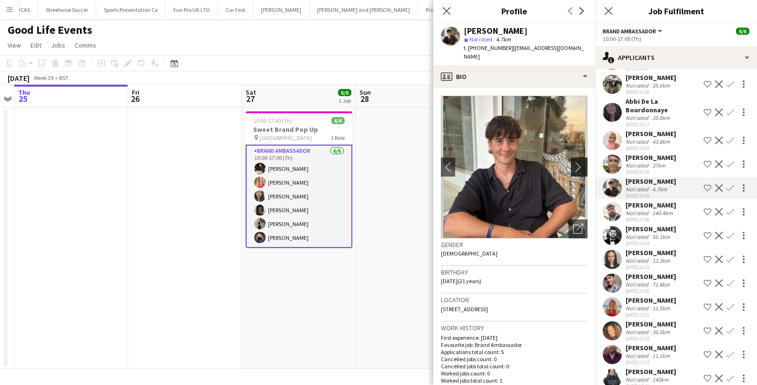
click at [579, 162] on app-icon "chevron-right" at bounding box center [580, 167] width 15 height 10
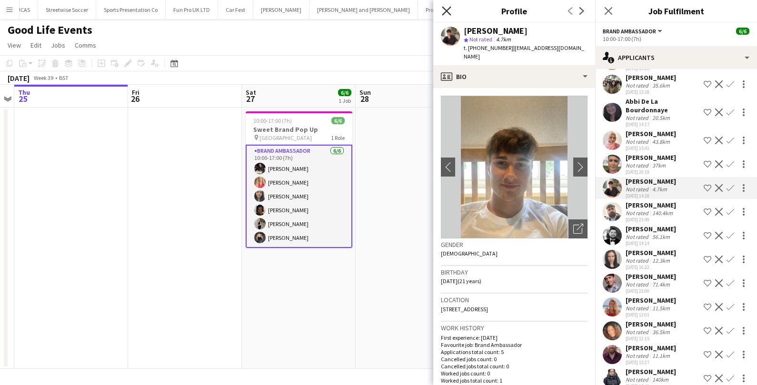
click at [445, 11] on icon at bounding box center [446, 10] width 9 height 9
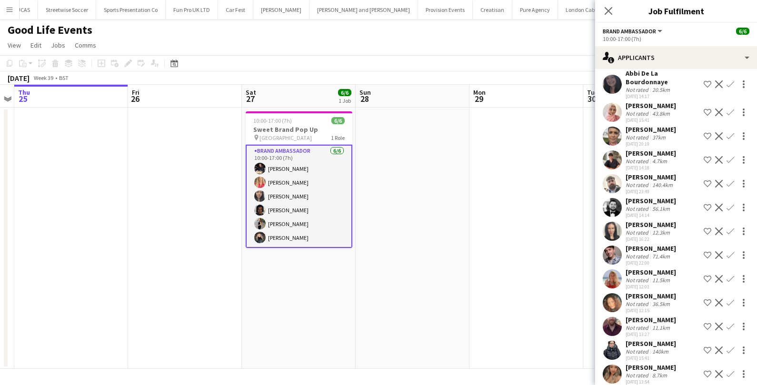
scroll to position [118, 0]
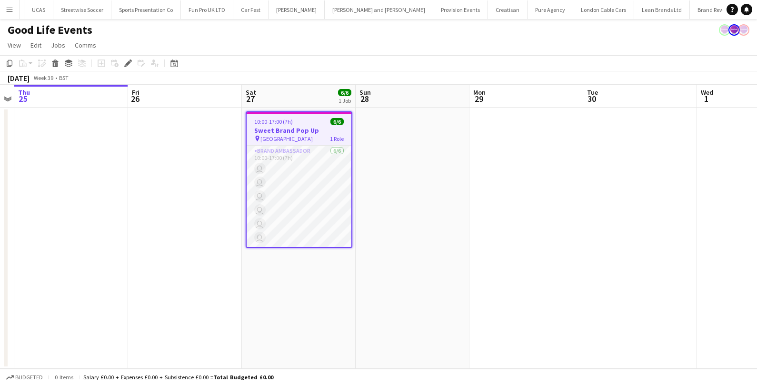
scroll to position [0, 784]
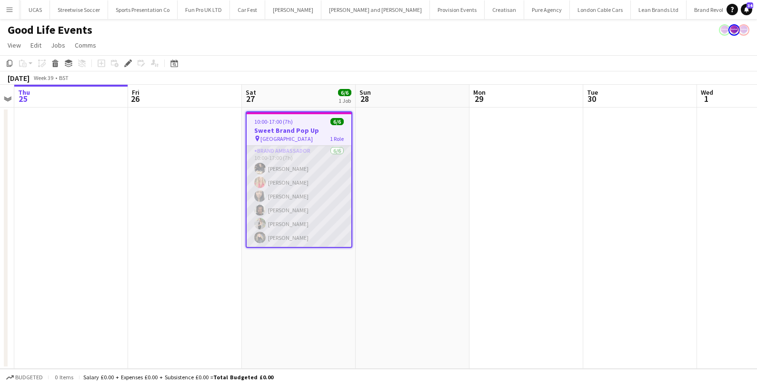
click at [294, 178] on app-card-role "Brand Ambassador [DATE] 10:00-17:00 (7h) [PERSON_NAME] [PERSON_NAME] Man [PERSO…" at bounding box center [299, 196] width 105 height 101
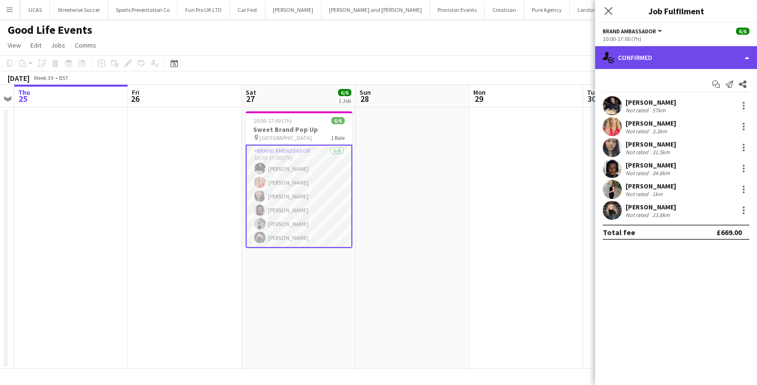
click at [658, 64] on div "single-neutral-actions-check-2 Confirmed" at bounding box center [676, 57] width 162 height 23
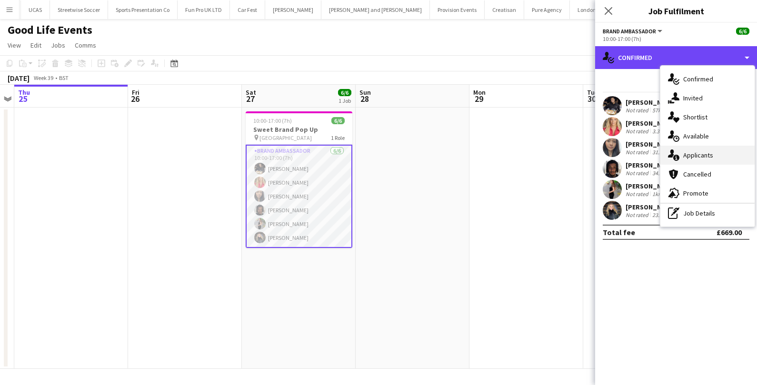
scroll to position [0, 0]
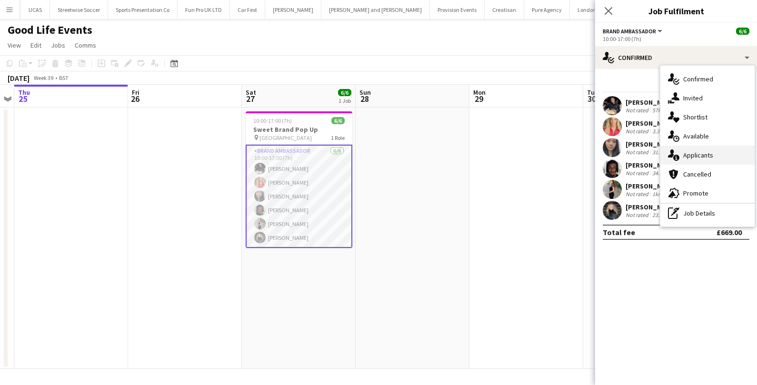
click at [679, 153] on div "single-neutral-actions-information Applicants" at bounding box center [707, 155] width 94 height 19
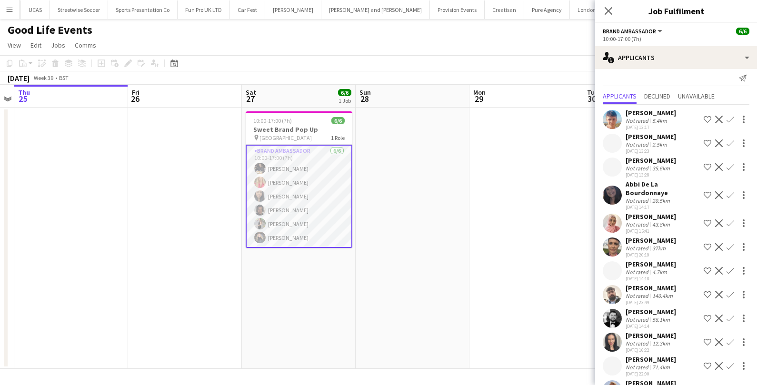
scroll to position [3, 0]
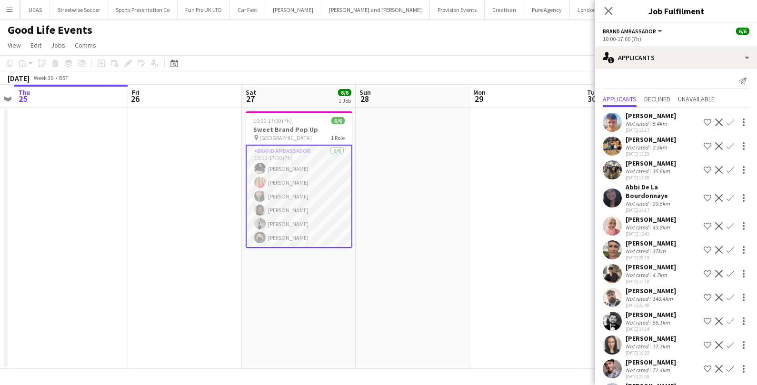
click at [664, 141] on div "[PERSON_NAME]" at bounding box center [650, 139] width 50 height 9
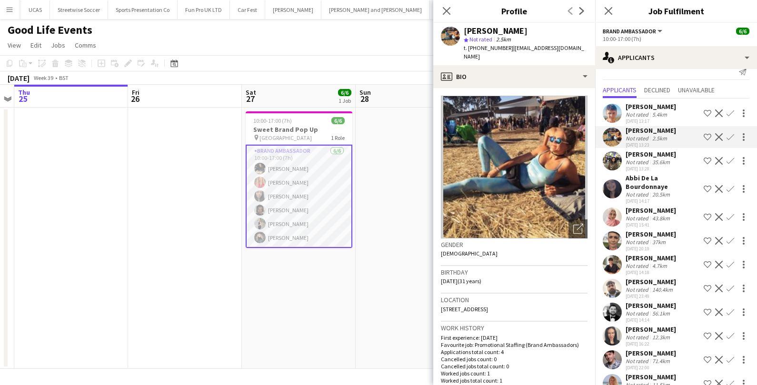
scroll to position [0, 0]
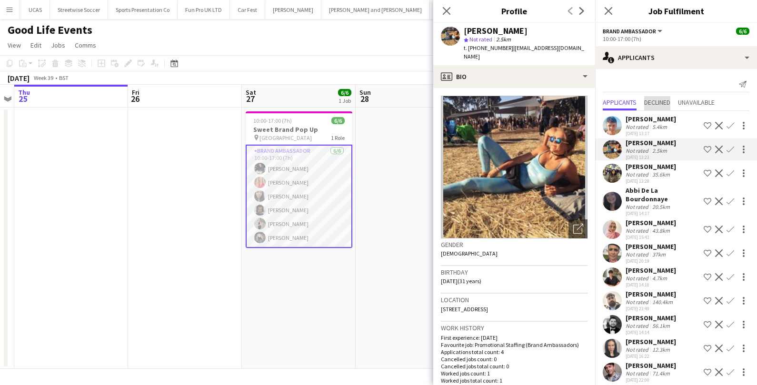
click at [659, 105] on span "Declined" at bounding box center [657, 102] width 26 height 7
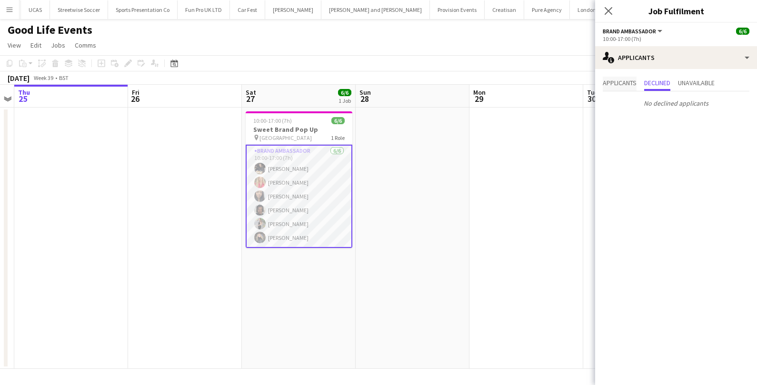
click at [628, 82] on span "Applicants" at bounding box center [619, 82] width 34 height 7
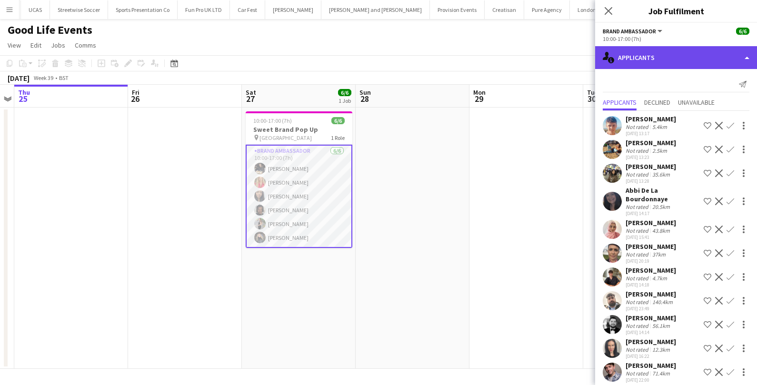
click at [684, 50] on div "single-neutral-actions-information Applicants" at bounding box center [676, 57] width 162 height 23
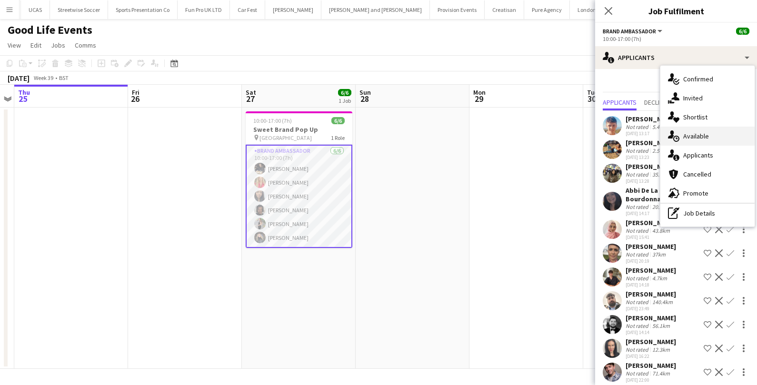
click at [687, 140] on div "single-neutral-actions-upload Available" at bounding box center [707, 136] width 94 height 19
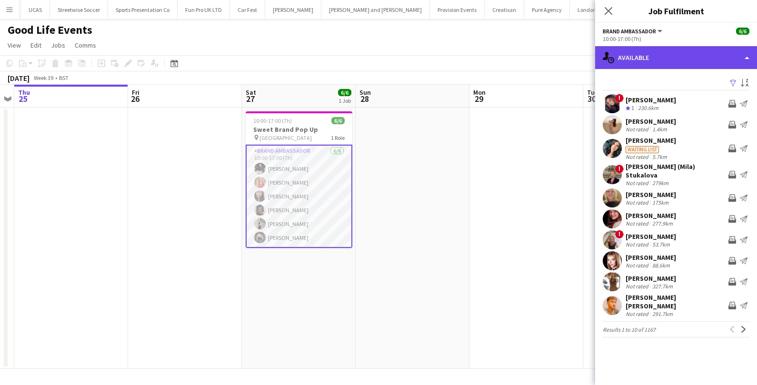
click at [689, 59] on div "single-neutral-actions-upload Available" at bounding box center [676, 57] width 162 height 23
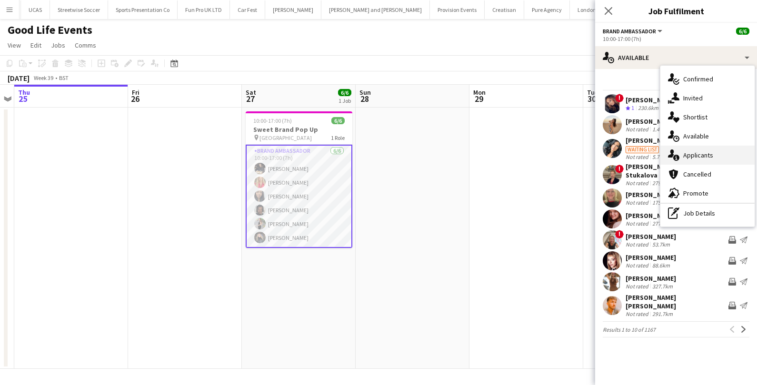
click at [680, 155] on div "single-neutral-actions-information Applicants" at bounding box center [707, 155] width 94 height 19
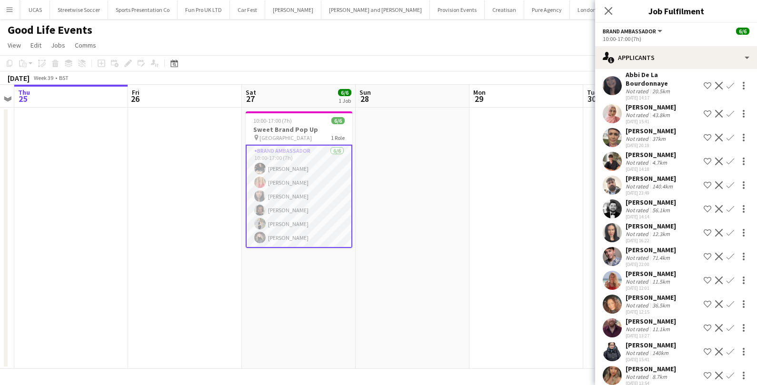
scroll to position [118, 0]
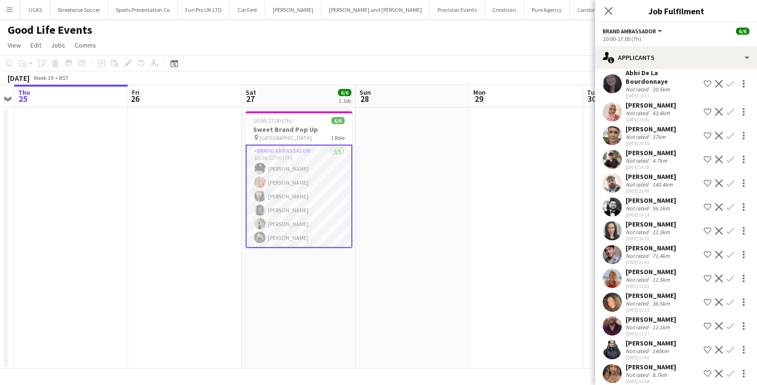
click at [648, 252] on div "Not rated" at bounding box center [637, 255] width 25 height 7
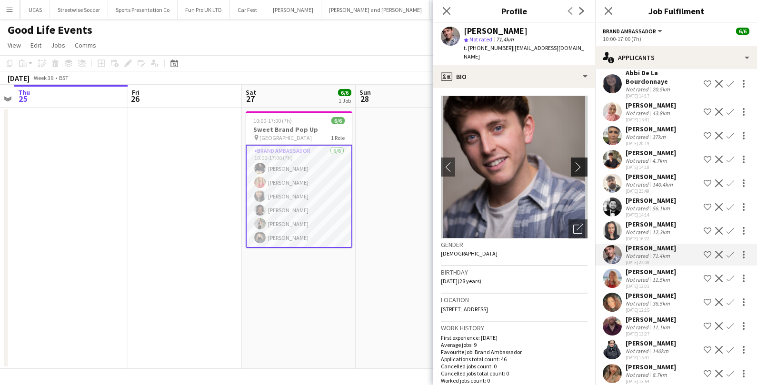
click at [581, 162] on app-icon "chevron-right" at bounding box center [580, 167] width 15 height 10
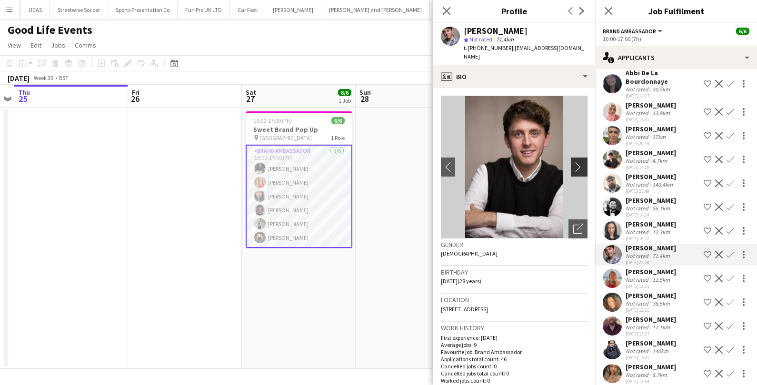
click at [581, 162] on app-icon "chevron-right" at bounding box center [580, 167] width 15 height 10
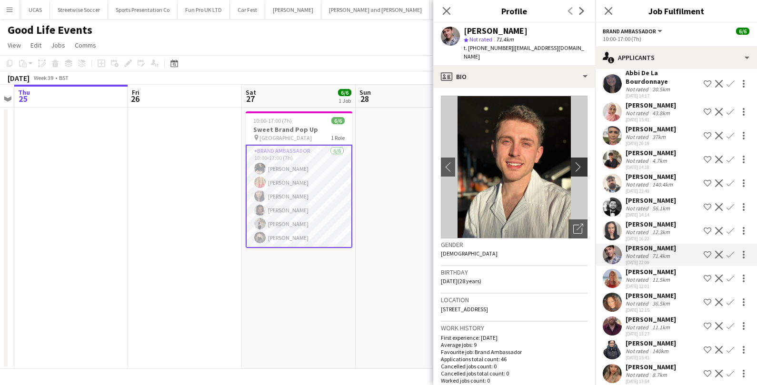
click at [581, 162] on app-icon "chevron-right" at bounding box center [580, 167] width 15 height 10
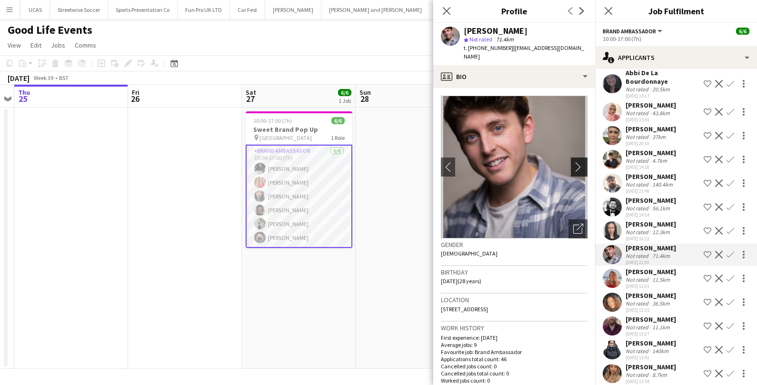
click at [581, 162] on app-icon "chevron-right" at bounding box center [580, 167] width 15 height 10
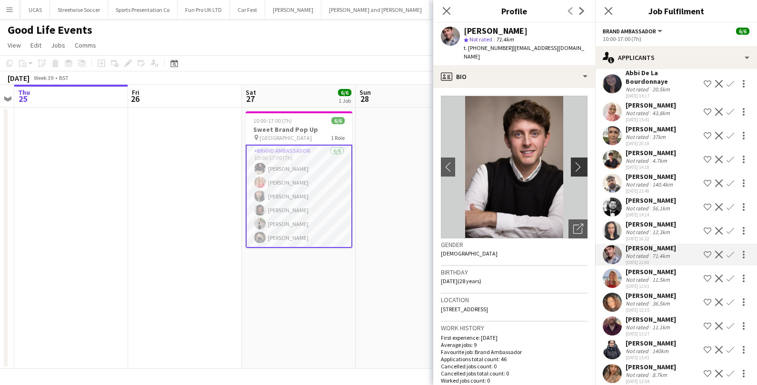
click at [581, 162] on app-icon "chevron-right" at bounding box center [580, 167] width 15 height 10
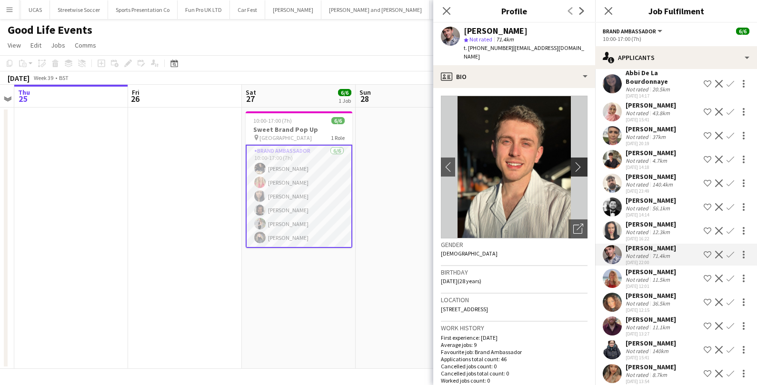
click at [581, 162] on app-icon "chevron-right" at bounding box center [580, 167] width 15 height 10
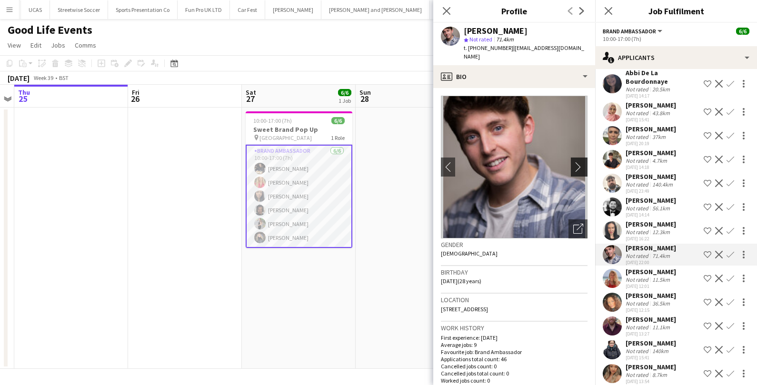
click at [581, 162] on app-icon "chevron-right" at bounding box center [580, 167] width 15 height 10
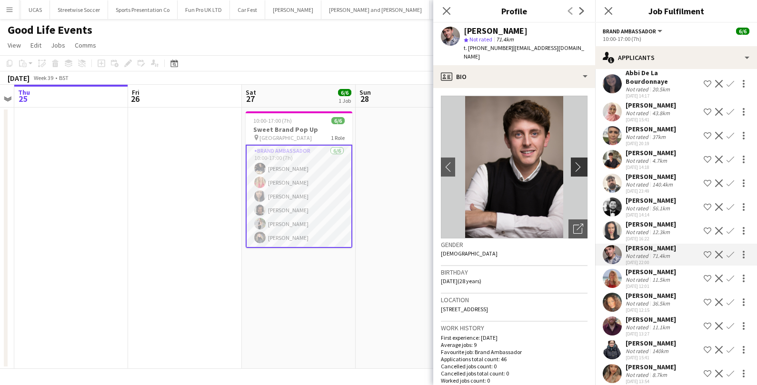
click at [581, 162] on app-icon "chevron-right" at bounding box center [580, 167] width 15 height 10
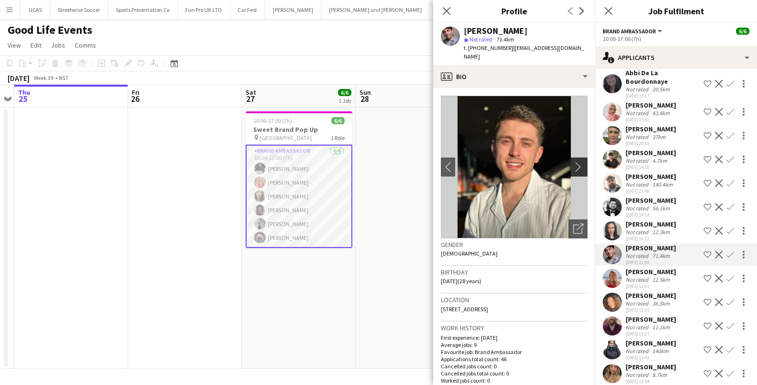
click at [581, 162] on app-icon "chevron-right" at bounding box center [580, 167] width 15 height 10
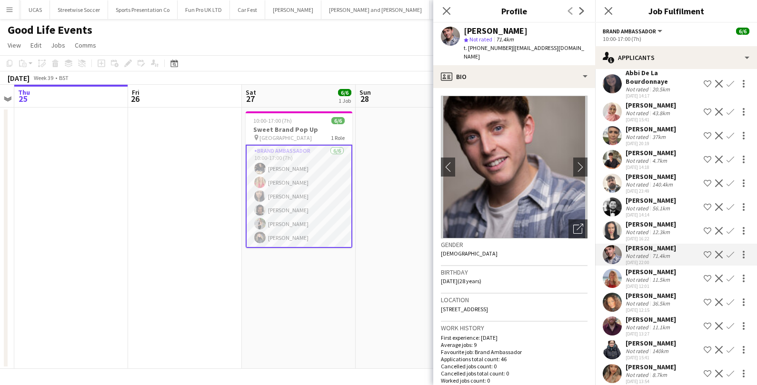
click at [660, 196] on div "[PERSON_NAME]" at bounding box center [650, 200] width 50 height 9
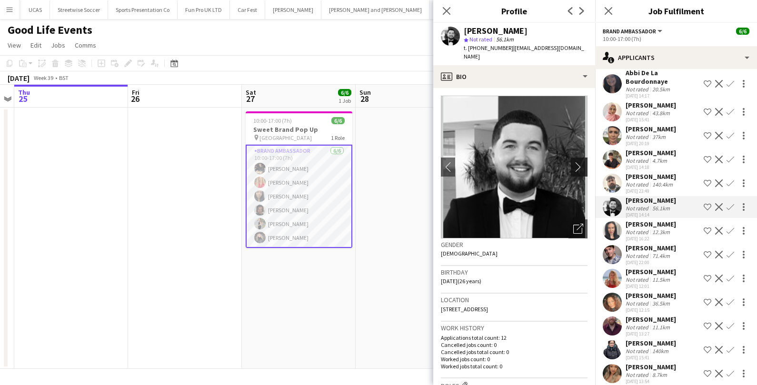
click at [582, 162] on app-icon "chevron-right" at bounding box center [580, 167] width 15 height 10
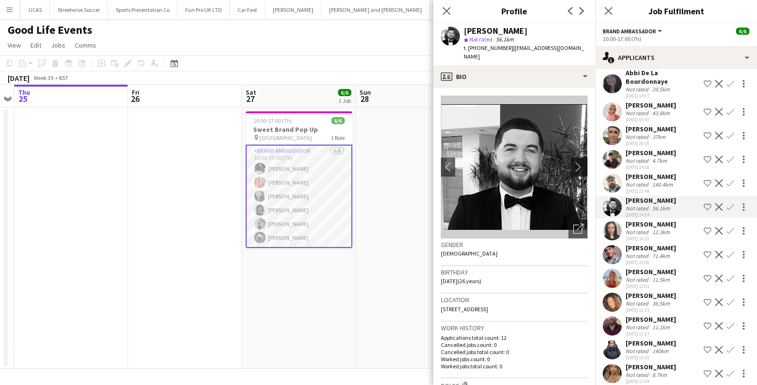
click at [581, 162] on app-icon "chevron-right" at bounding box center [580, 167] width 15 height 10
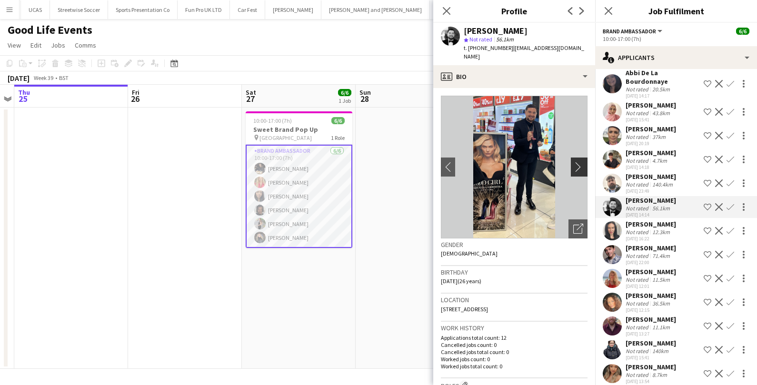
click at [581, 162] on app-icon "chevron-right" at bounding box center [580, 167] width 15 height 10
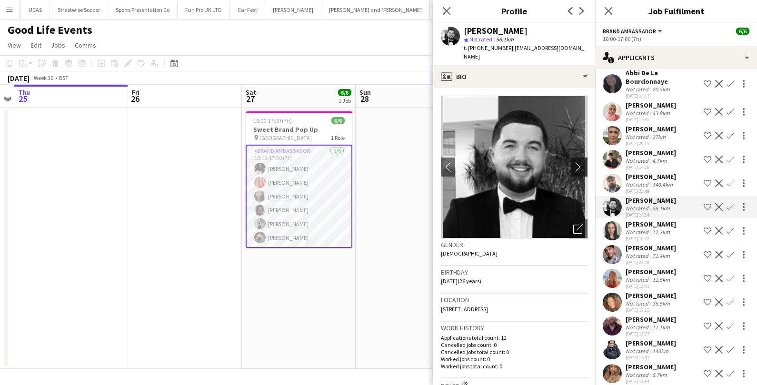
click at [581, 162] on app-icon "chevron-right" at bounding box center [580, 167] width 15 height 10
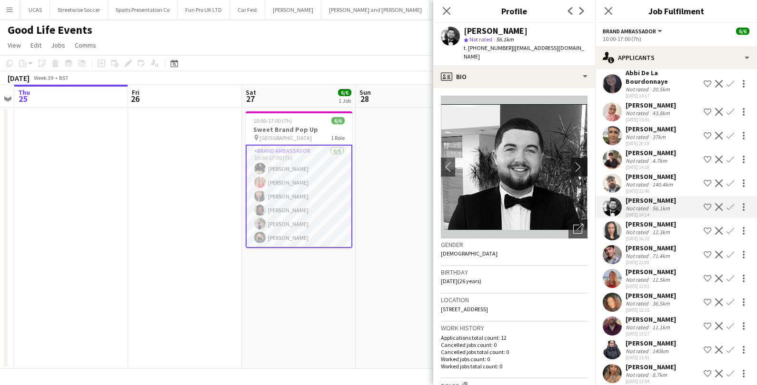
click at [581, 162] on app-icon "chevron-right" at bounding box center [580, 167] width 15 height 10
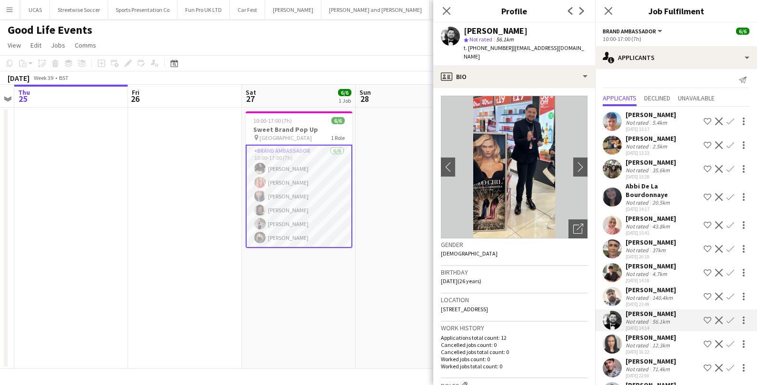
scroll to position [0, 0]
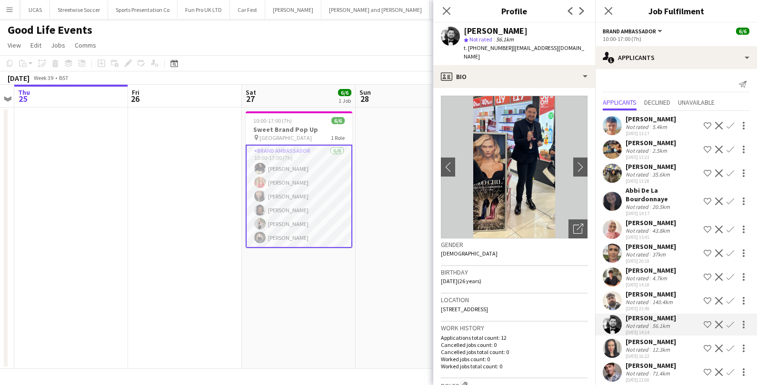
click at [668, 119] on div "[PERSON_NAME]" at bounding box center [650, 119] width 50 height 9
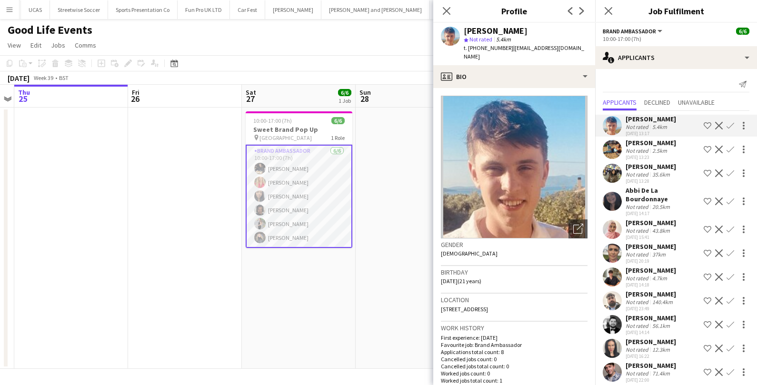
click at [647, 251] on div "Not rated" at bounding box center [637, 254] width 25 height 7
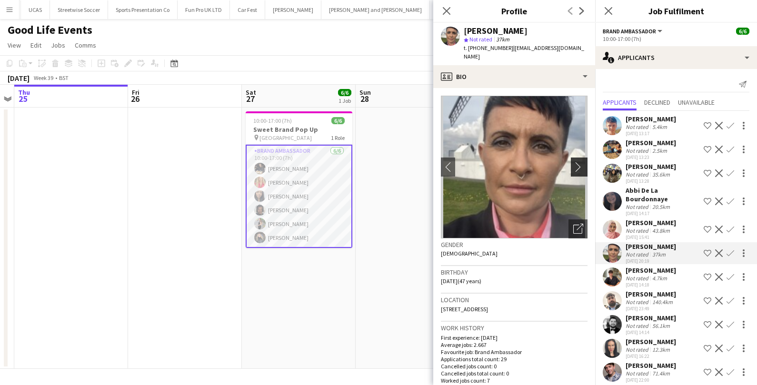
click at [582, 163] on button "chevron-right" at bounding box center [580, 167] width 19 height 19
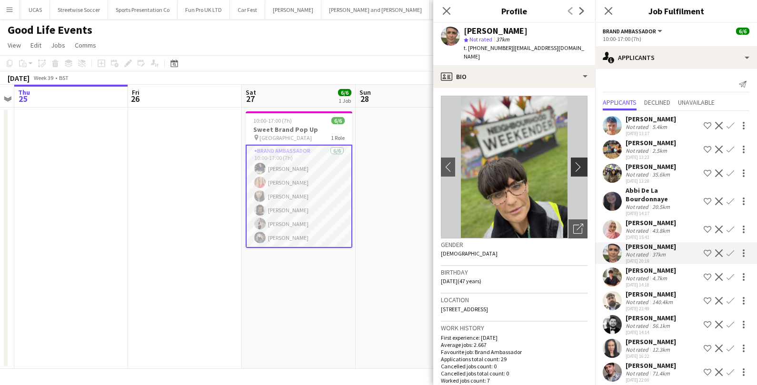
click at [582, 163] on button "chevron-right" at bounding box center [580, 167] width 19 height 19
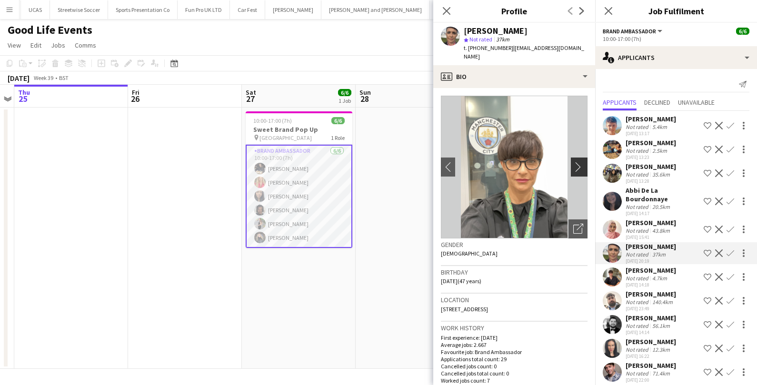
click at [582, 163] on button "chevron-right" at bounding box center [580, 167] width 19 height 19
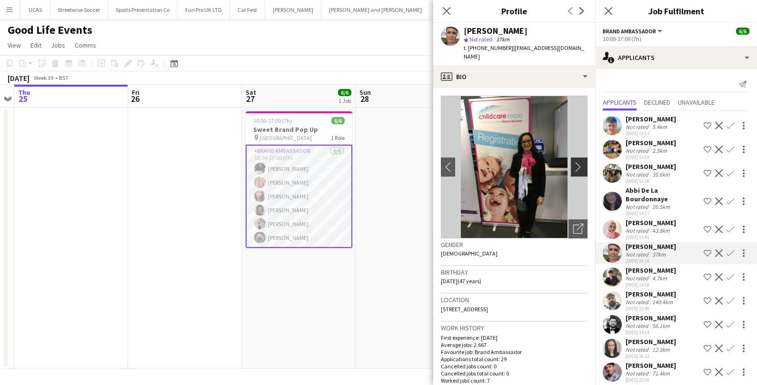
click at [582, 163] on button "chevron-right" at bounding box center [580, 167] width 19 height 19
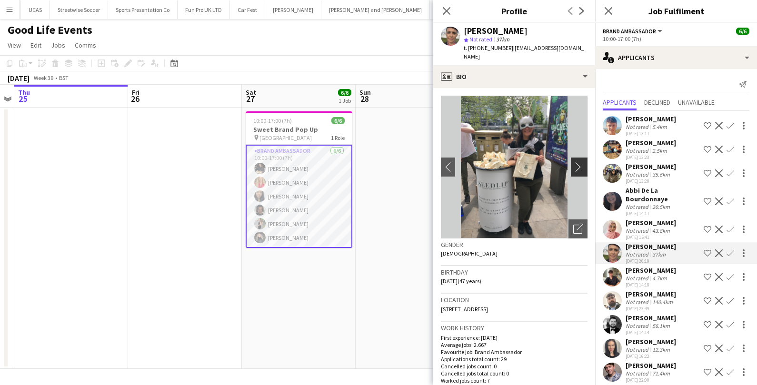
click at [579, 162] on app-icon "chevron-right" at bounding box center [580, 167] width 15 height 10
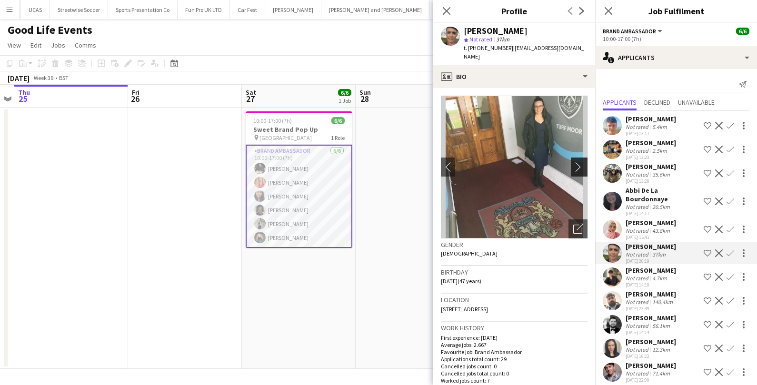
click at [579, 162] on app-icon "chevron-right" at bounding box center [580, 167] width 15 height 10
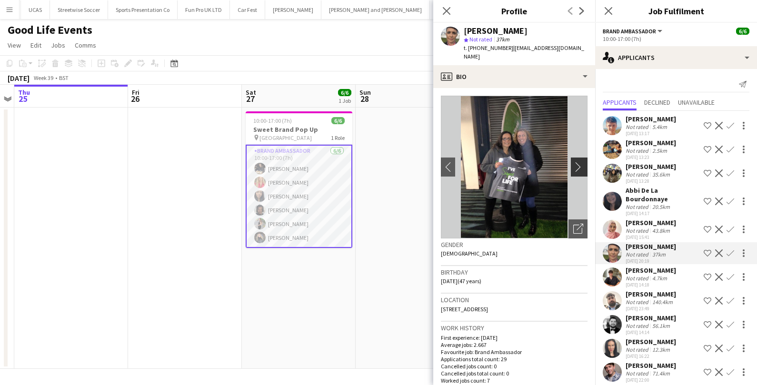
click at [579, 162] on app-icon "chevron-right" at bounding box center [580, 167] width 15 height 10
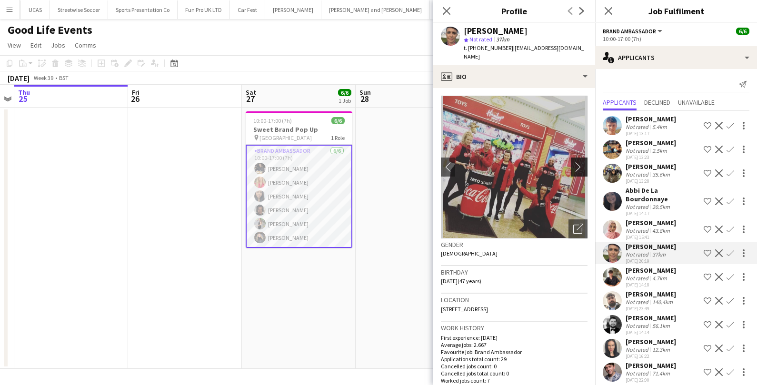
click at [580, 162] on app-icon "chevron-right" at bounding box center [580, 167] width 15 height 10
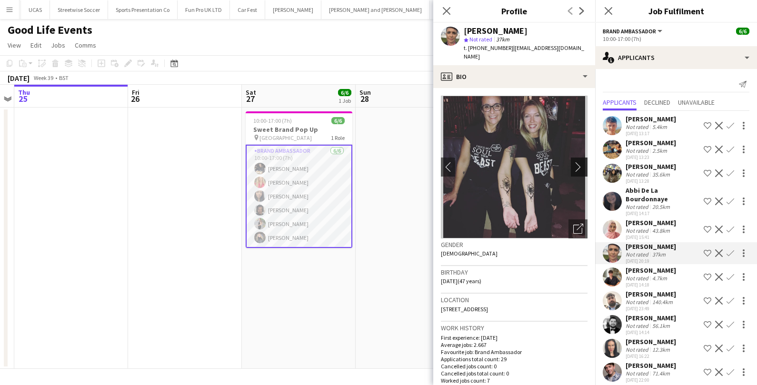
click at [580, 162] on app-icon "chevron-right" at bounding box center [580, 167] width 15 height 10
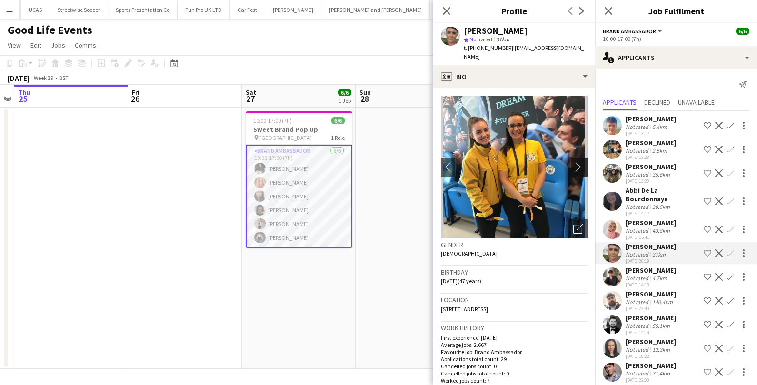
click at [580, 162] on app-icon "chevron-right" at bounding box center [580, 167] width 15 height 10
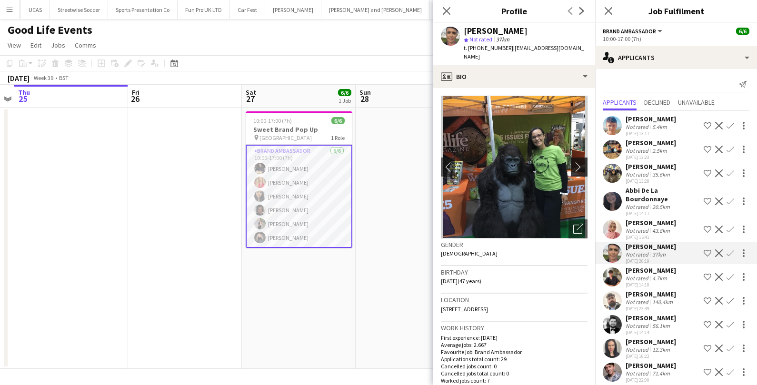
click at [580, 162] on app-icon "chevron-right" at bounding box center [580, 167] width 15 height 10
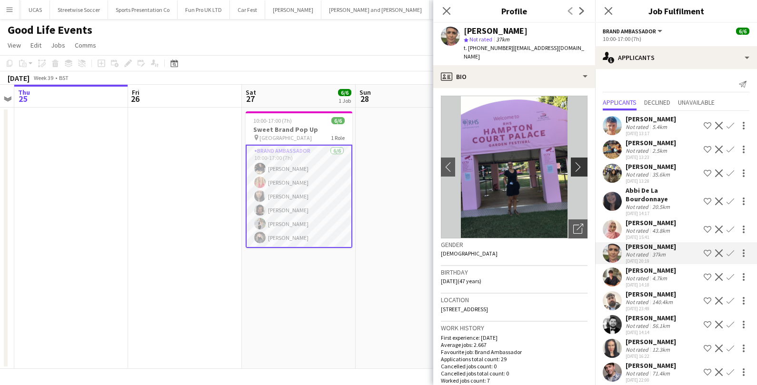
click at [580, 162] on app-icon "chevron-right" at bounding box center [580, 167] width 15 height 10
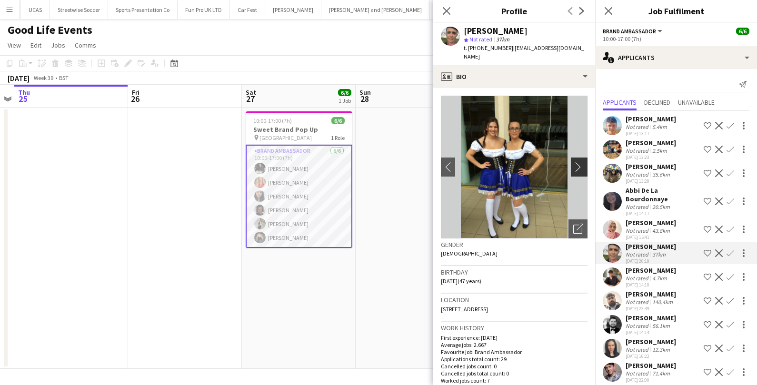
click at [580, 162] on app-icon "chevron-right" at bounding box center [580, 167] width 15 height 10
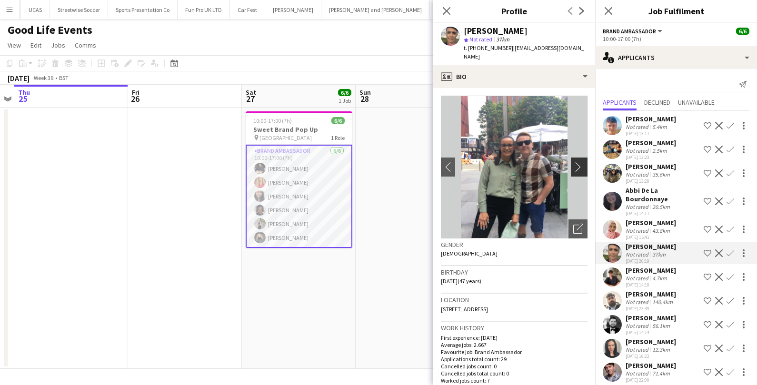
click at [580, 162] on app-icon "chevron-right" at bounding box center [580, 167] width 15 height 10
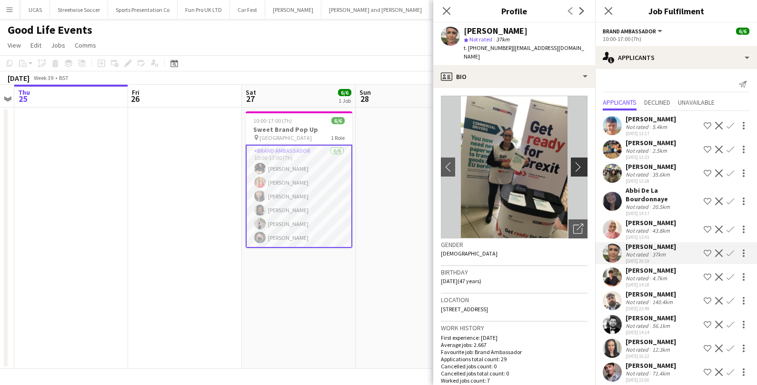
click at [580, 162] on app-icon "chevron-right" at bounding box center [580, 167] width 15 height 10
